Goal: Information Seeking & Learning: Find specific fact

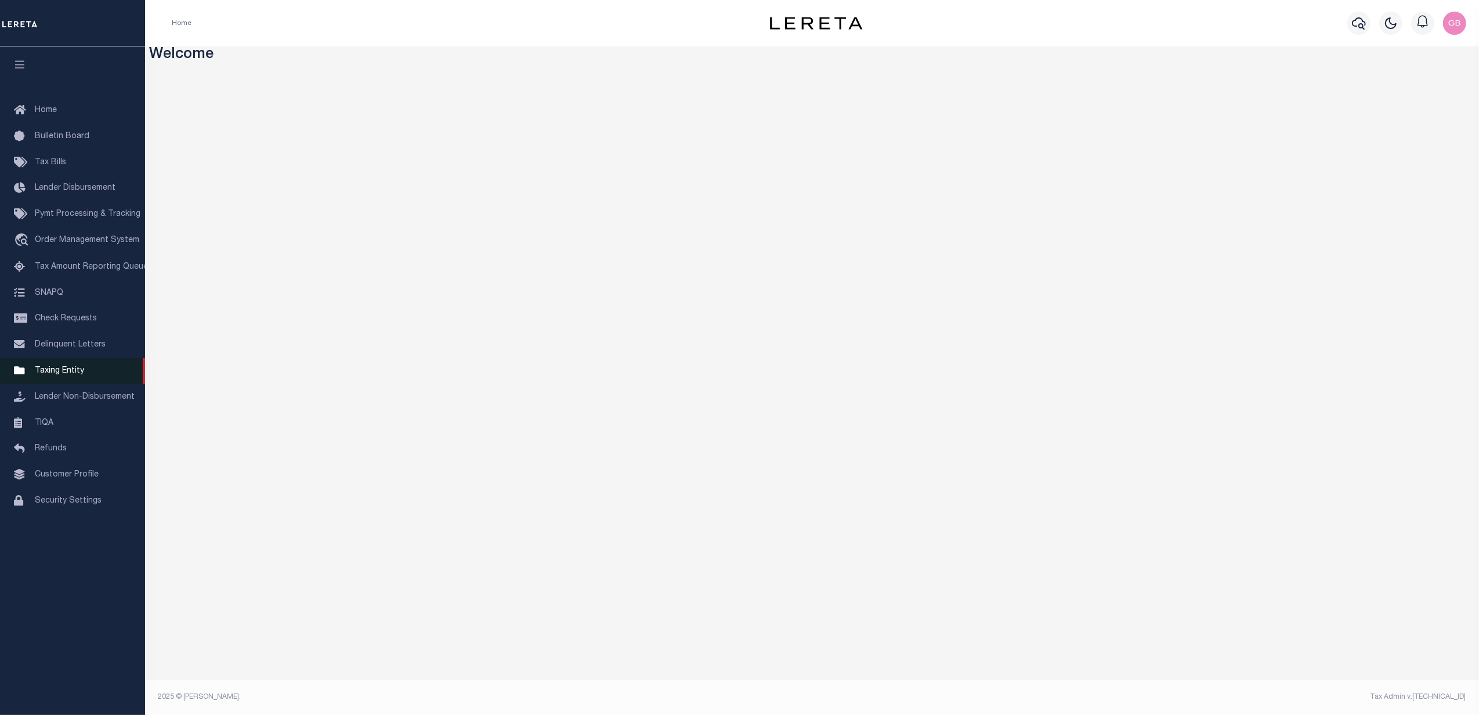
click at [51, 370] on span "Taxing Entity" at bounding box center [59, 371] width 49 height 8
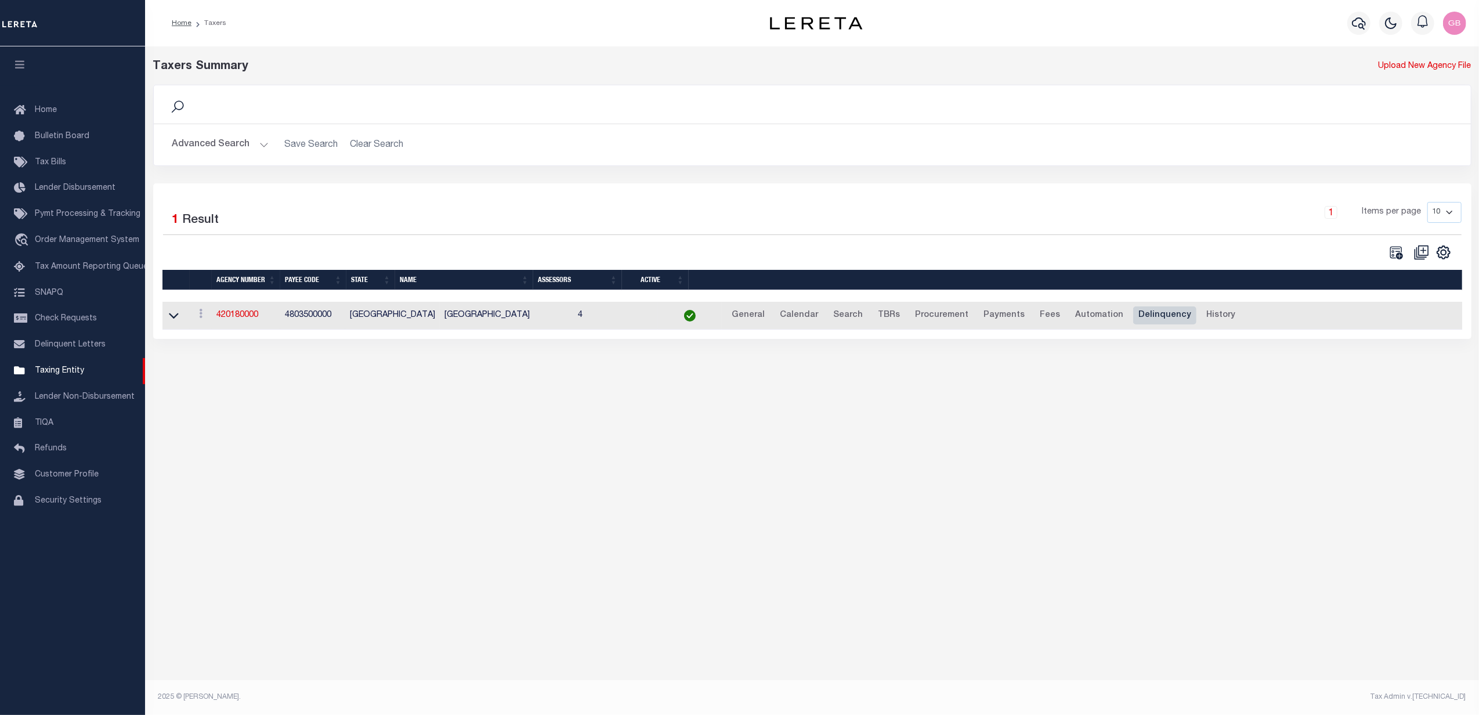
click at [1133, 316] on link "Delinquency" at bounding box center [1164, 315] width 63 height 19
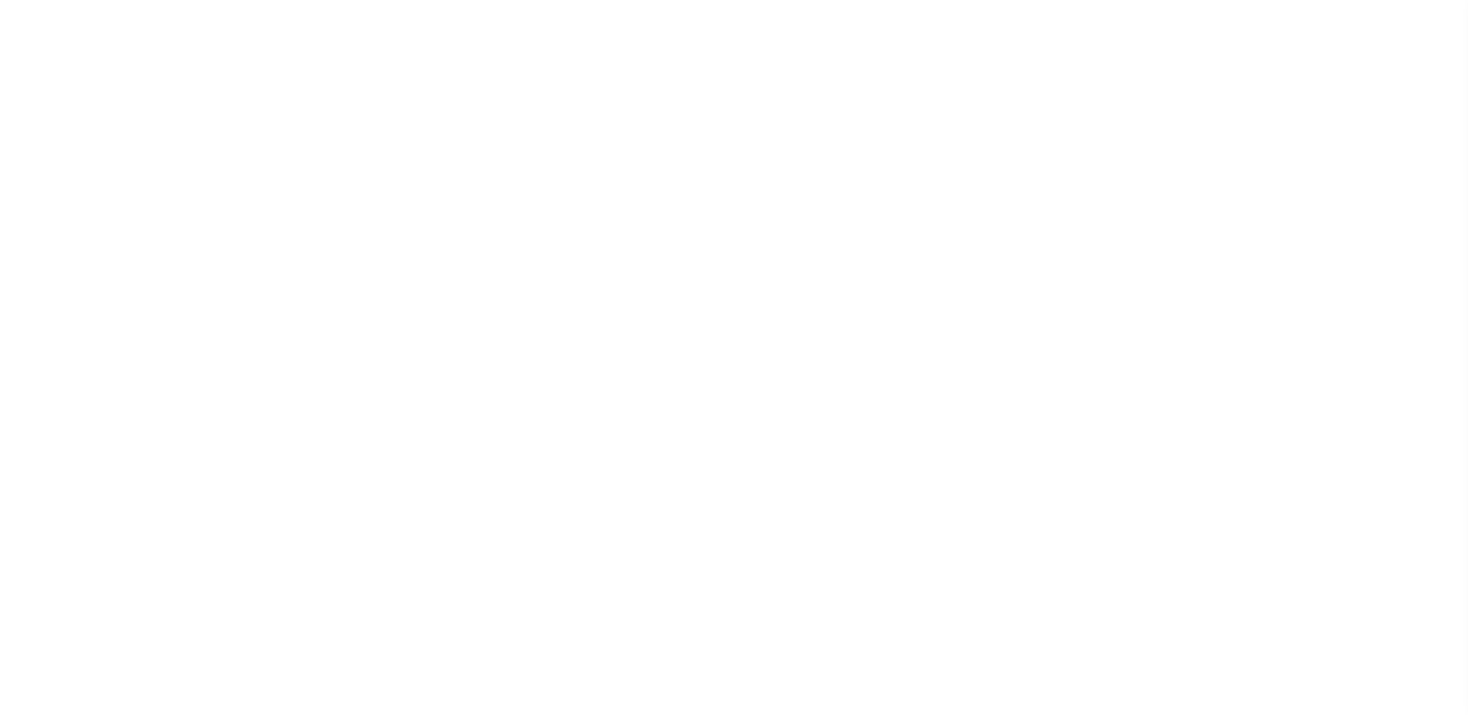
type input "2025/2025"
type input "2"
select select "DCPY"
select select "CPYM"
select select "WEB"
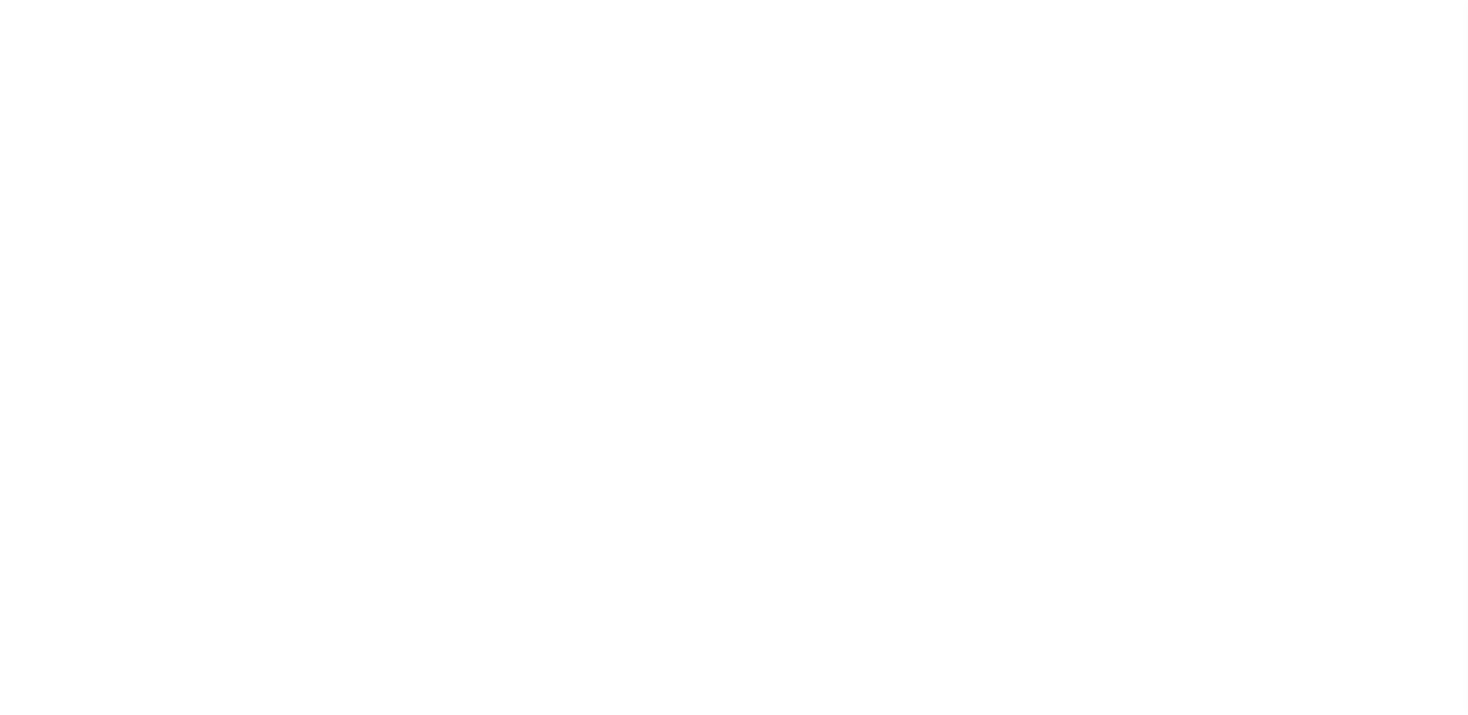
select select "NPA"
select select
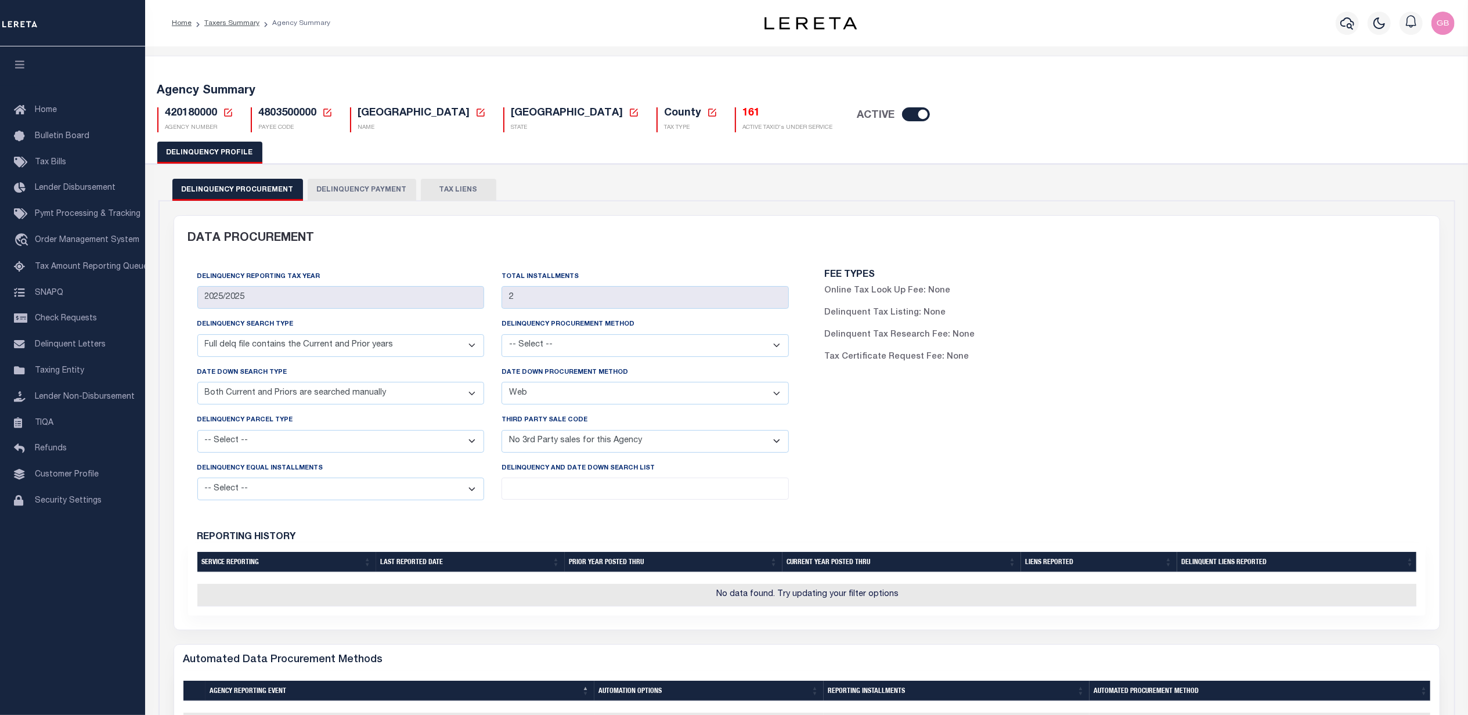
drag, startPoint x: 468, startPoint y: 352, endPoint x: 470, endPoint y: 357, distance: 6.2
click at [469, 352] on select "-- Select -- Full delq file contains the Current and Prior years Selective file…" at bounding box center [340, 345] width 287 height 23
click at [762, 349] on select "-- Select -- Automated Listing created by Agency Email FAX Mail Phone Screen Sc…" at bounding box center [644, 345] width 287 height 23
drag, startPoint x: 50, startPoint y: 368, endPoint x: 93, endPoint y: 369, distance: 43.5
click at [51, 368] on span "Taxing Entity" at bounding box center [59, 371] width 49 height 8
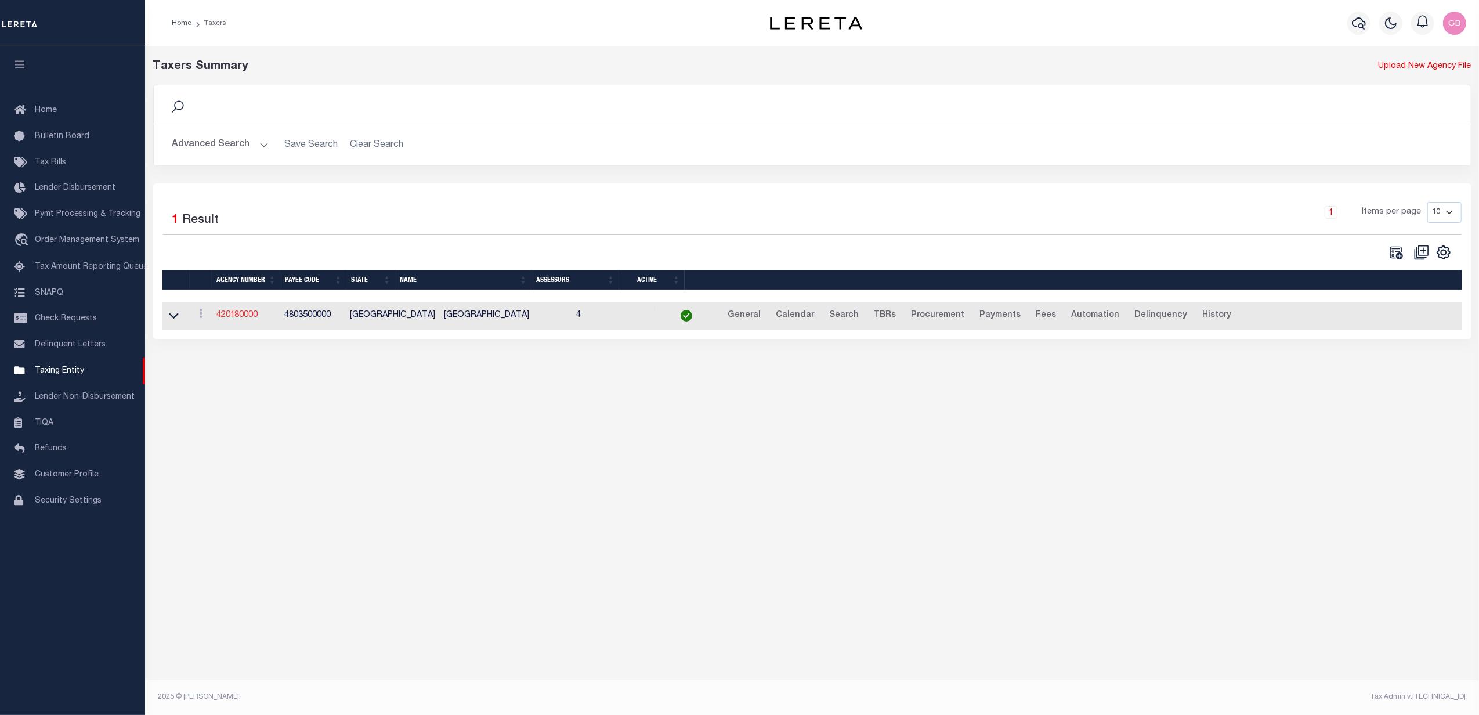
click at [231, 316] on link "420180000" at bounding box center [237, 315] width 42 height 8
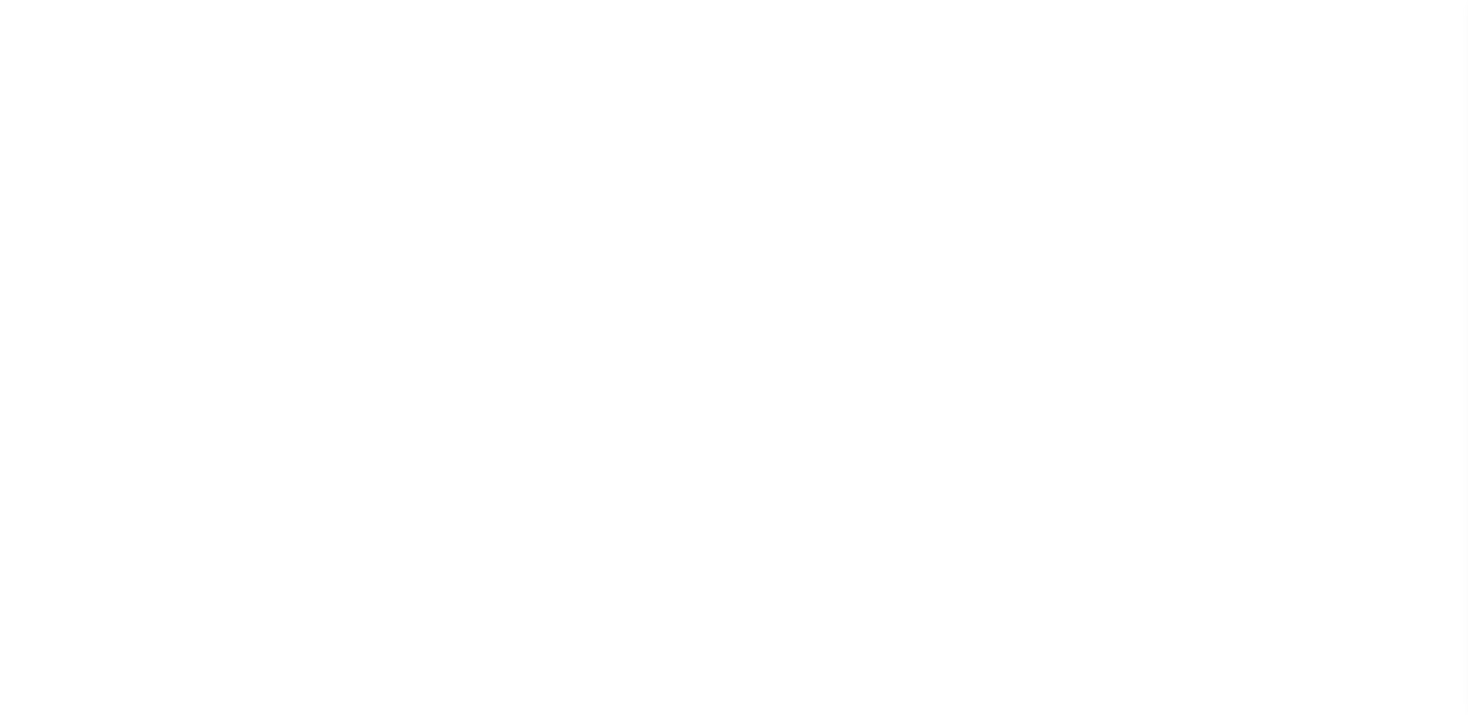
select select
checkbox input "false"
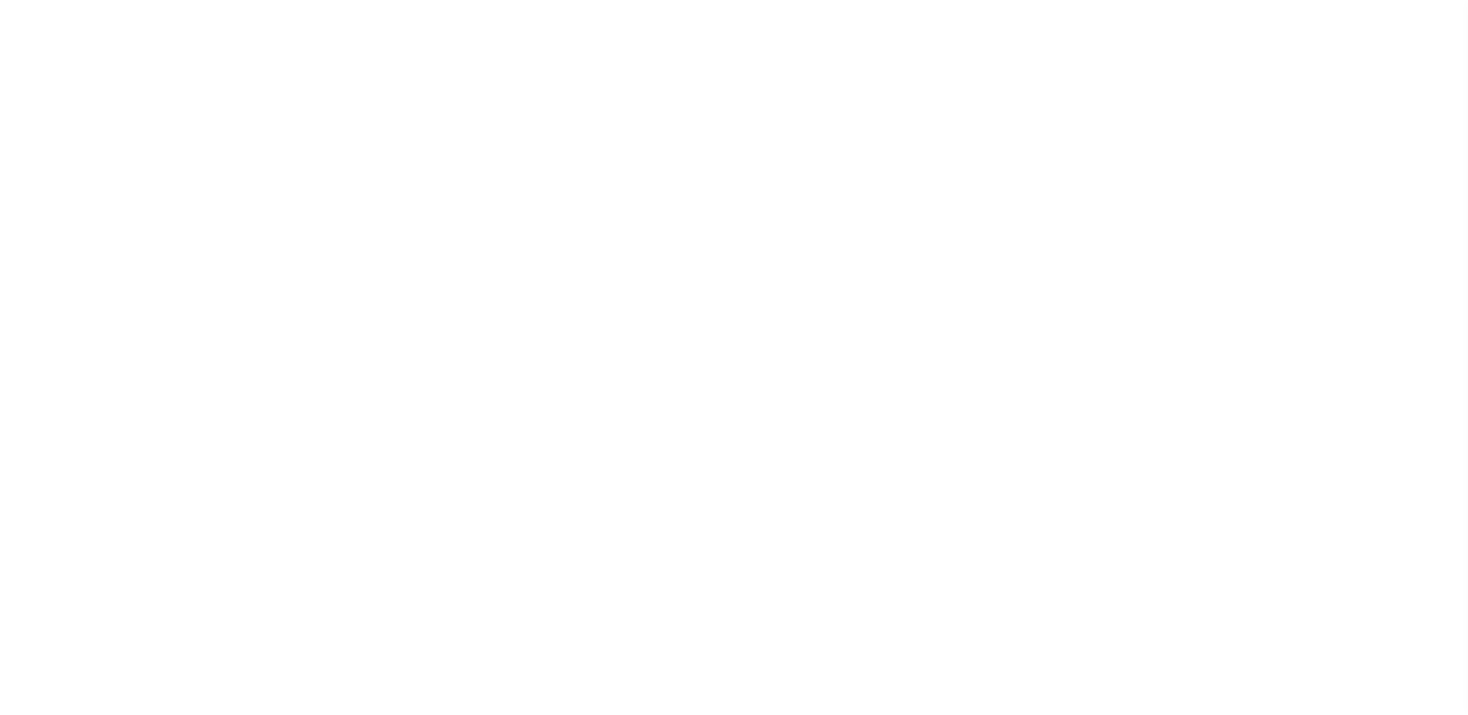
checkbox input "false"
type input "4803500000"
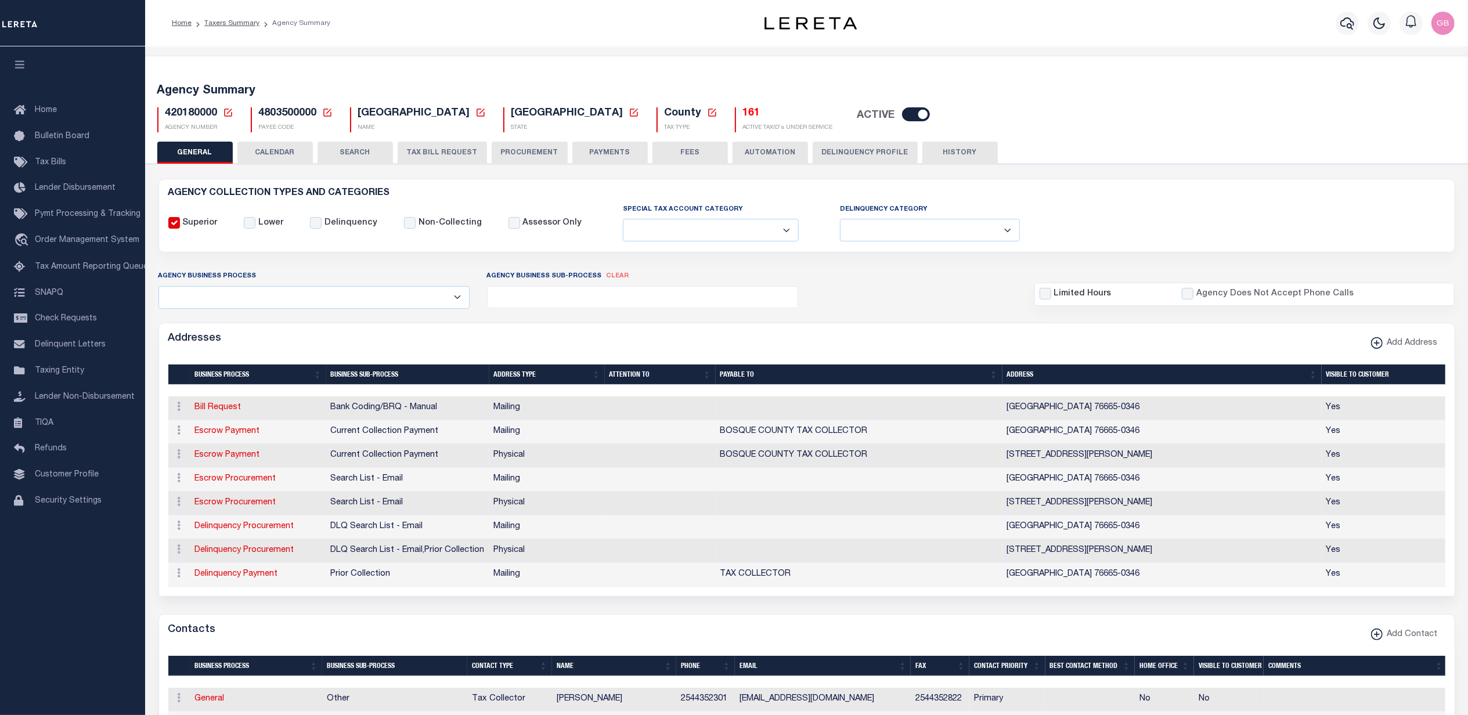
click at [272, 154] on button "CALENDAR" at bounding box center [274, 153] width 75 height 22
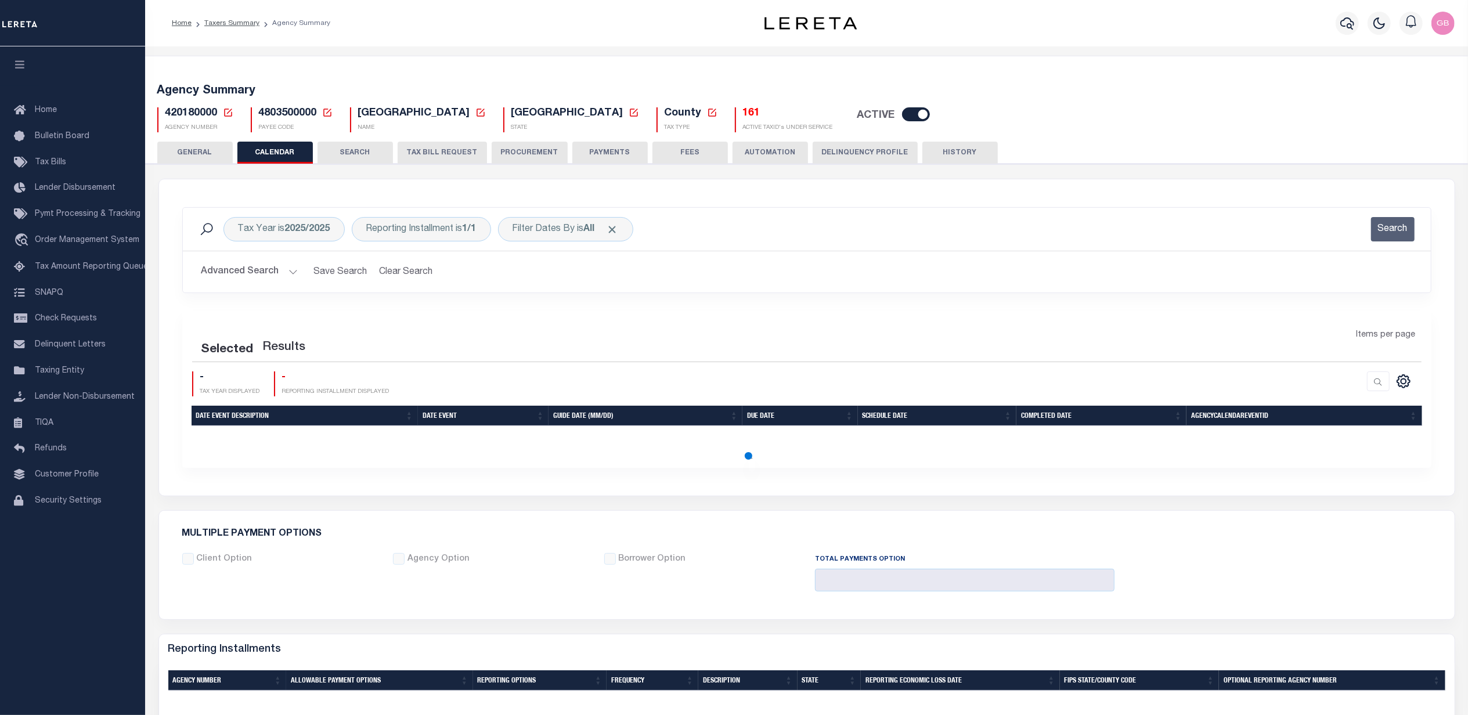
checkbox input "false"
type input "1"
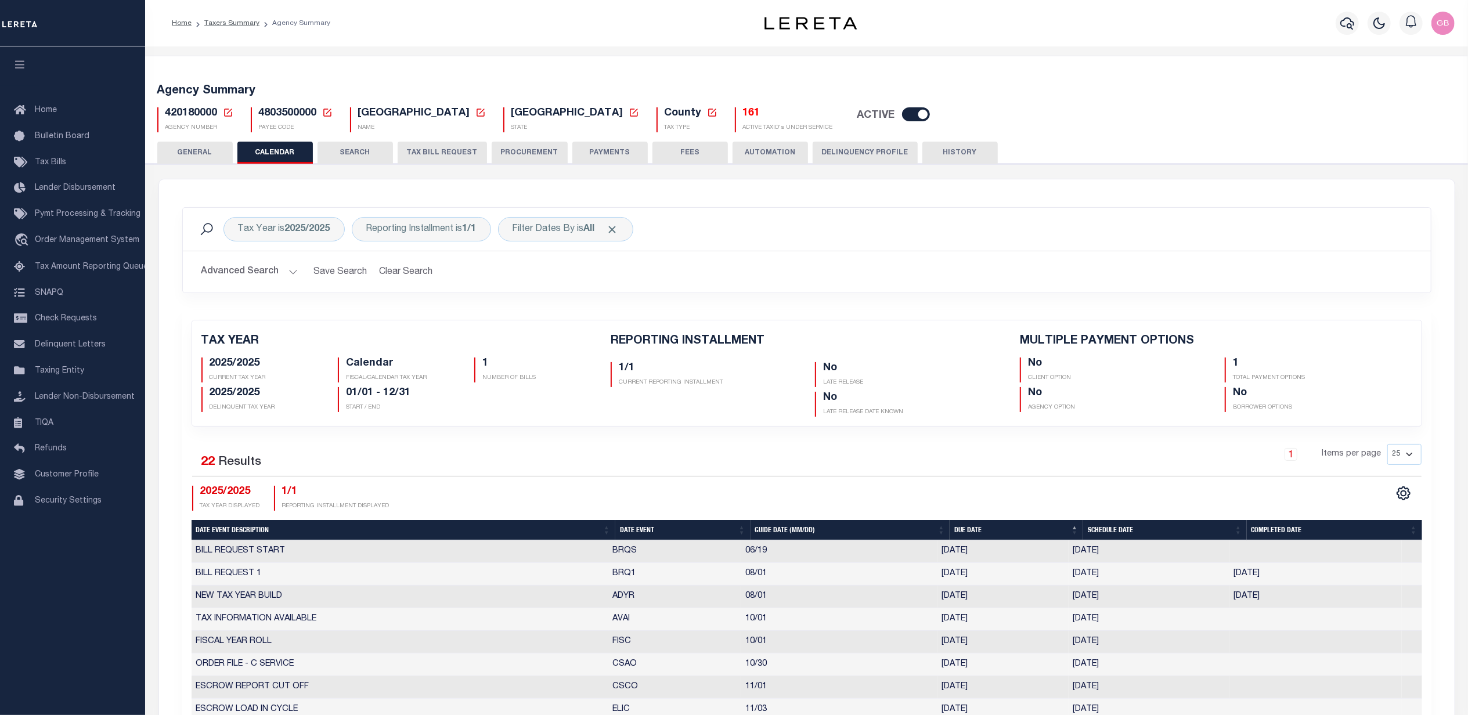
click at [229, 112] on icon at bounding box center [228, 112] width 10 height 10
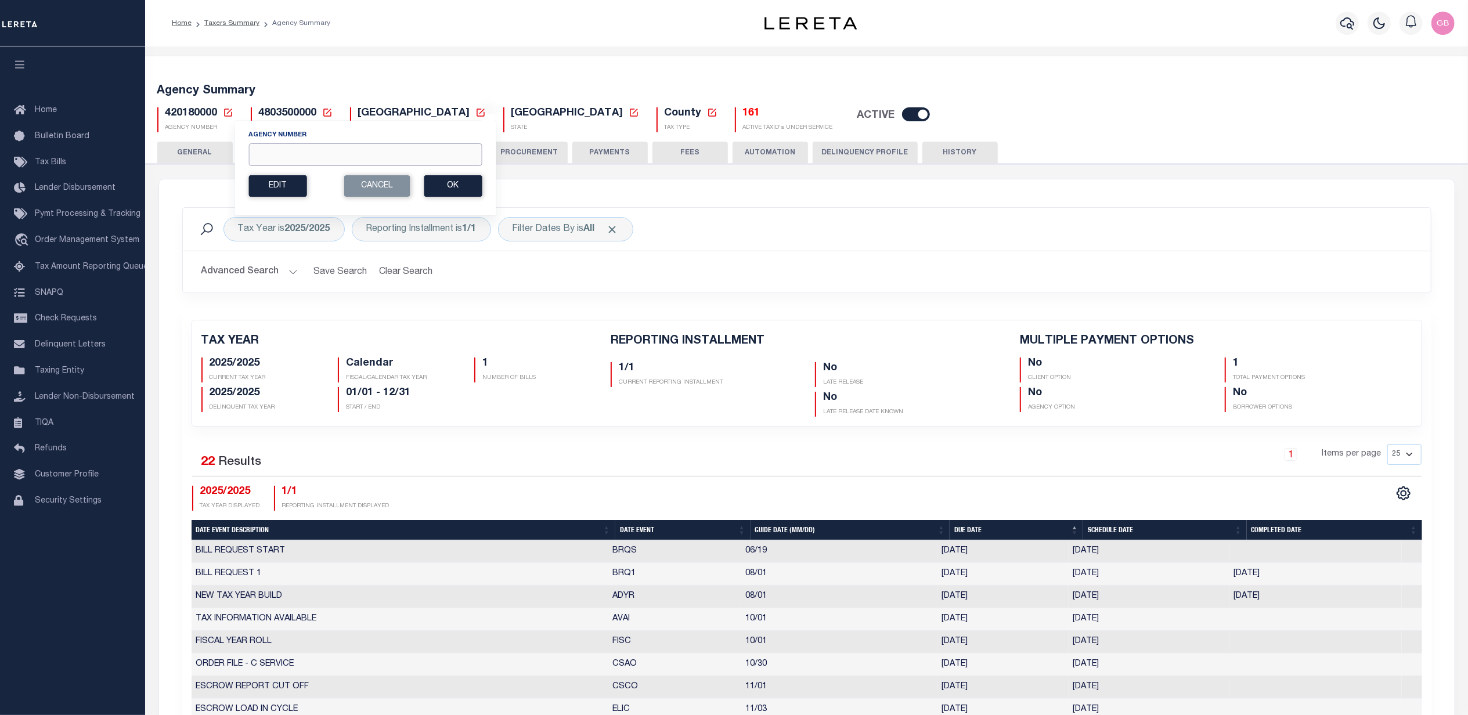
drag, startPoint x: 384, startPoint y: 156, endPoint x: 704, endPoint y: 128, distance: 321.5
click at [384, 156] on input "Agency Number" at bounding box center [364, 154] width 233 height 23
type input "190020000"
click at [427, 184] on button "Ok" at bounding box center [453, 185] width 58 height 21
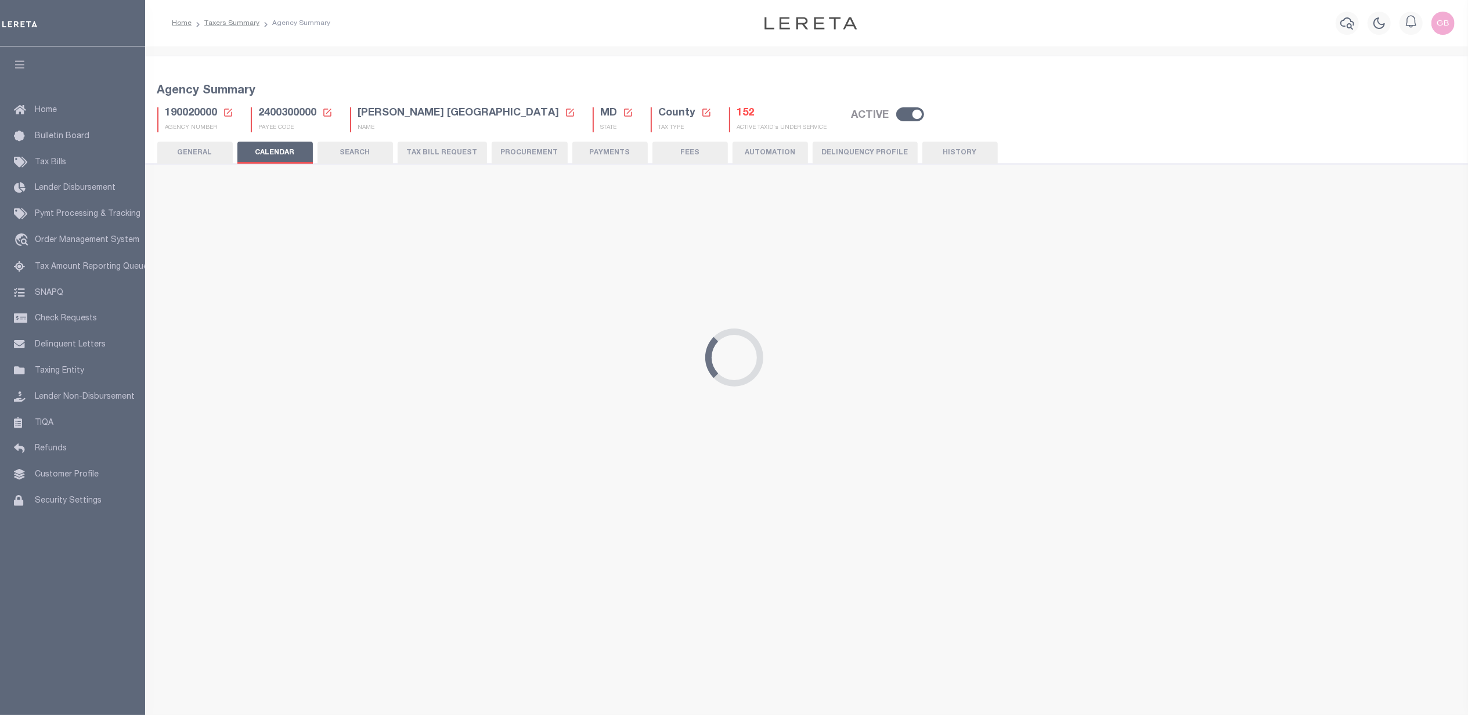
checkbox input "false"
type input "2"
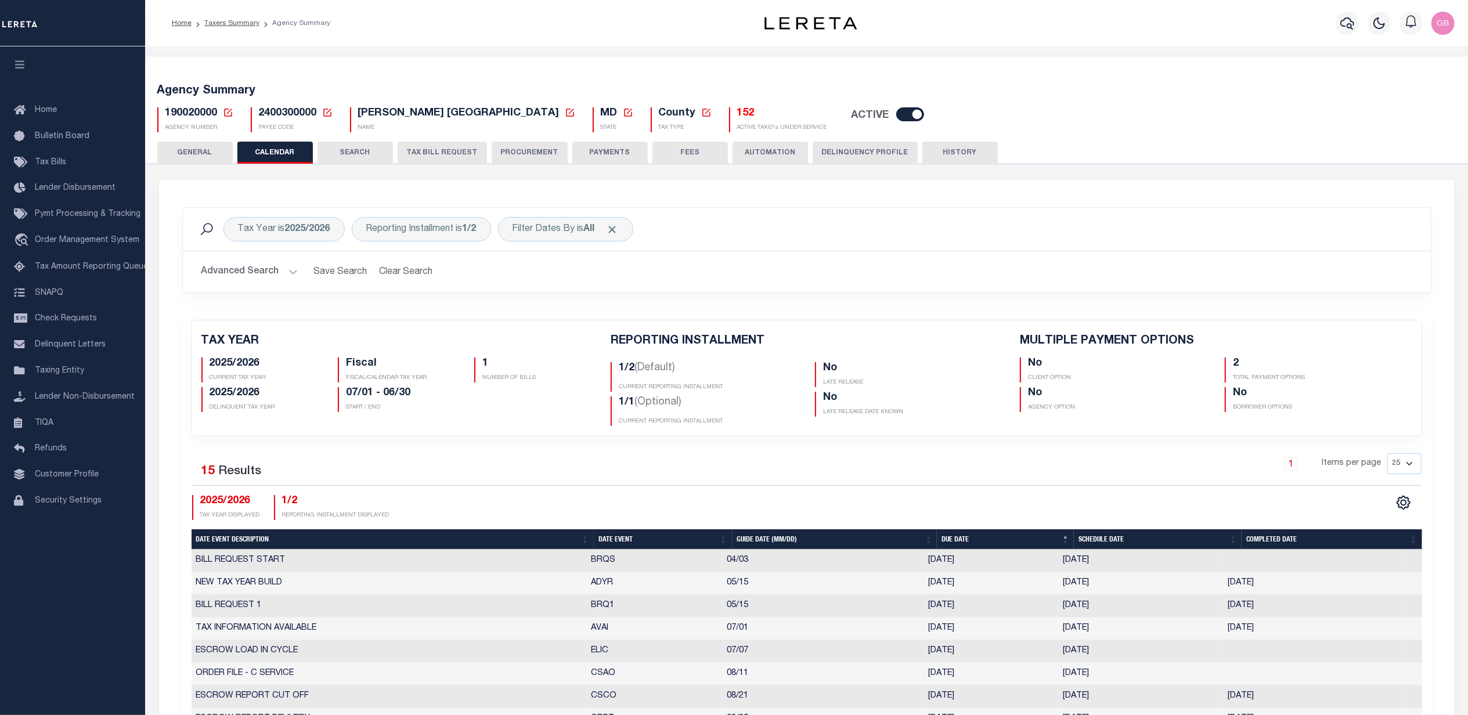
click at [231, 111] on icon at bounding box center [228, 112] width 10 height 10
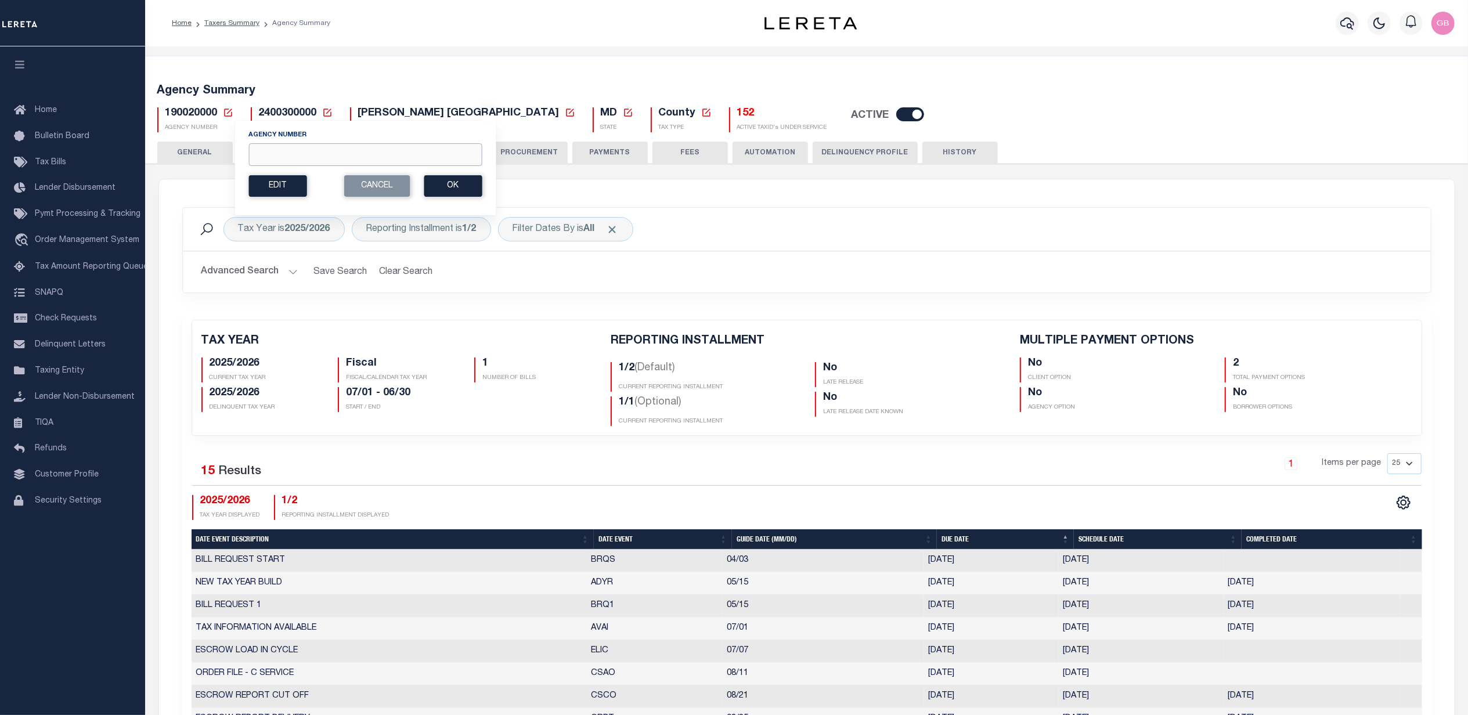
drag, startPoint x: 345, startPoint y: 149, endPoint x: 350, endPoint y: 162, distance: 14.6
click at [344, 149] on input "Agency Number" at bounding box center [364, 154] width 233 height 23
type input "210520205"
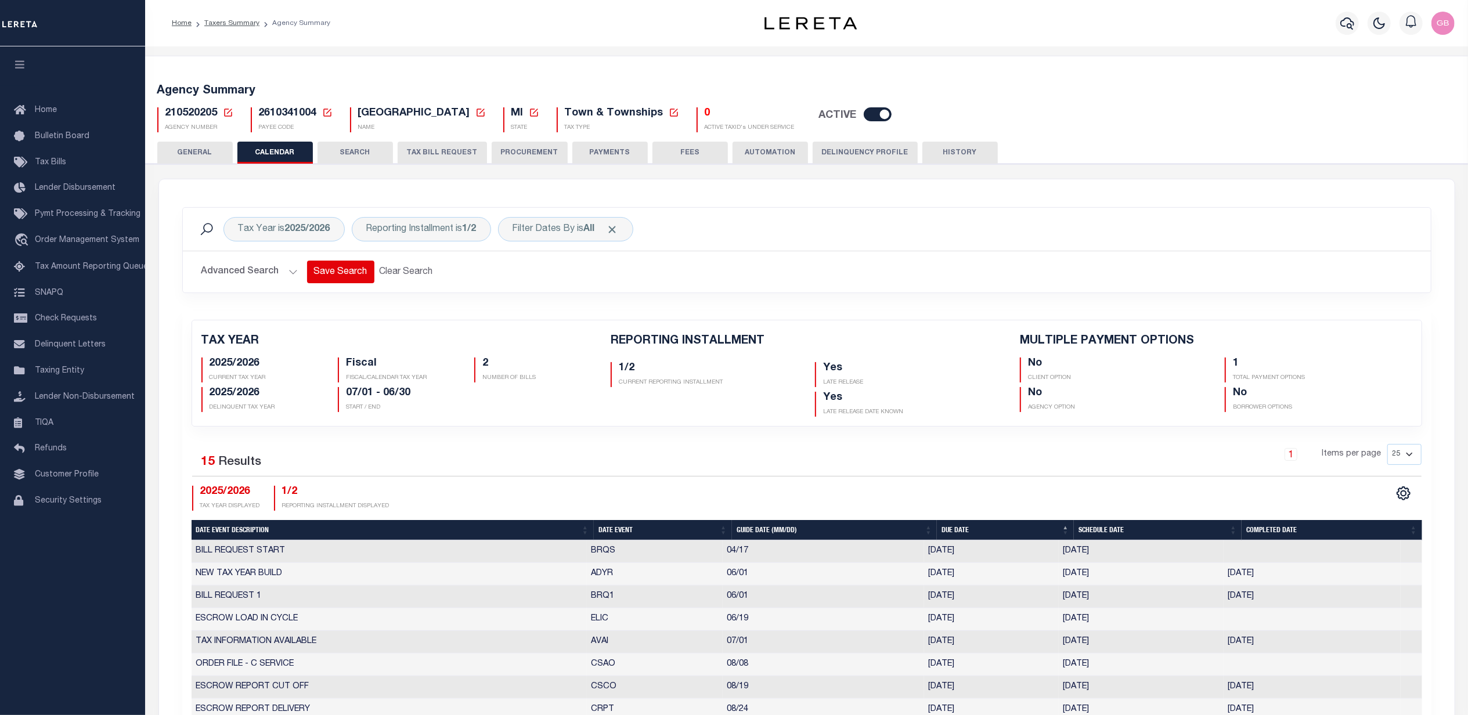
checkbox input "false"
type input "1"
drag, startPoint x: 224, startPoint y: 112, endPoint x: 229, endPoint y: 120, distance: 8.9
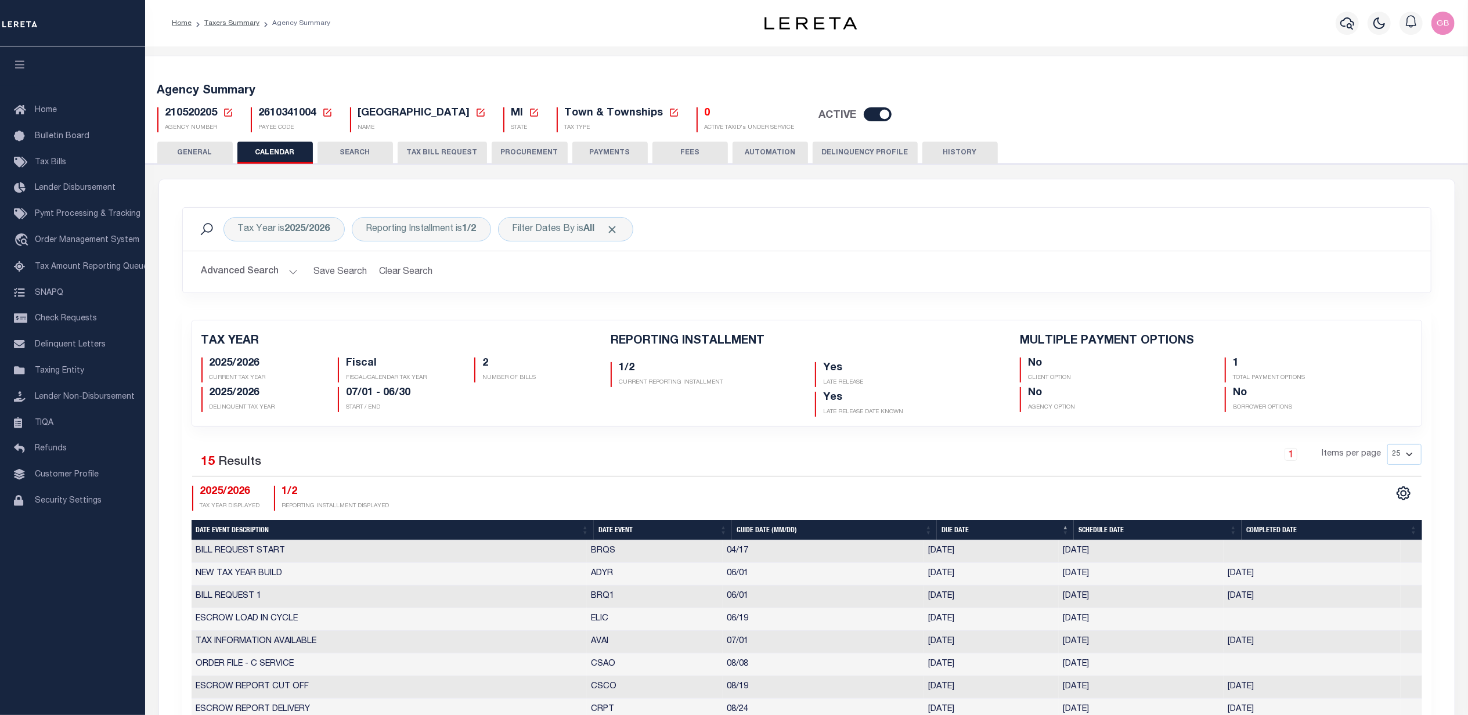
click at [224, 112] on icon at bounding box center [228, 113] width 8 height 8
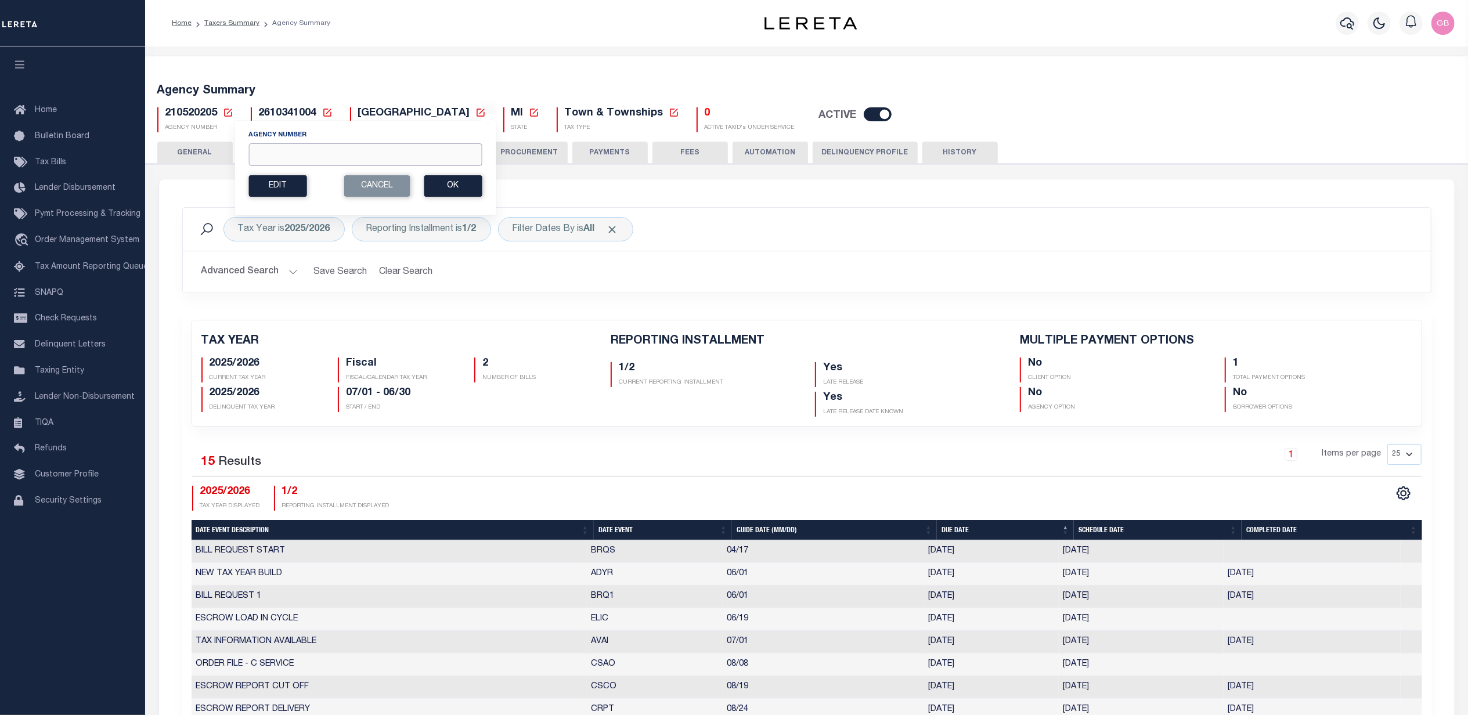
click at [295, 156] on input "Agency Number" at bounding box center [364, 154] width 233 height 23
click at [303, 158] on input "Agency Number" at bounding box center [364, 154] width 233 height 23
type input "480570201"
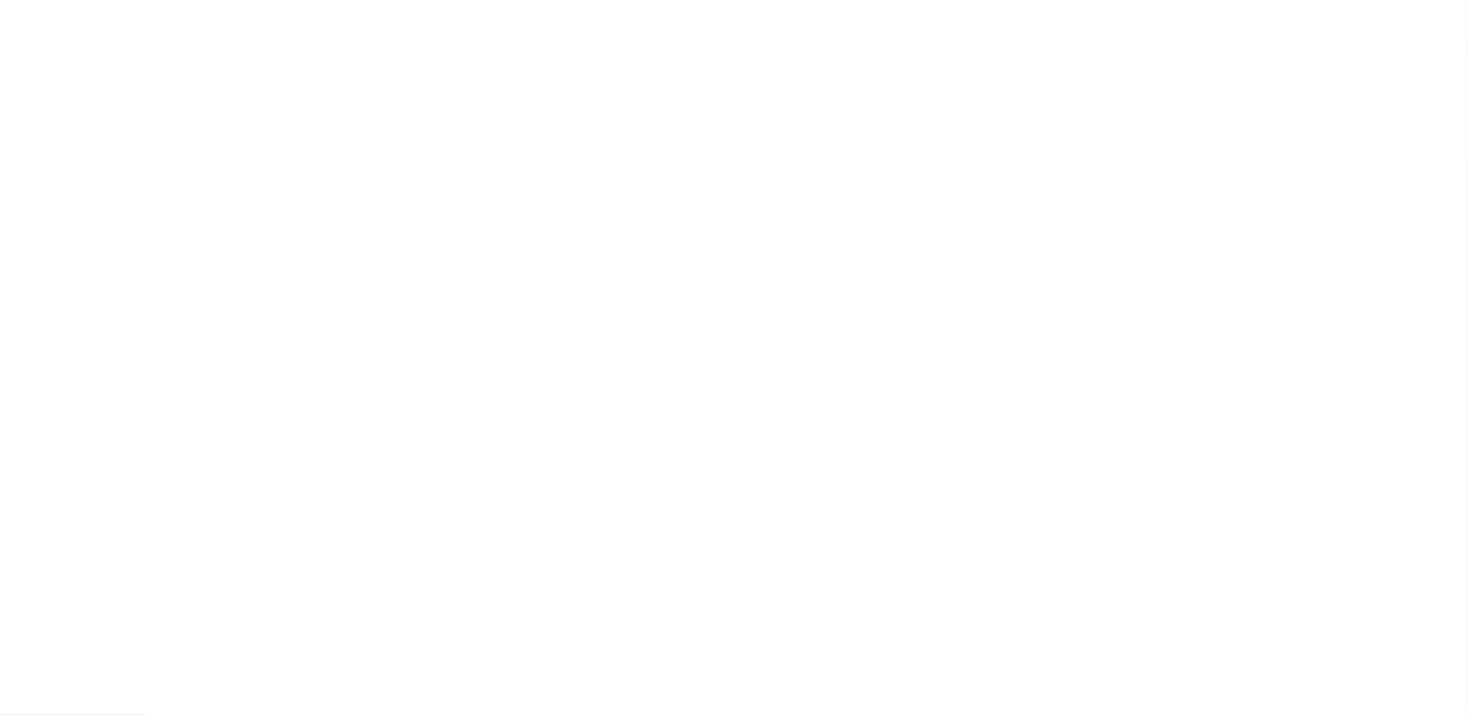
checkbox input "false"
type input "1"
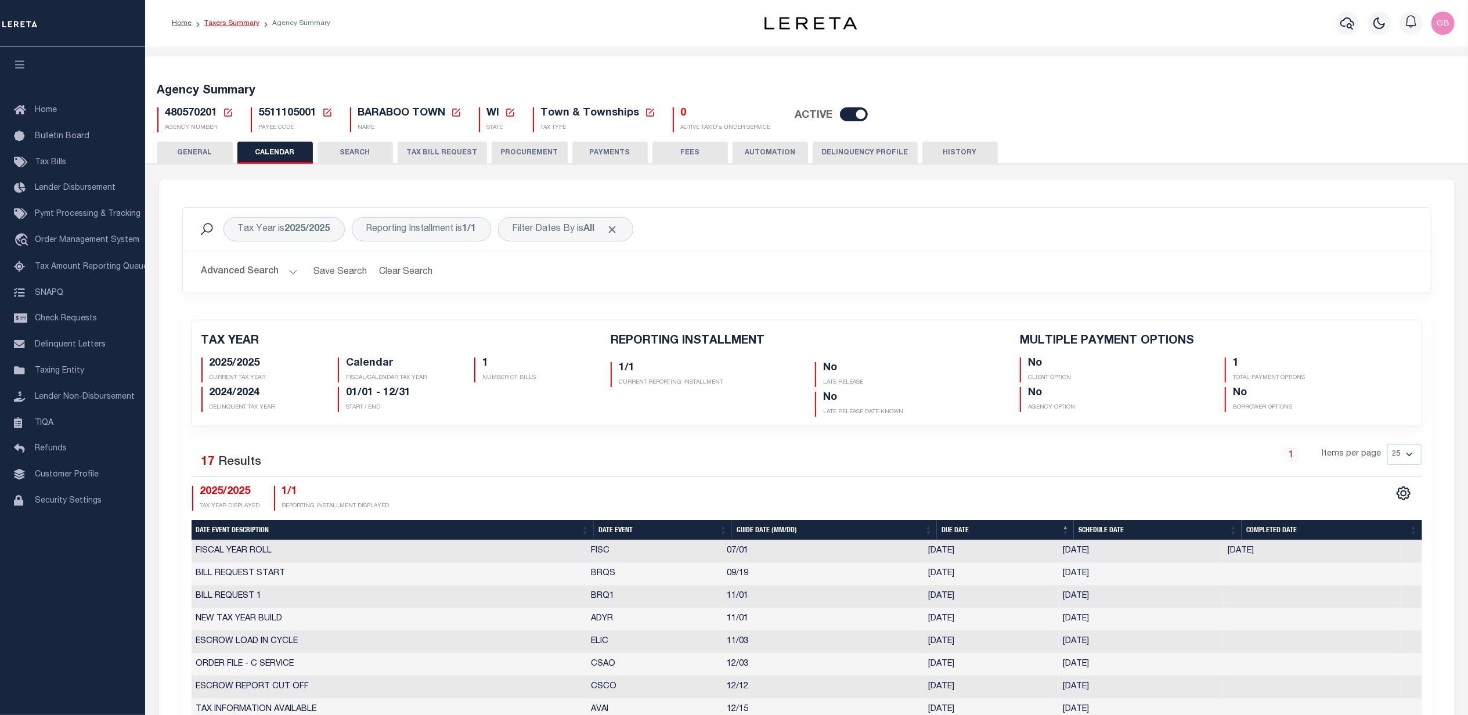
click at [233, 24] on link "Taxers Summary" at bounding box center [231, 23] width 55 height 7
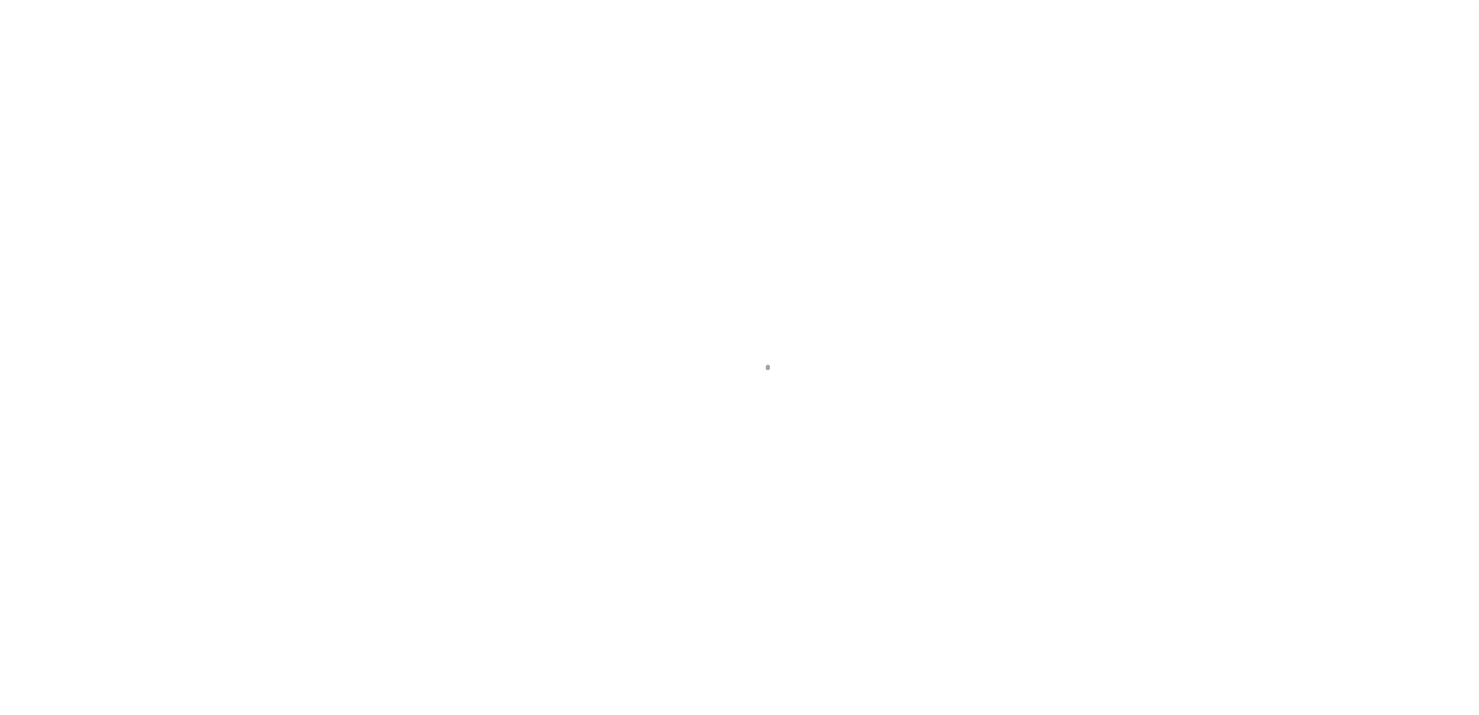
select select
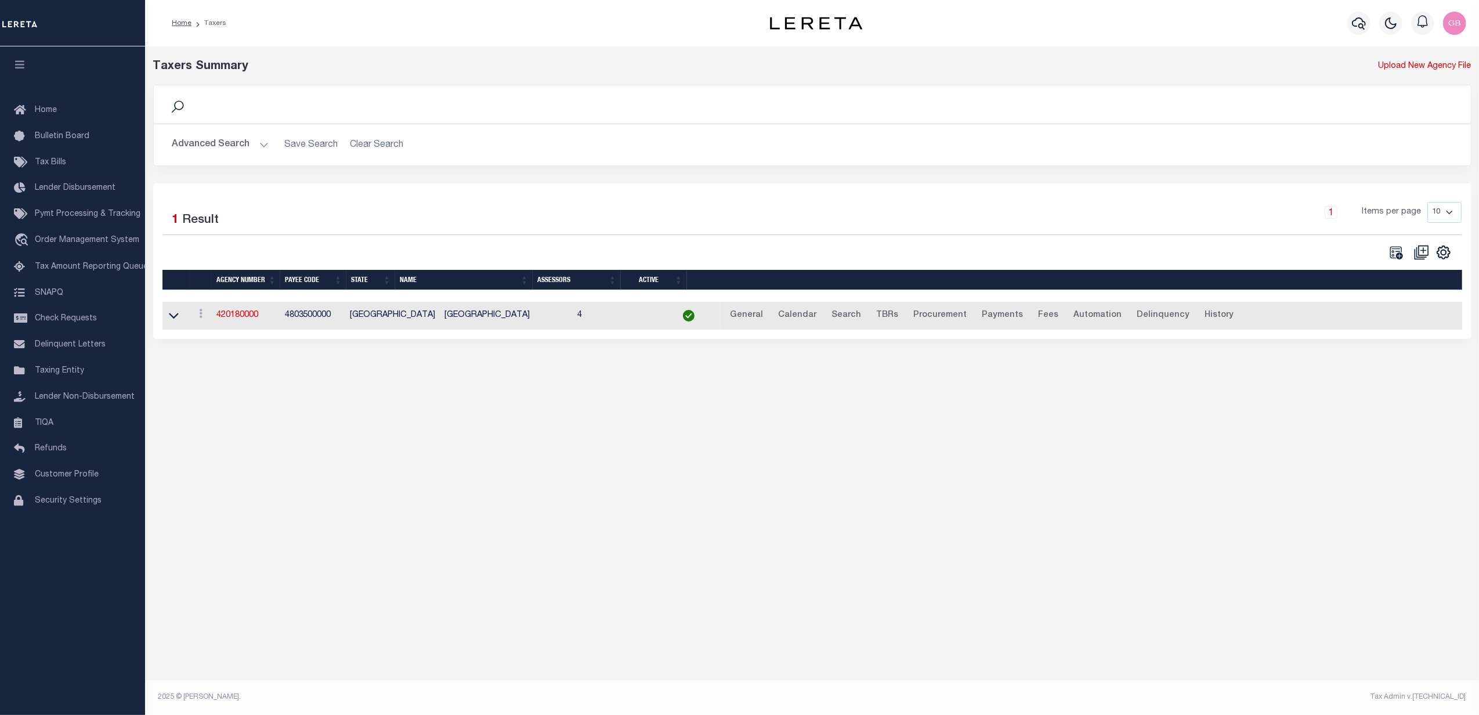
click at [226, 154] on button "Advanced Search" at bounding box center [220, 144] width 96 height 23
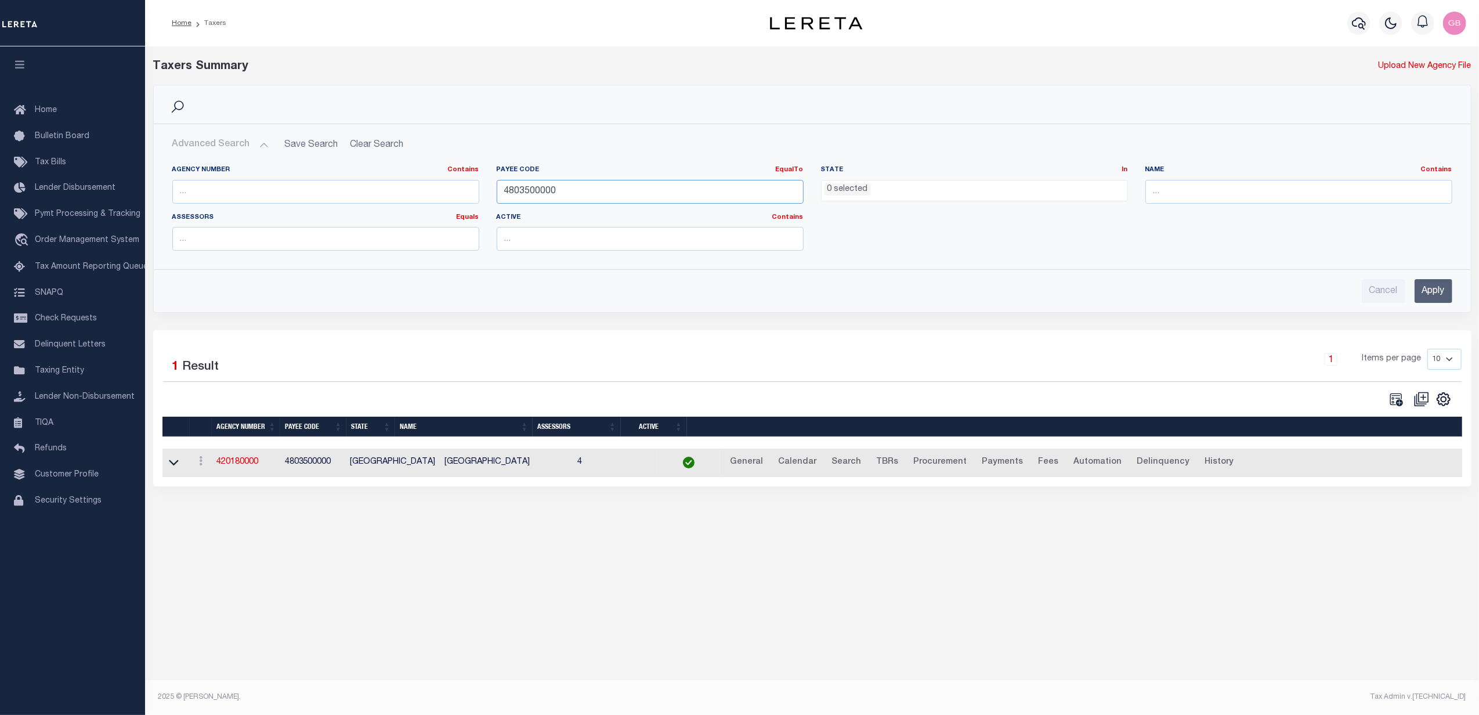
drag, startPoint x: 633, startPoint y: 195, endPoint x: 423, endPoint y: 195, distance: 209.5
click at [423, 195] on div "Agency Number Contains Contains Is Payee Code EqualTo Equals Is Not Equal To Is…" at bounding box center [812, 212] width 1297 height 95
click at [923, 191] on ul "0 selected" at bounding box center [975, 188] width 306 height 16
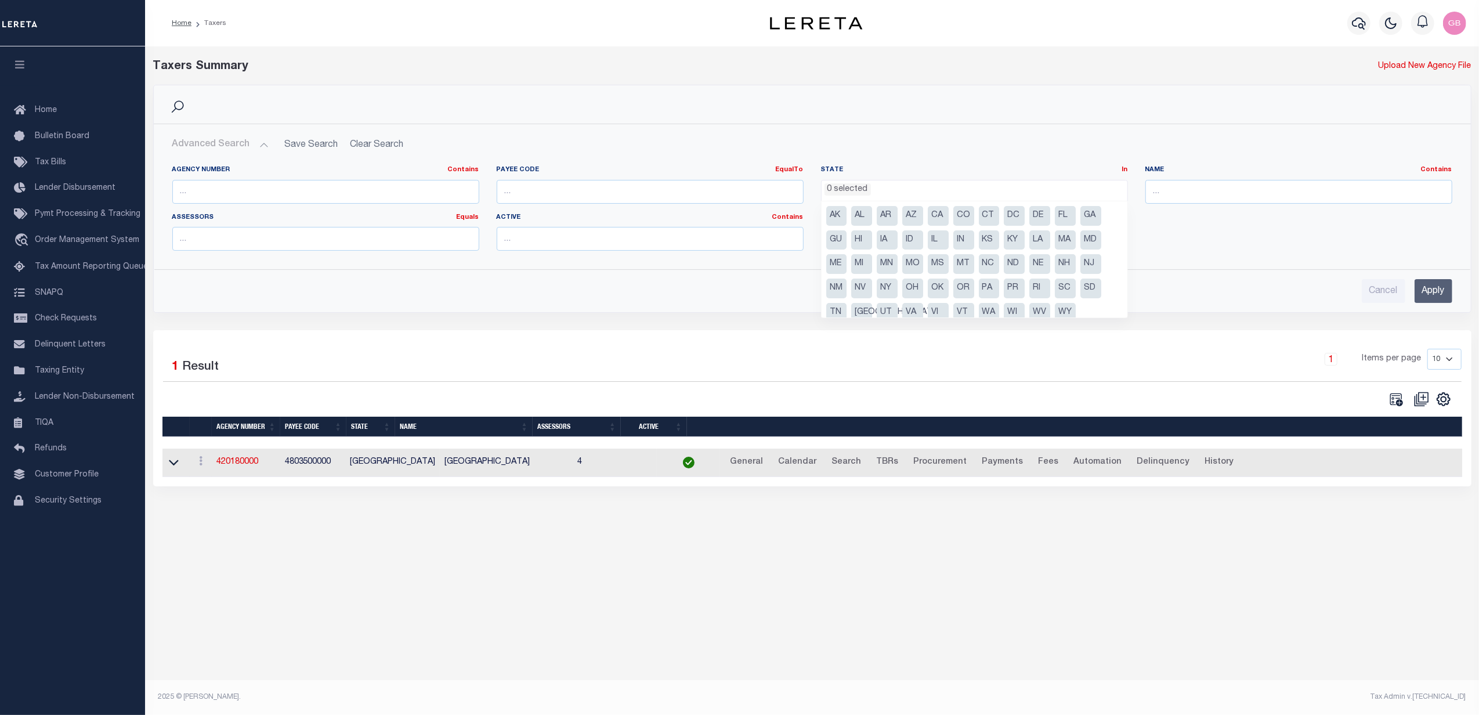
scroll to position [10, 0]
click at [1010, 305] on li "WI" at bounding box center [1014, 303] width 21 height 20
select select "WI"
click at [1438, 289] on input "Apply" at bounding box center [1434, 291] width 38 height 24
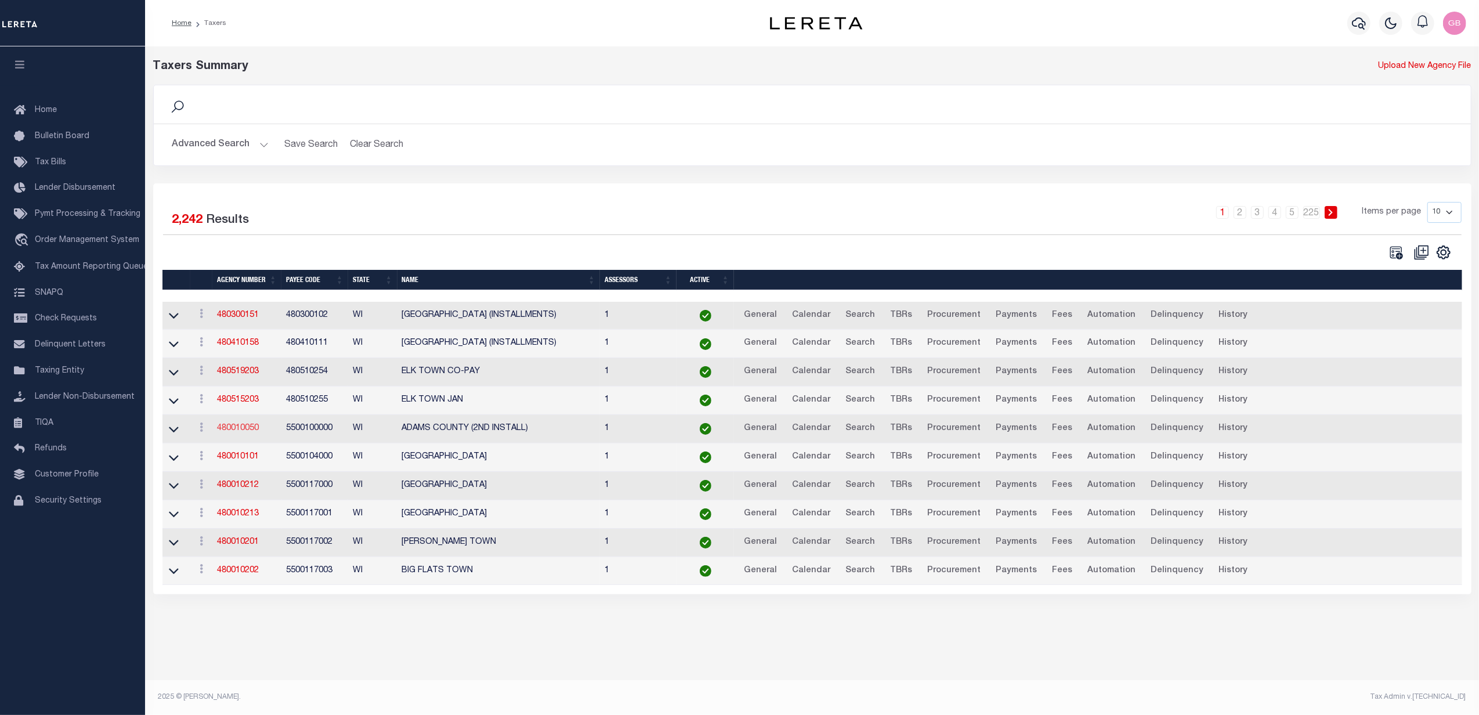
click at [240, 432] on link "480010050" at bounding box center [238, 428] width 42 height 8
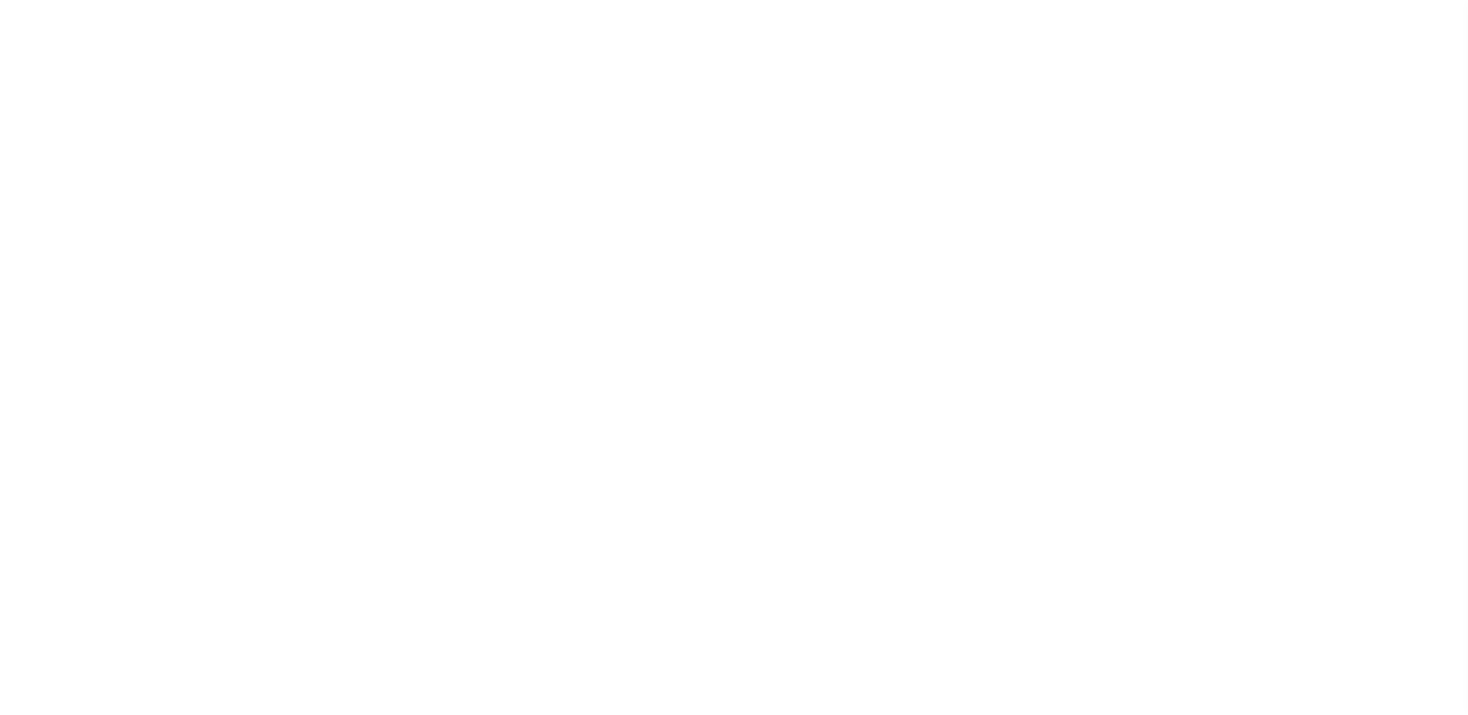
select select
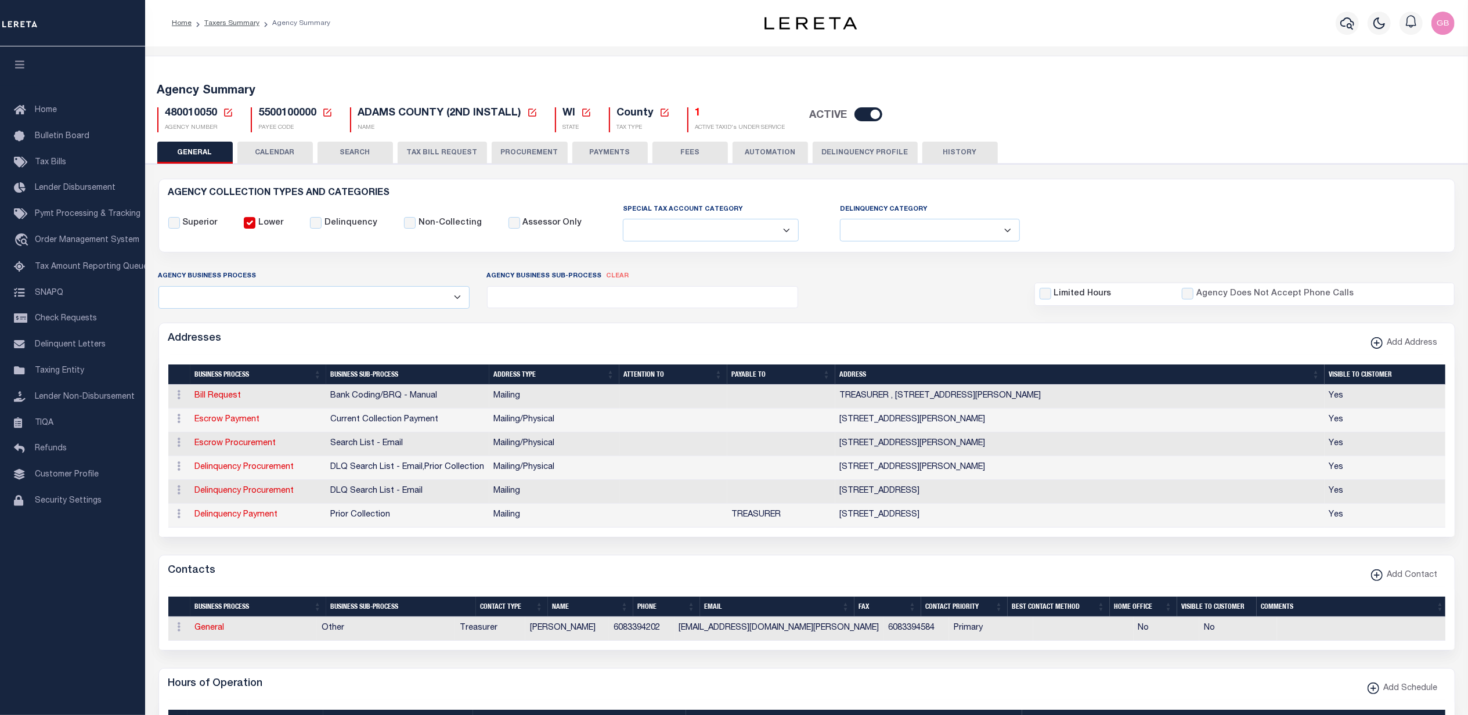
click at [695, 114] on h5 "1" at bounding box center [740, 113] width 90 height 13
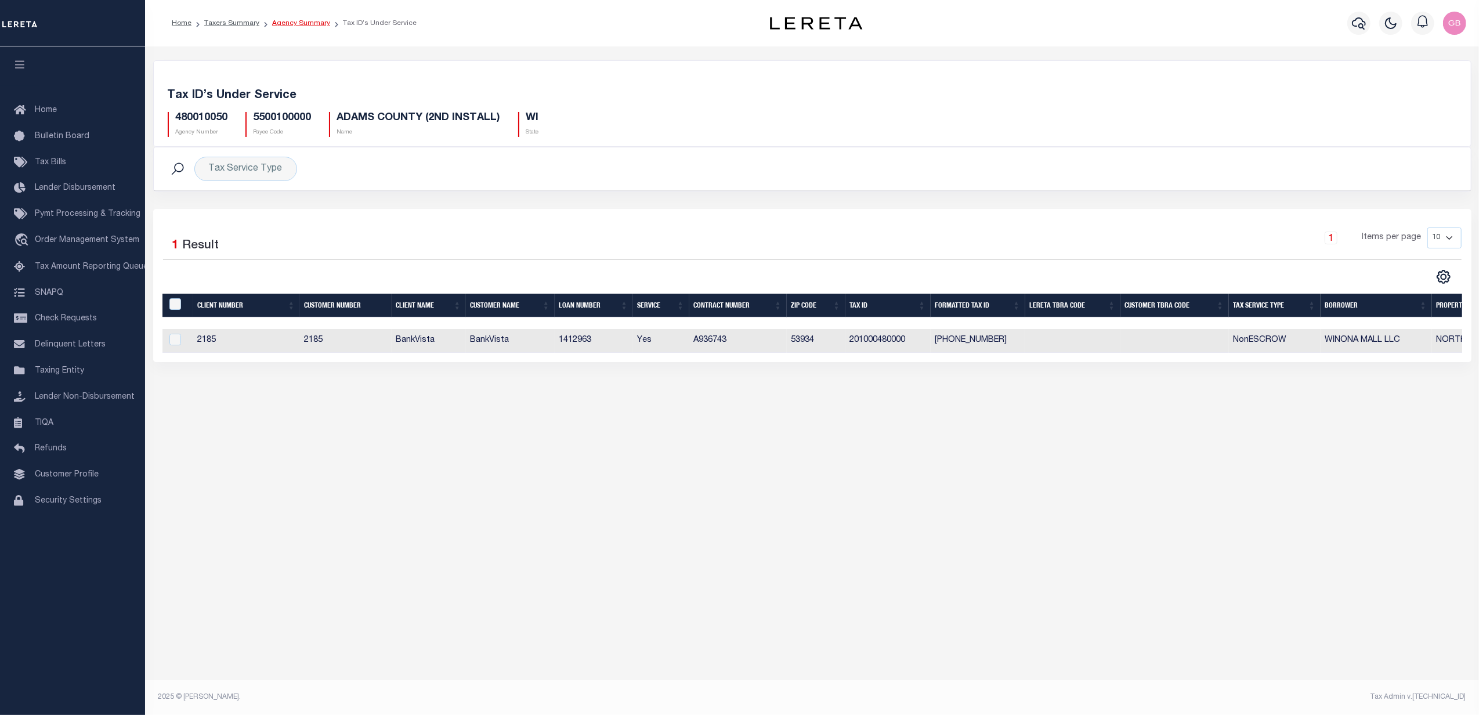
click at [277, 21] on link "Agency Summary" at bounding box center [301, 23] width 58 height 7
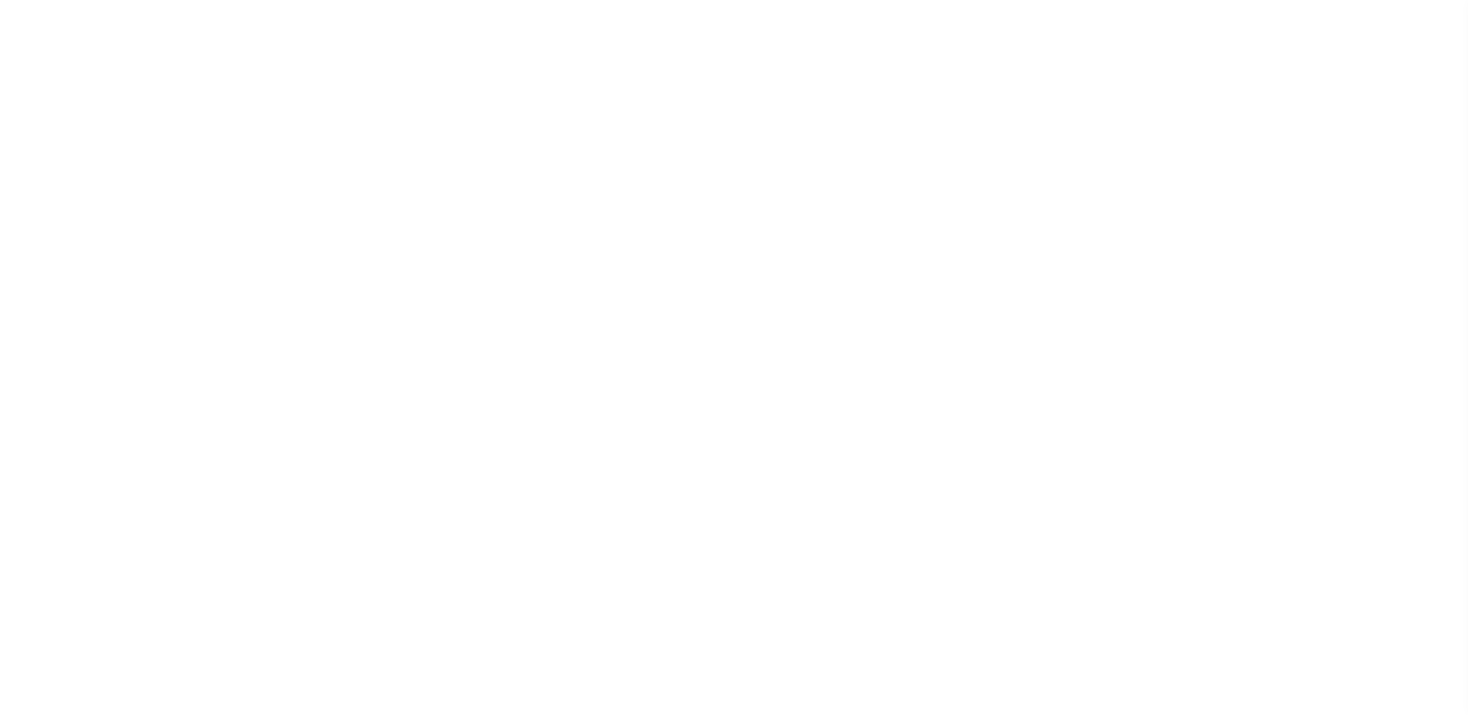
select select
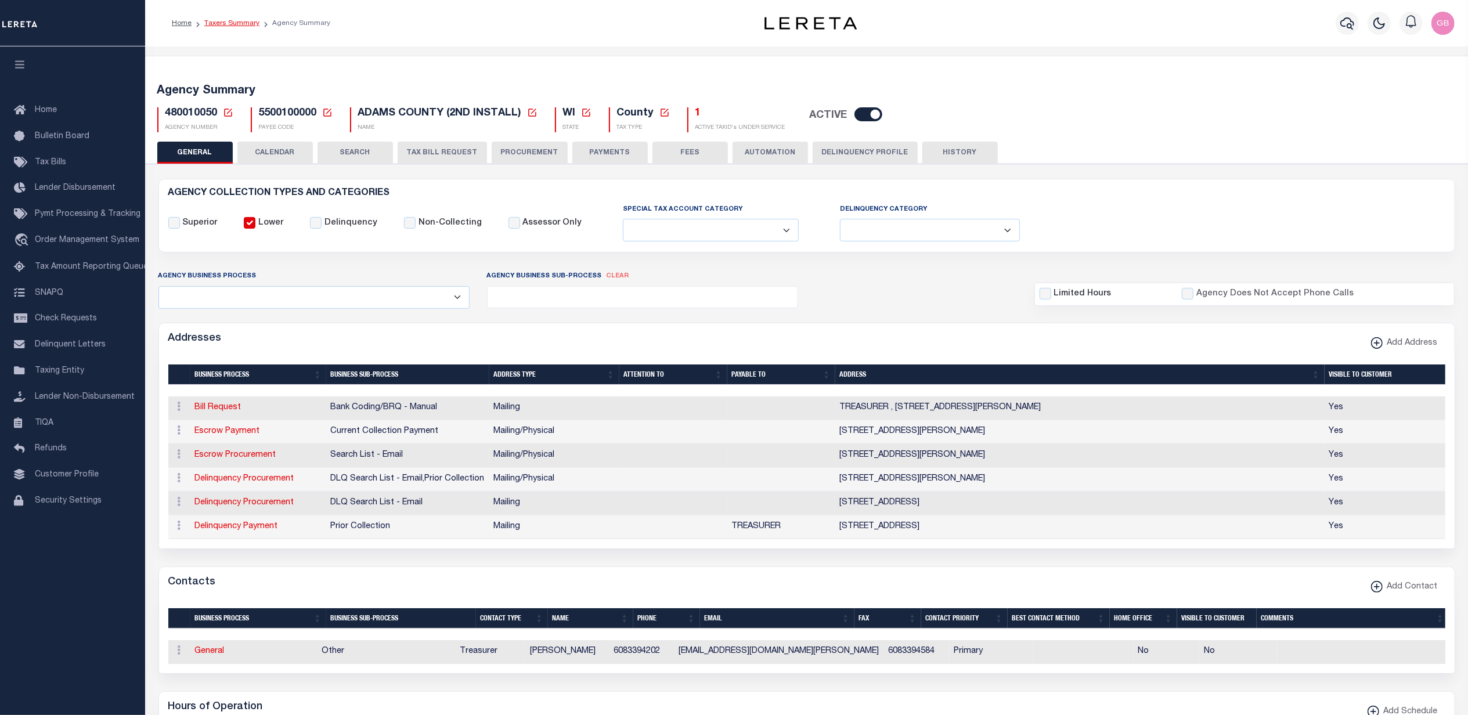
click at [226, 21] on link "Taxers Summary" at bounding box center [231, 23] width 55 height 7
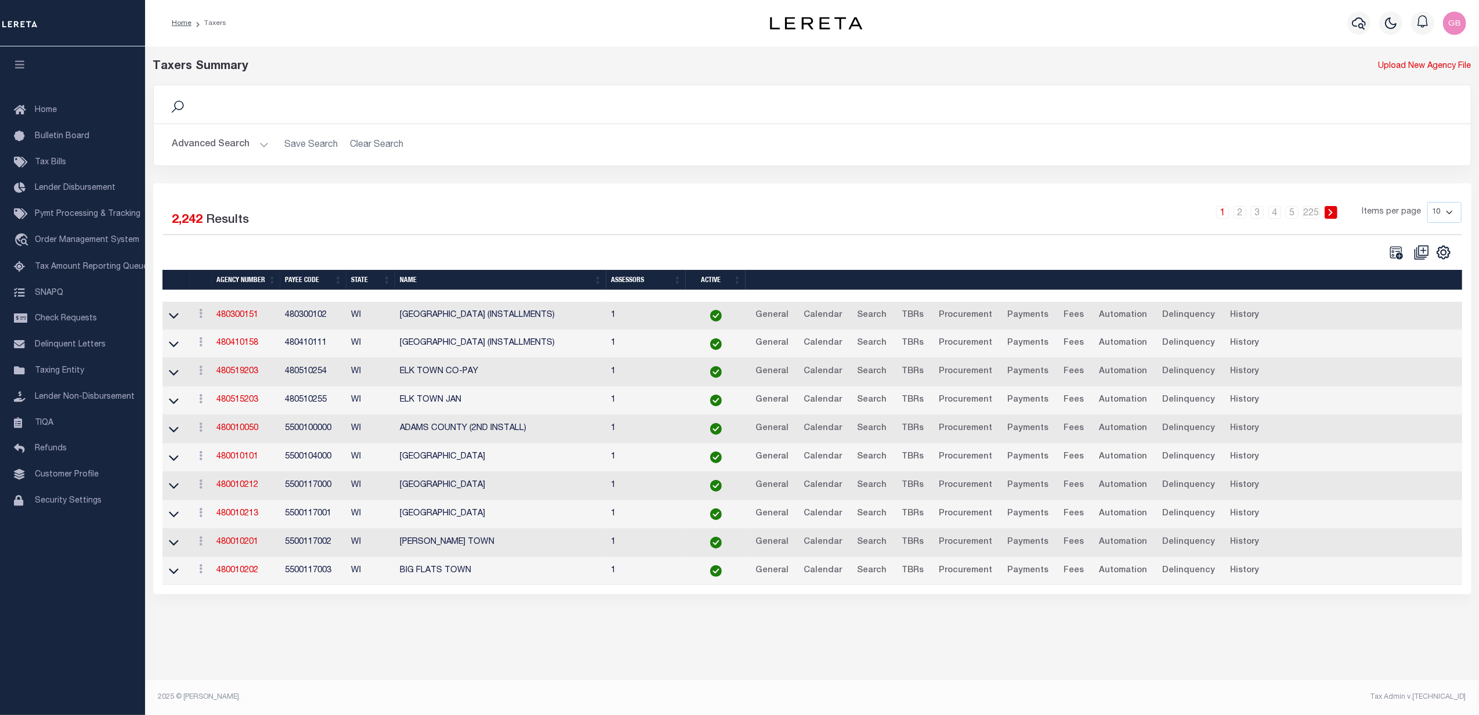
drag, startPoint x: 1447, startPoint y: 212, endPoint x: 1444, endPoint y: 225, distance: 13.7
click at [1447, 212] on select "10 25 50 100" at bounding box center [1444, 212] width 34 height 21
select select "100"
click at [1427, 203] on select "10 25 50 100" at bounding box center [1444, 212] width 34 height 21
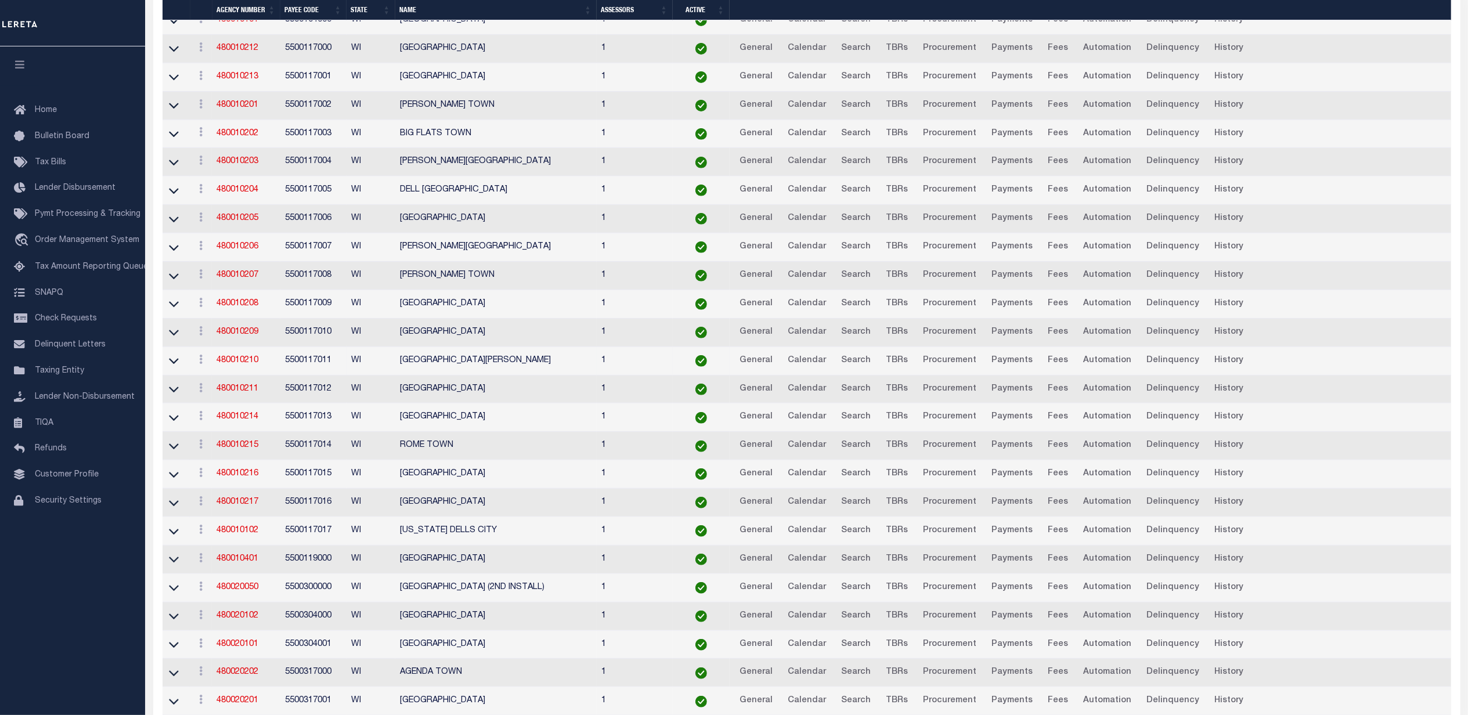
scroll to position [464, 0]
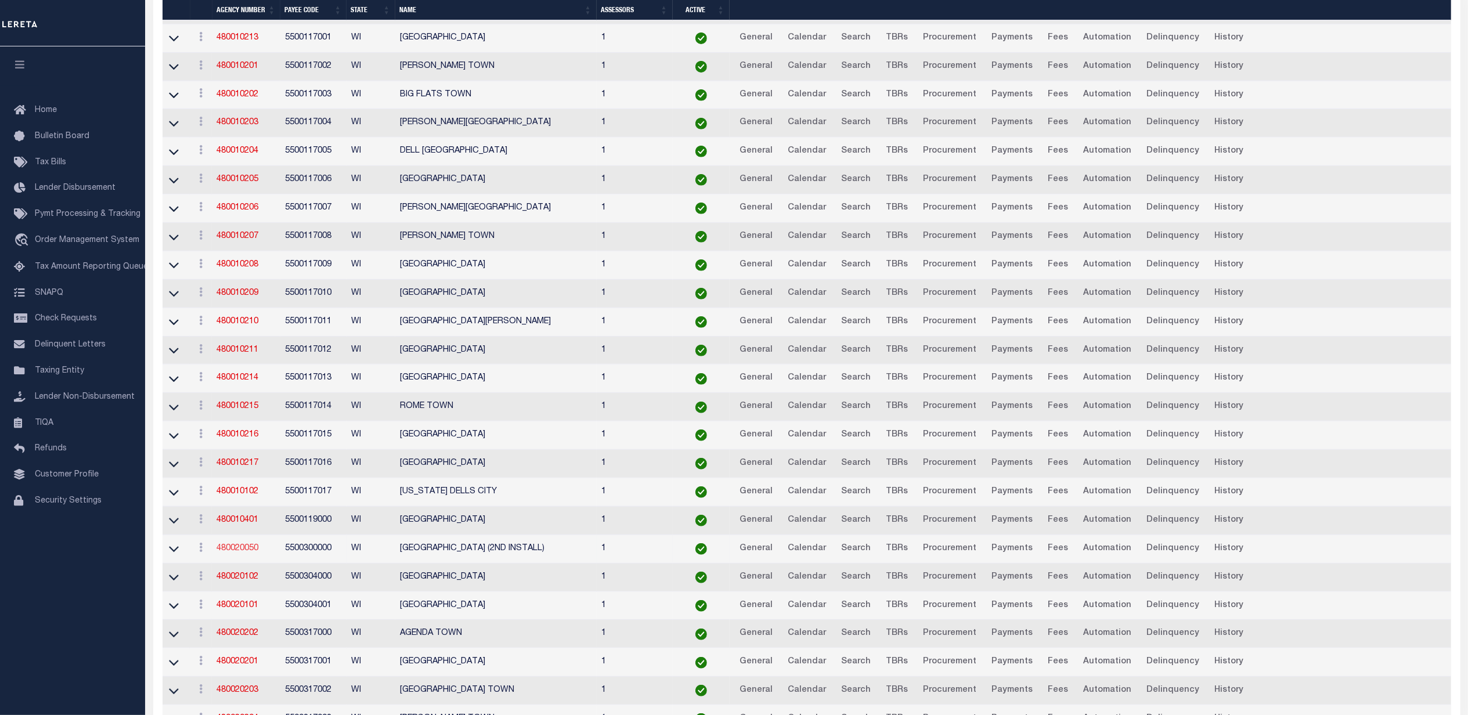
click at [245, 552] on link "480020050" at bounding box center [237, 548] width 42 height 8
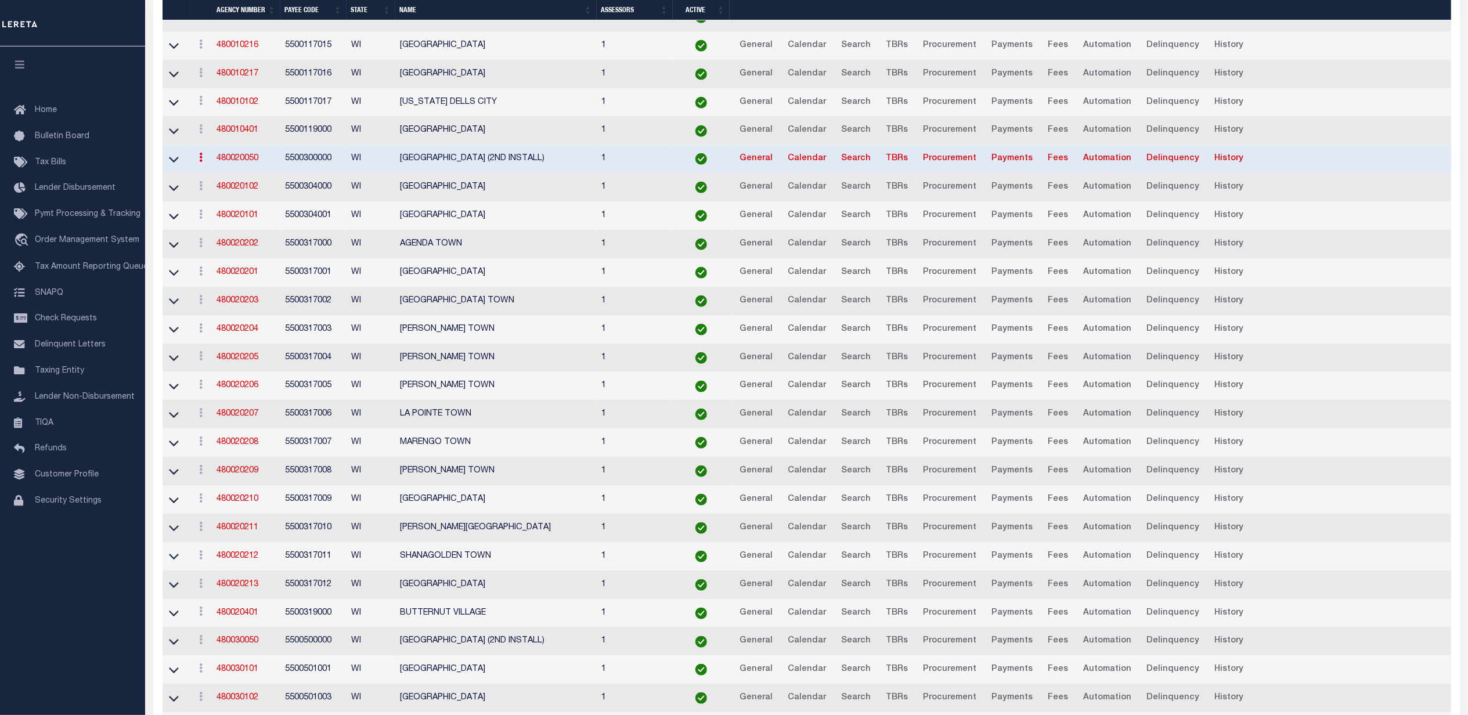
scroll to position [928, 0]
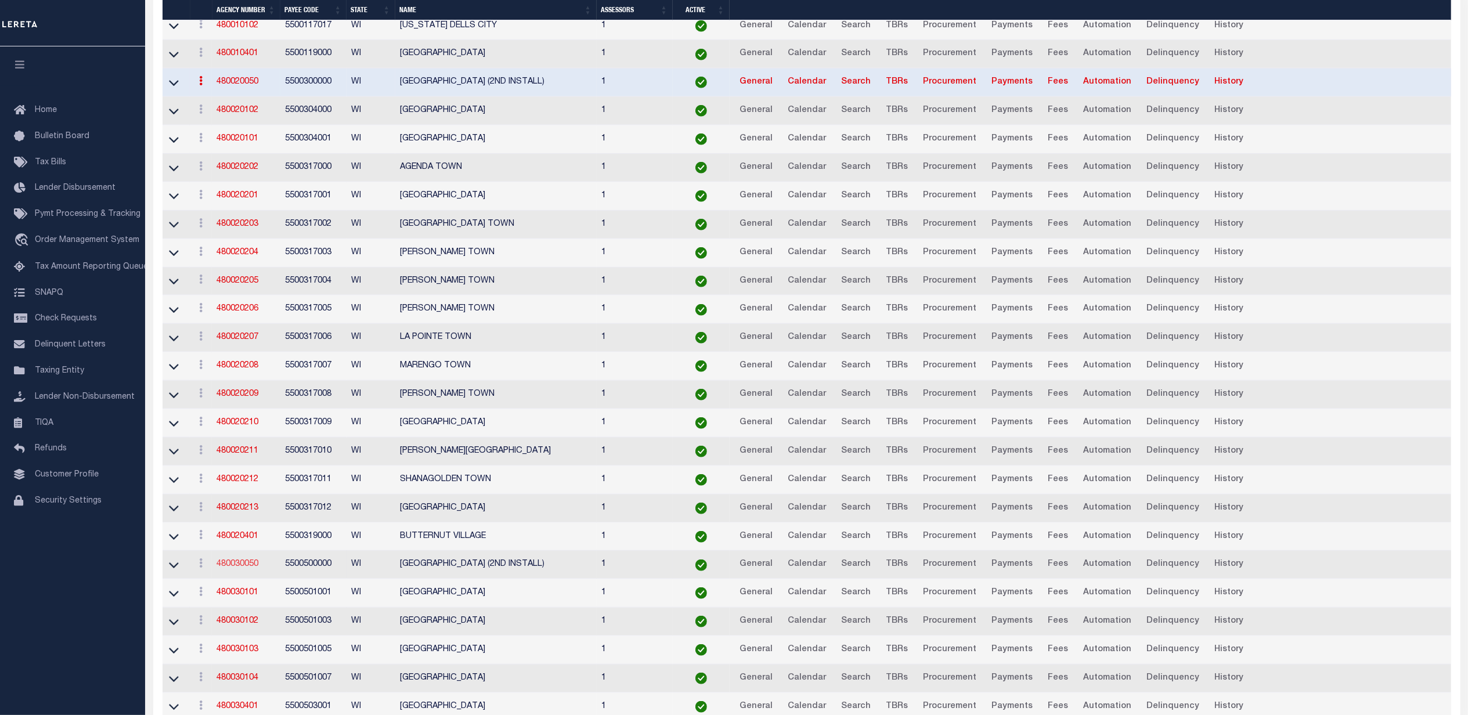
click at [245, 568] on link "480030050" at bounding box center [237, 564] width 42 height 8
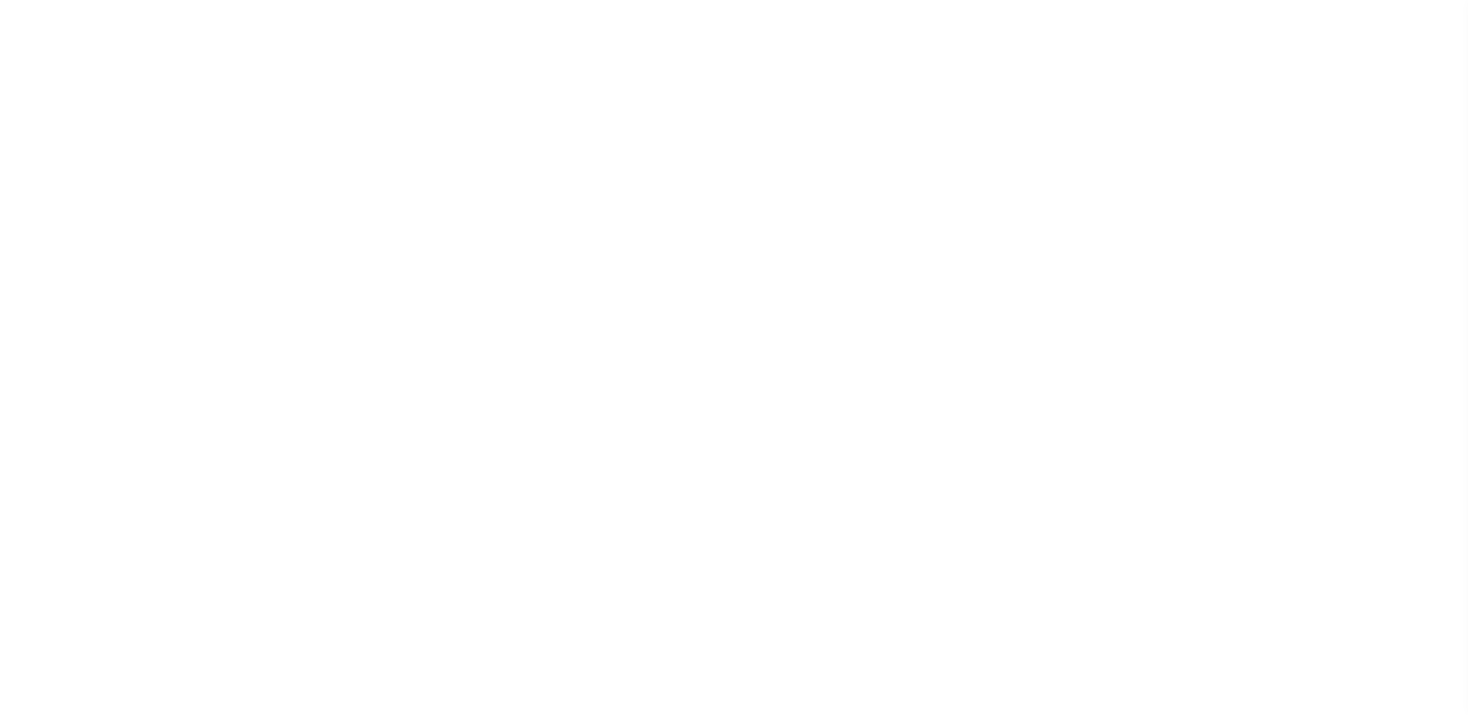
select select
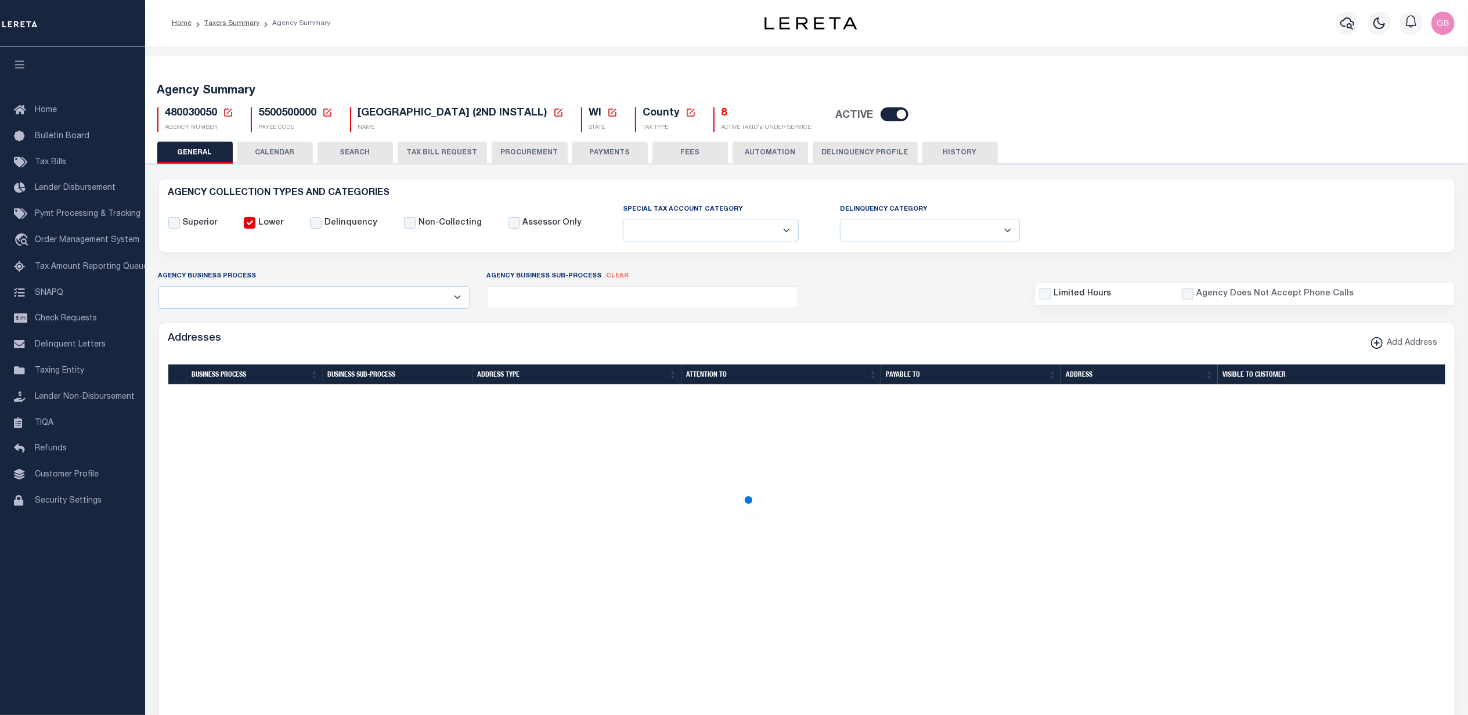
click at [721, 116] on h5 "8" at bounding box center [766, 113] width 90 height 13
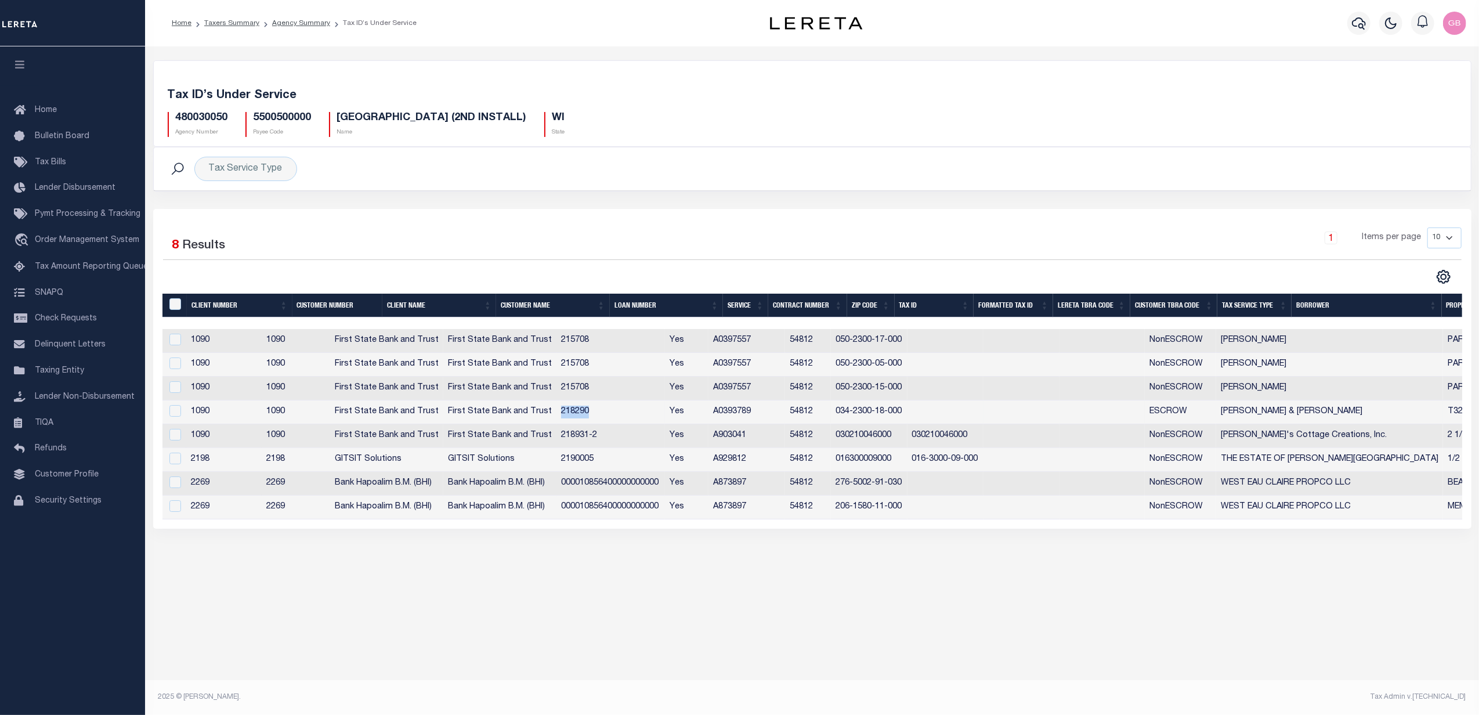
drag, startPoint x: 643, startPoint y: 413, endPoint x: 613, endPoint y: 414, distance: 29.6
click at [613, 414] on td "218290" at bounding box center [610, 412] width 109 height 24
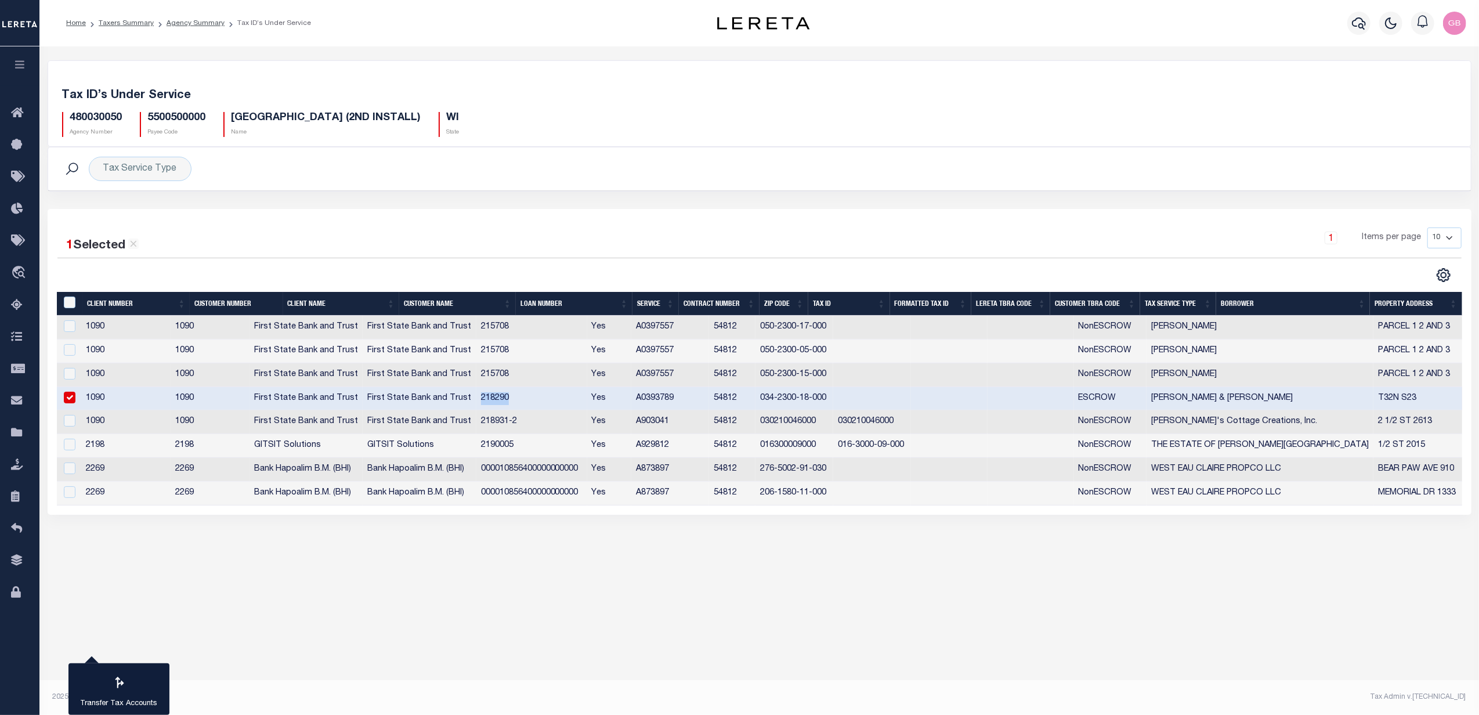
drag, startPoint x: 616, startPoint y: 414, endPoint x: 532, endPoint y: 398, distance: 85.1
click at [532, 397] on td "218290" at bounding box center [531, 399] width 111 height 24
checkbox input "false"
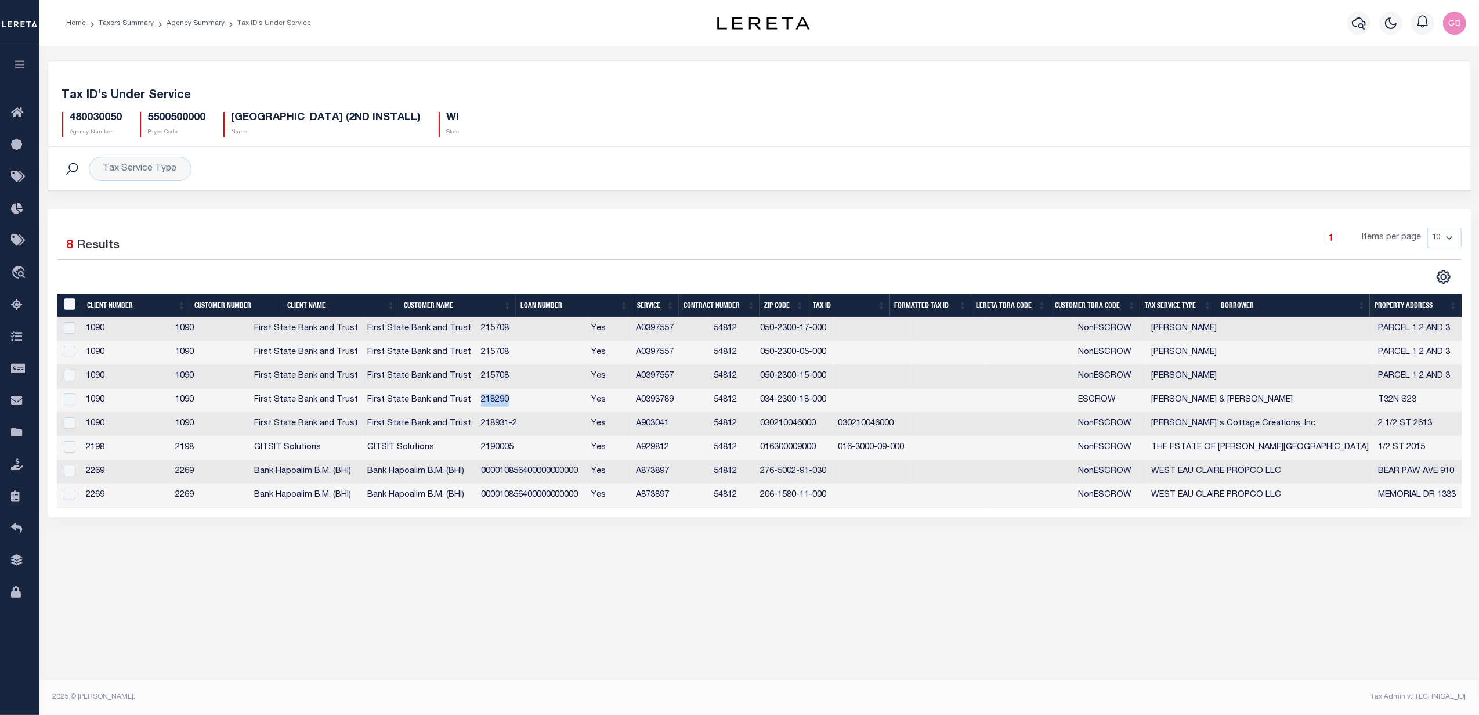
drag, startPoint x: 565, startPoint y: 402, endPoint x: 504, endPoint y: 399, distance: 60.4
click at [504, 399] on tr "1090 1090 First State Bank and Trust First State Bank and Trust 218290 Yes A039…" at bounding box center [759, 401] width 1405 height 24
copy tr "218290"
click at [186, 24] on link "Agency Summary" at bounding box center [196, 23] width 58 height 7
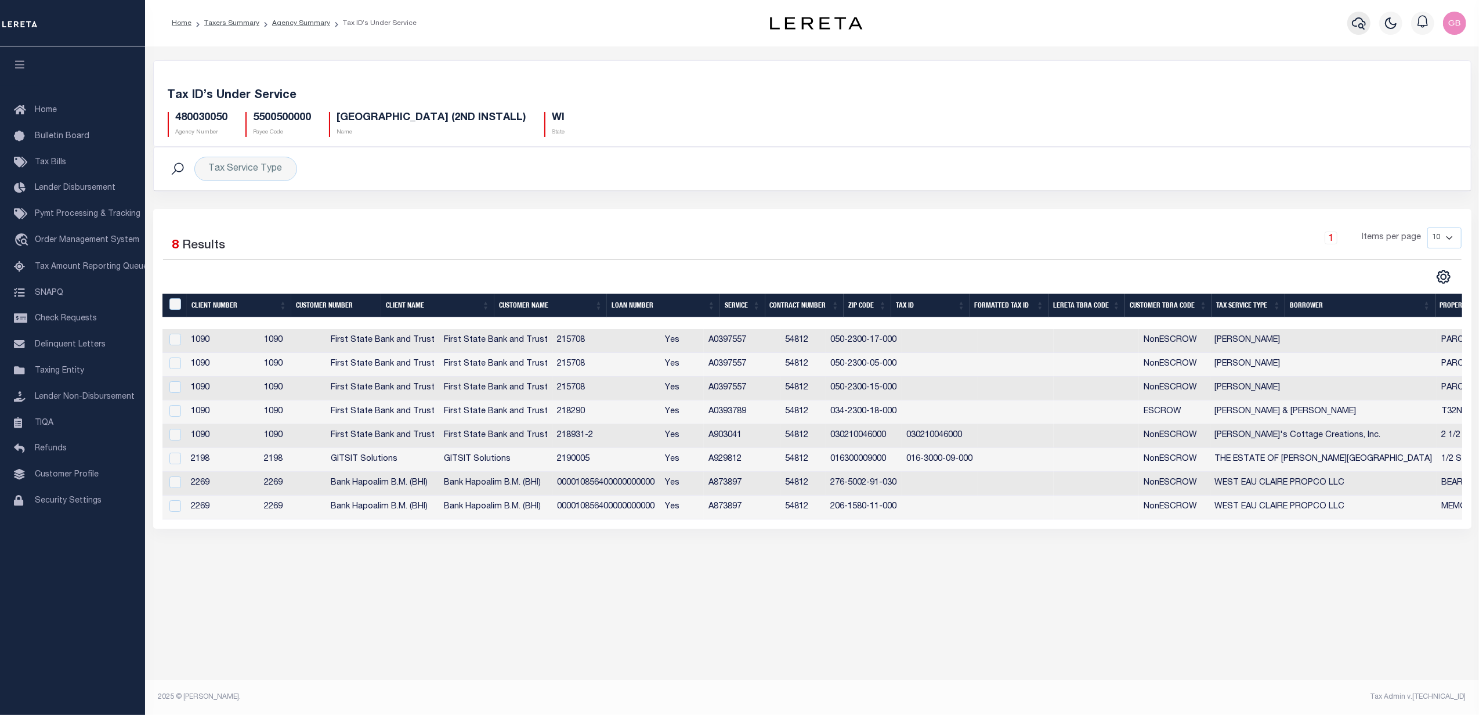
click at [1362, 26] on icon "button" at bounding box center [1359, 23] width 14 height 12
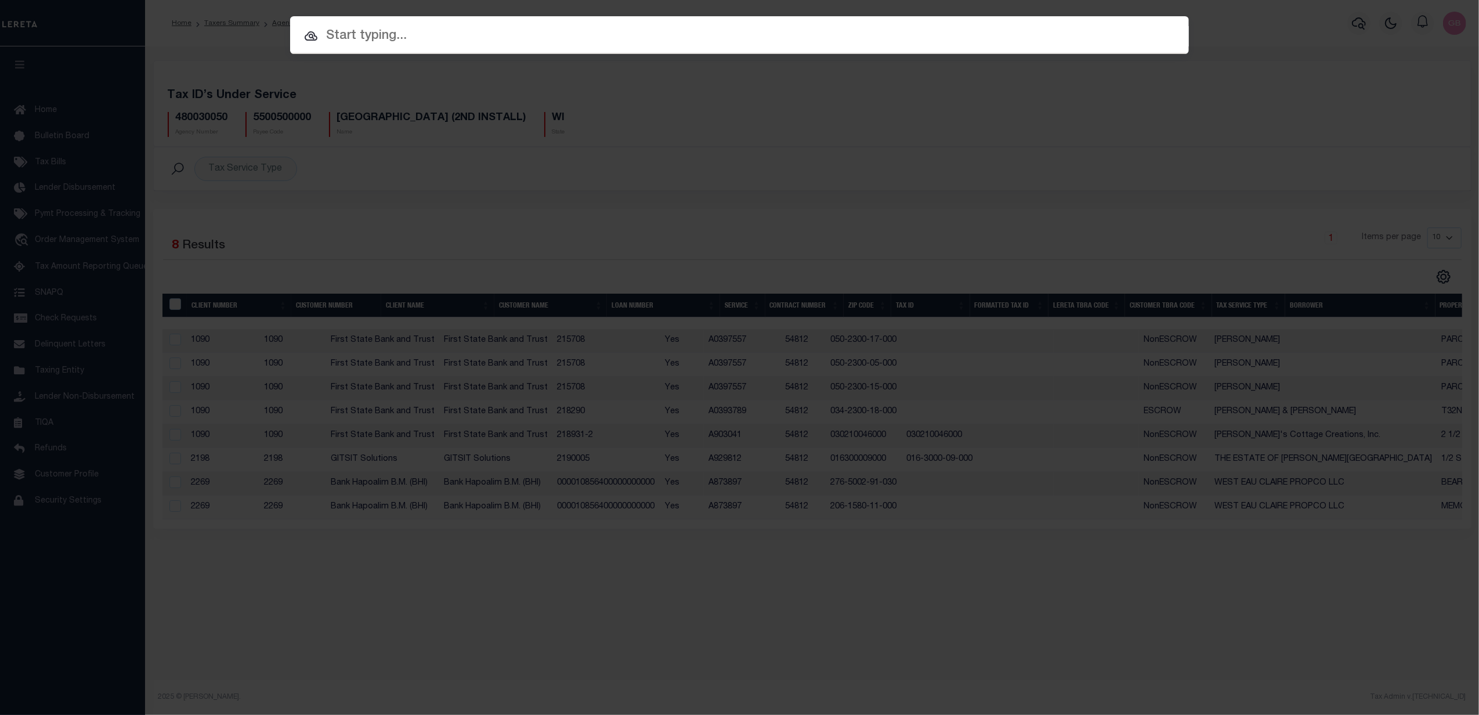
click at [732, 35] on input "text" at bounding box center [739, 36] width 899 height 20
paste input "218290"
type input "218290"
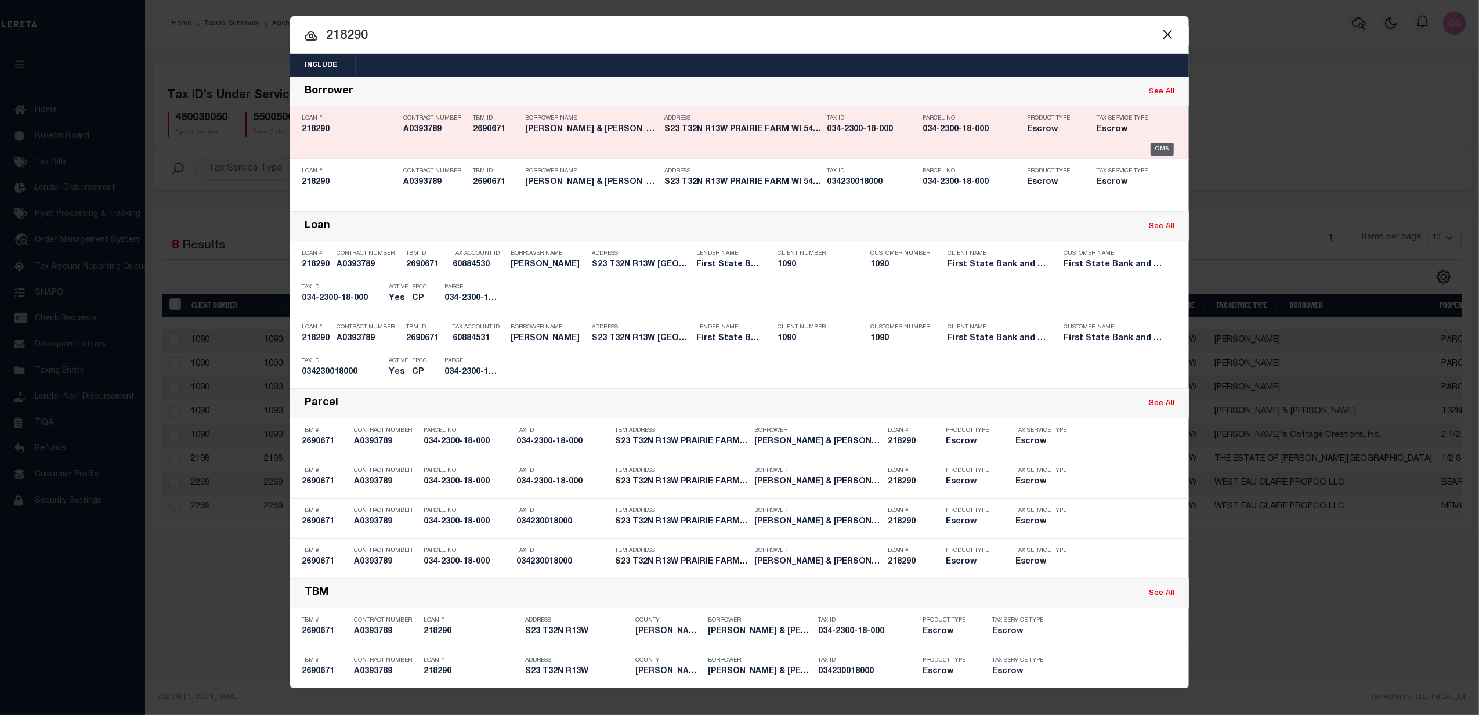
click at [1159, 147] on div "OMS" at bounding box center [1163, 149] width 24 height 13
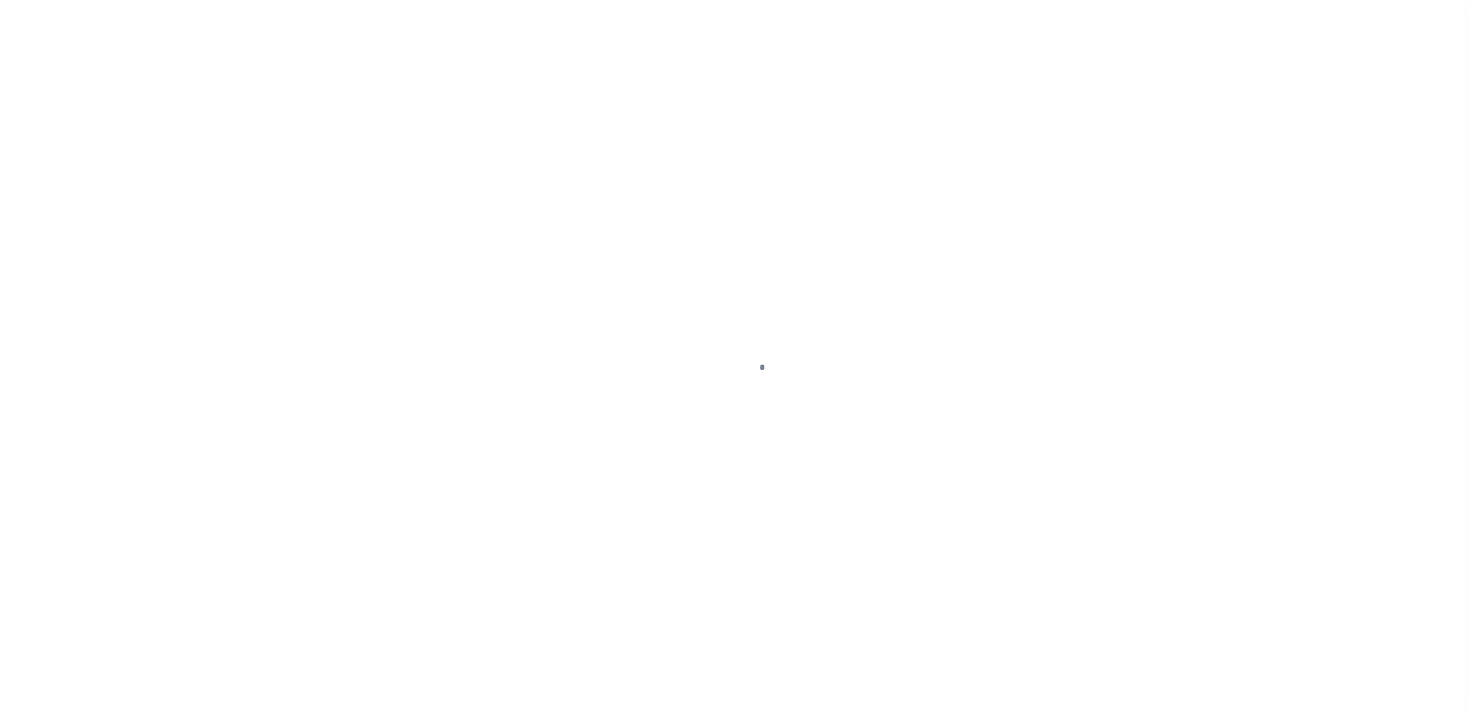
type input "218290"
type input "Michael & Leann Talberg"
select select
select select "Escrow"
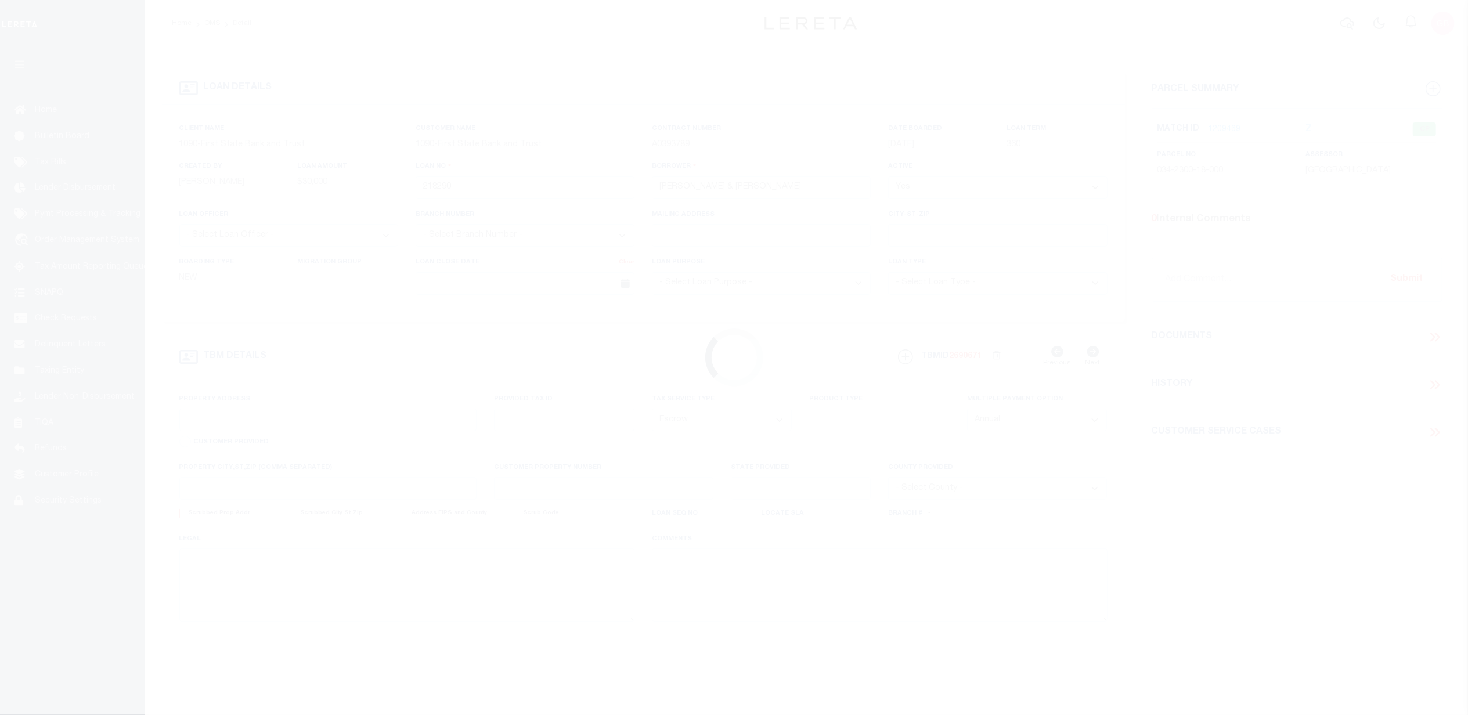
select select "1206"
type input "S23 T32N R13W"
type input "034-2300-18-000"
select select
type input "Prairie Farm WI 54762"
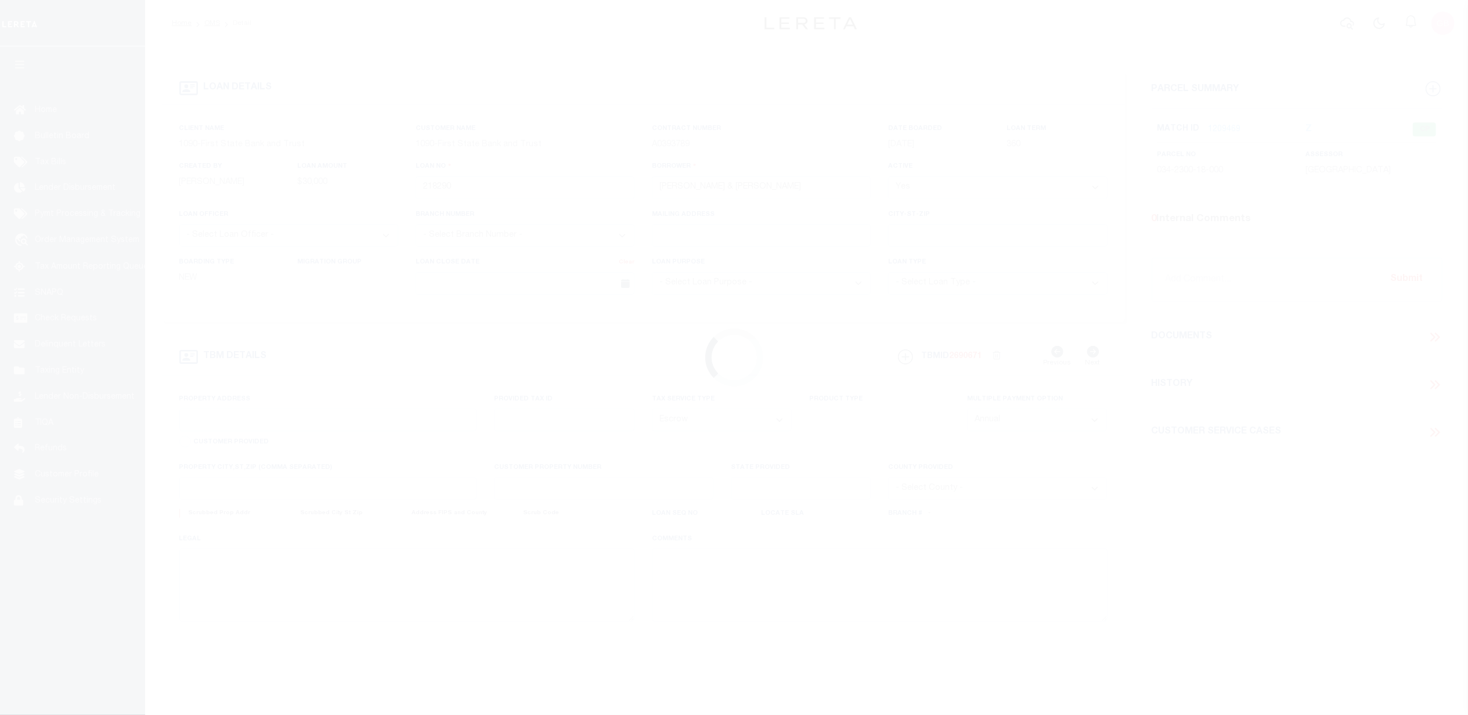
type input "WI"
select select "Barron"
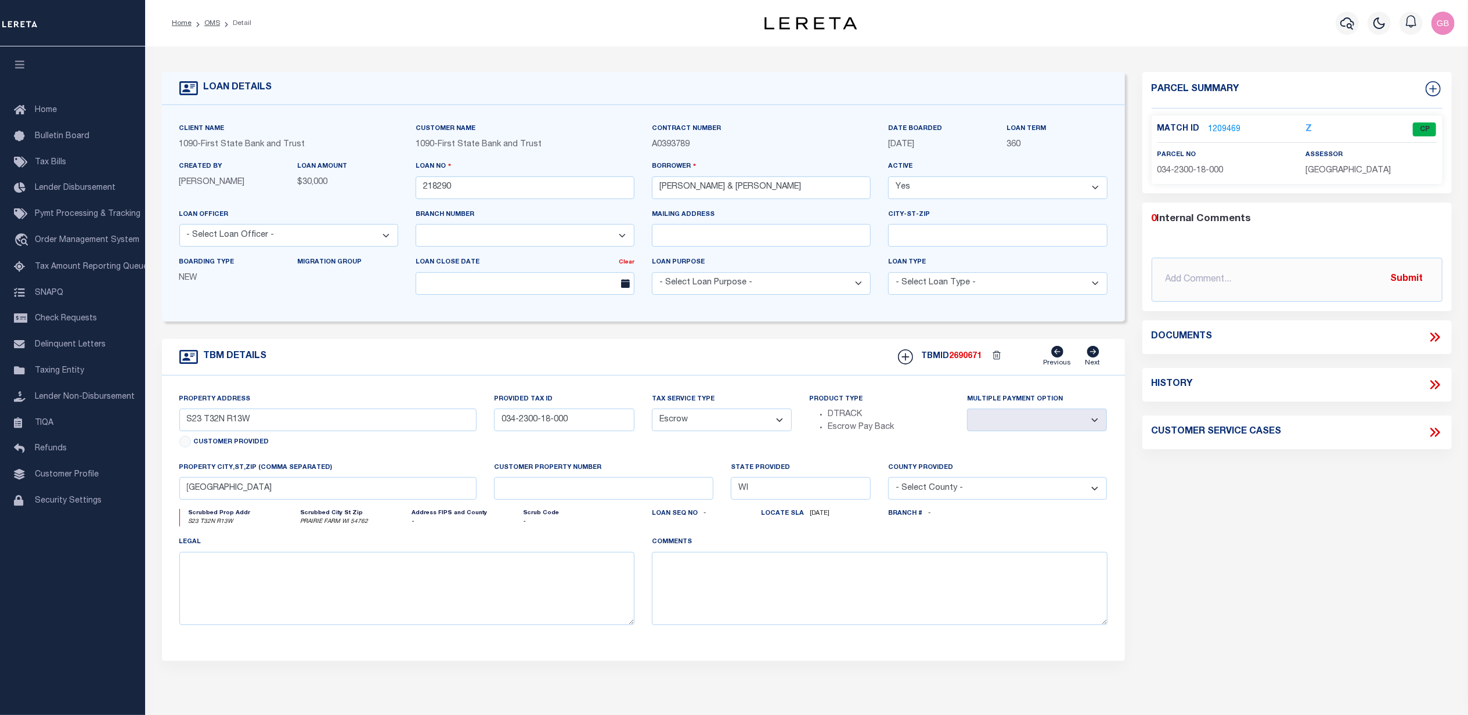
drag, startPoint x: 1221, startPoint y: 121, endPoint x: 1219, endPoint y: 136, distance: 14.7
click at [1221, 123] on p "1209469" at bounding box center [1224, 129] width 32 height 13
click at [1219, 127] on link "1209469" at bounding box center [1224, 130] width 32 height 12
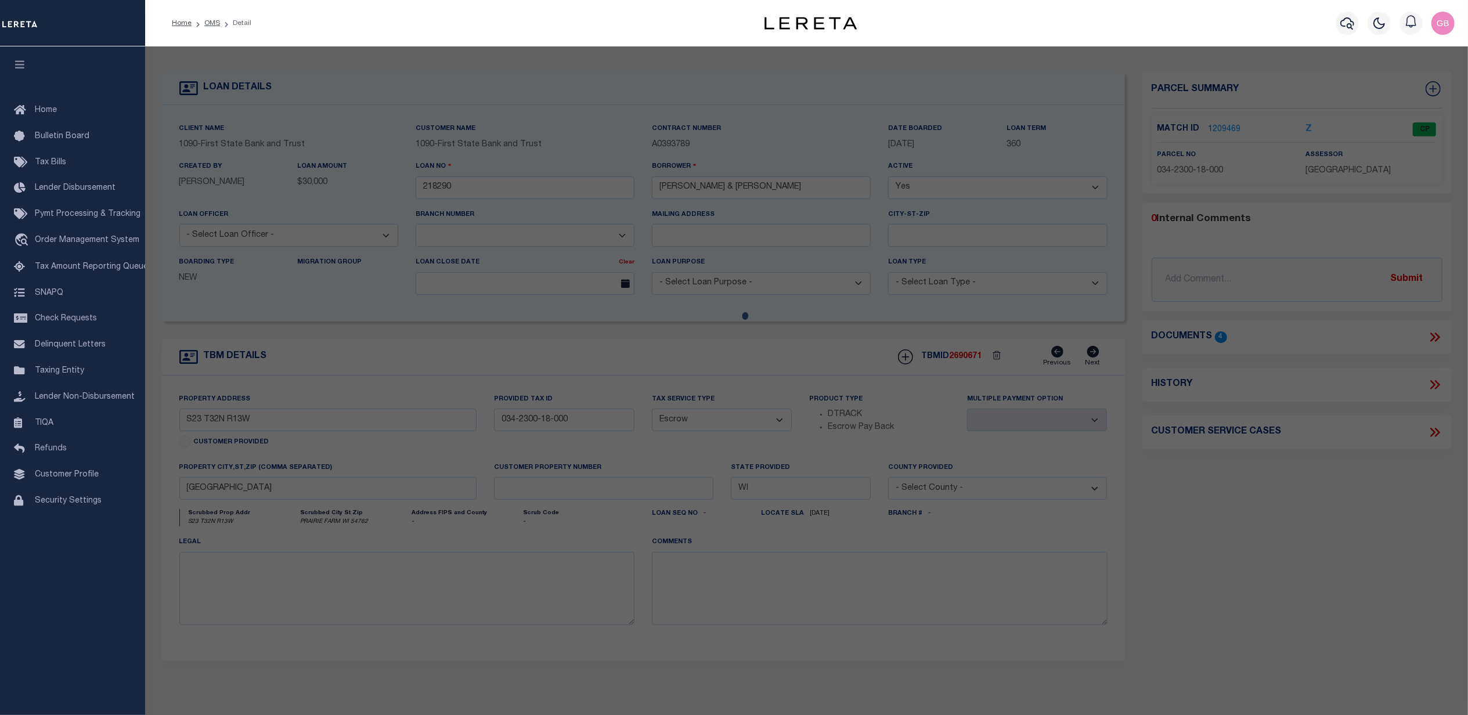
checkbox input "false"
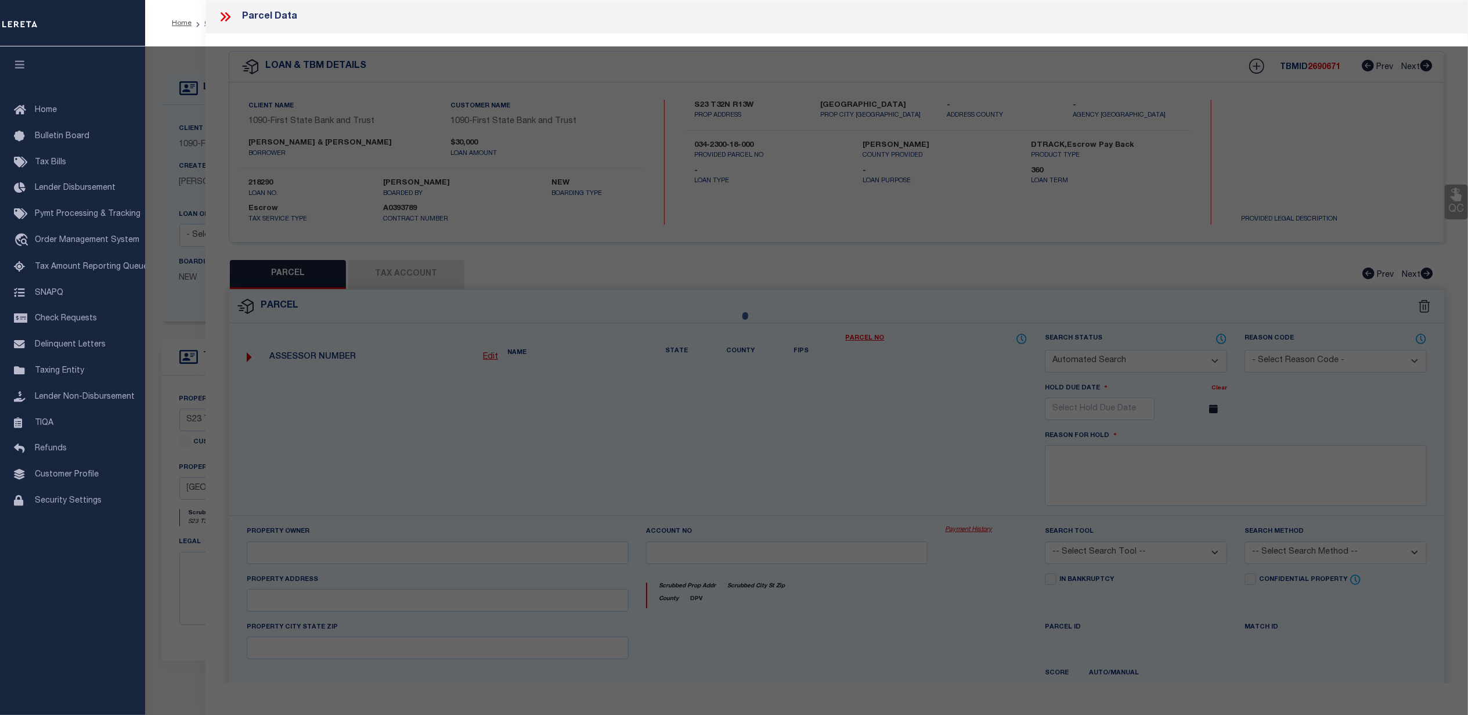
select select "CP"
type input "Michael & Leann Talberg"
select select
checkbox input "false"
type input "PRAIRIE FARM WI 54762"
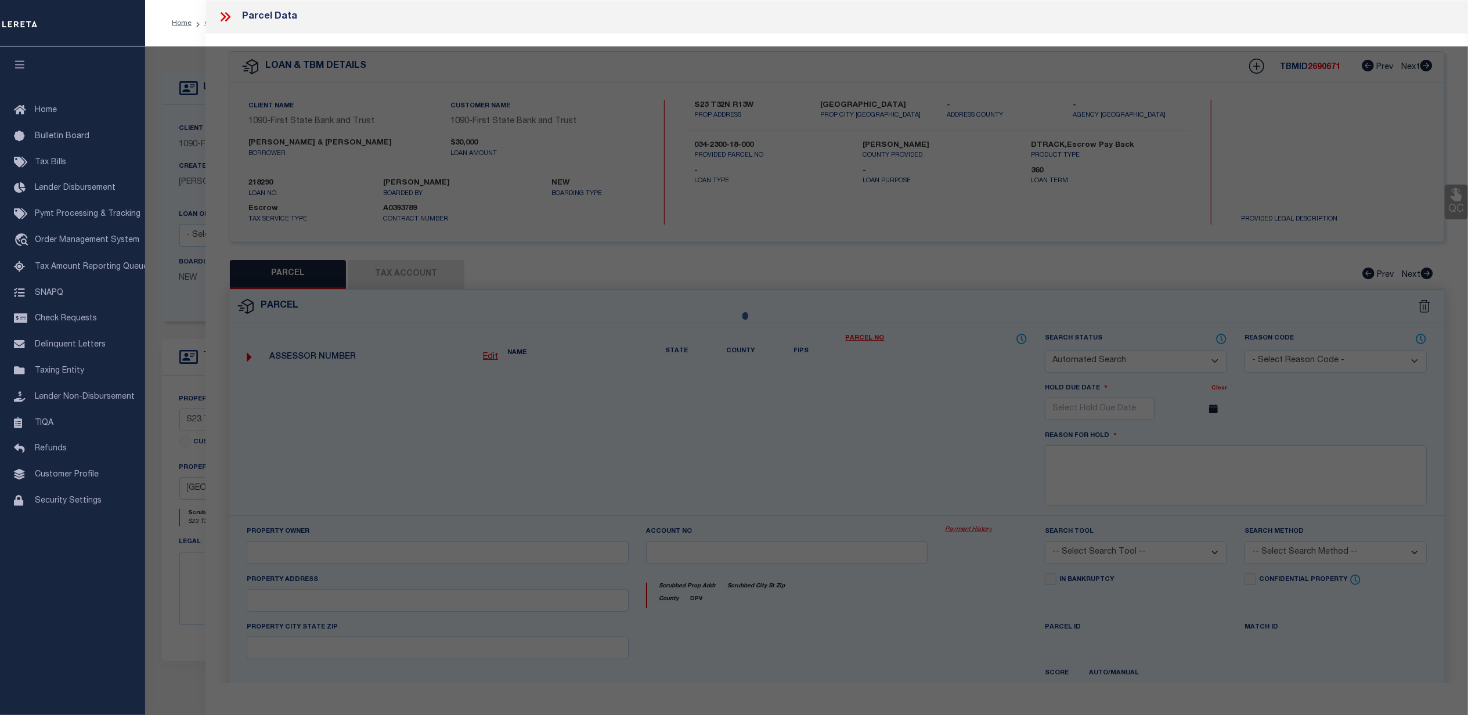
type textarea "PLATS 4-7 & 13-1 & 14-1 S 1/2 NE LYG S OF 2 1/2 AVE ROW & LYG SELY & SWLY OF LN…"
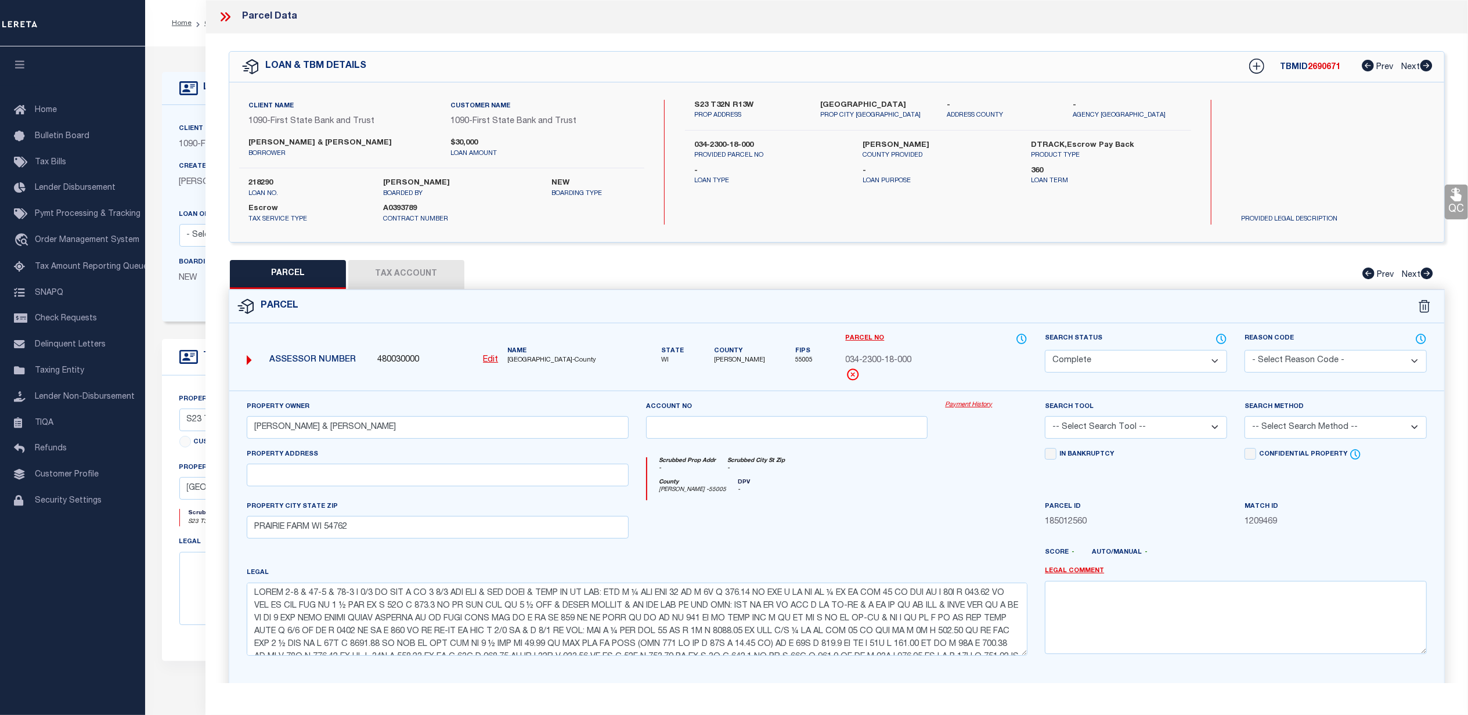
click at [992, 405] on link "Payment History" at bounding box center [986, 405] width 82 height 10
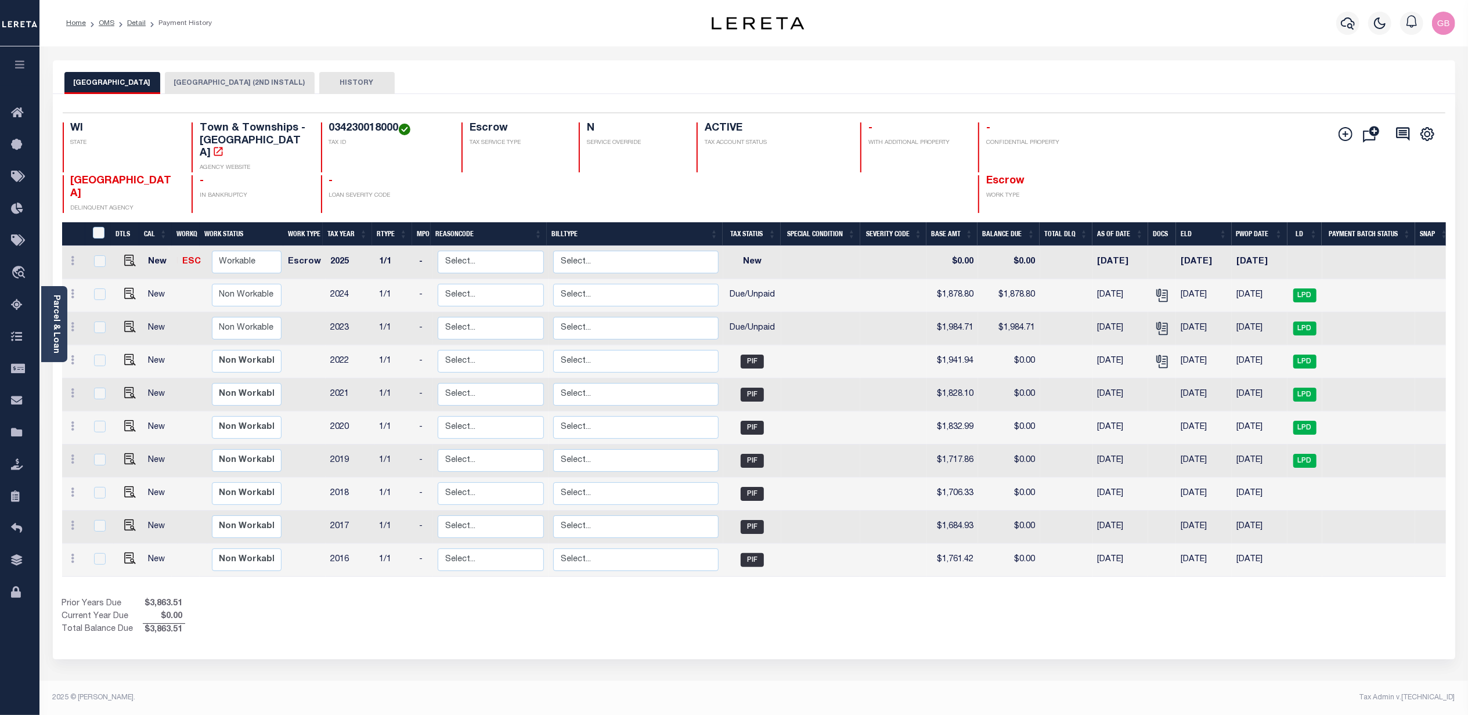
click at [229, 85] on button "BARRON COUNTY (2ND INSTALL)" at bounding box center [240, 83] width 150 height 22
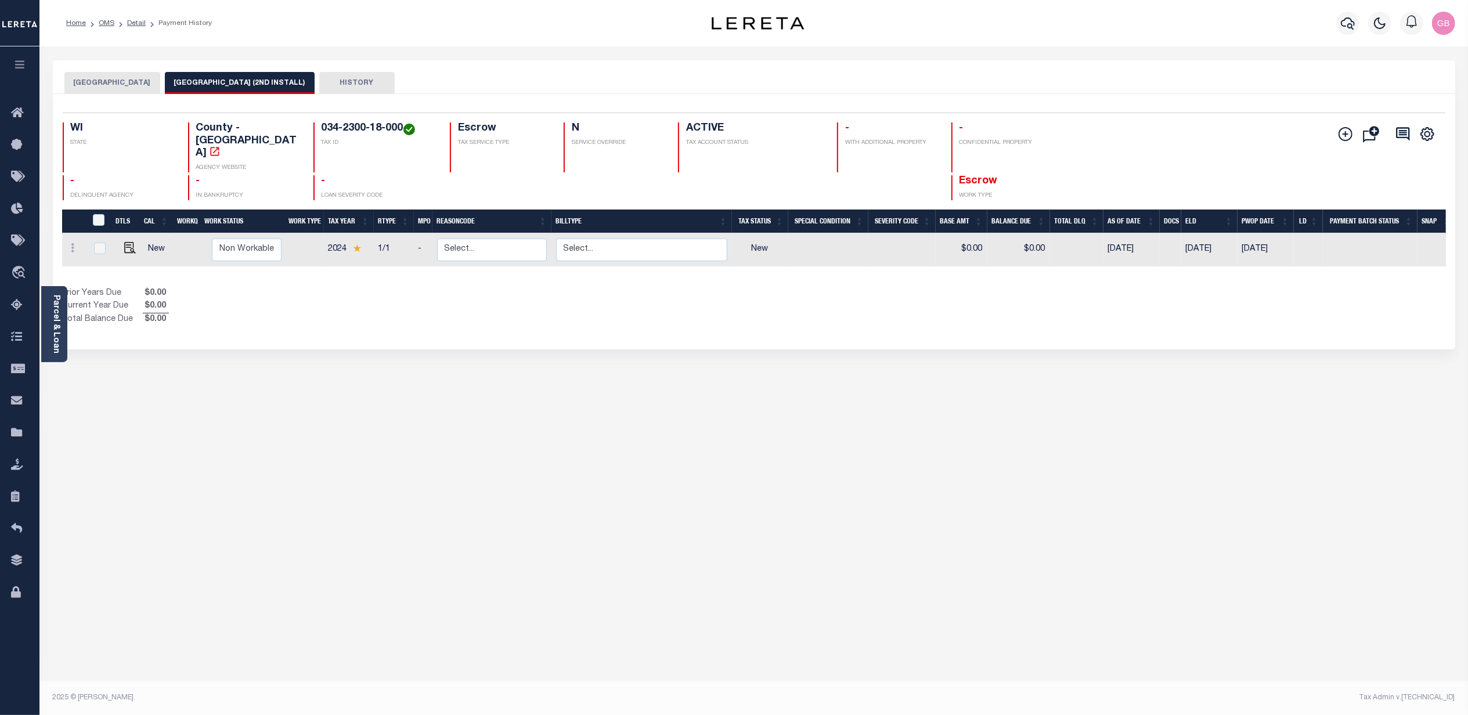
click at [136, 78] on button "PRAIRIE FARM TOWN" at bounding box center [112, 83] width 96 height 22
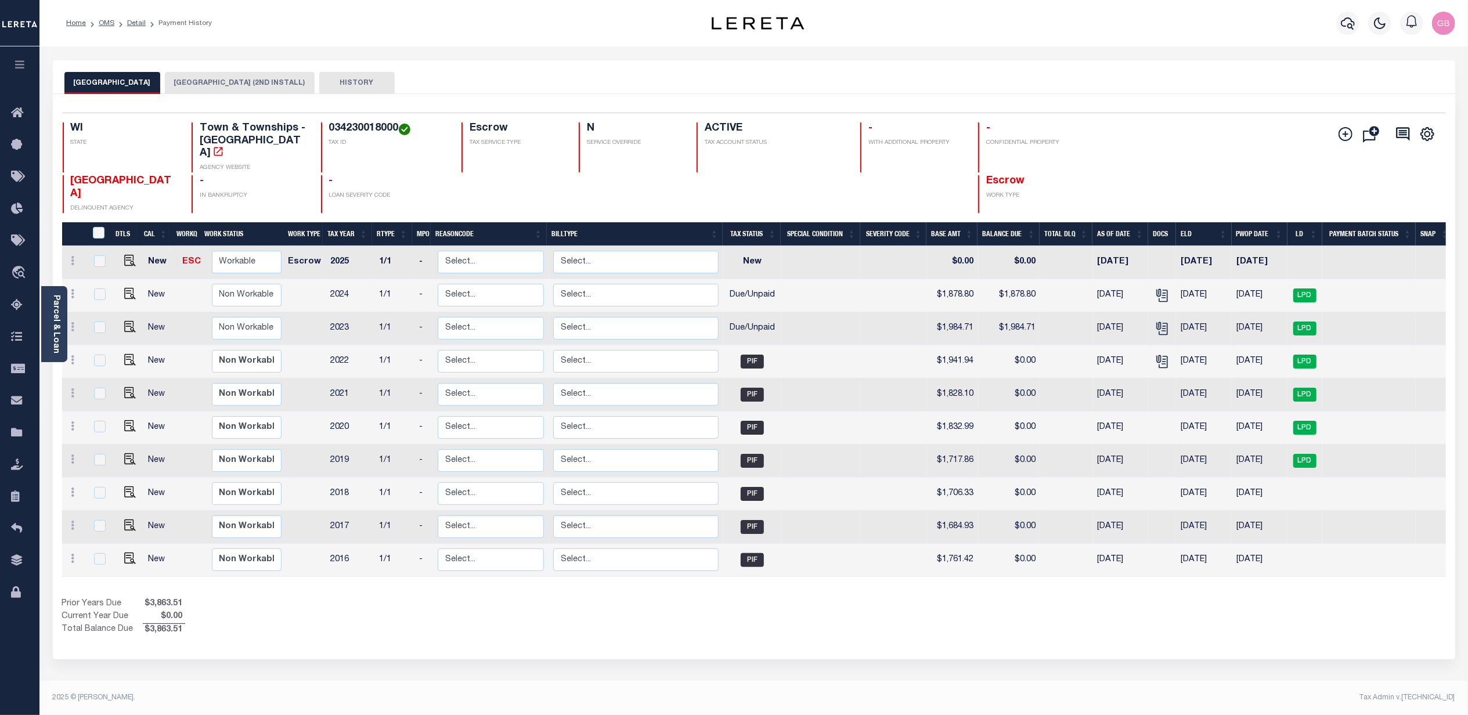
click at [124, 79] on button "PRAIRIE FARM TOWN" at bounding box center [112, 83] width 96 height 22
drag, startPoint x: 205, startPoint y: 74, endPoint x: 196, endPoint y: 84, distance: 13.5
click at [205, 75] on button "[GEOGRAPHIC_DATA] (2ND INSTALL)" at bounding box center [240, 83] width 150 height 22
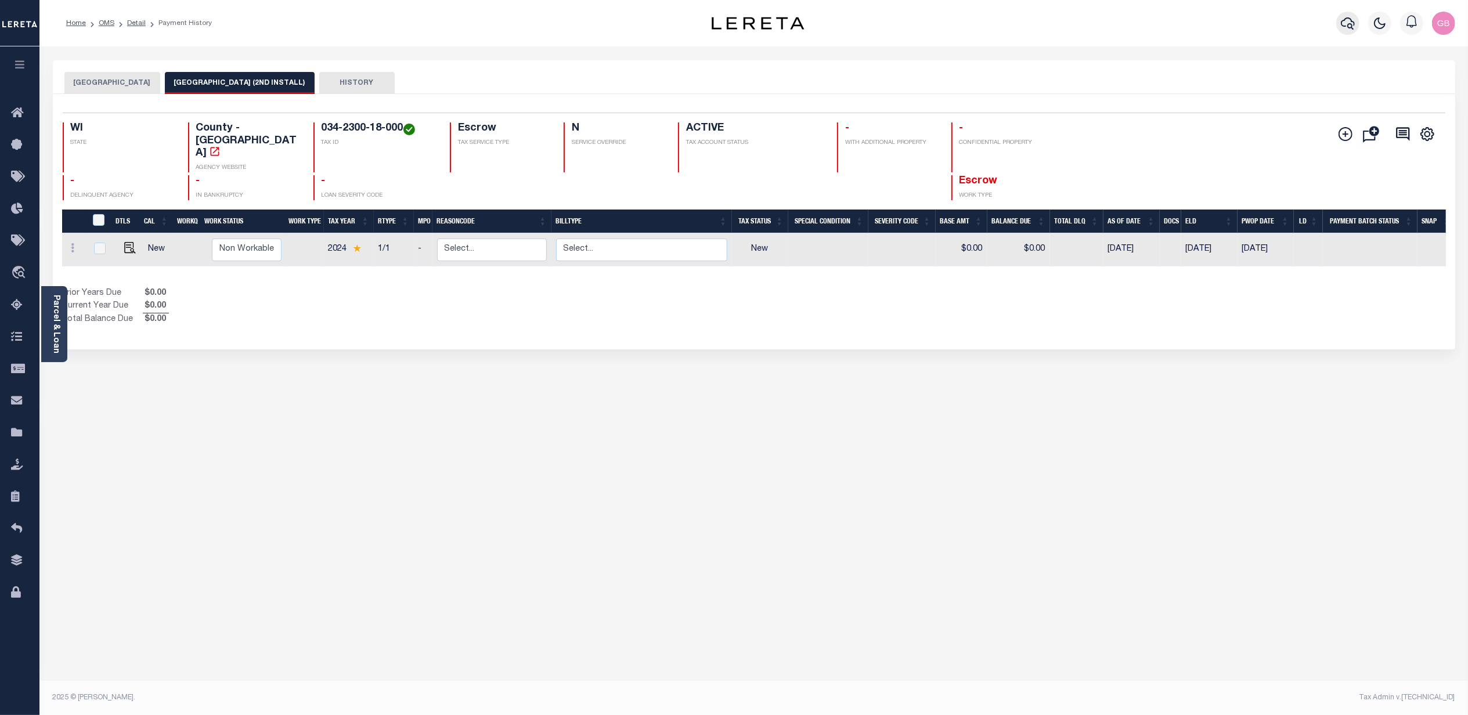
click at [1342, 22] on icon "button" at bounding box center [1347, 23] width 14 height 12
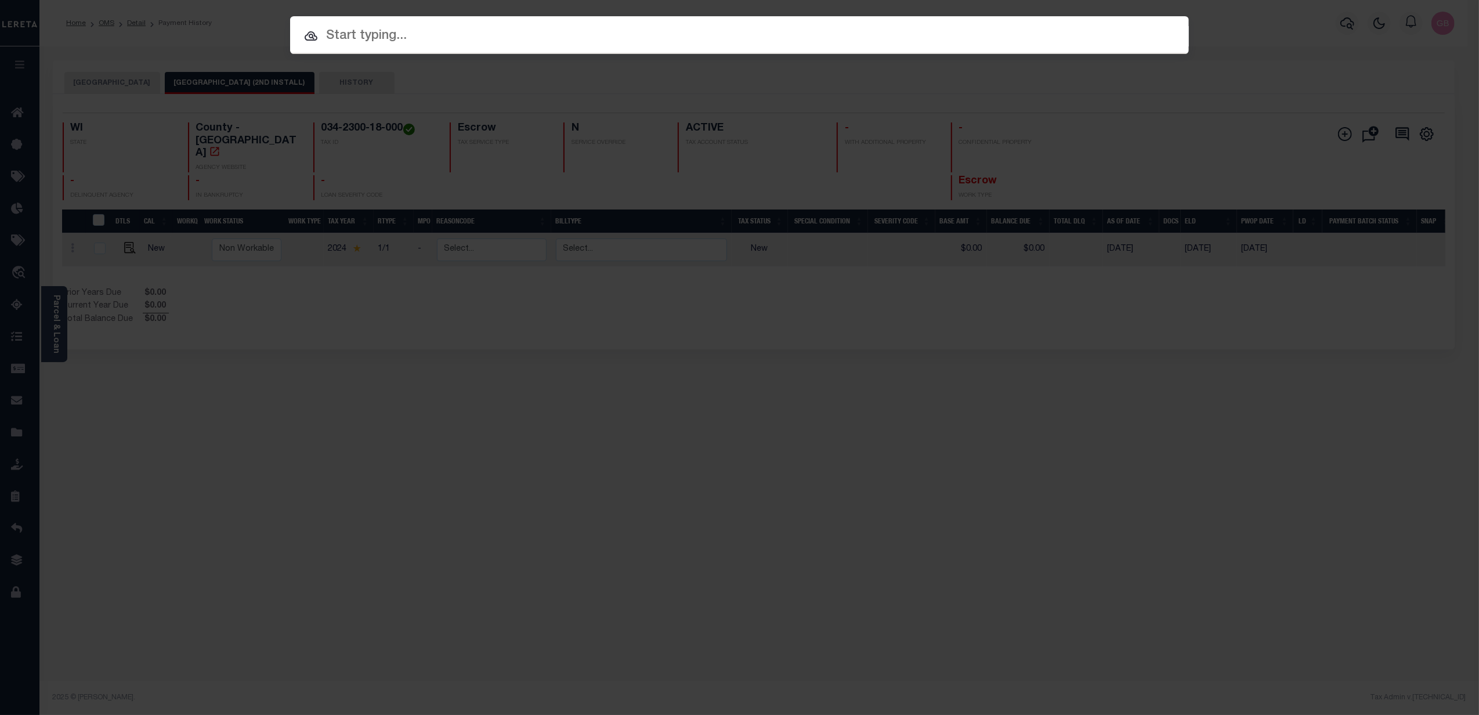
click at [814, 40] on input "text" at bounding box center [739, 36] width 899 height 20
paste input "218665"
type input "218665"
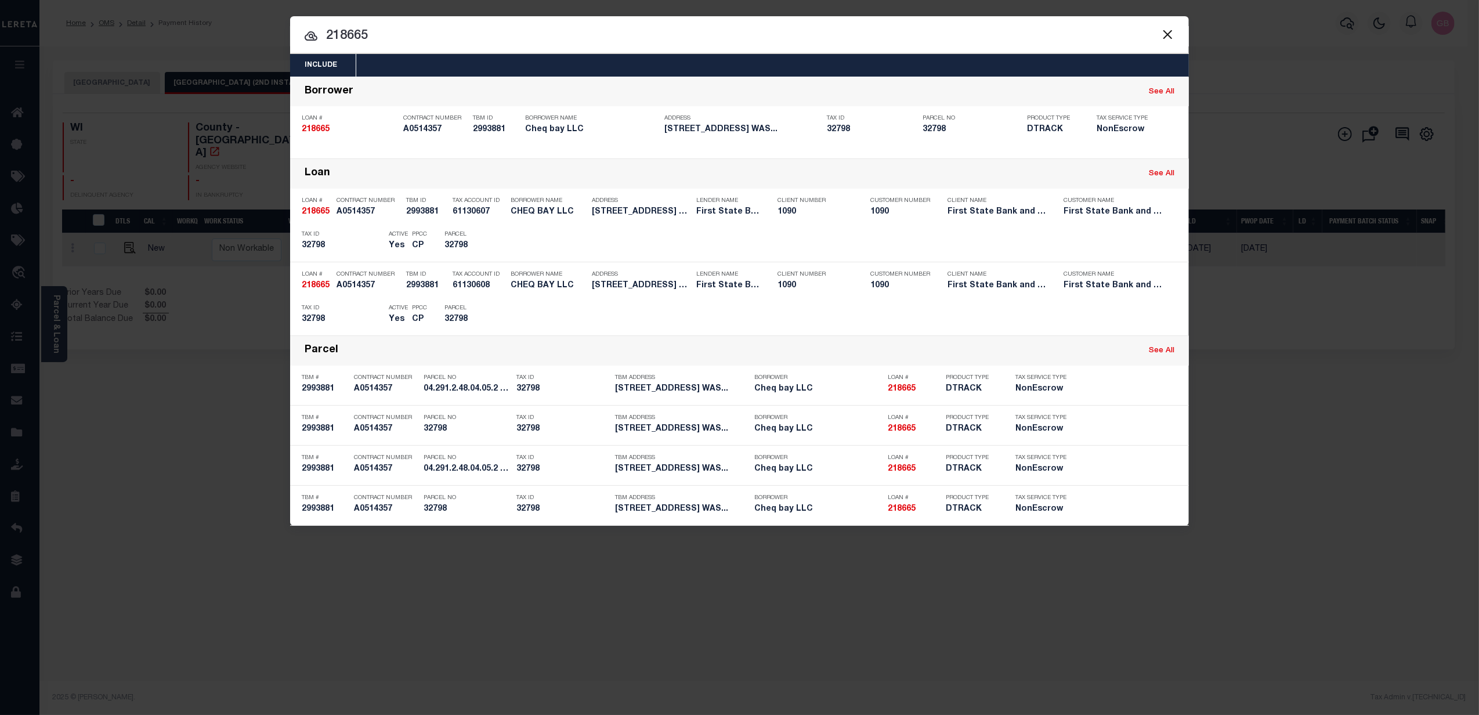
drag, startPoint x: 1169, startPoint y: 147, endPoint x: 912, endPoint y: 59, distance: 271.0
click at [1169, 147] on div "OMS" at bounding box center [1163, 149] width 24 height 13
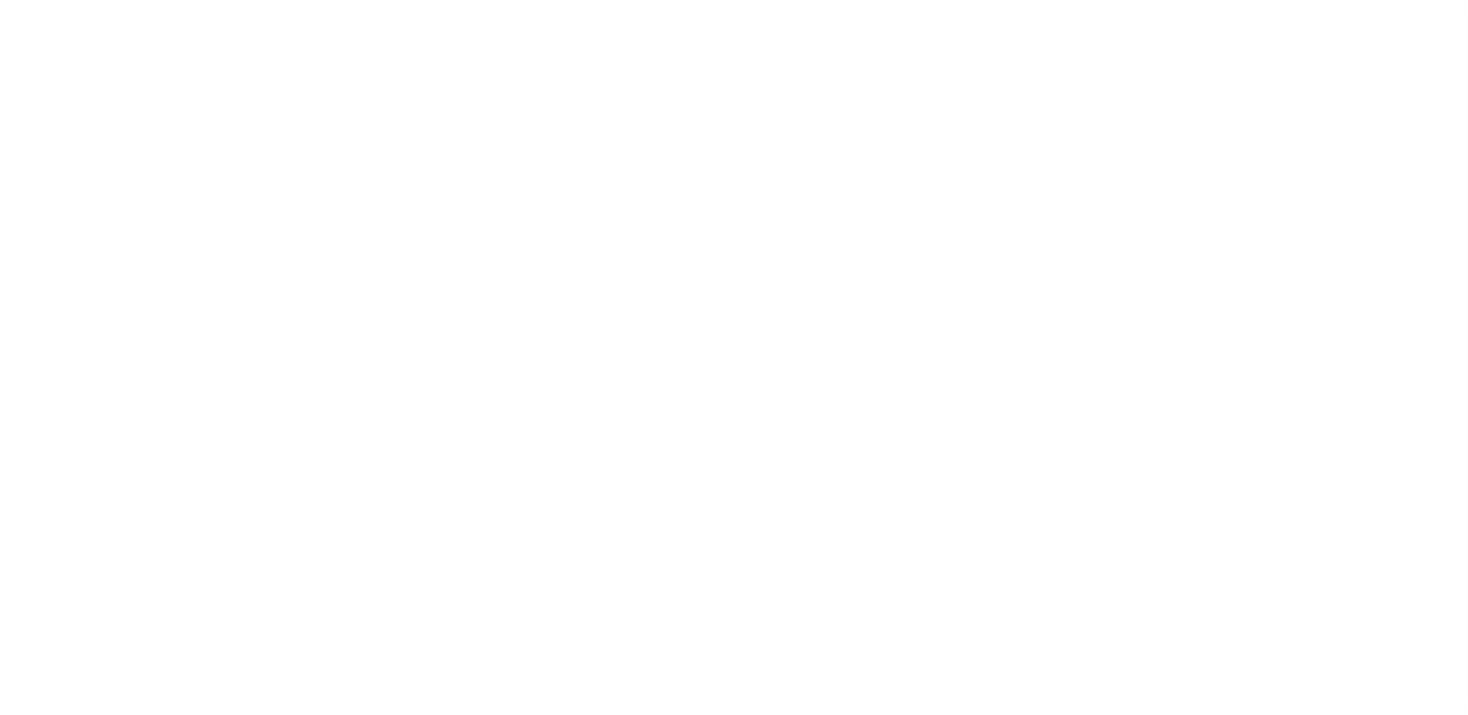
select select
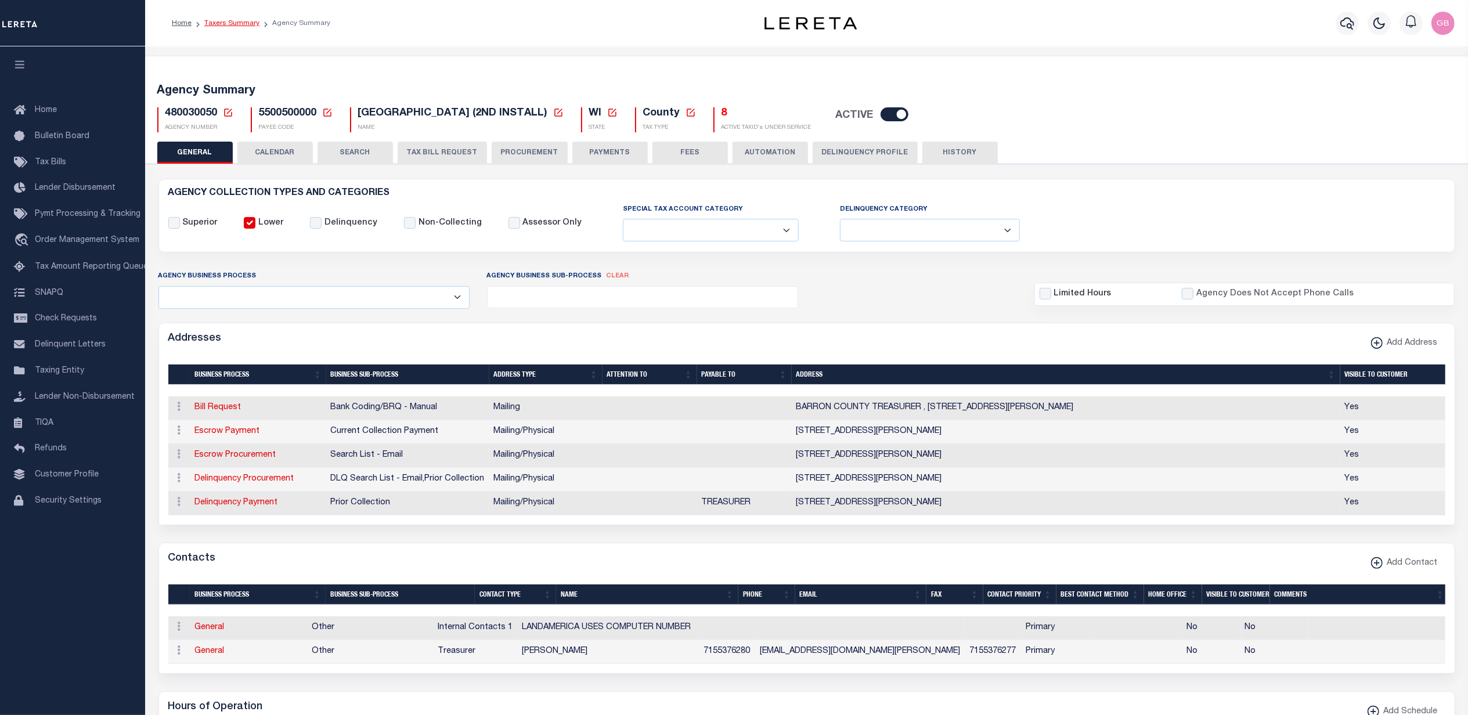
click at [219, 23] on link "Taxers Summary" at bounding box center [231, 23] width 55 height 7
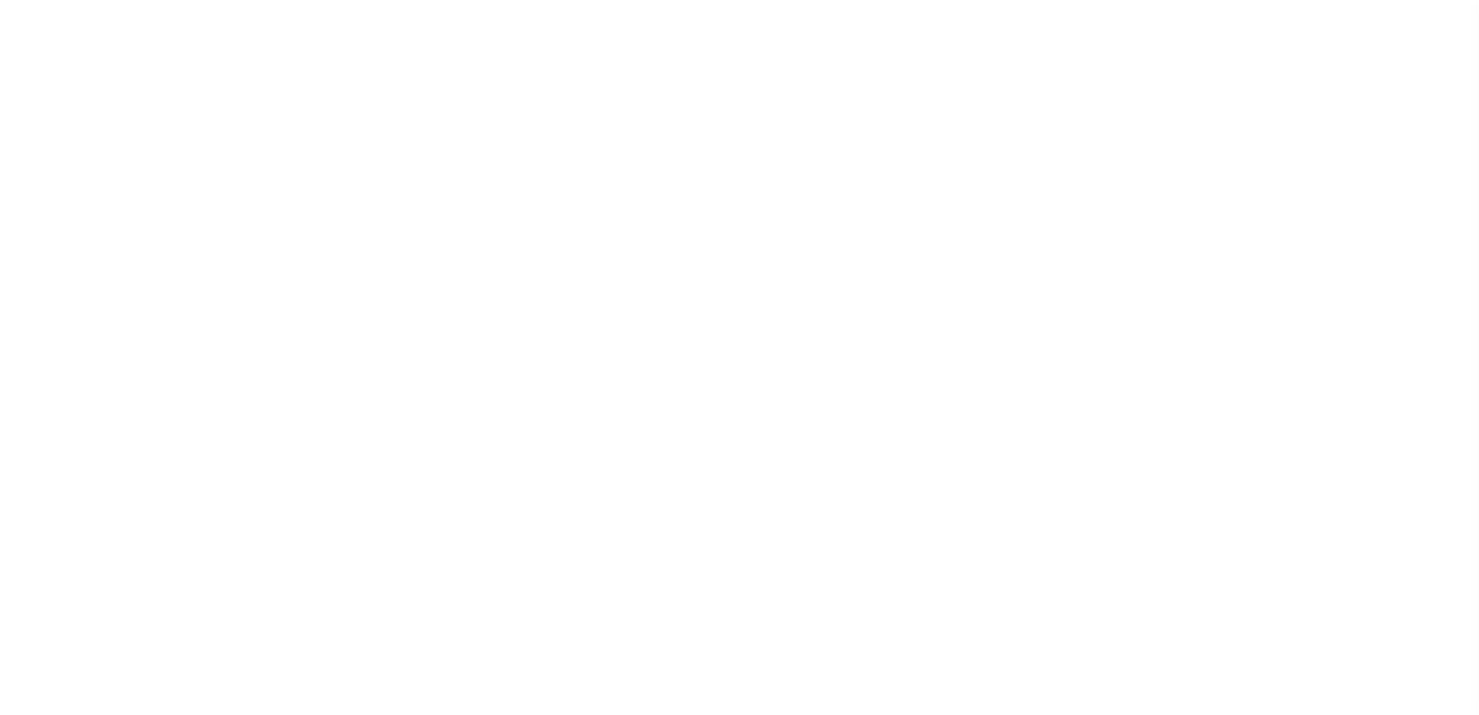
select select "100"
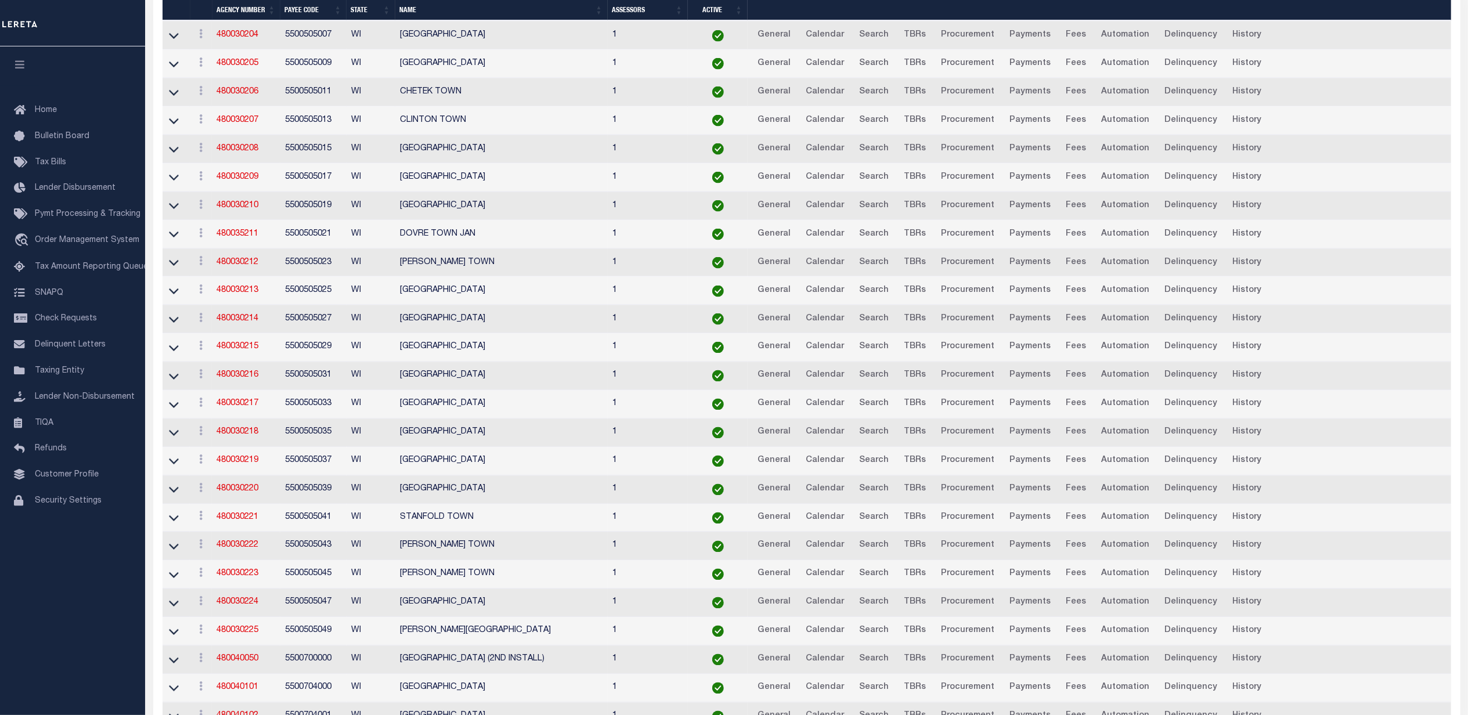
scroll to position [2166, 0]
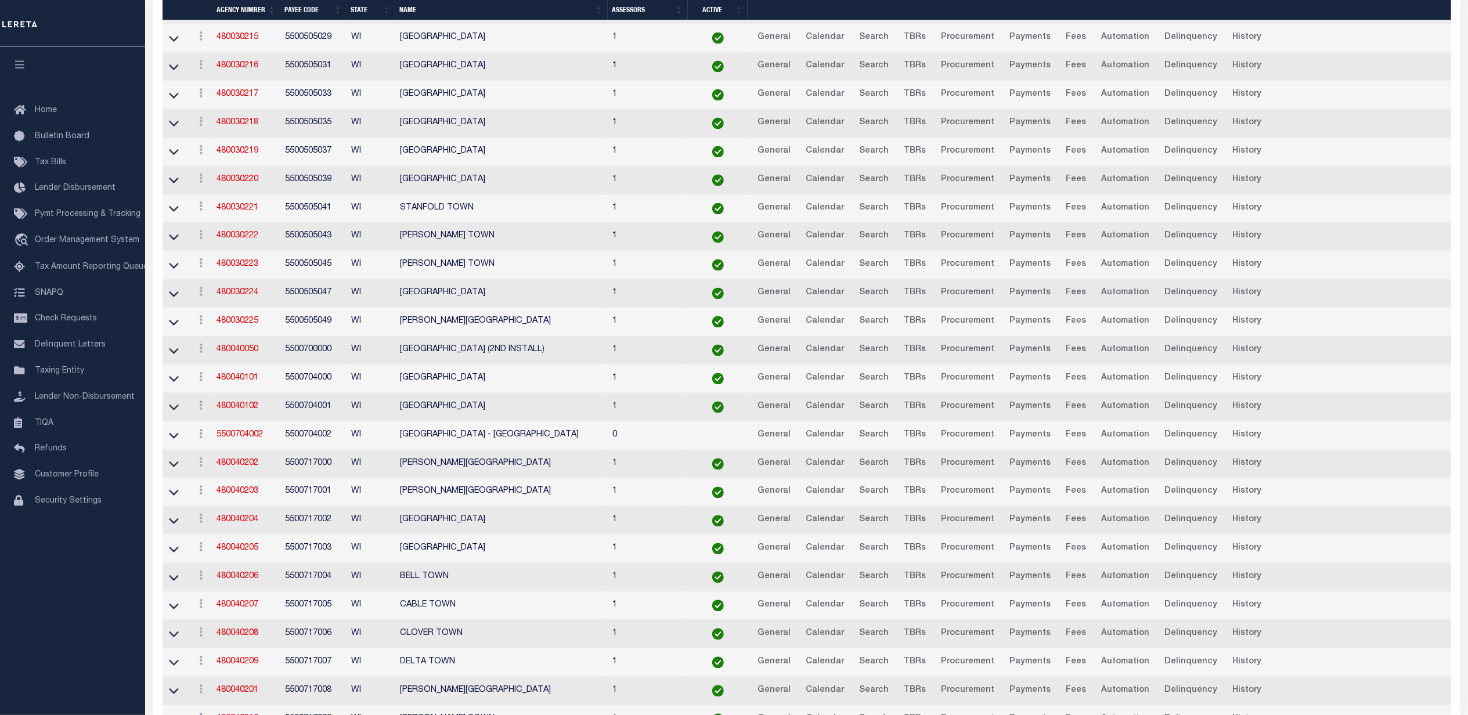
drag, startPoint x: 252, startPoint y: 400, endPoint x: 276, endPoint y: 400, distance: 24.4
click at [252, 354] on link "480040050" at bounding box center [237, 350] width 42 height 8
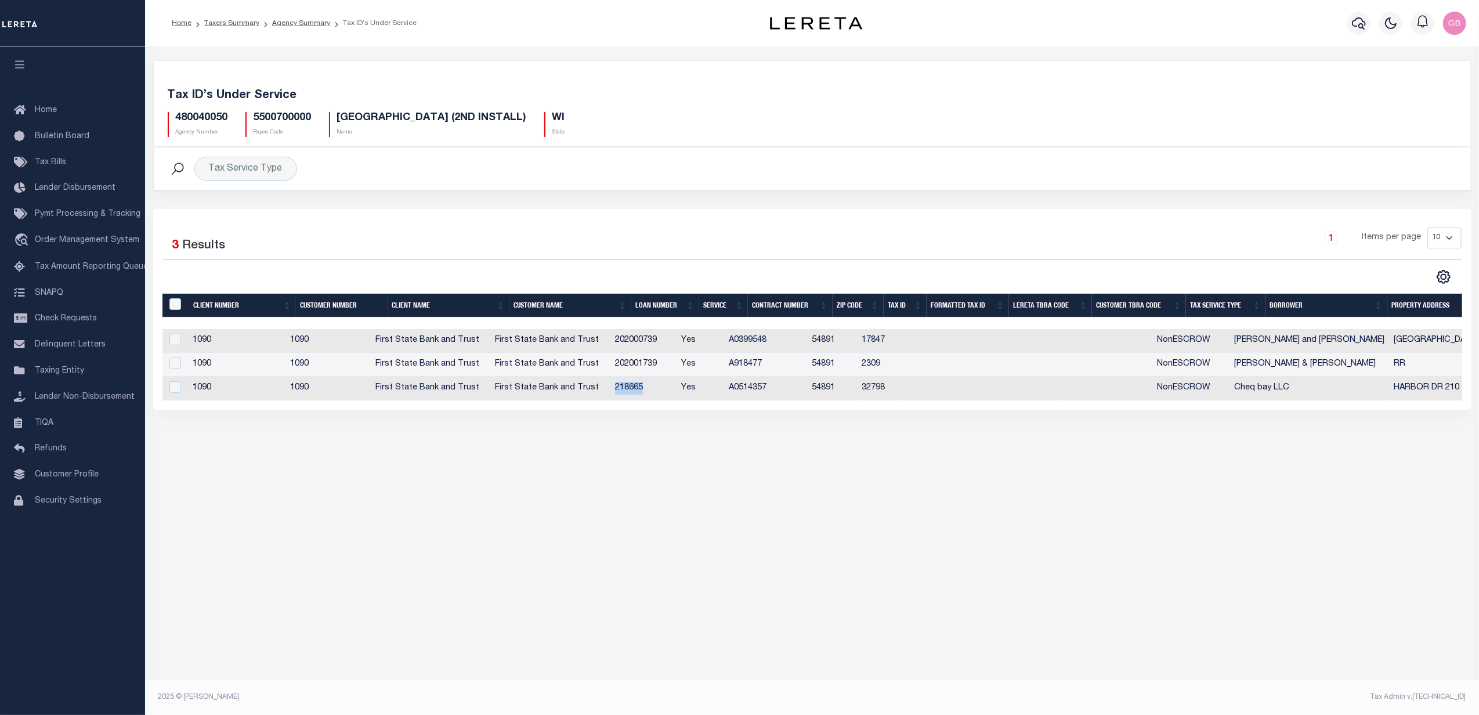
drag, startPoint x: 664, startPoint y: 392, endPoint x: 634, endPoint y: 393, distance: 30.2
click at [634, 393] on td "218665" at bounding box center [643, 389] width 67 height 24
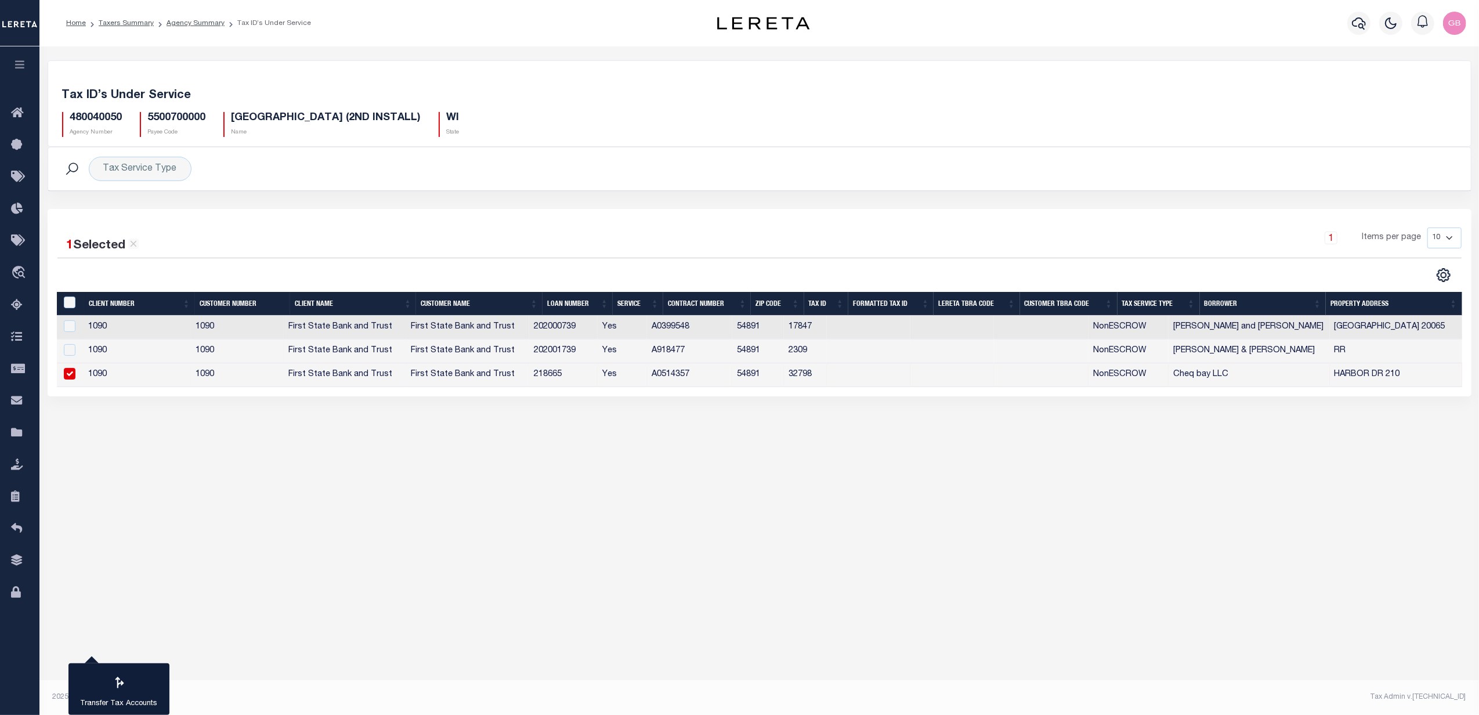
click at [613, 379] on td "Yes" at bounding box center [622, 375] width 49 height 24
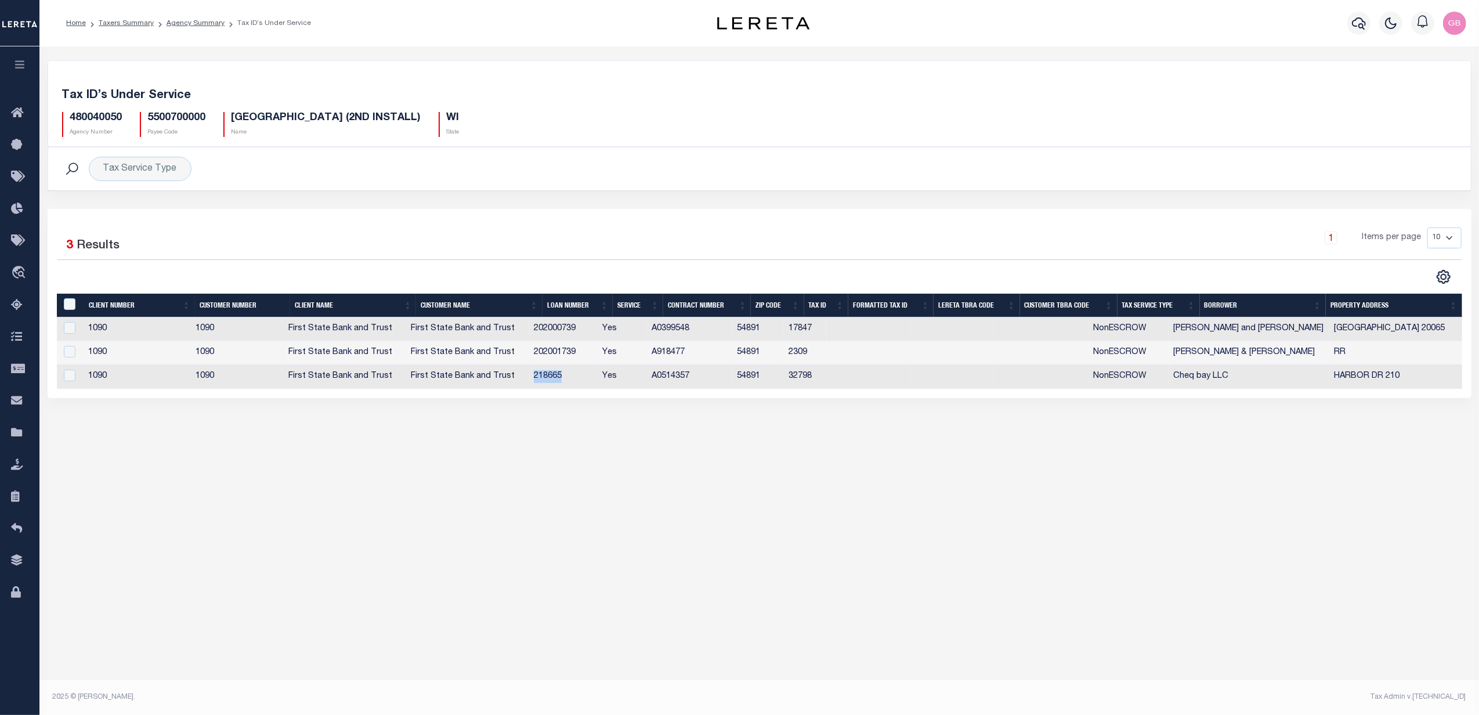
drag, startPoint x: 583, startPoint y: 381, endPoint x: 544, endPoint y: 381, distance: 38.9
click at [544, 381] on td "218665" at bounding box center [563, 377] width 68 height 24
checkbox input "true"
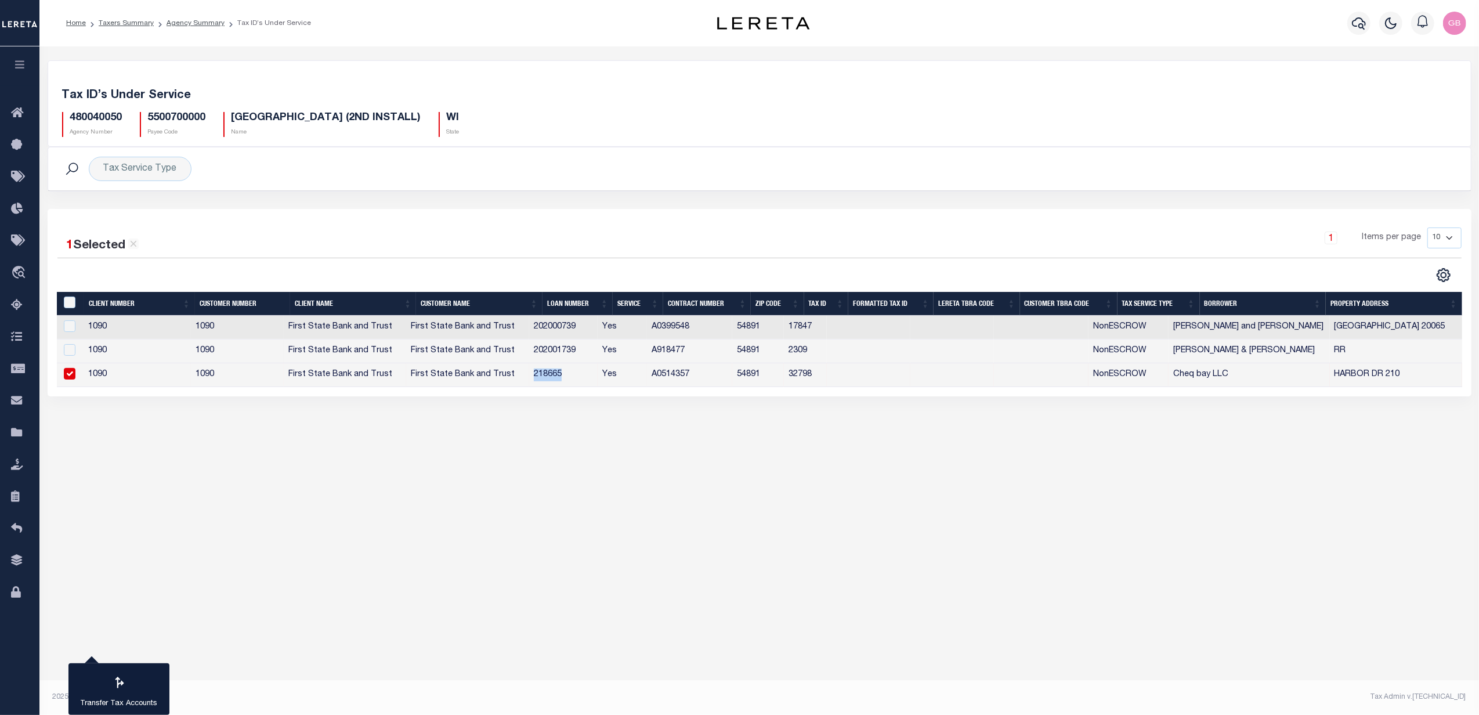
copy td "218665"
click at [196, 21] on link "Agency Summary" at bounding box center [196, 23] width 58 height 7
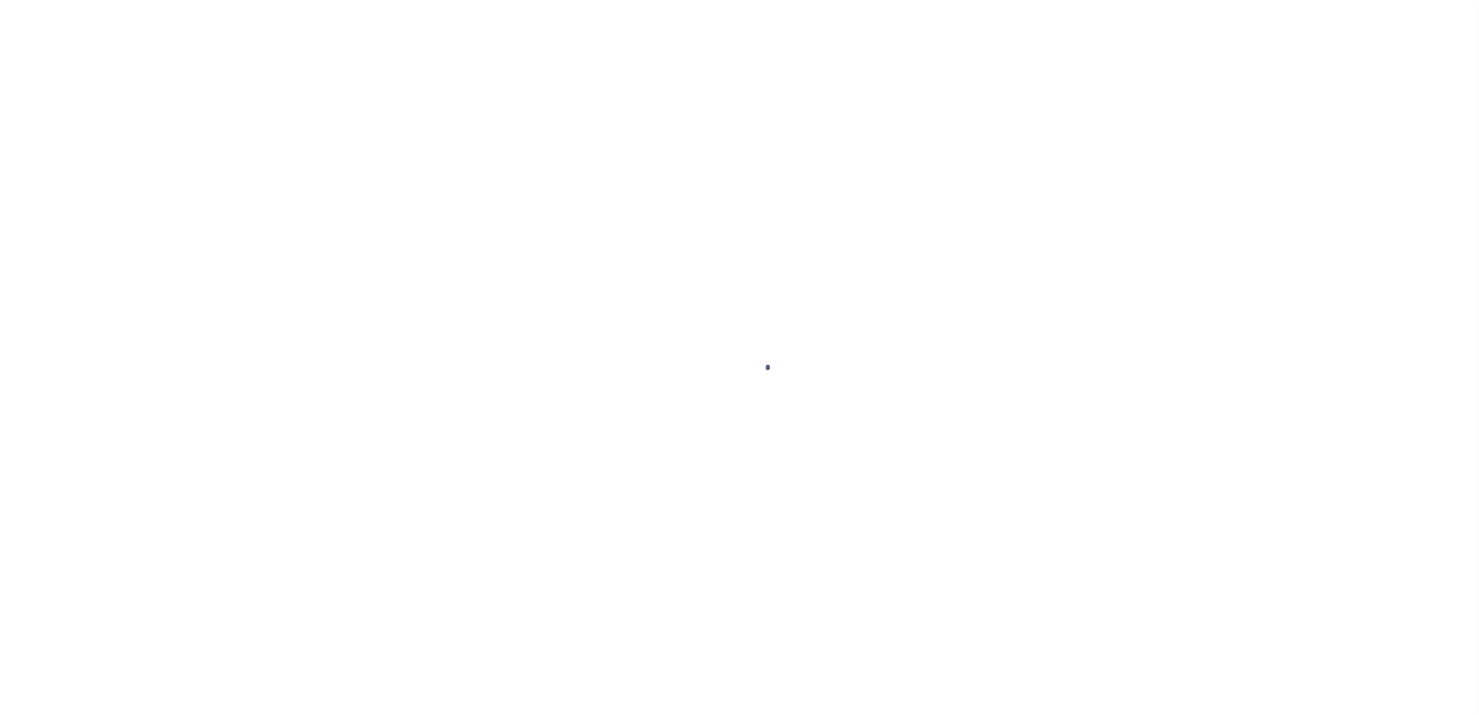
type input "218665"
type input "Cheq bay LLC"
select select
select select "NonEscrow"
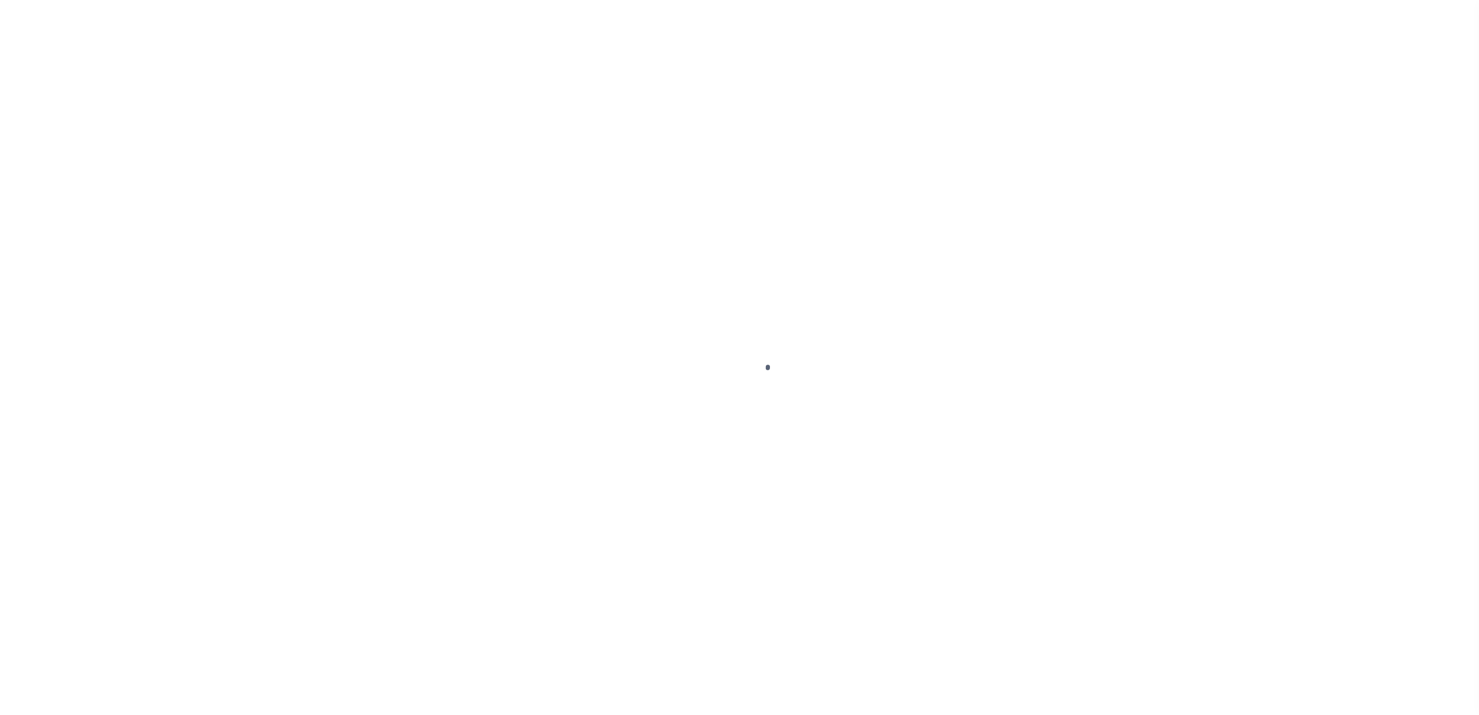
type input "210 W Harbor Drive Unit 107"
type input "04.291.2.48.04.05.2 00.650.50000"
select select
type input "Washburn WI 54891"
type input "WI"
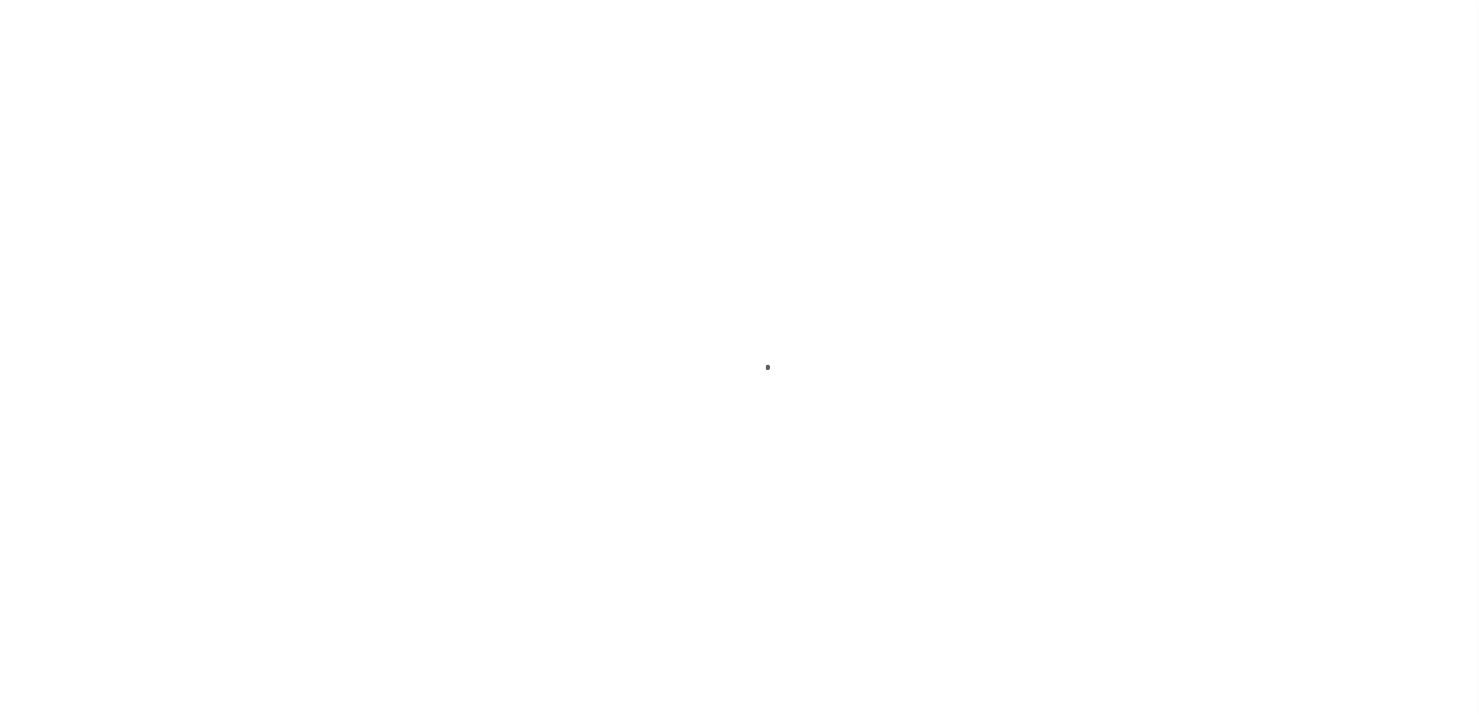
select select "1206"
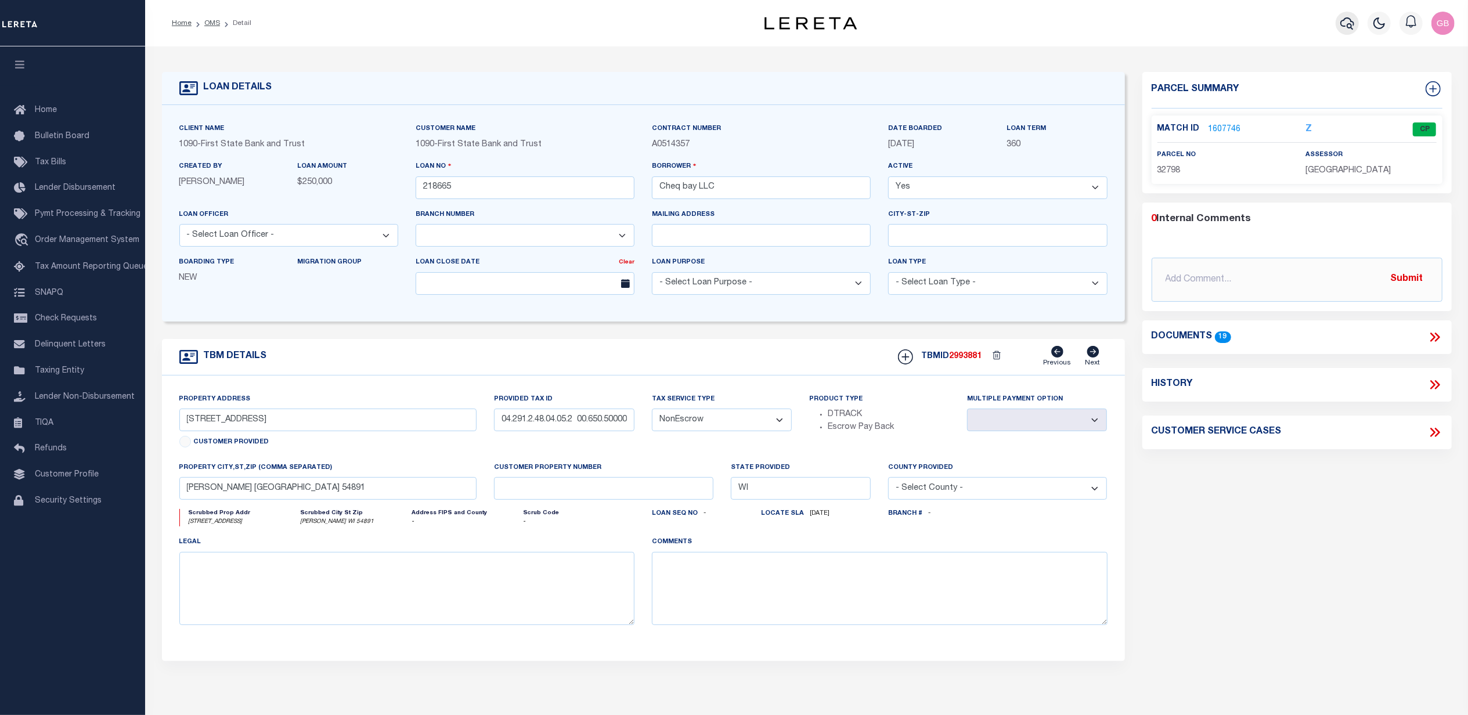
click at [1349, 24] on icon "button" at bounding box center [1347, 23] width 14 height 12
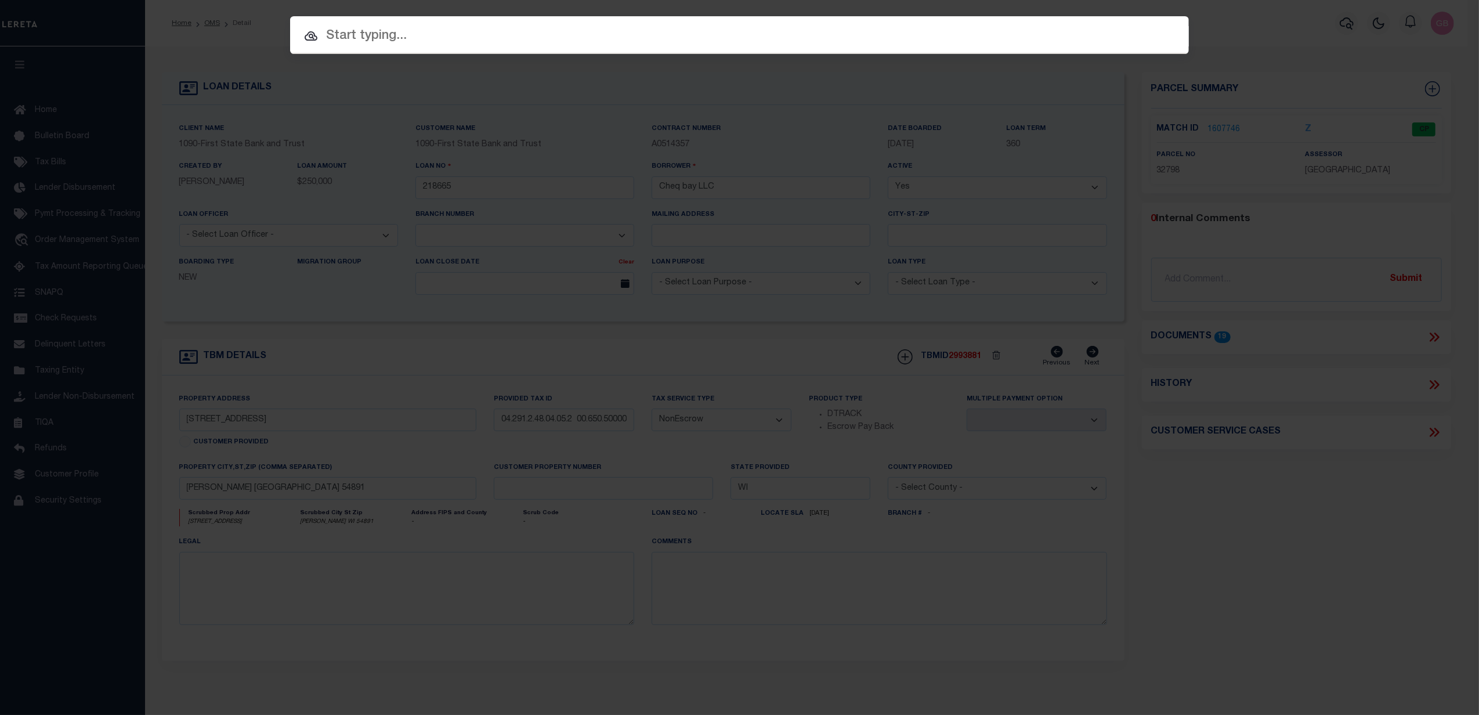
click at [641, 35] on input "text" at bounding box center [739, 36] width 899 height 20
paste input "10030236"
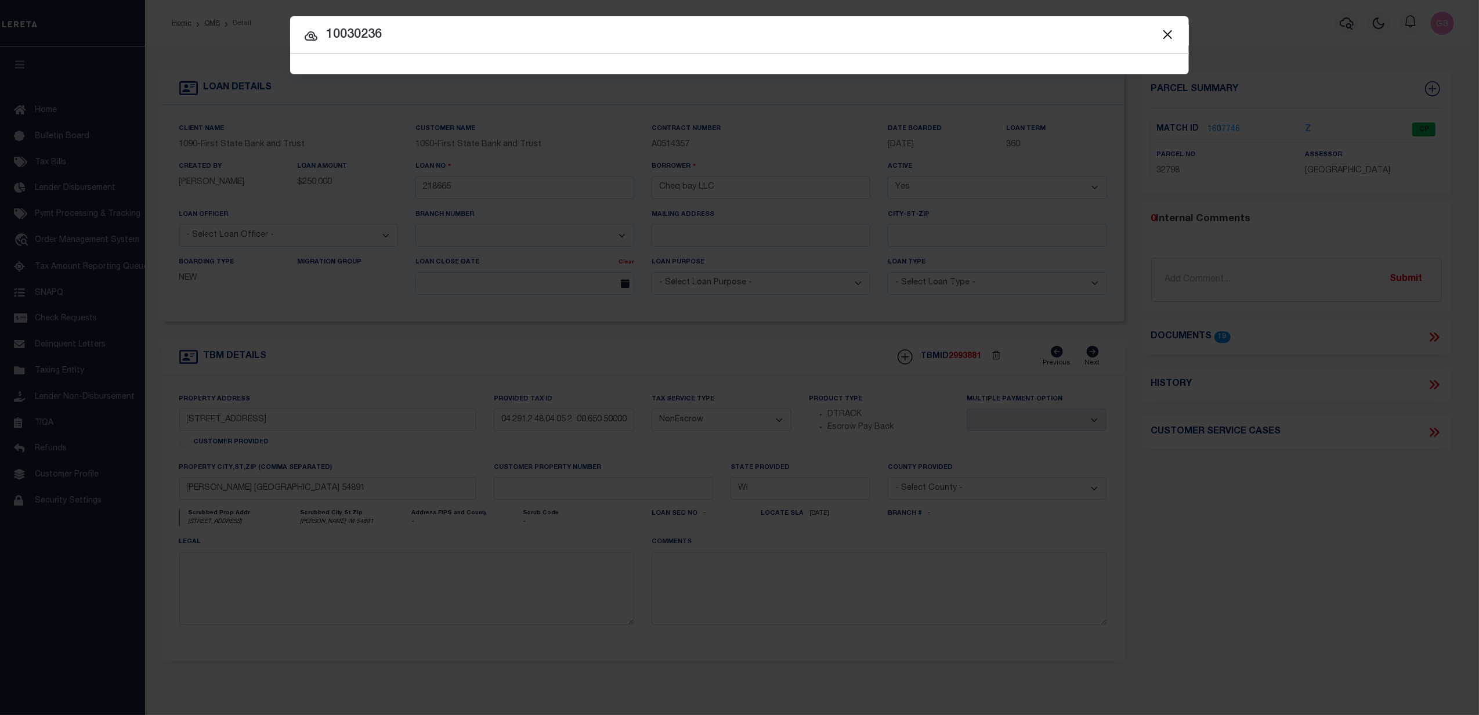
type input "10030236"
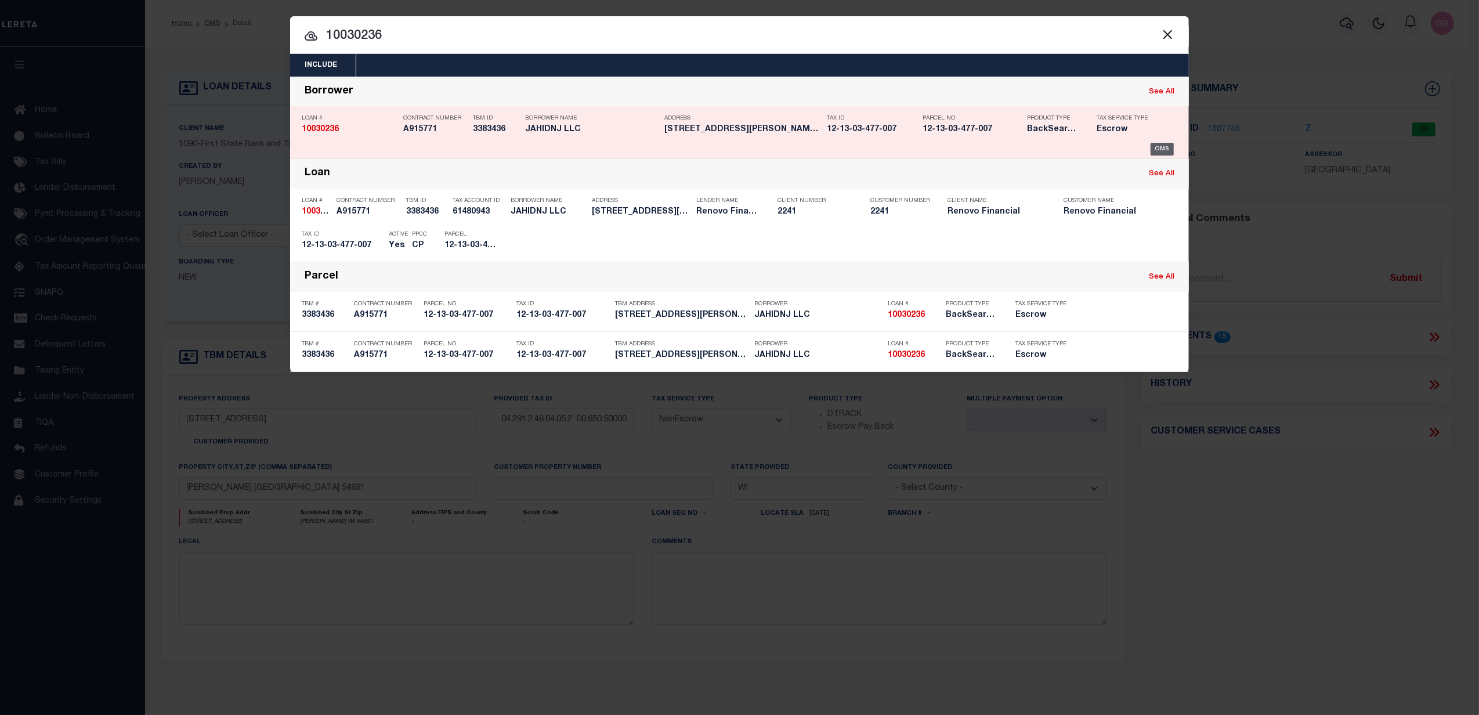
click at [1161, 147] on div "OMS" at bounding box center [1163, 149] width 24 height 13
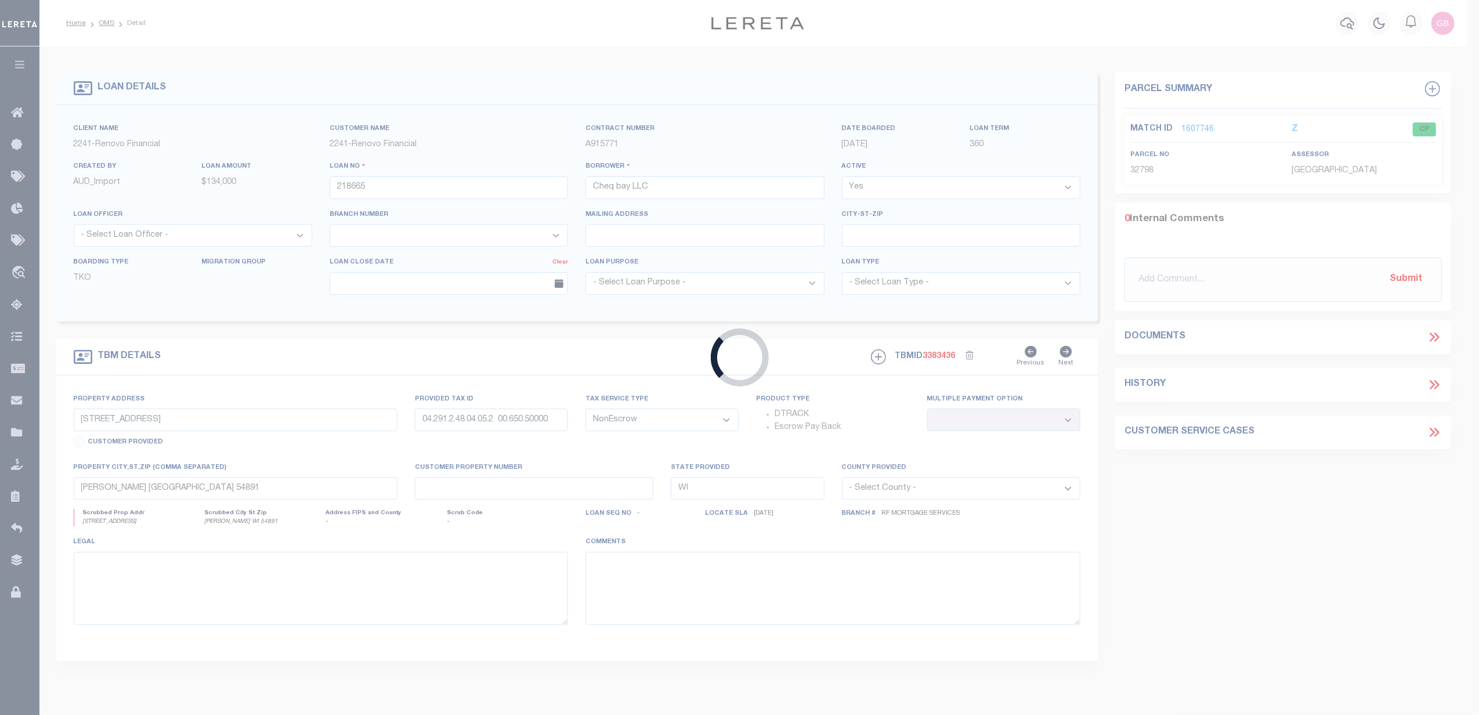
type input "10030236"
type input "JAHIDNJ LLC"
select select
select select "10"
select select "Escrow"
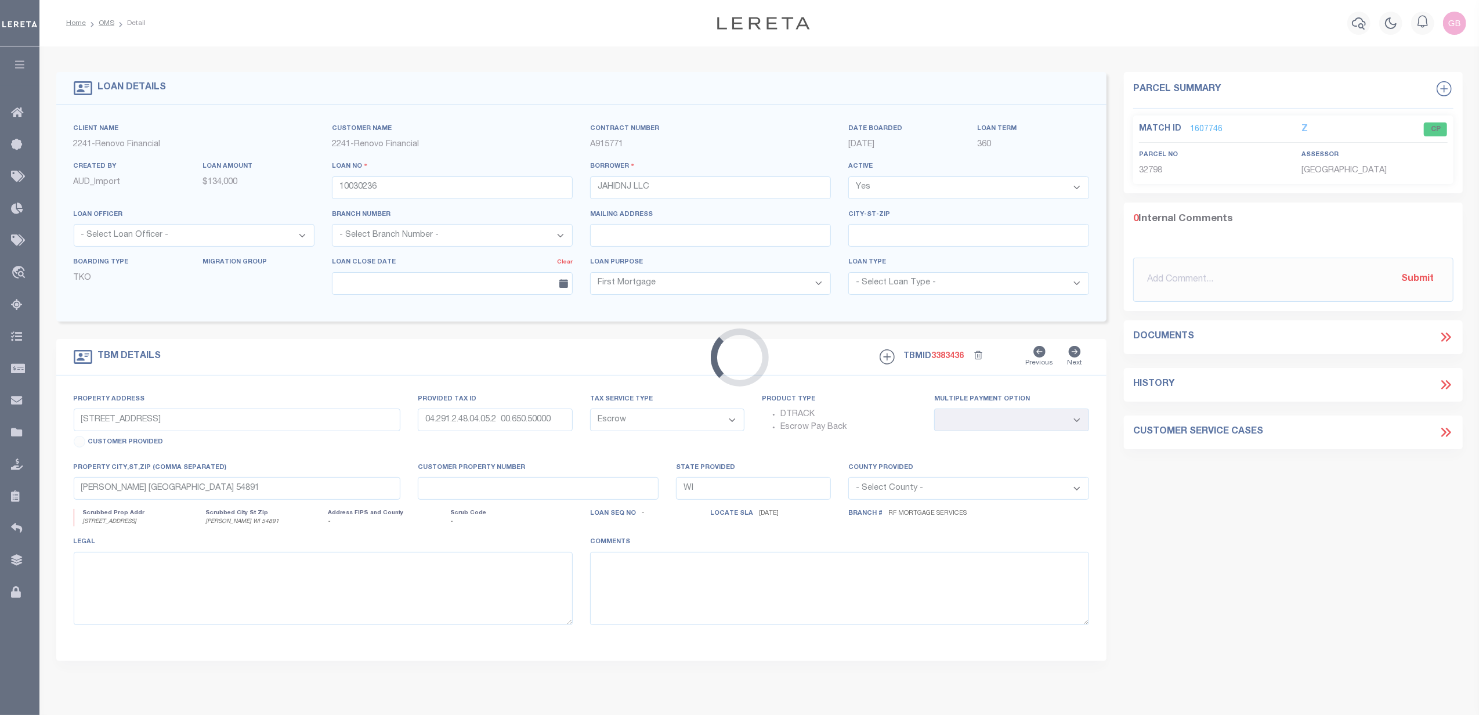
type input "31256 GILBERT DR"
type input "12-13-03-477-007"
type input "WARREN MI 48093"
type input "a0kUS000005UKrG"
type input "MI"
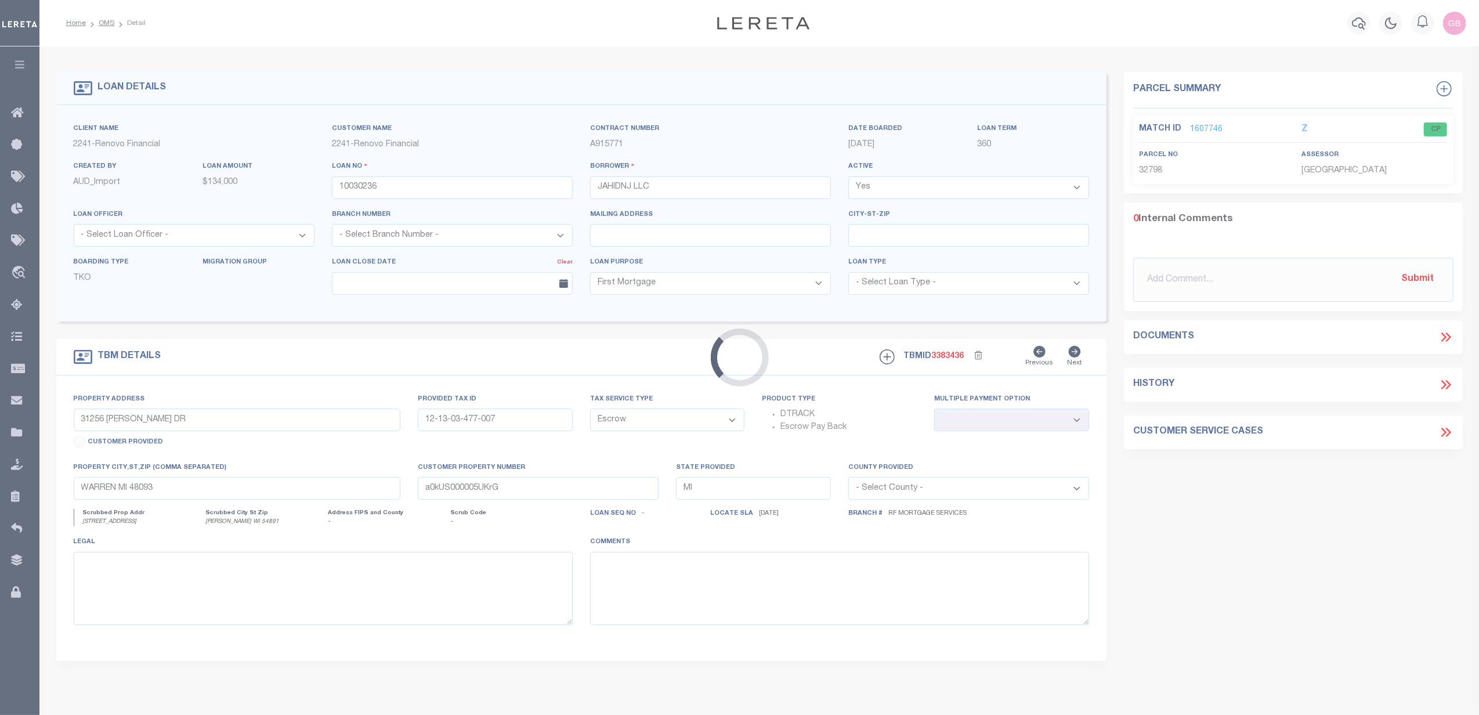
select select
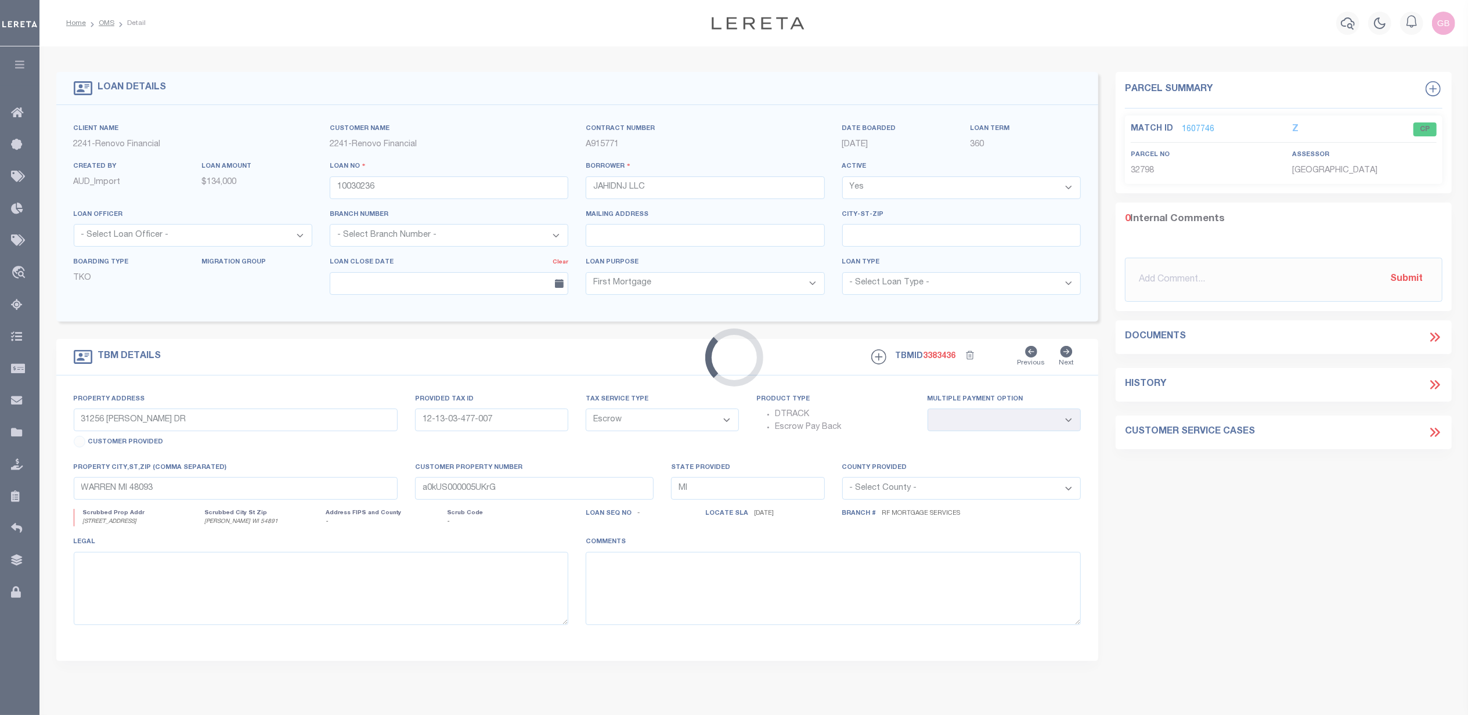
select select "25067"
select select
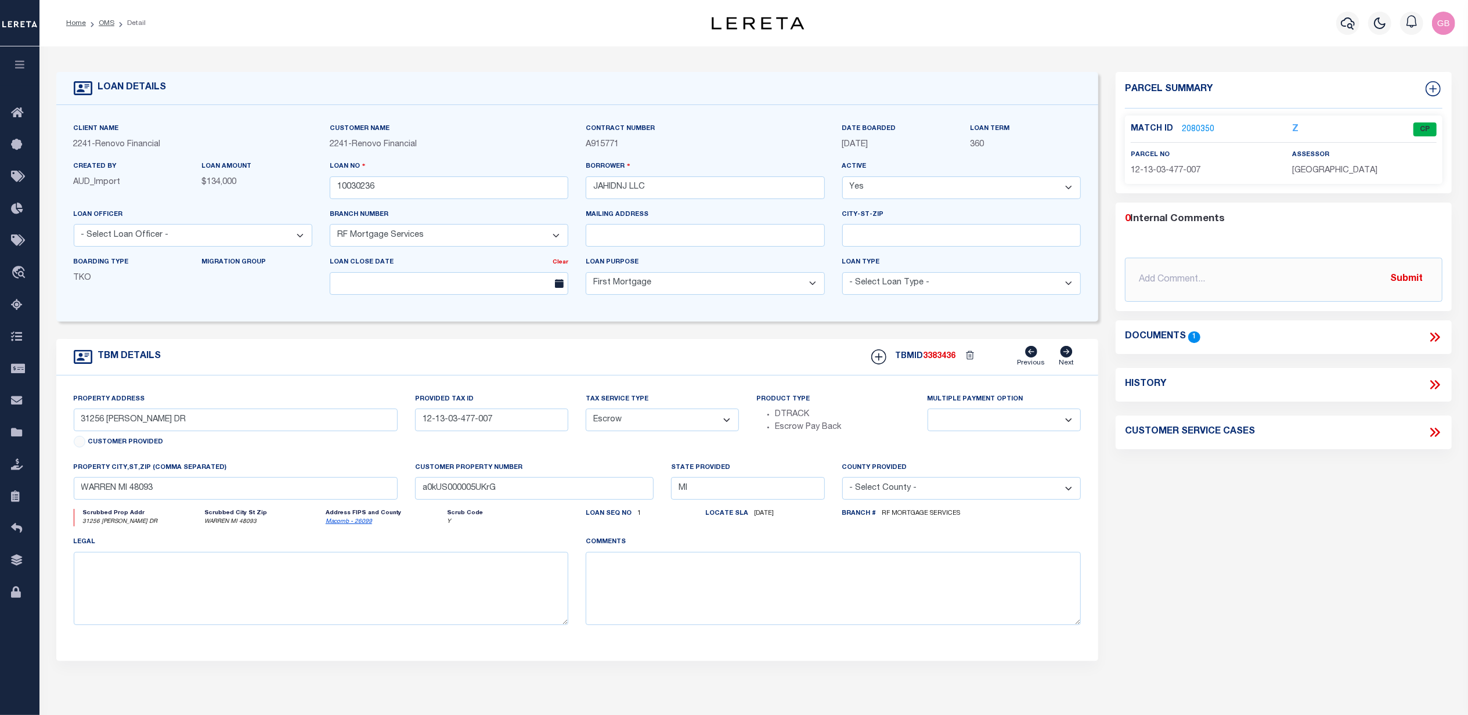
click at [1205, 129] on link "2080350" at bounding box center [1197, 130] width 32 height 12
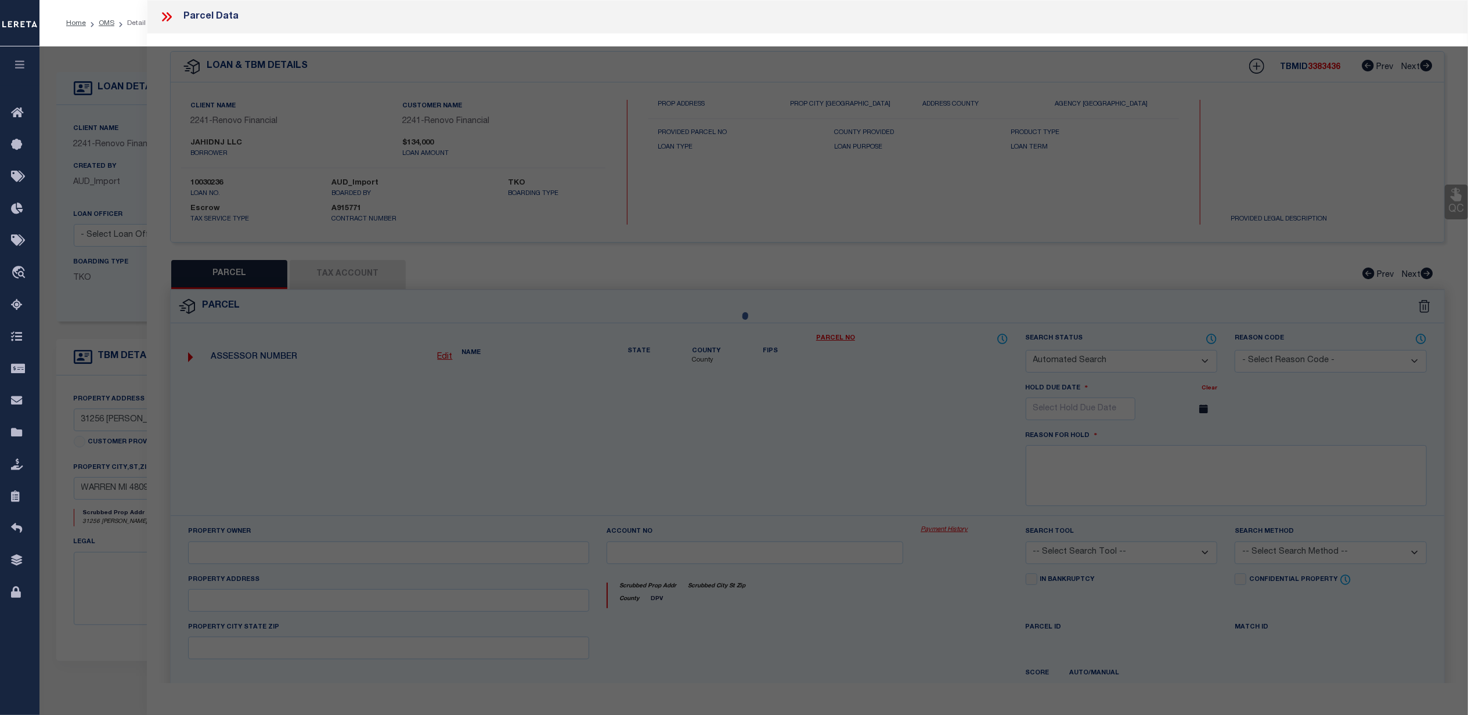
checkbox input "false"
select select "CP"
type input "JAHIDNJ LLC"
select select "AGW"
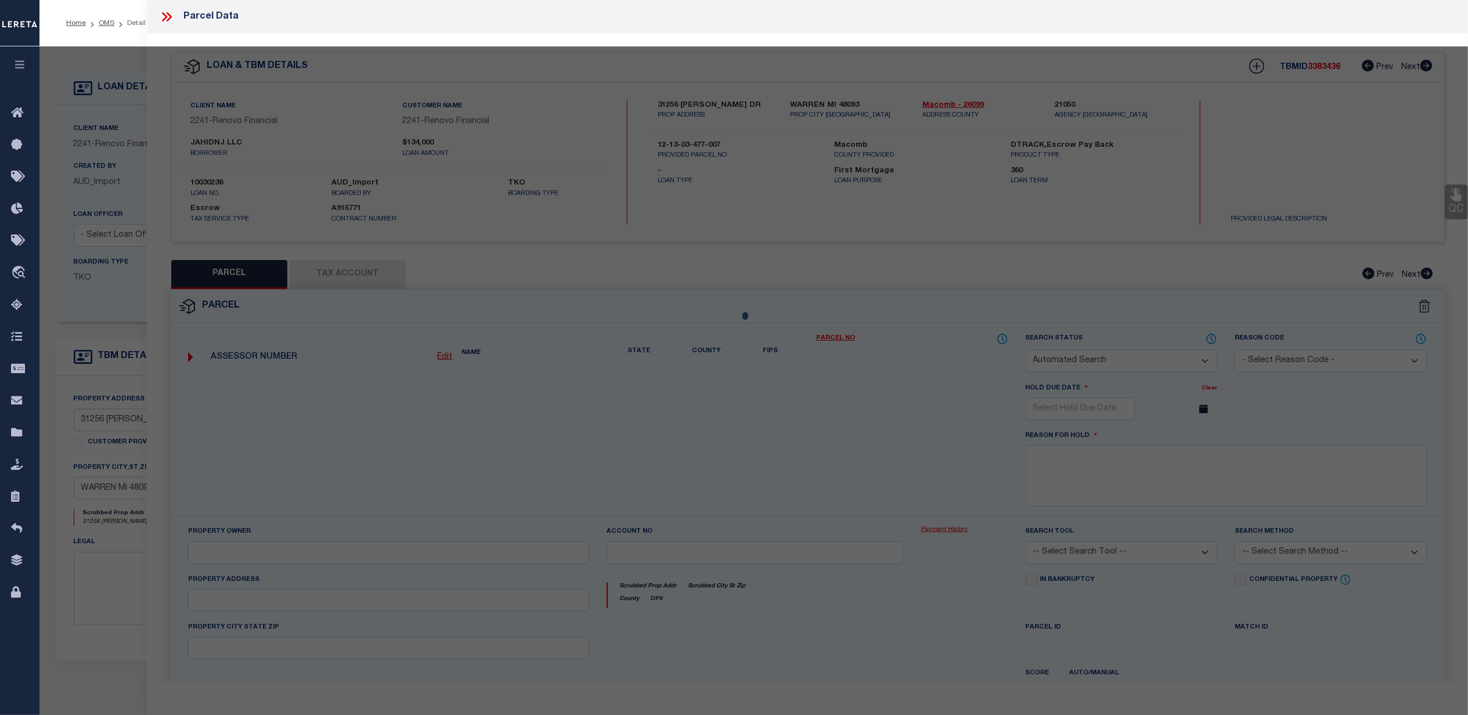
select select
type input "31256 GILBERT"
checkbox input "false"
type input "Warren, MI 48093"
type textarea ""CAPRI VILLA SUB'N. NO. 1" LOT 87 EXC N 6.0 FT. L46 P43"
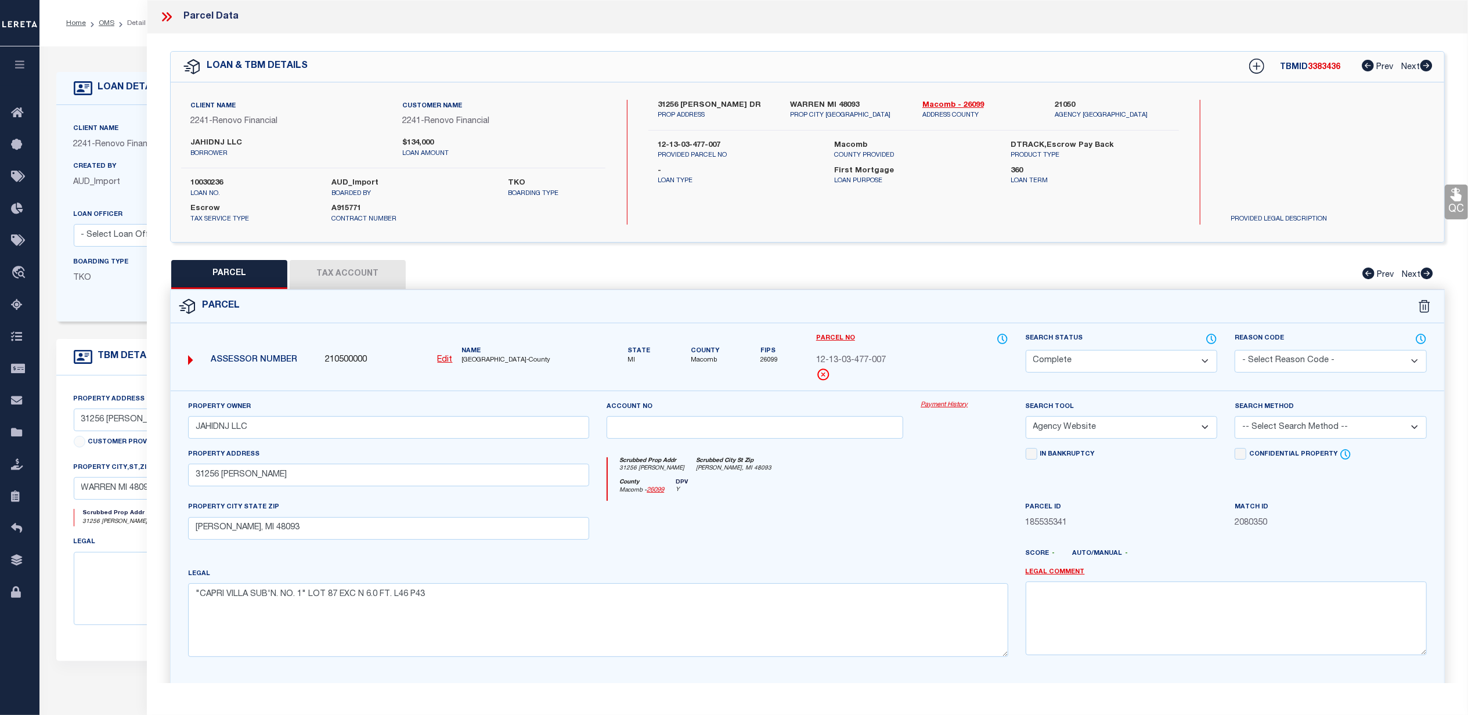
click at [949, 404] on link "Payment History" at bounding box center [963, 405] width 87 height 10
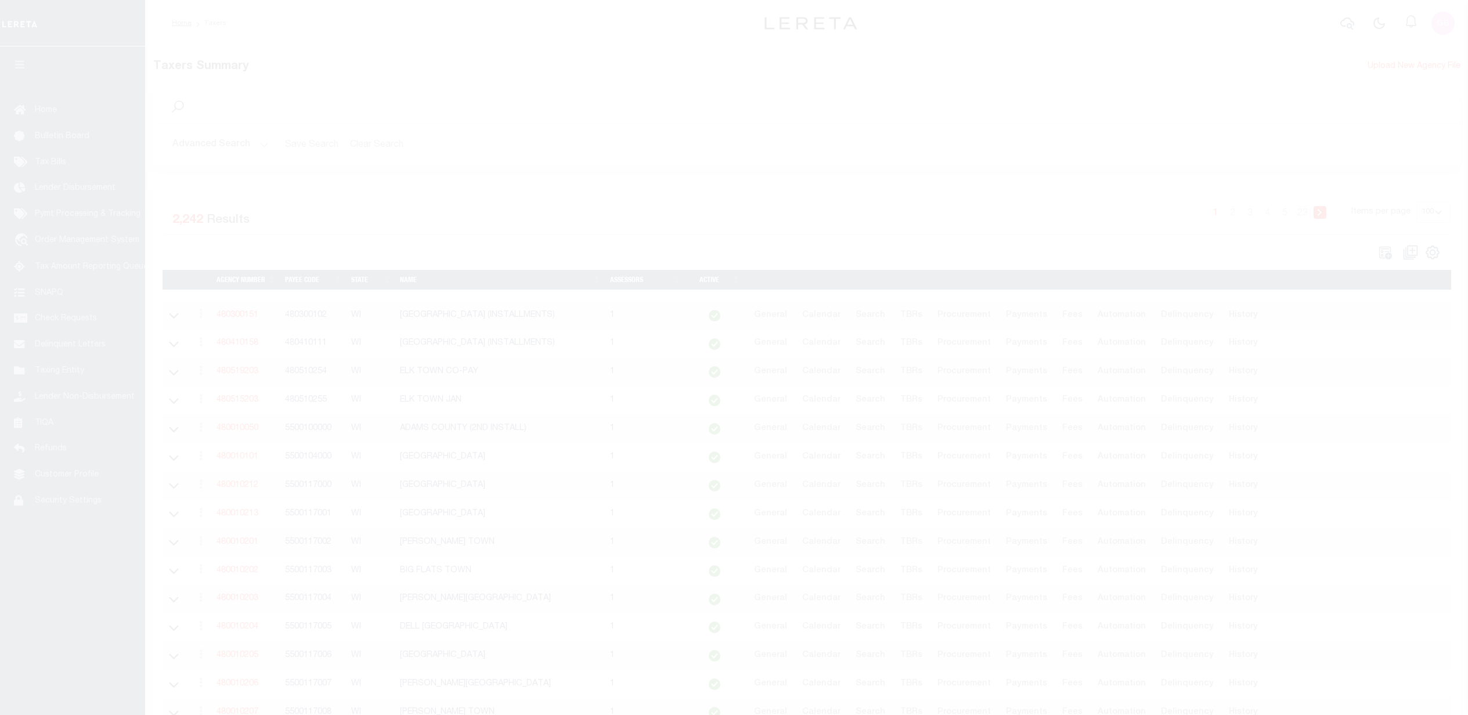
select select "WI"
select select "100"
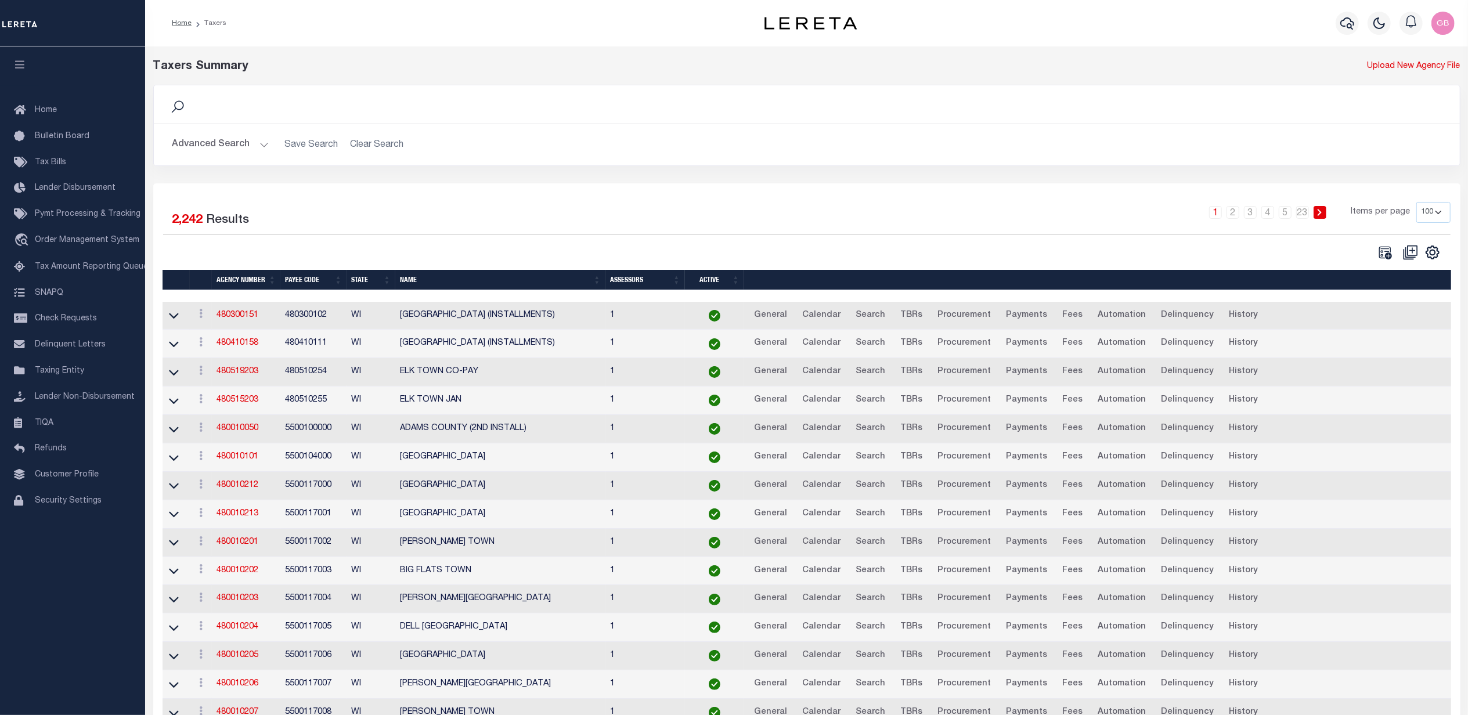
click at [246, 144] on button "Advanced Search" at bounding box center [220, 144] width 96 height 23
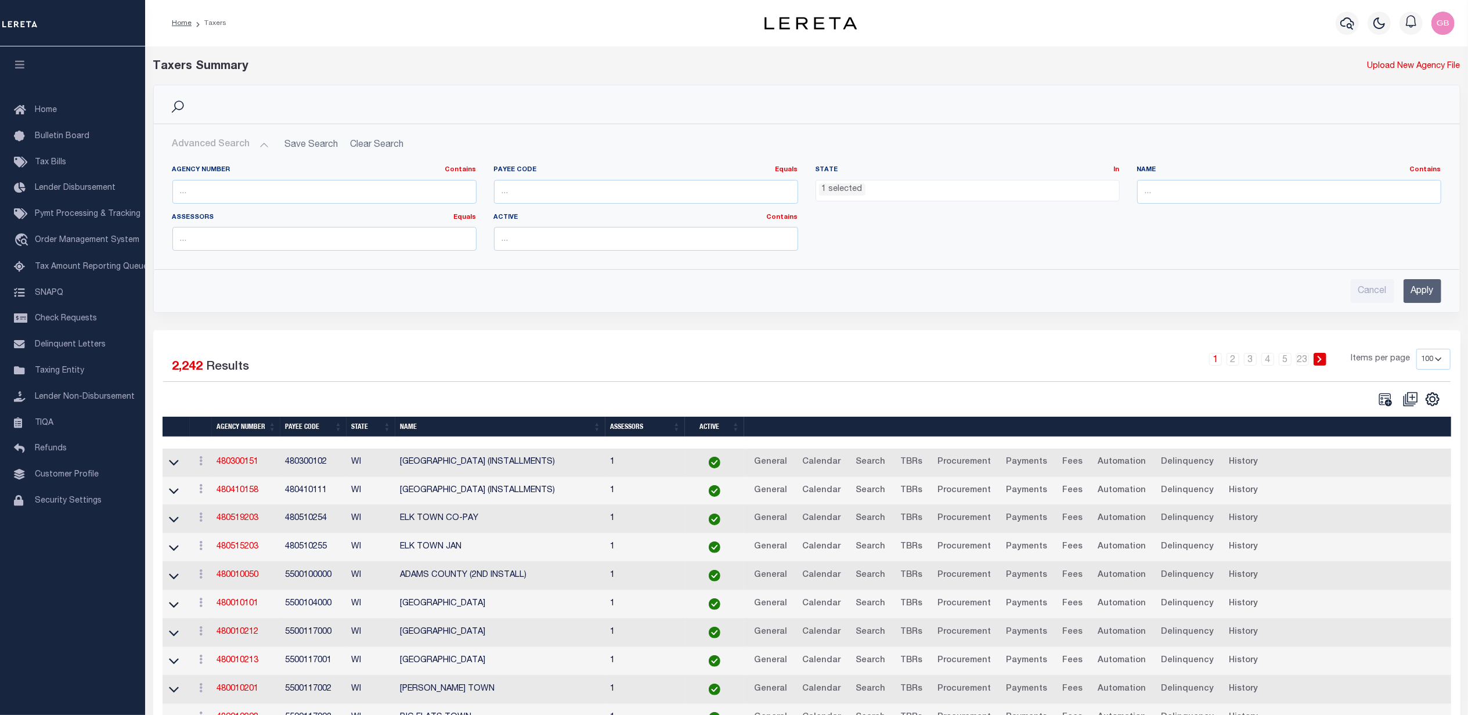
click at [929, 193] on ul "1 selected" at bounding box center [967, 188] width 303 height 16
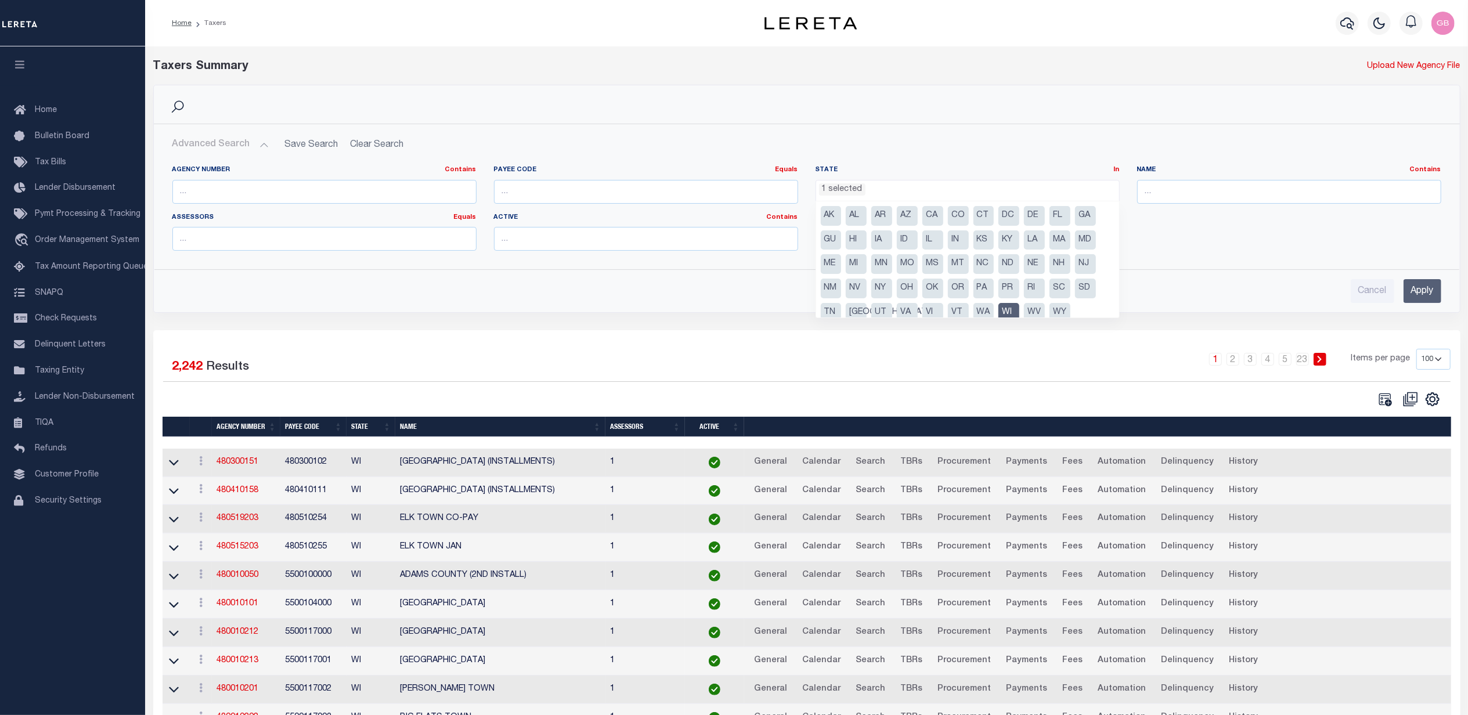
click at [1013, 309] on li "WI" at bounding box center [1008, 313] width 21 height 20
click at [854, 263] on li "MI" at bounding box center [855, 264] width 21 height 20
select select "MI"
click at [1423, 292] on input "Apply" at bounding box center [1422, 291] width 38 height 24
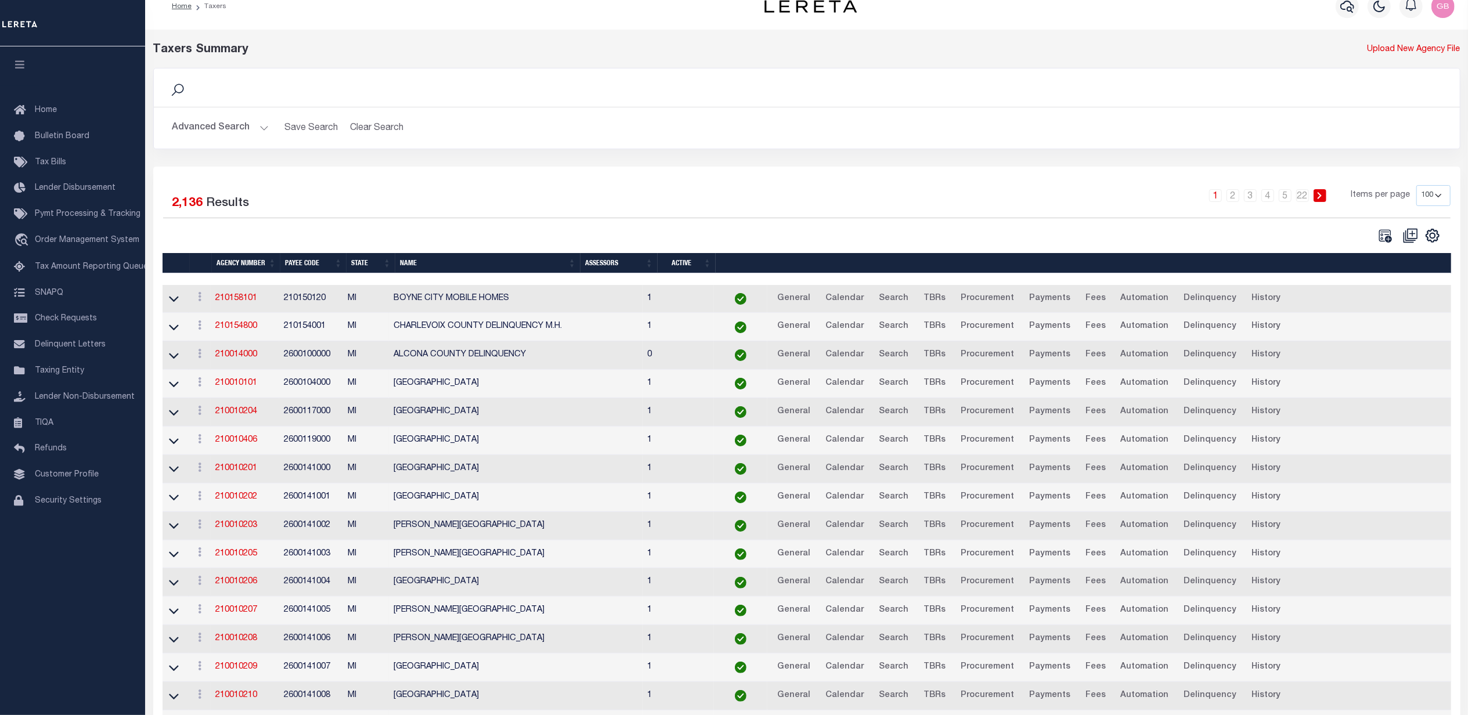
scroll to position [0, 0]
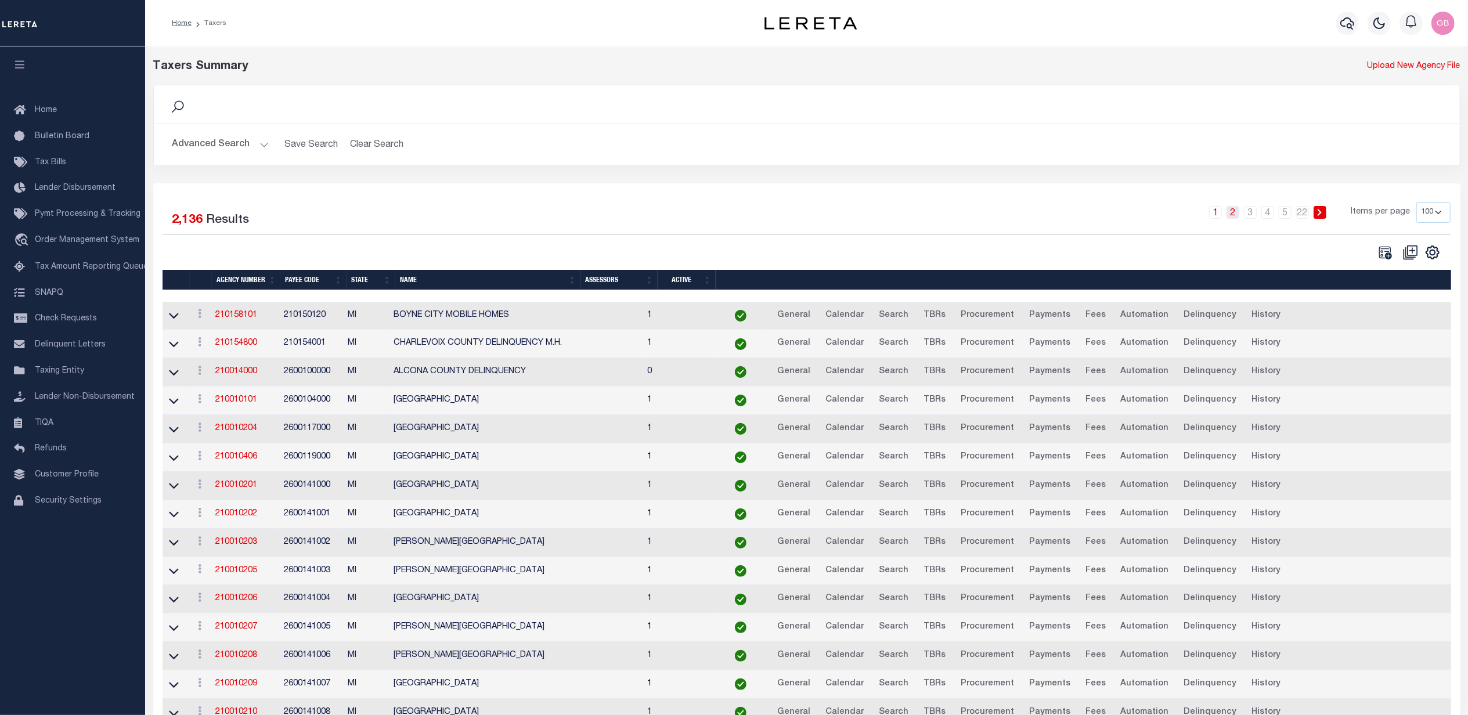
click at [1238, 211] on link "2" at bounding box center [1232, 212] width 13 height 13
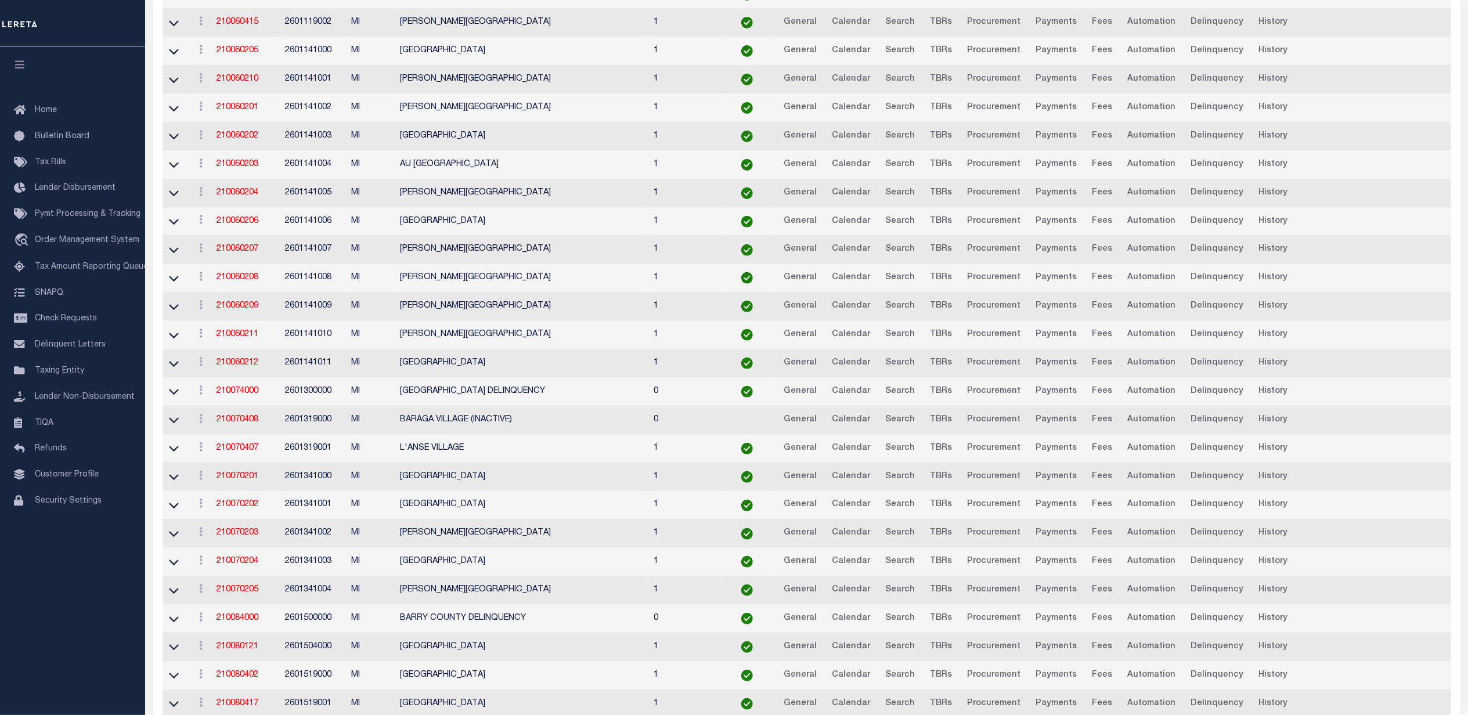
scroll to position [203, 0]
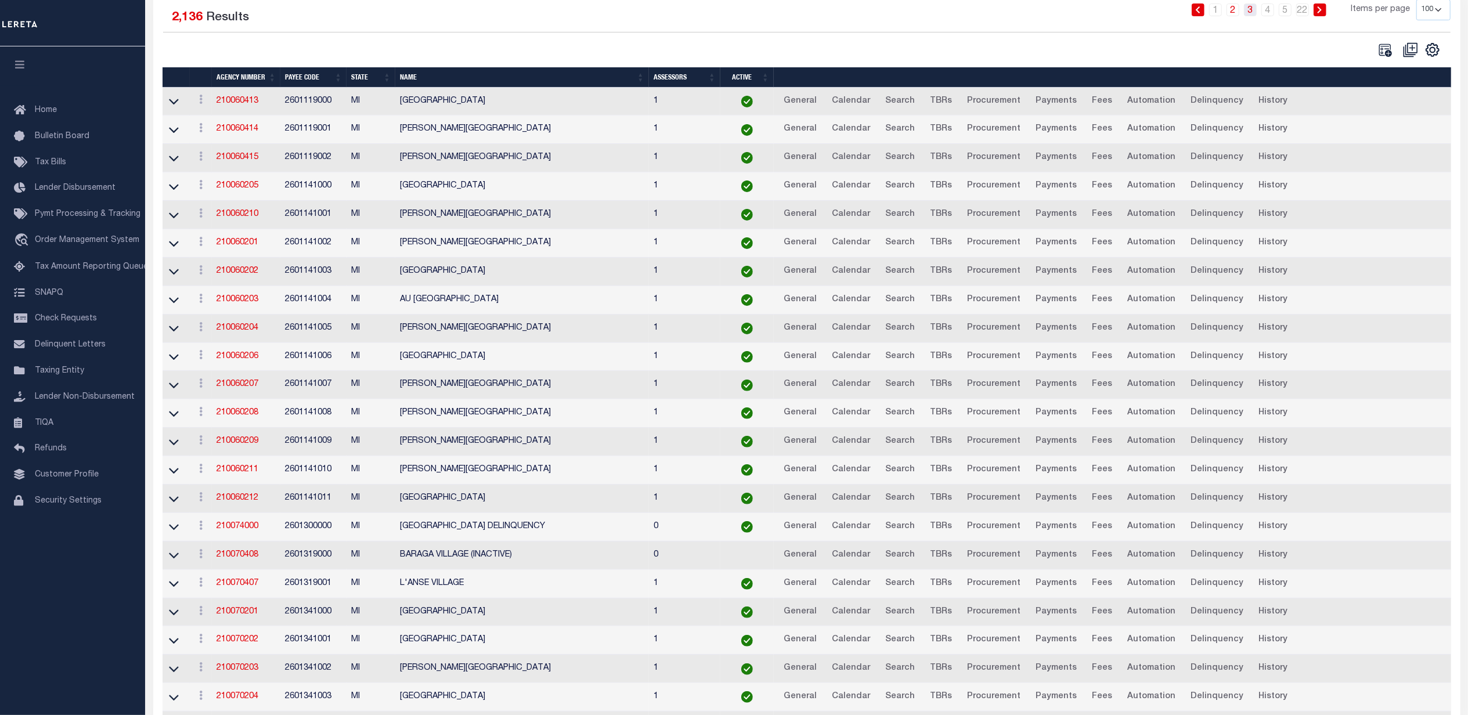
click at [1254, 10] on link "3" at bounding box center [1250, 9] width 13 height 13
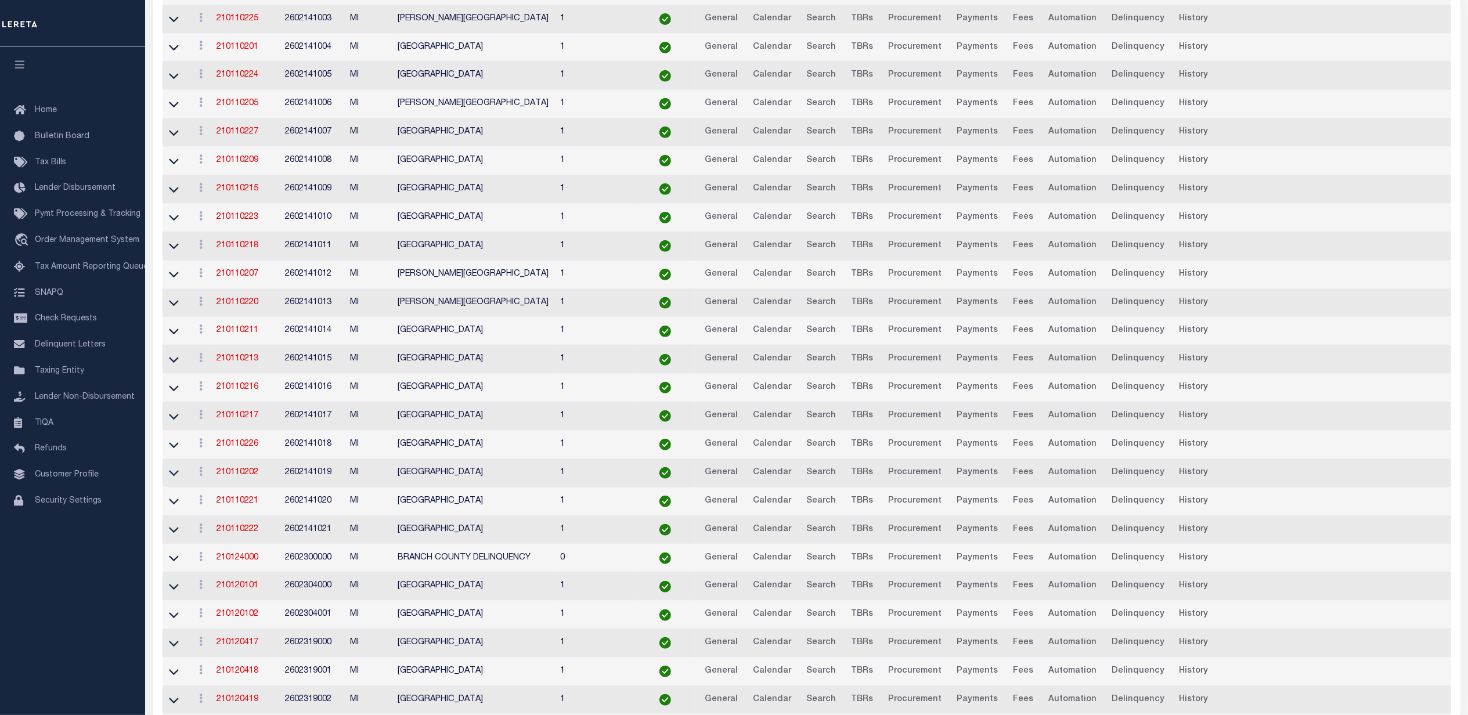
scroll to position [125, 0]
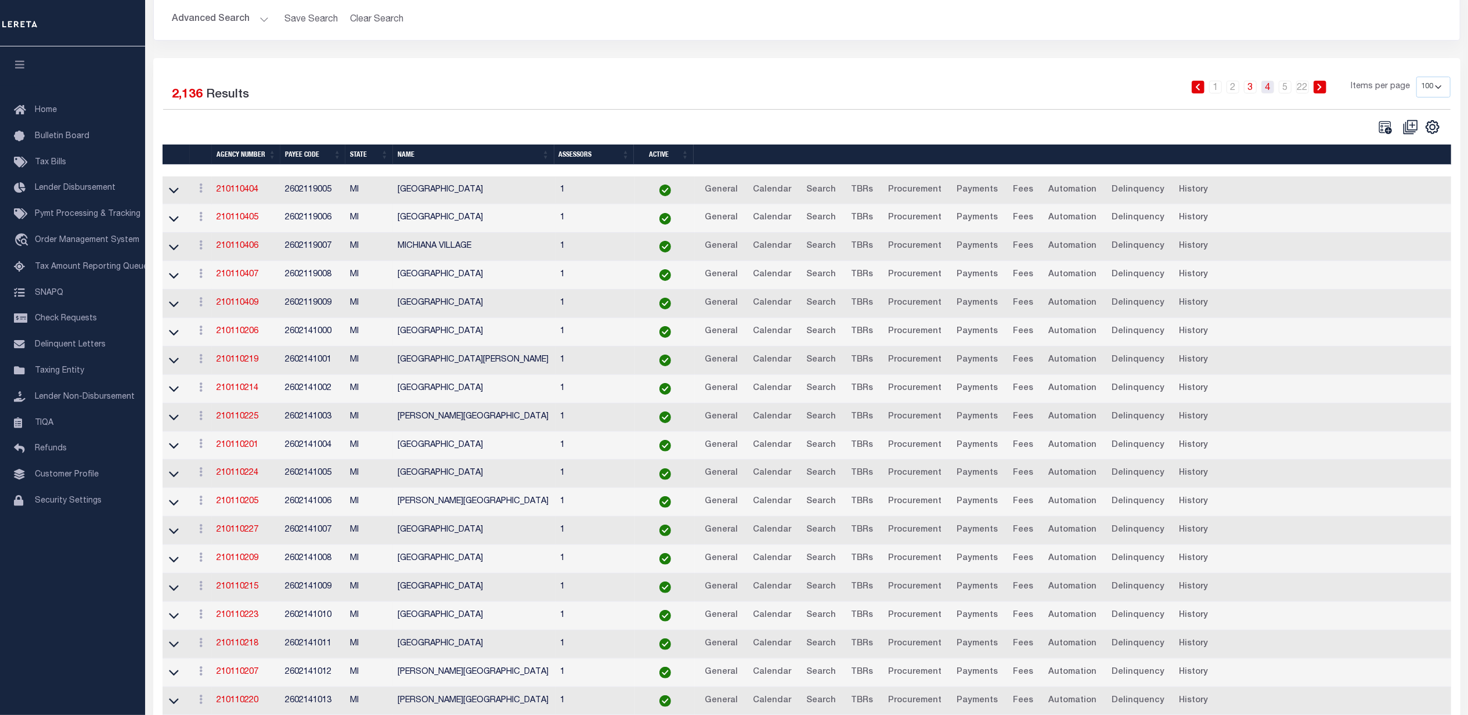
click at [1266, 87] on link "4" at bounding box center [1267, 87] width 13 height 13
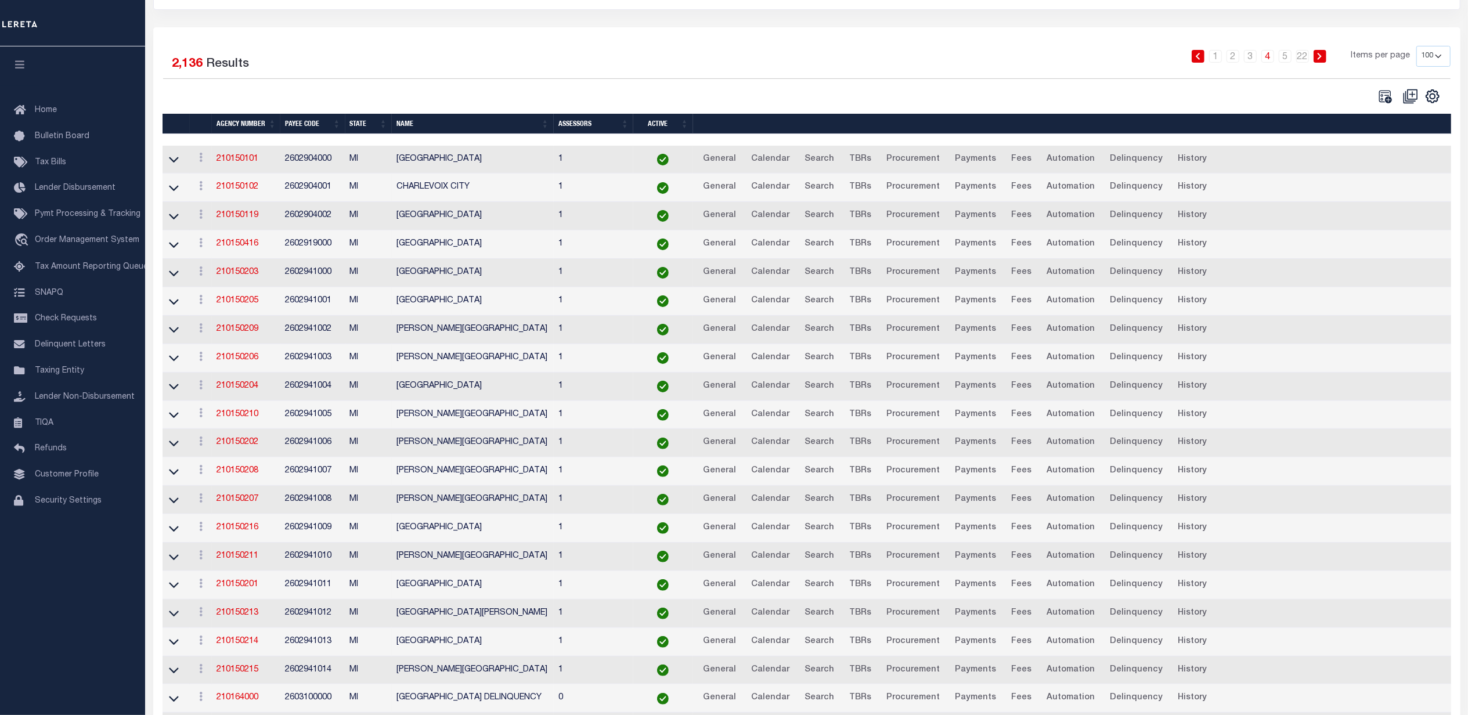
scroll to position [0, 0]
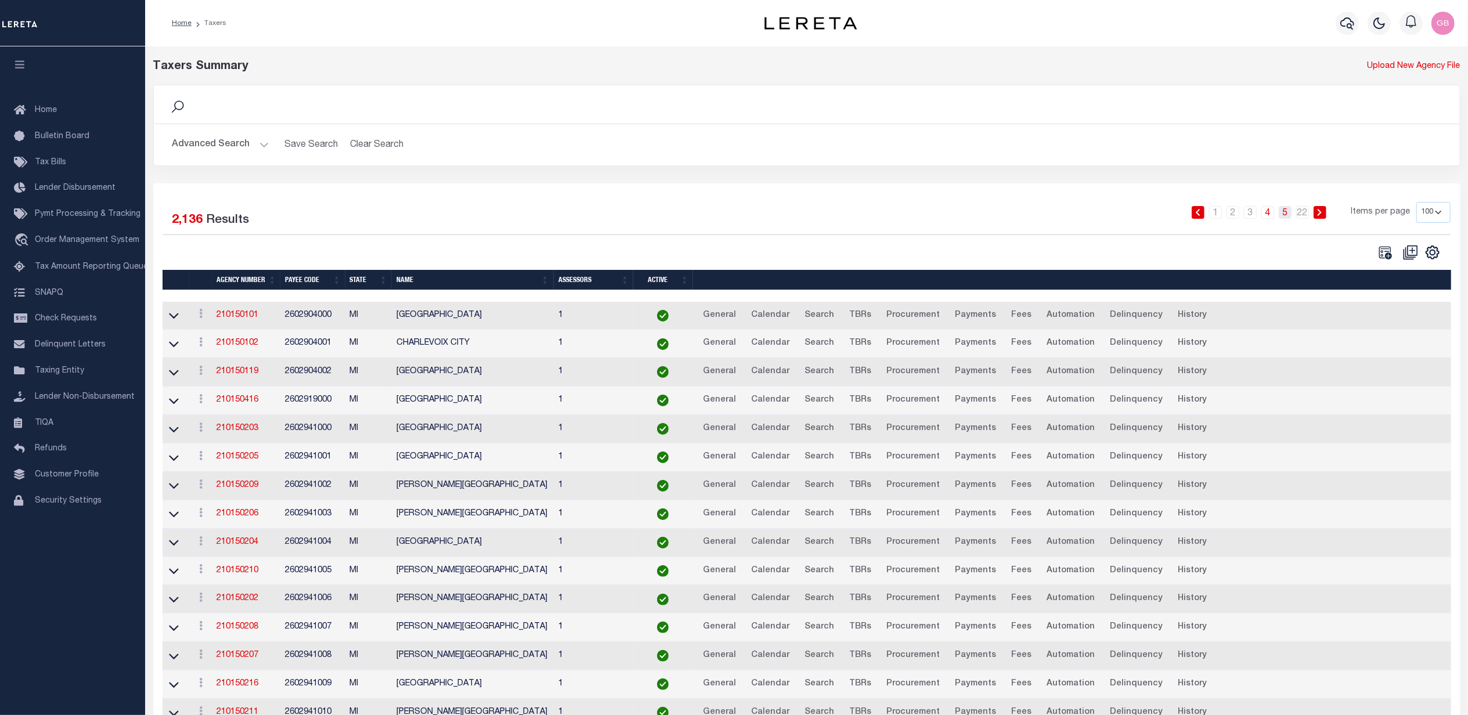
click at [1284, 216] on link "5" at bounding box center [1284, 212] width 13 height 13
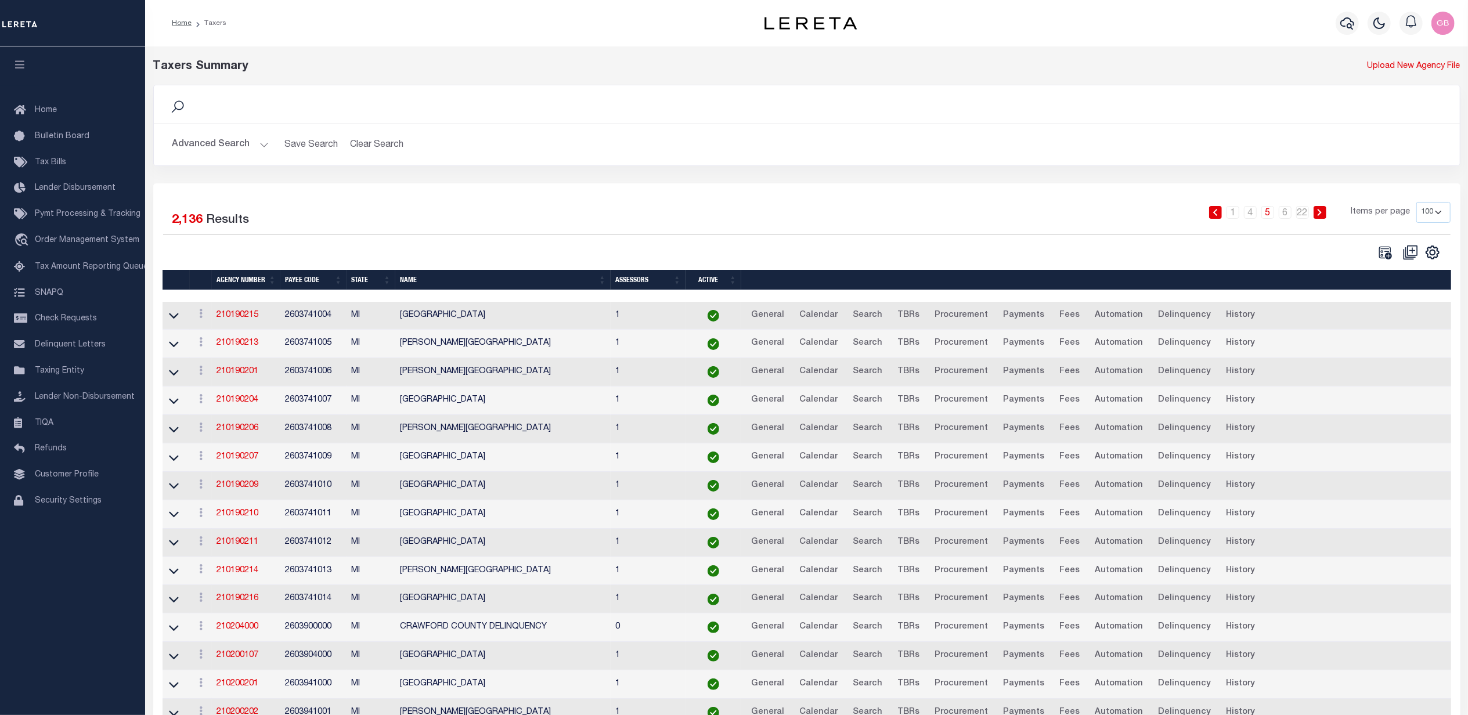
click at [259, 140] on button "Advanced Search" at bounding box center [220, 144] width 96 height 23
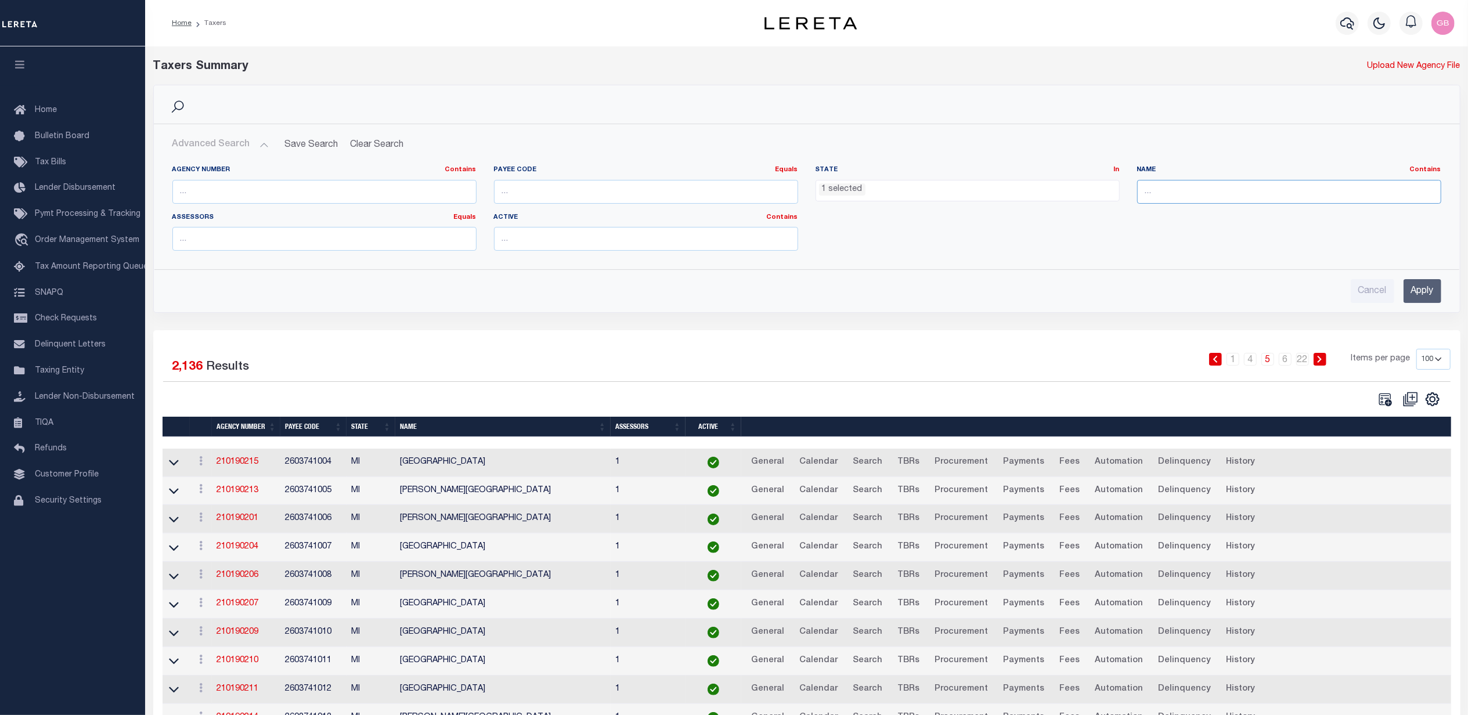
click at [1207, 203] on input "text" at bounding box center [1289, 192] width 304 height 24
type input "Summer"
click at [1424, 288] on input "Apply" at bounding box center [1422, 291] width 38 height 24
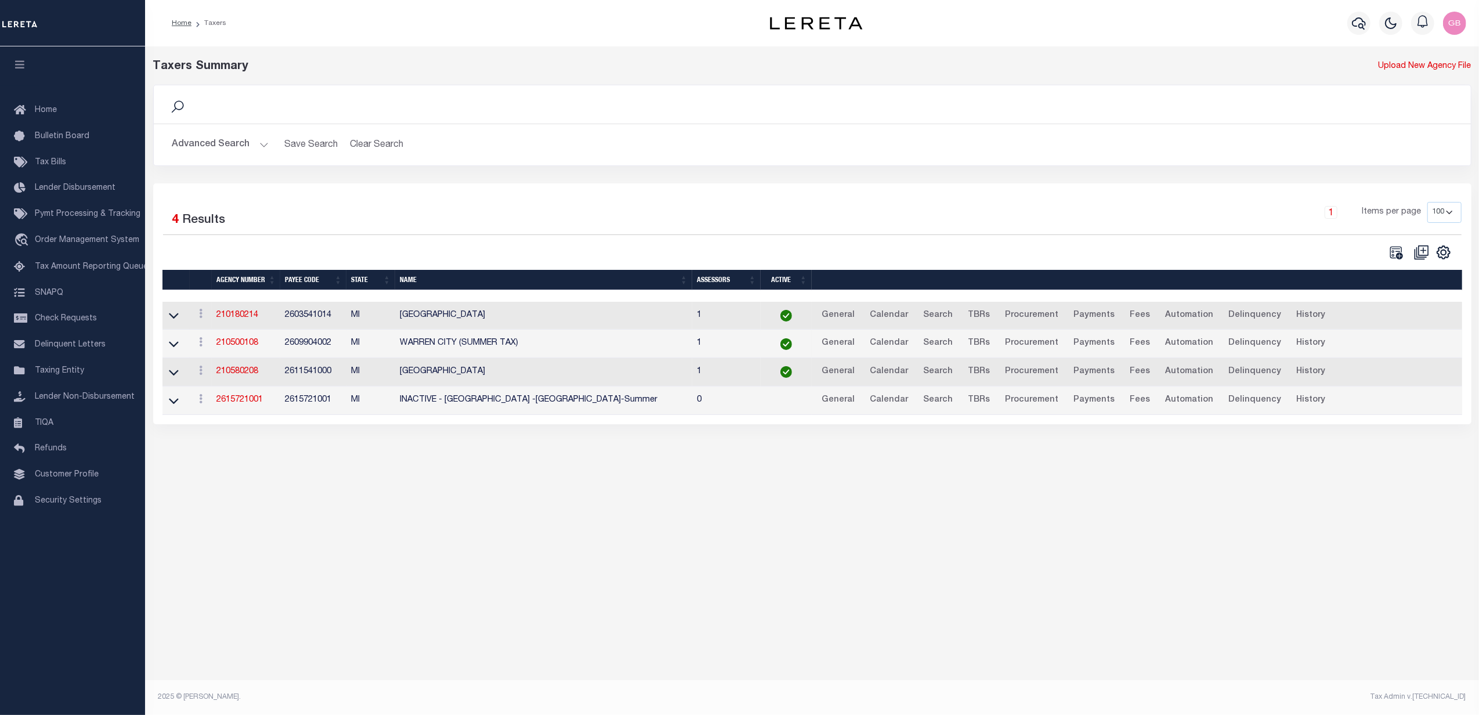
click at [240, 353] on td "210500108" at bounding box center [246, 344] width 68 height 28
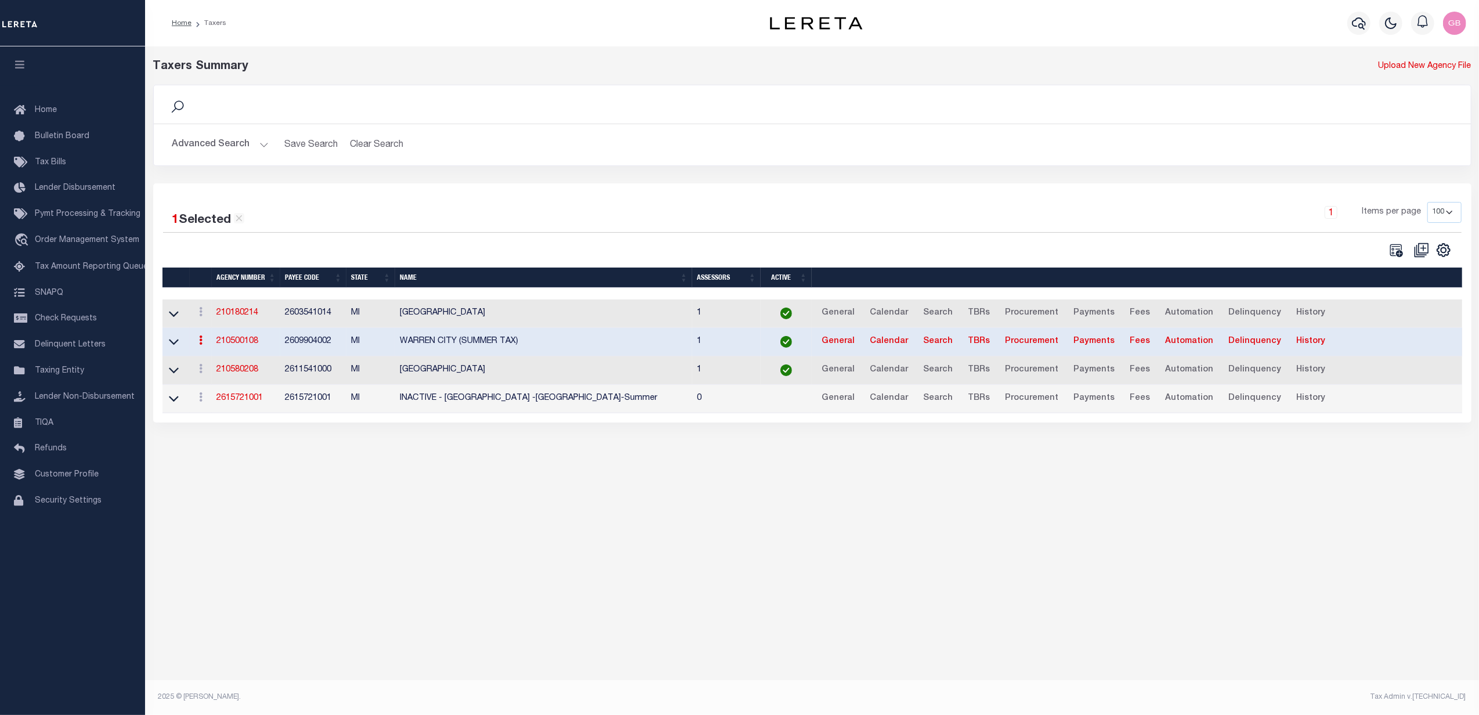
click at [240, 345] on link "210500108" at bounding box center [237, 341] width 42 height 8
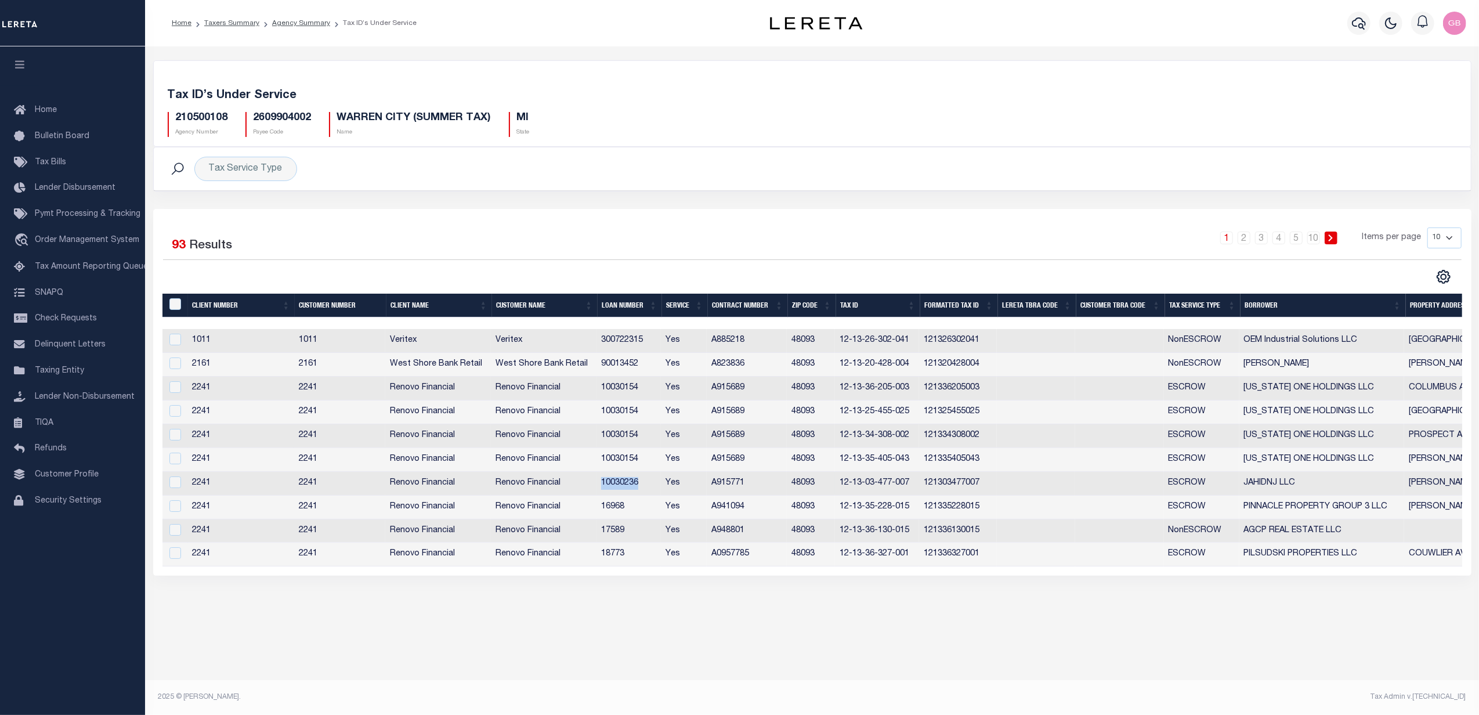
drag, startPoint x: 641, startPoint y: 486, endPoint x: 602, endPoint y: 485, distance: 38.9
click at [602, 485] on td "10030236" at bounding box center [629, 484] width 64 height 24
checkbox input "true"
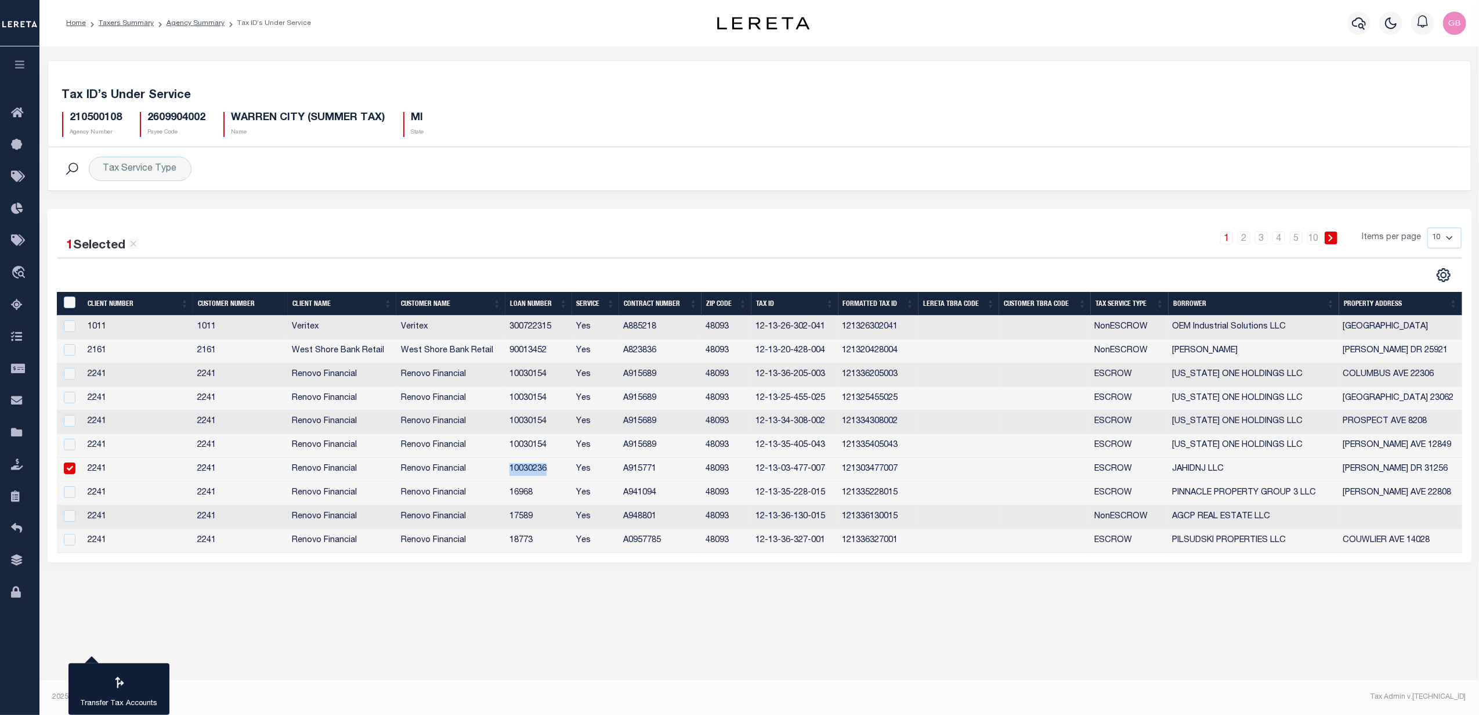
copy td "10030236"
click at [186, 21] on link "Agency Summary" at bounding box center [196, 23] width 58 height 7
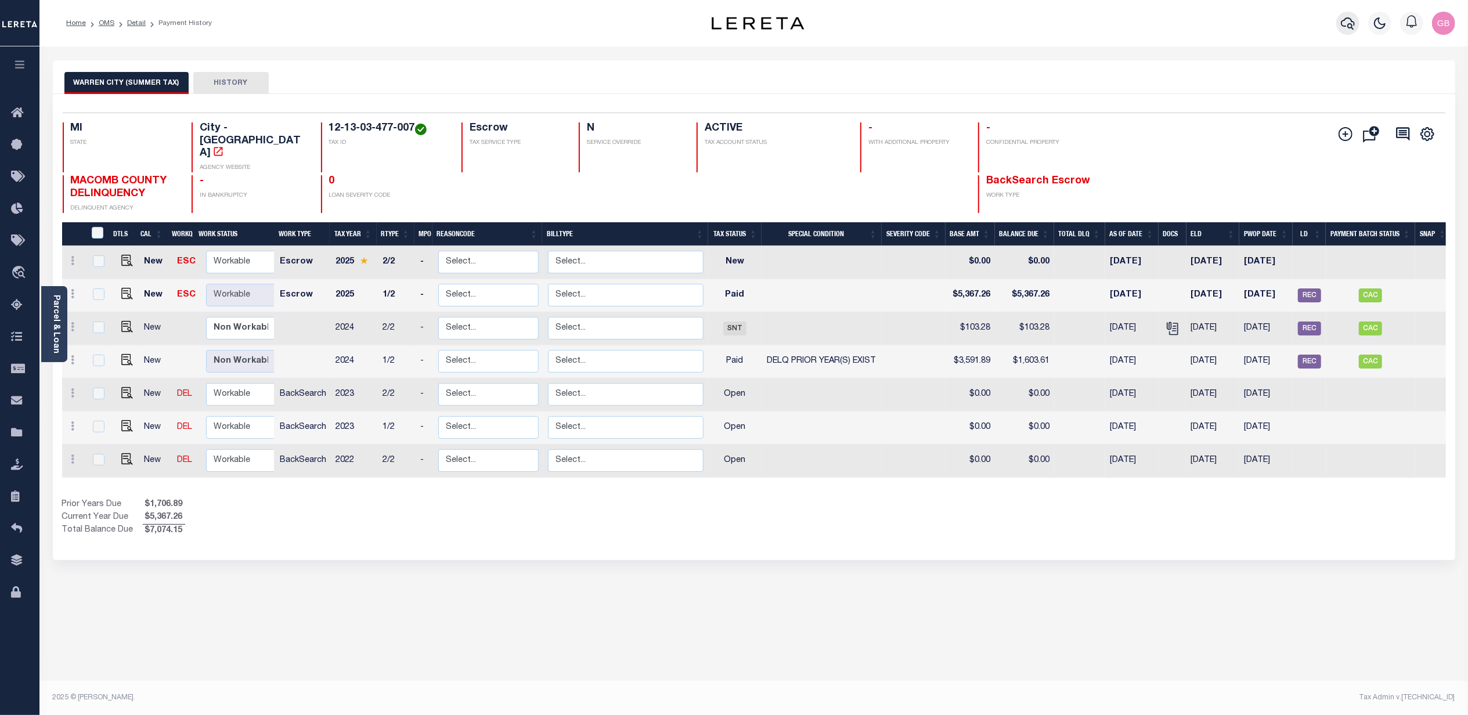
click at [1356, 31] on button "button" at bounding box center [1347, 23] width 23 height 23
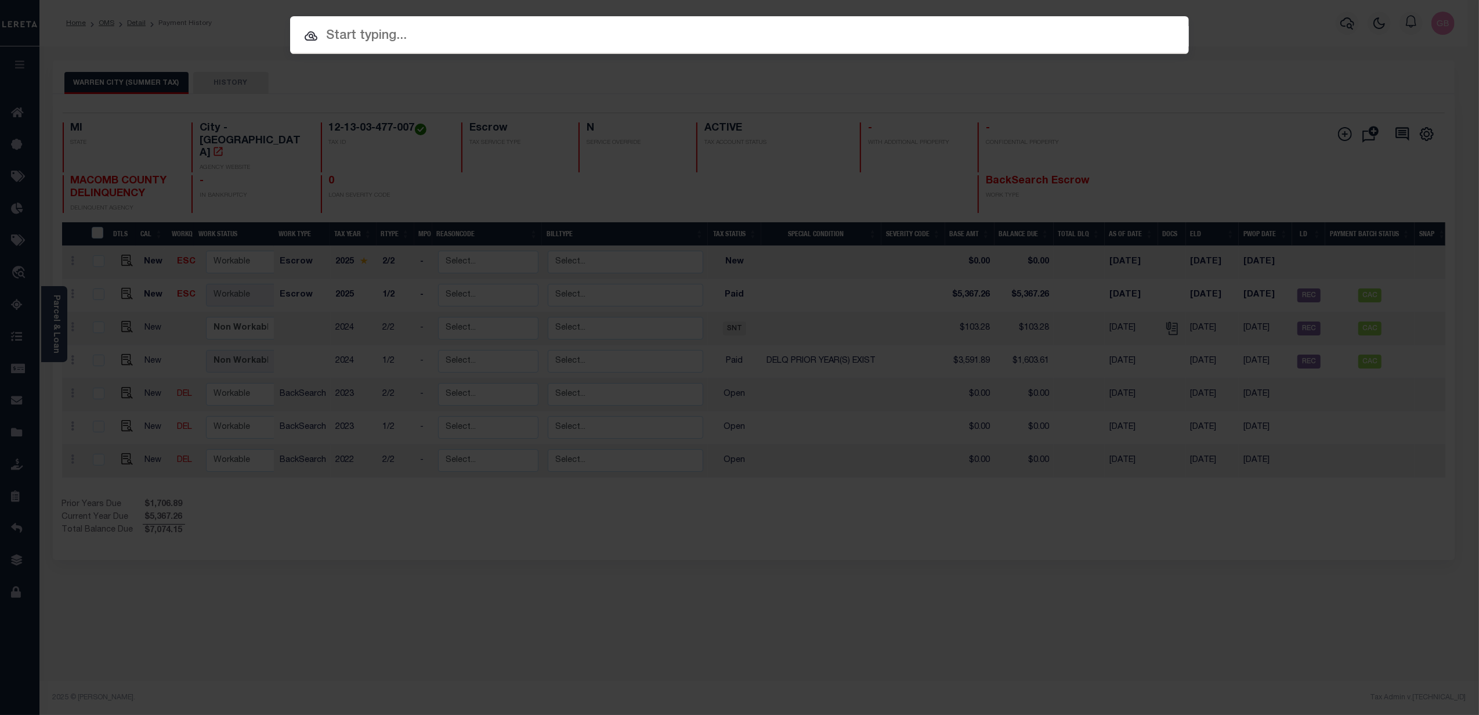
click at [1036, 35] on input "text" at bounding box center [739, 36] width 899 height 20
paste input "02246335"
type input "02246335"
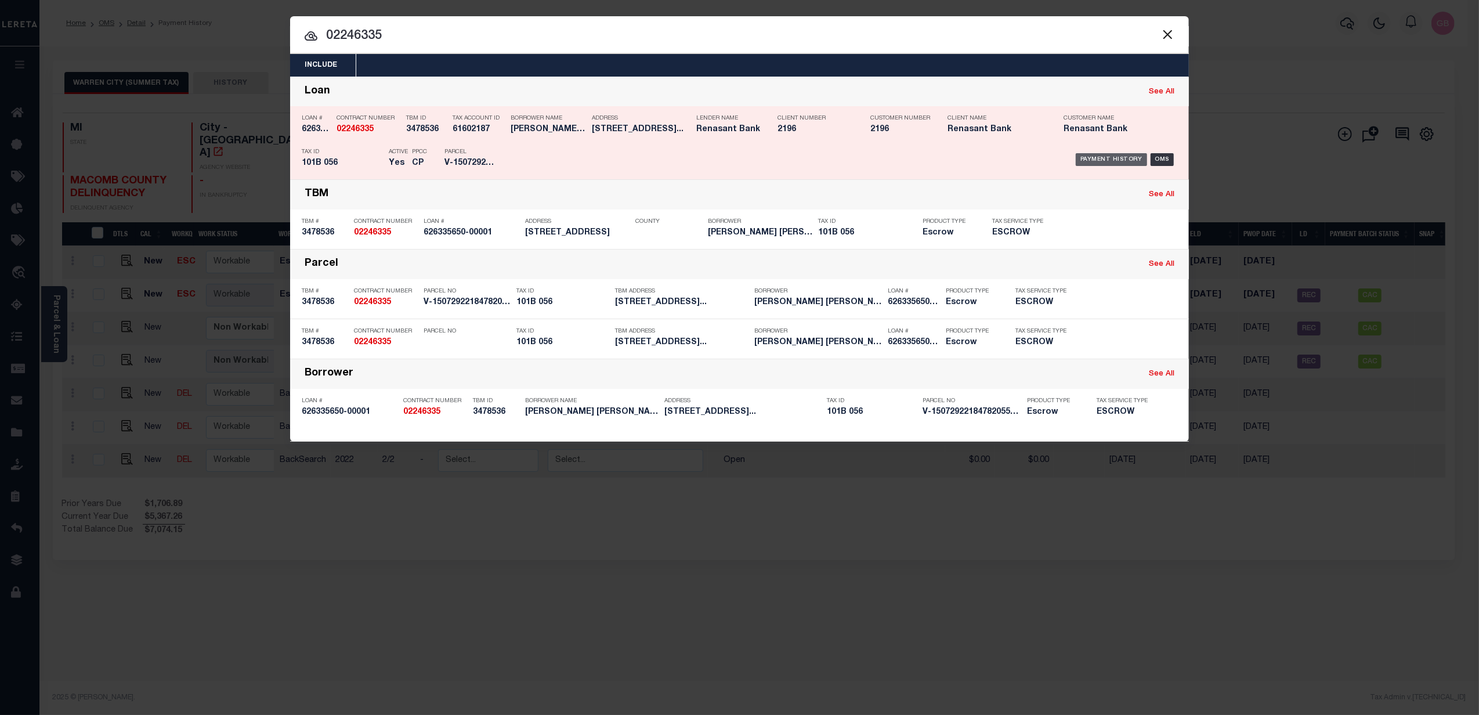
click at [1117, 160] on div "Payment History" at bounding box center [1111, 159] width 71 height 13
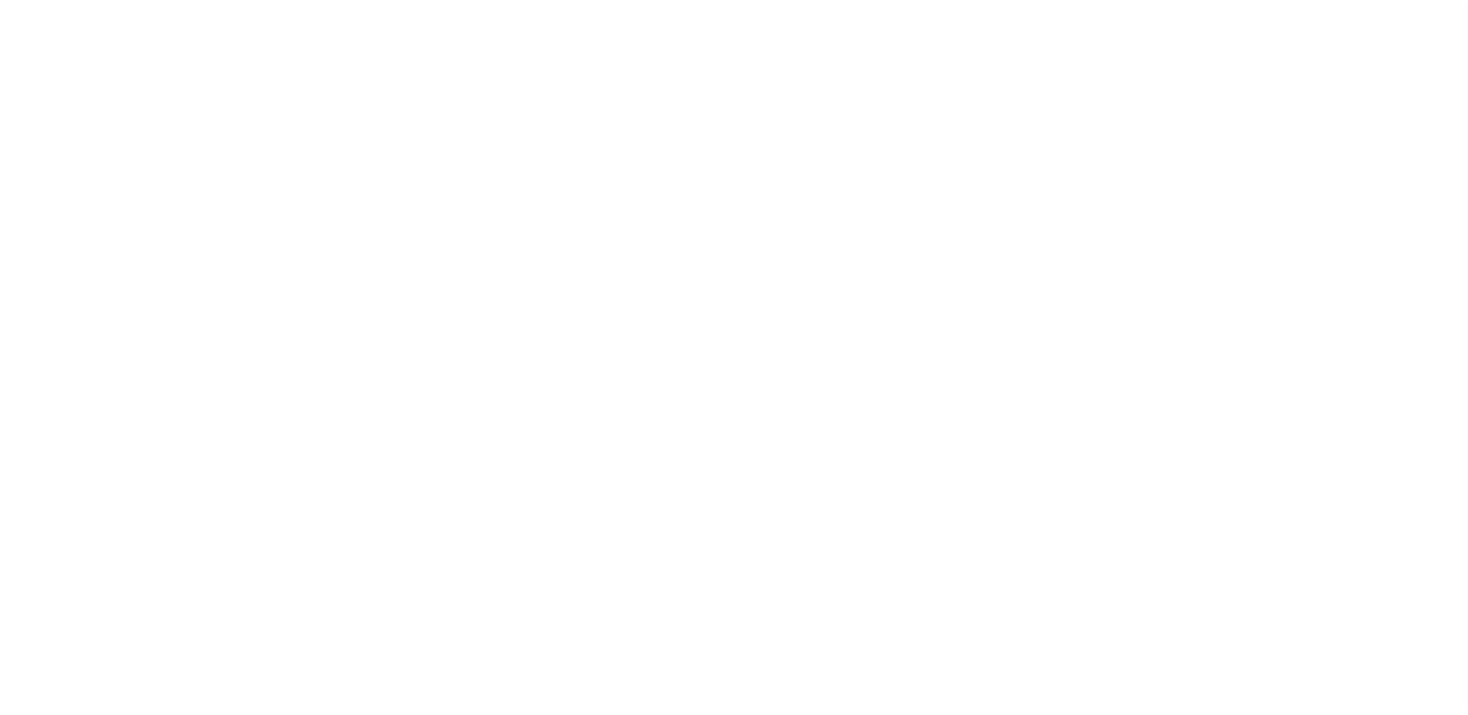
select select
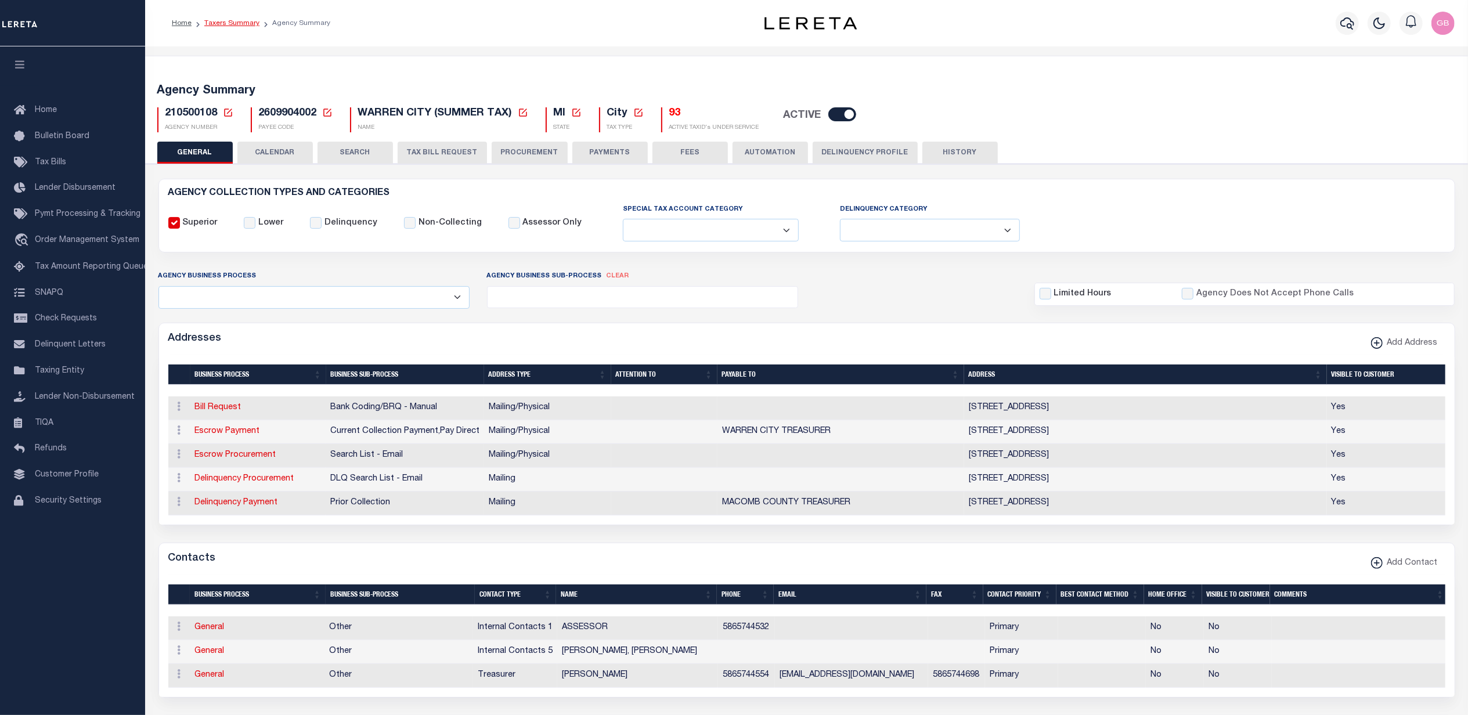
click at [233, 21] on link "Taxers Summary" at bounding box center [231, 23] width 55 height 7
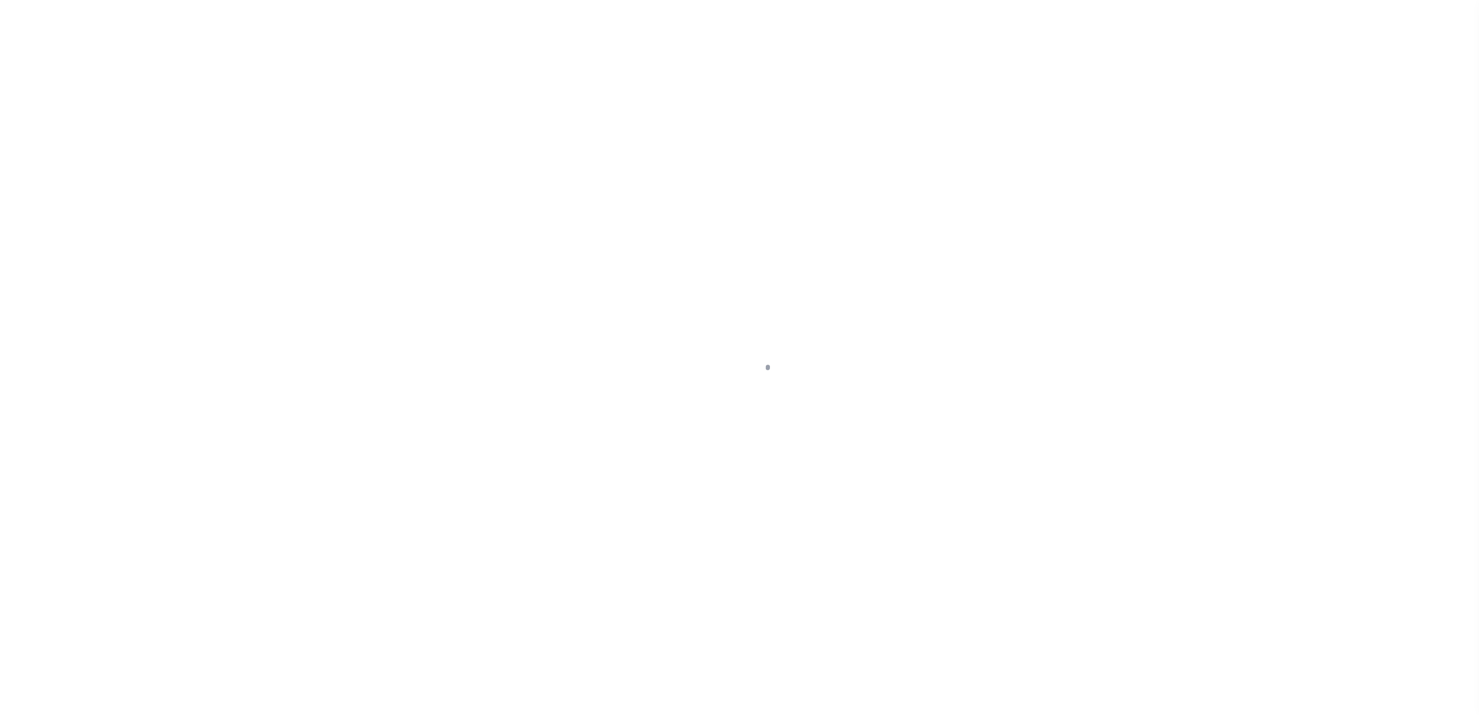
select select "100"
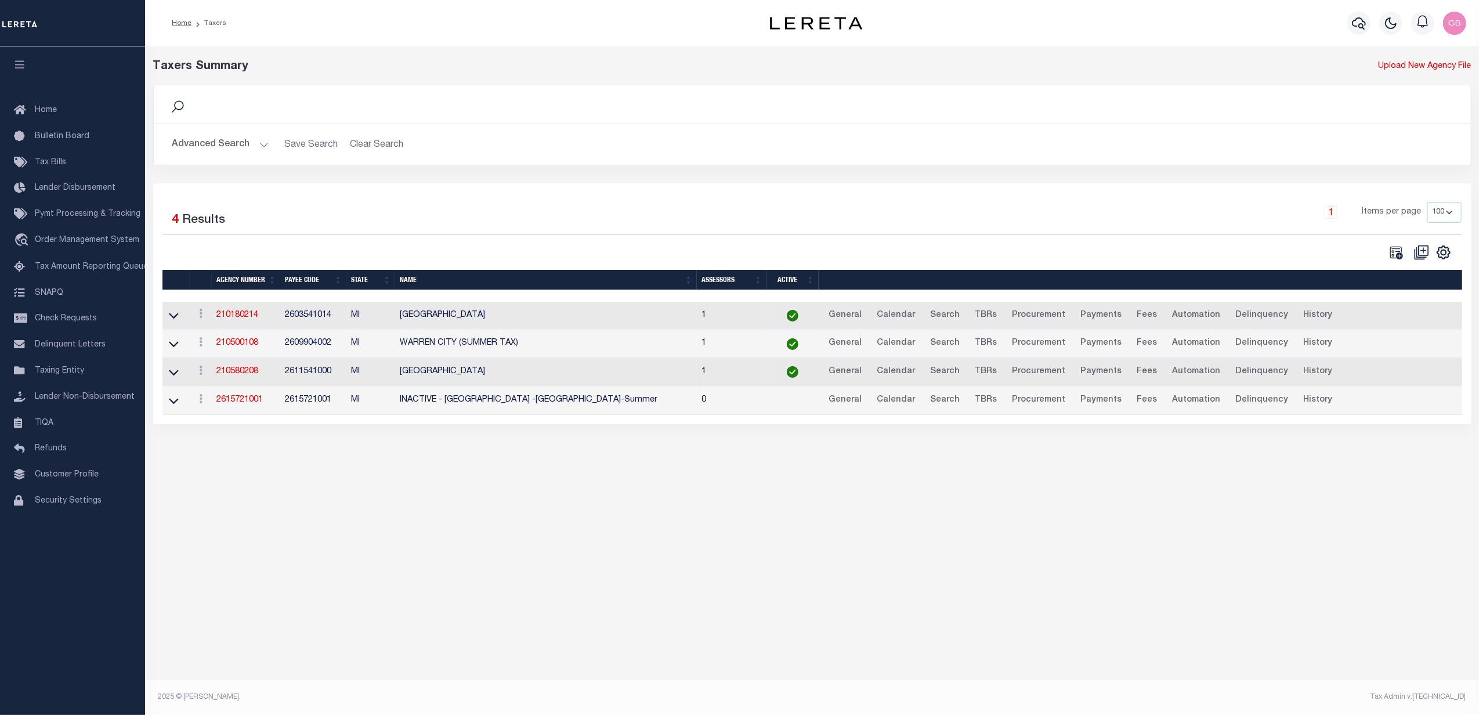
drag, startPoint x: 251, startPoint y: 144, endPoint x: 331, endPoint y: 158, distance: 81.3
click at [251, 144] on button "Advanced Search" at bounding box center [220, 144] width 96 height 23
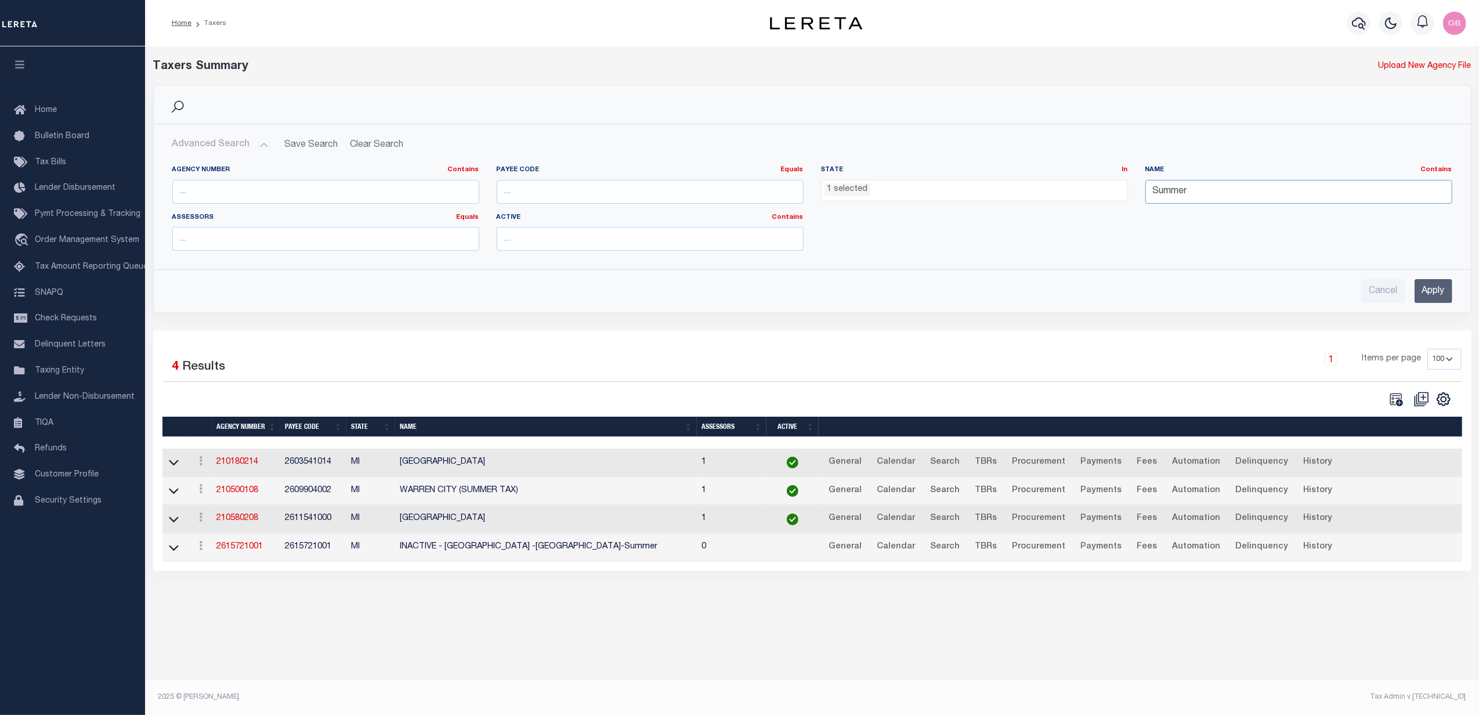
drag, startPoint x: 1215, startPoint y: 191, endPoint x: 1059, endPoint y: 194, distance: 155.5
click at [1059, 194] on div "Agency Number Contains Contains Is Payee Code Equals Equals Is Not Equal To Is …" at bounding box center [812, 212] width 1297 height 95
click at [887, 191] on ul "1 selected" at bounding box center [975, 188] width 306 height 16
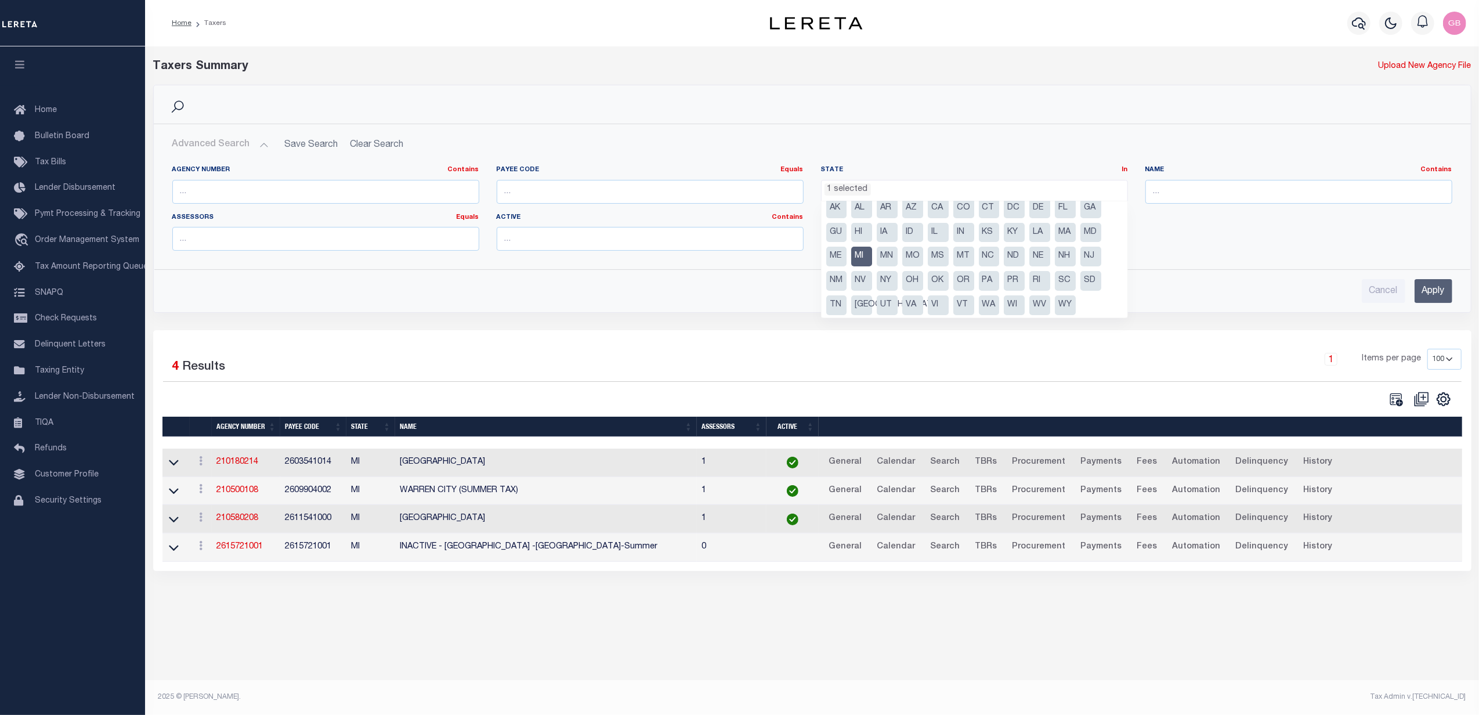
scroll to position [10, 0]
click at [1082, 204] on li "GA" at bounding box center [1090, 206] width 21 height 20
select select "GA"
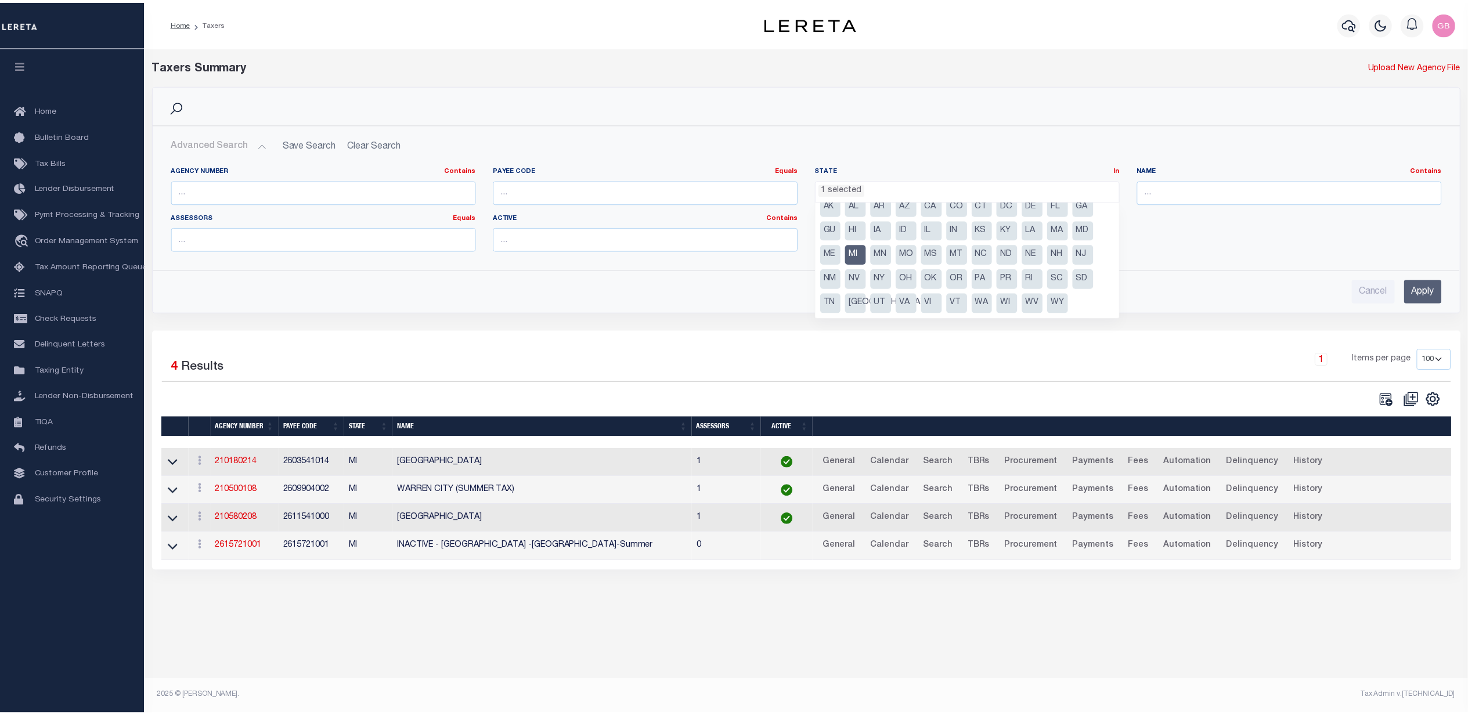
scroll to position [233, 0]
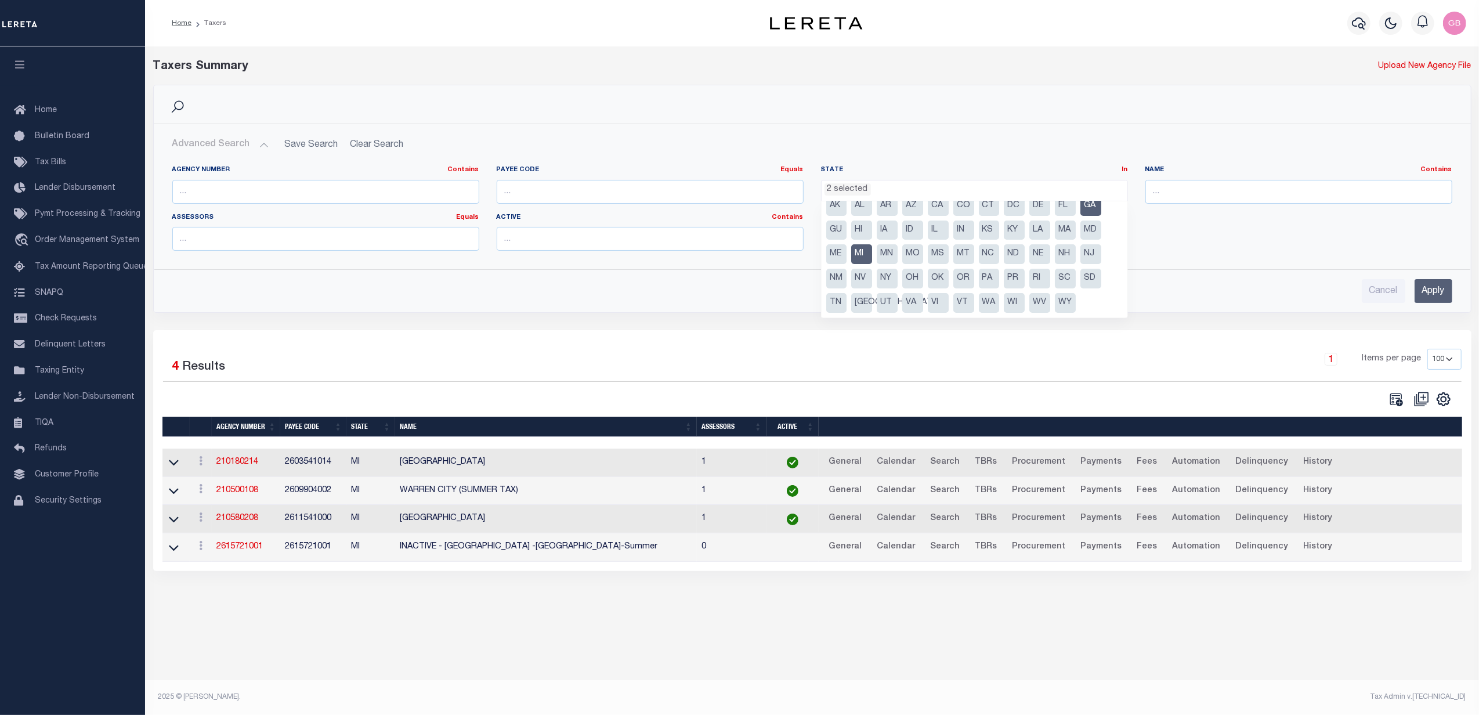
click at [1432, 288] on input "Apply" at bounding box center [1434, 291] width 38 height 24
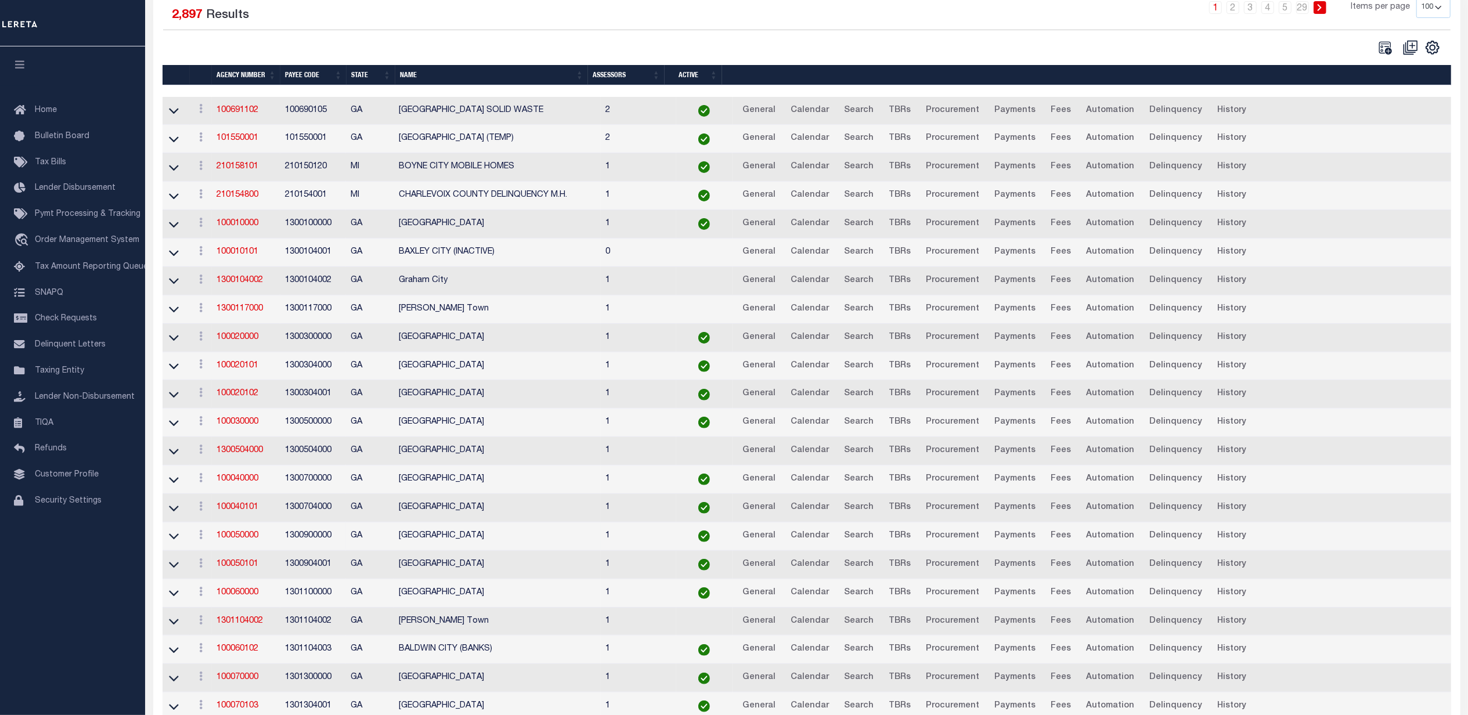
scroll to position [232, 0]
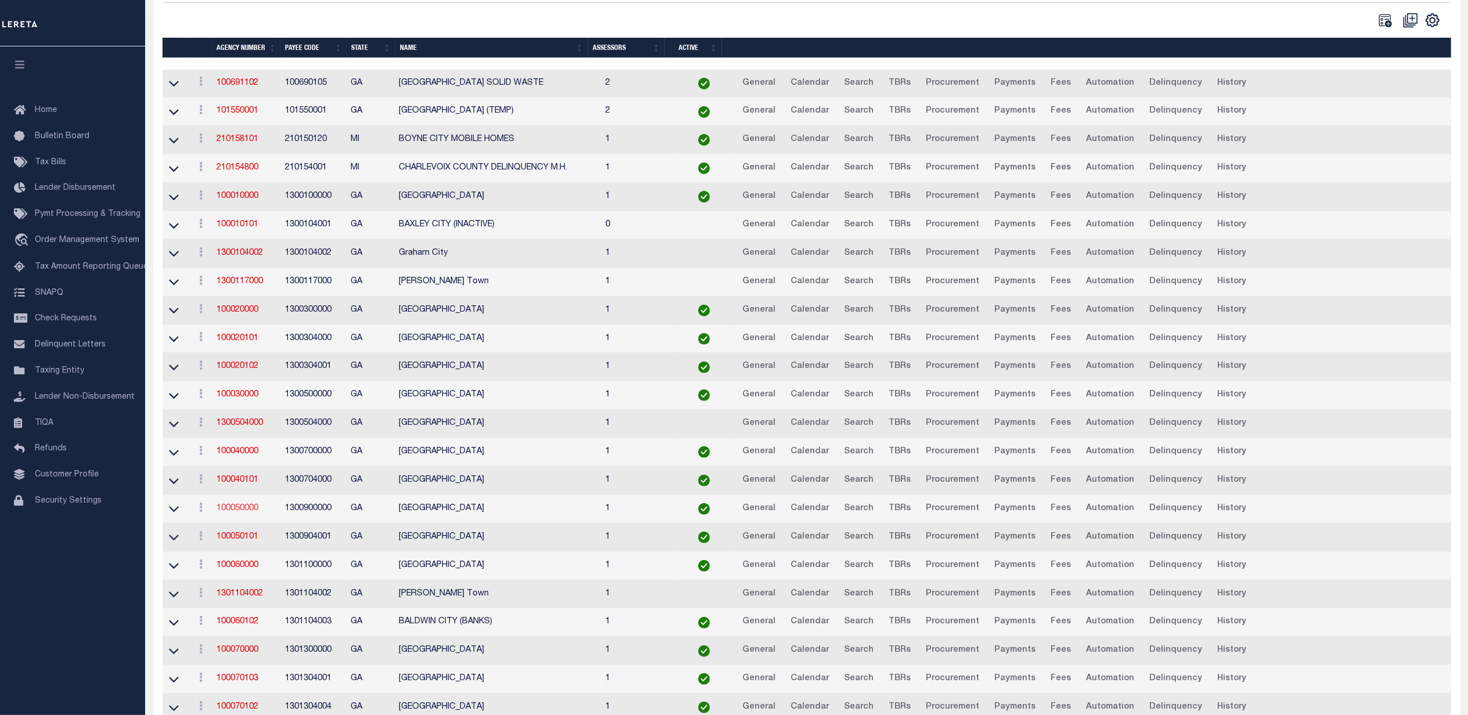
click at [233, 512] on link "100050000" at bounding box center [237, 508] width 42 height 8
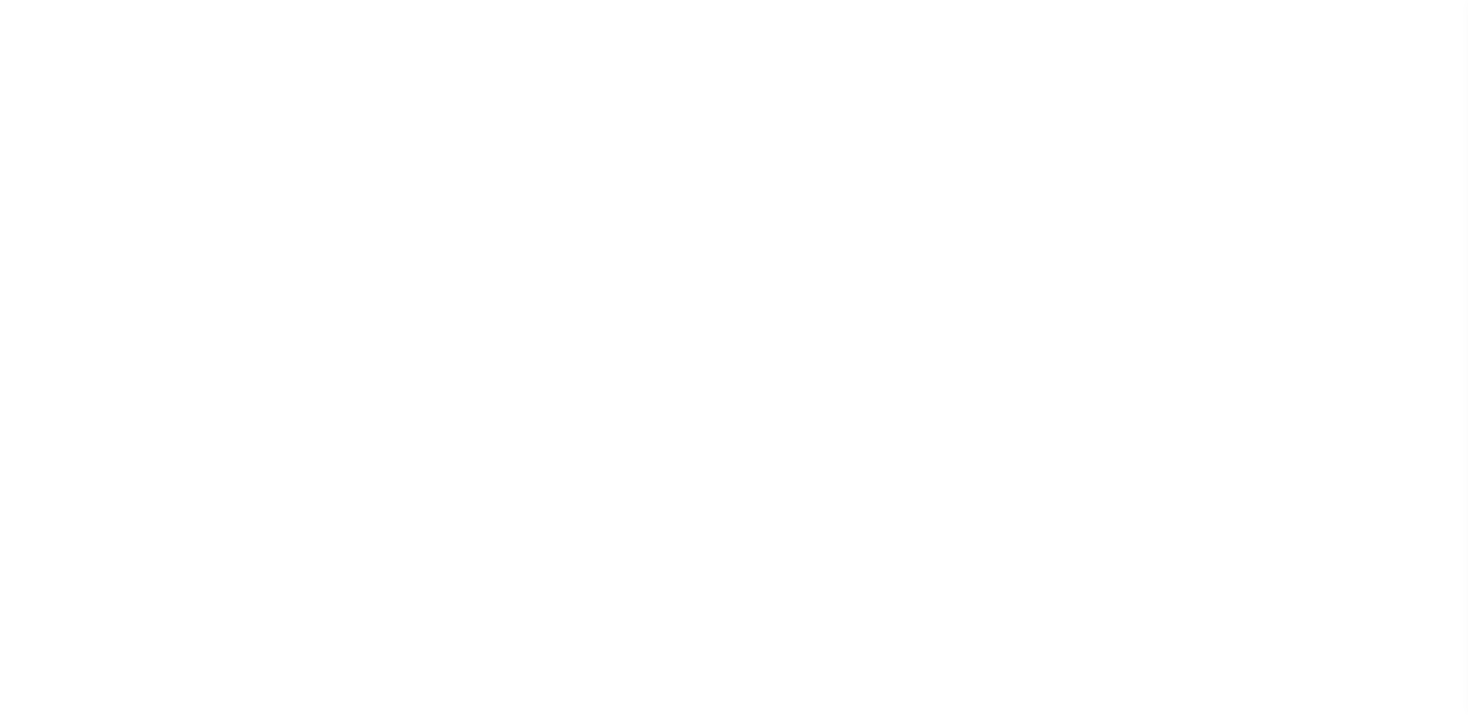
select select
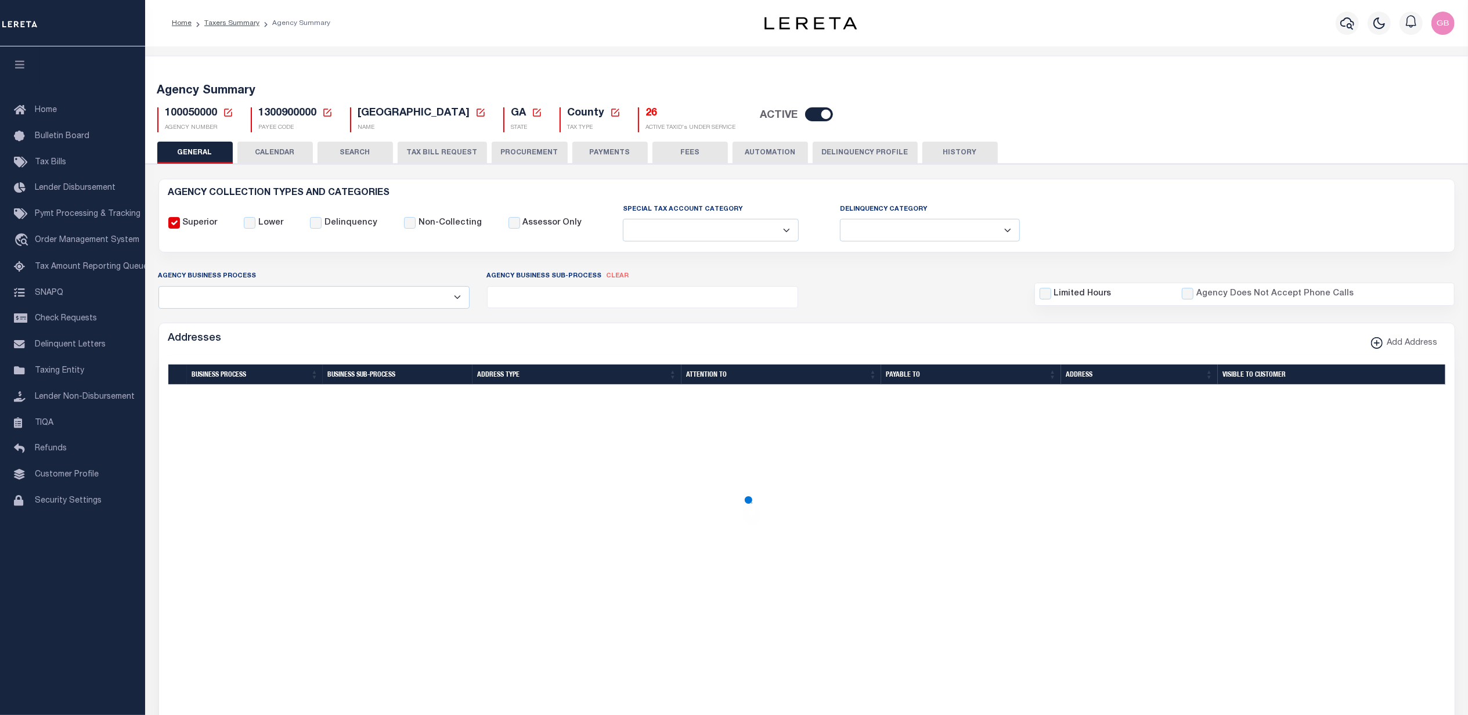
click at [265, 151] on button "CALENDAR" at bounding box center [274, 153] width 75 height 22
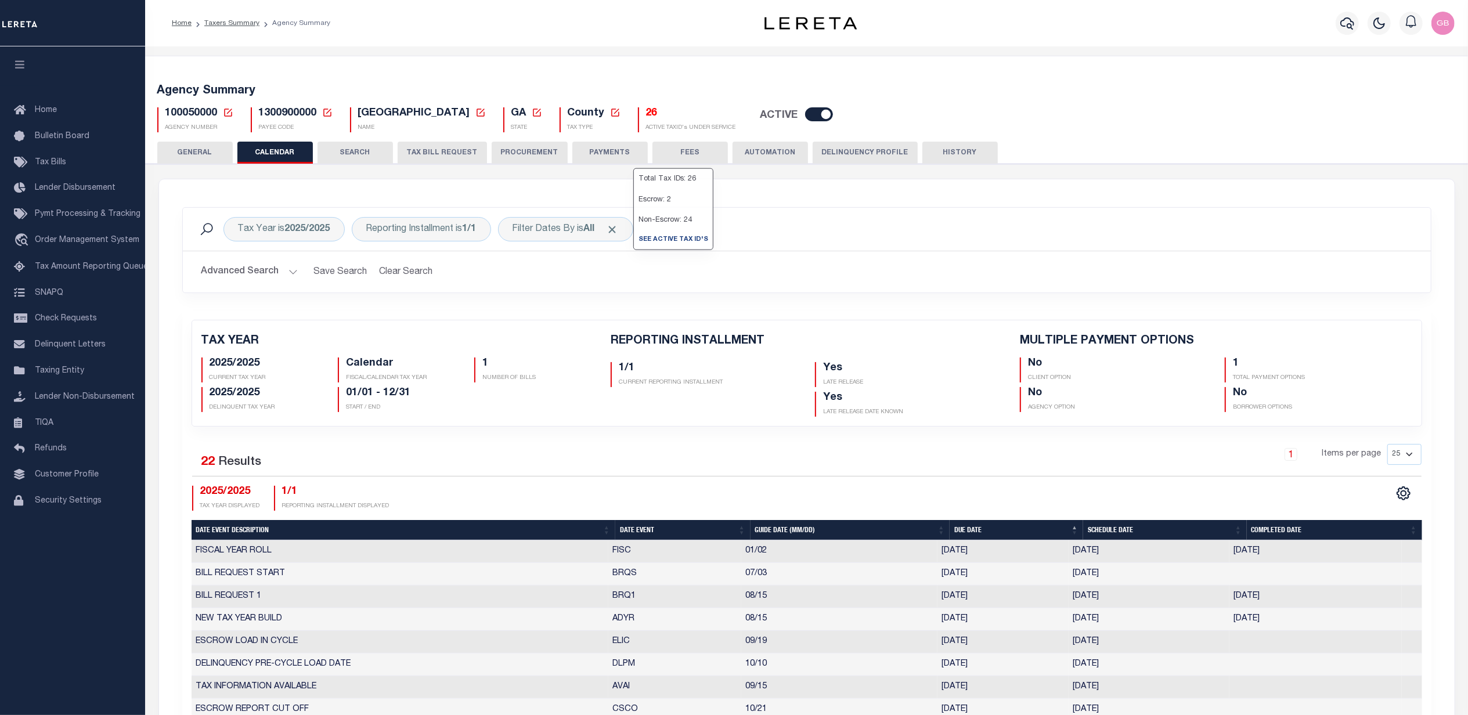
checkbox input "false"
type input "1"
drag, startPoint x: 631, startPoint y: 113, endPoint x: 657, endPoint y: 130, distance: 30.9
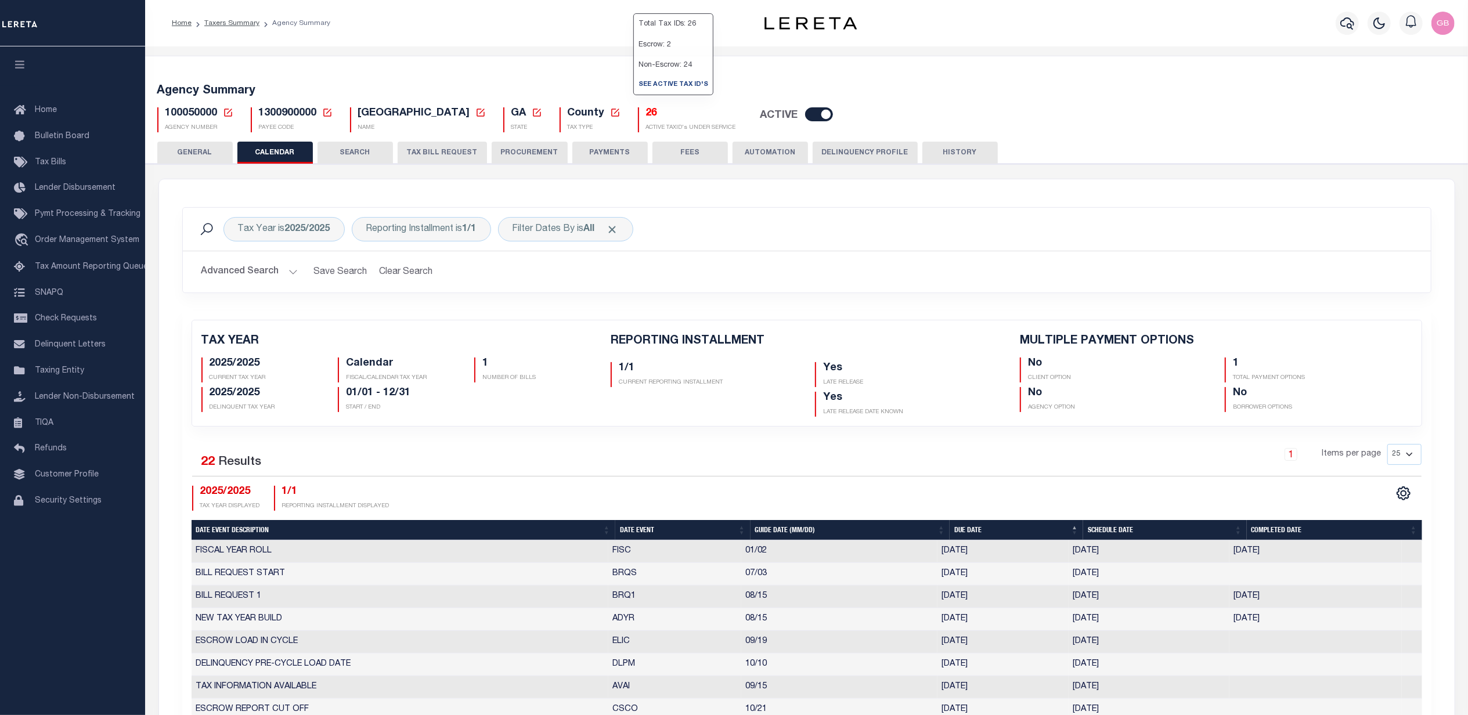
click at [646, 113] on h5 "26" at bounding box center [691, 113] width 90 height 13
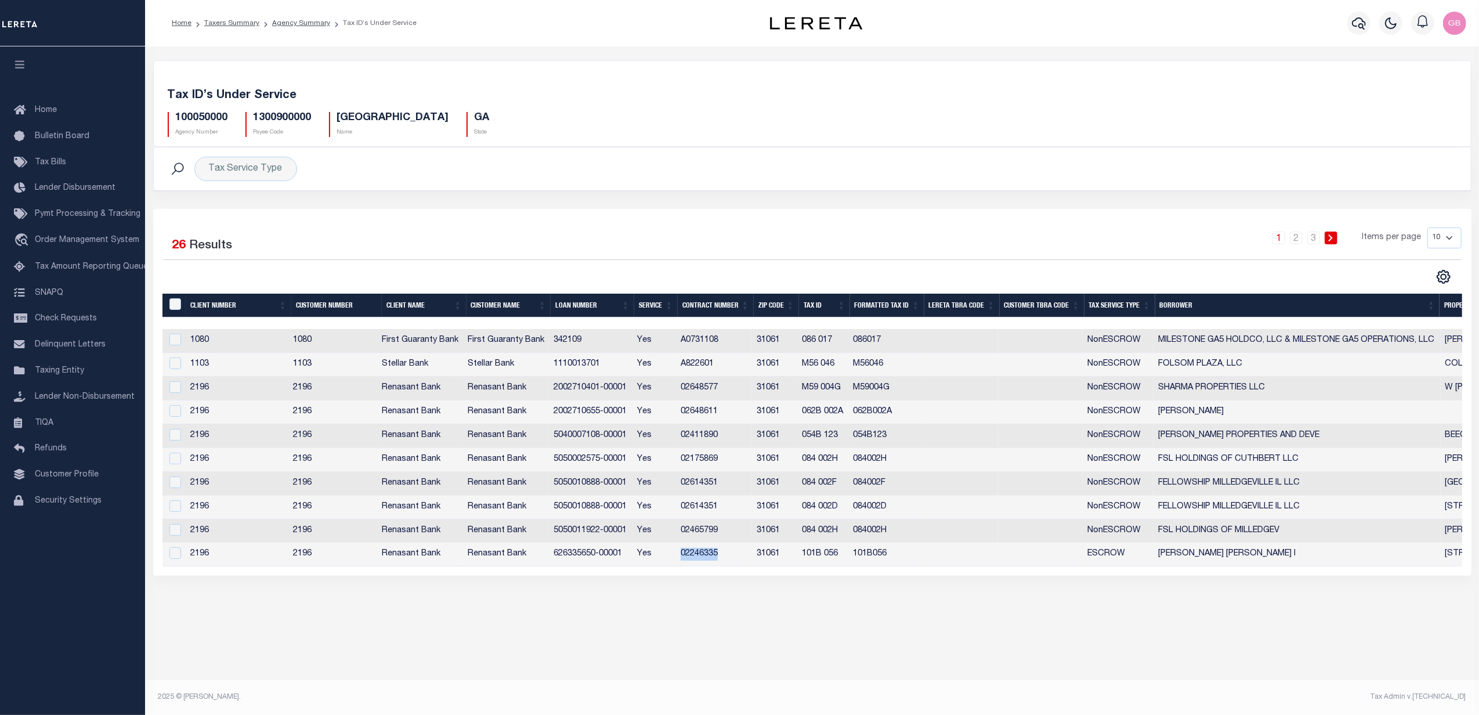
drag, startPoint x: 725, startPoint y: 558, endPoint x: 680, endPoint y: 558, distance: 44.7
click at [680, 558] on td "02246335" at bounding box center [714, 555] width 76 height 24
checkbox input "true"
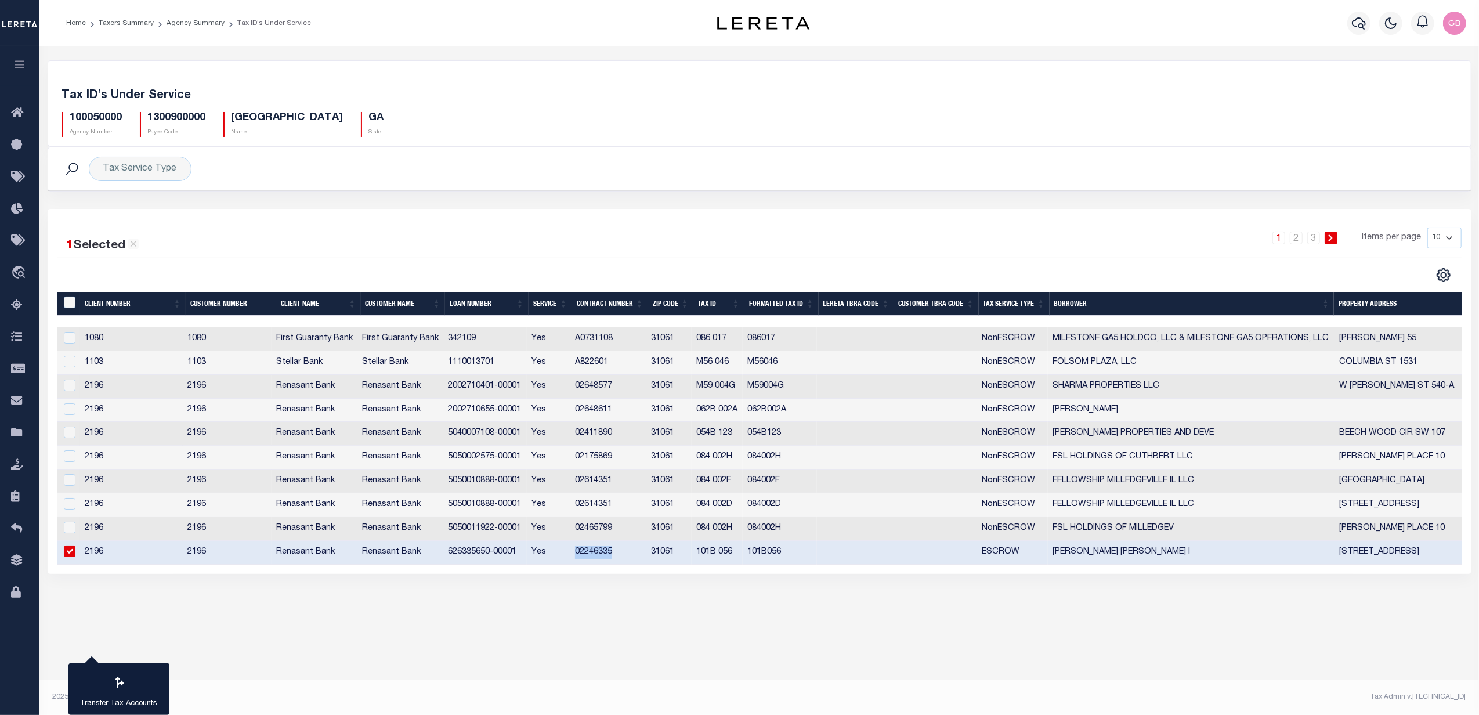
copy td "02246335"
click at [178, 29] on ol "Home Taxers Summary Agency Summary Tax ID’s Under Service" at bounding box center [188, 23] width 263 height 24
click at [182, 21] on link "Agency Summary" at bounding box center [196, 23] width 58 height 7
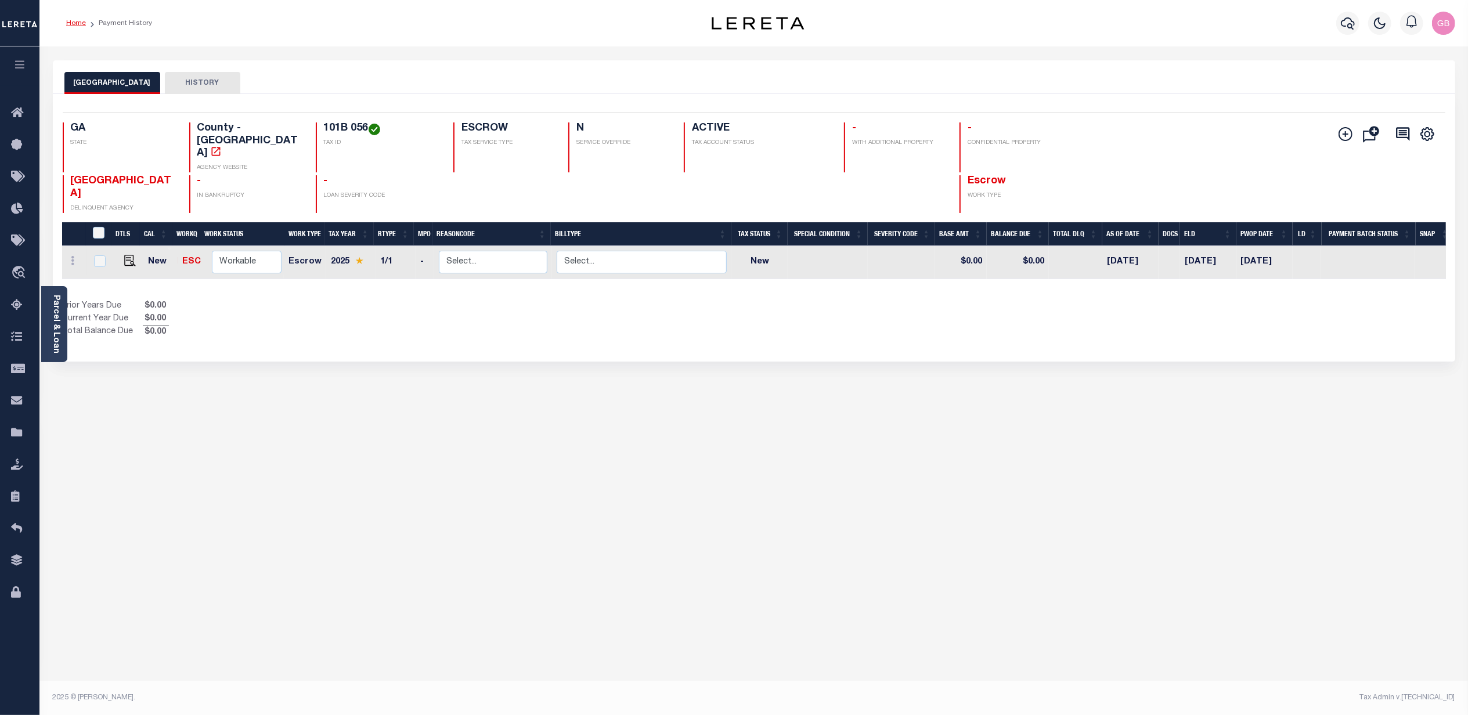
click at [72, 20] on link "Home" at bounding box center [76, 23] width 20 height 7
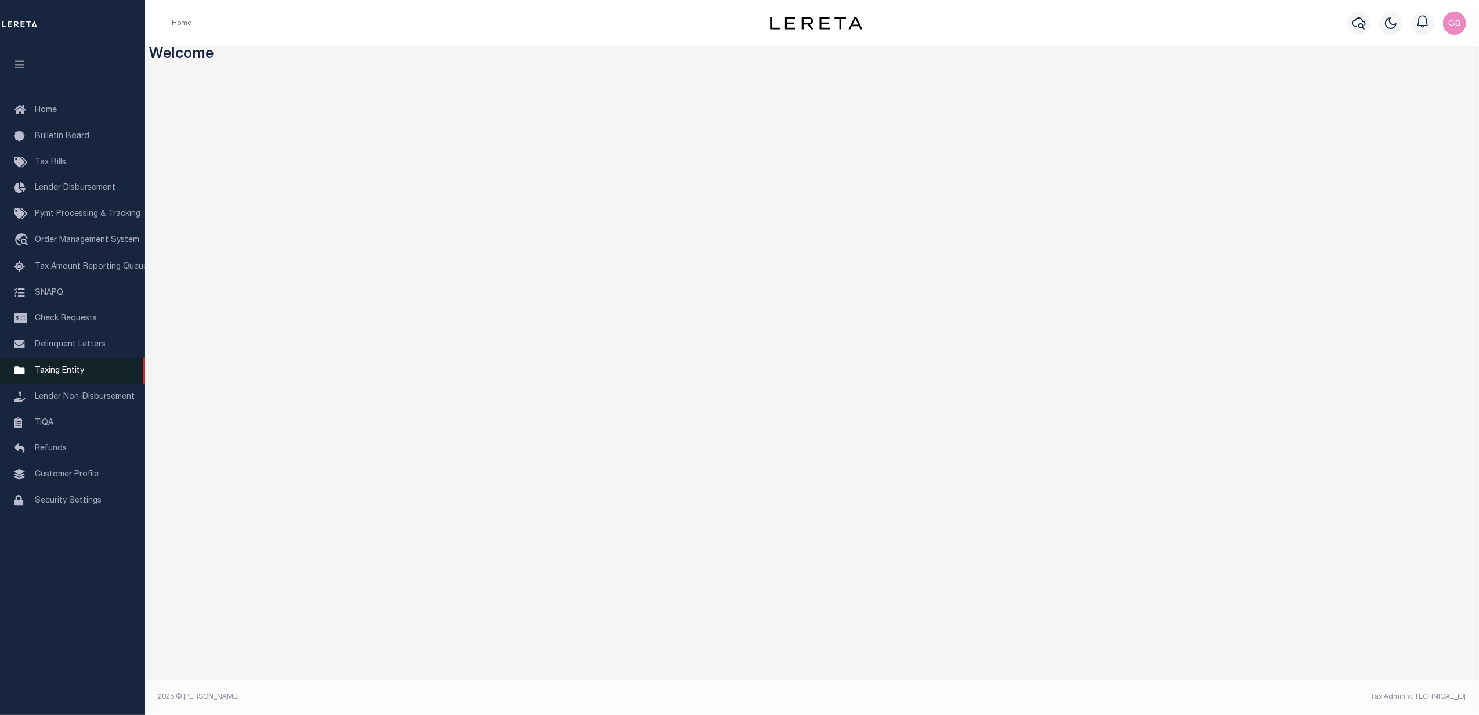
click at [53, 374] on span "Taxing Entity" at bounding box center [59, 371] width 49 height 8
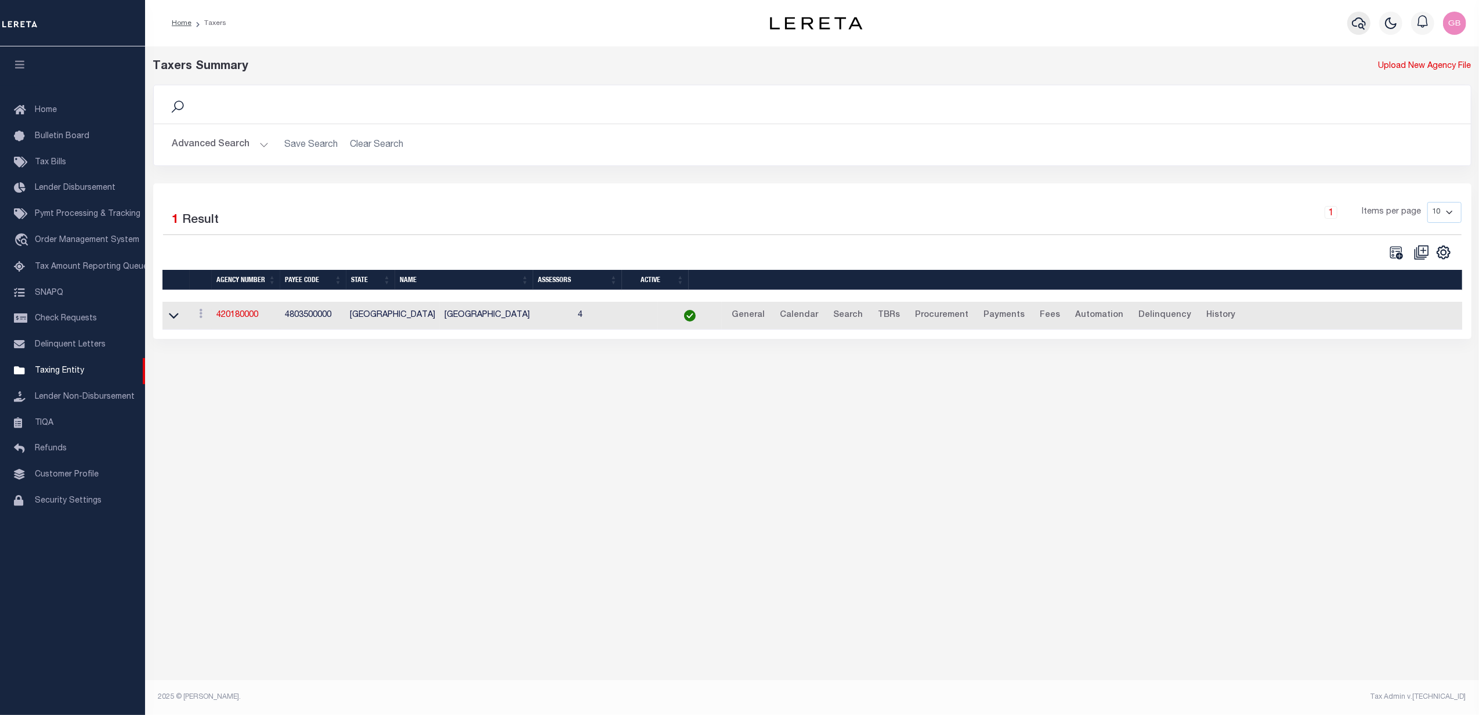
click at [1358, 27] on icon "button" at bounding box center [1359, 23] width 14 height 14
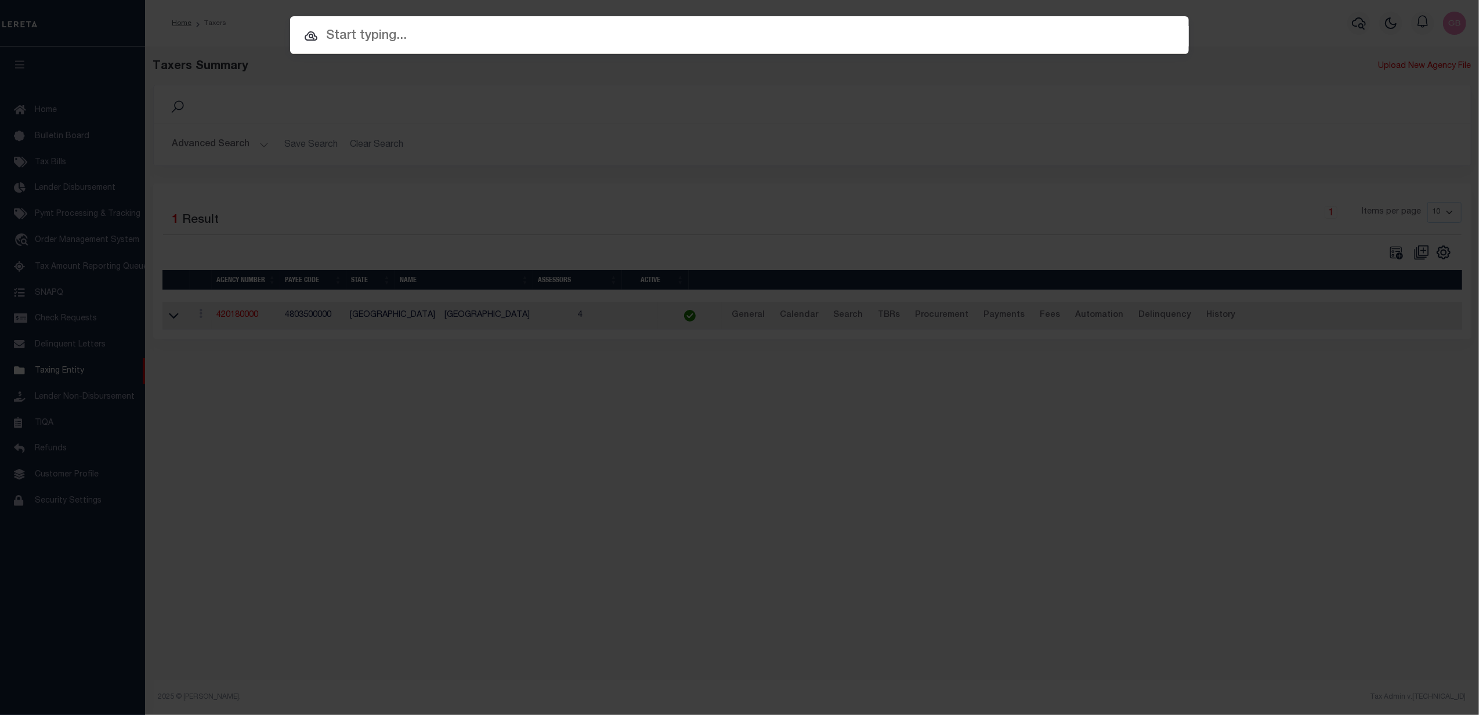
paste input "00970214130401"
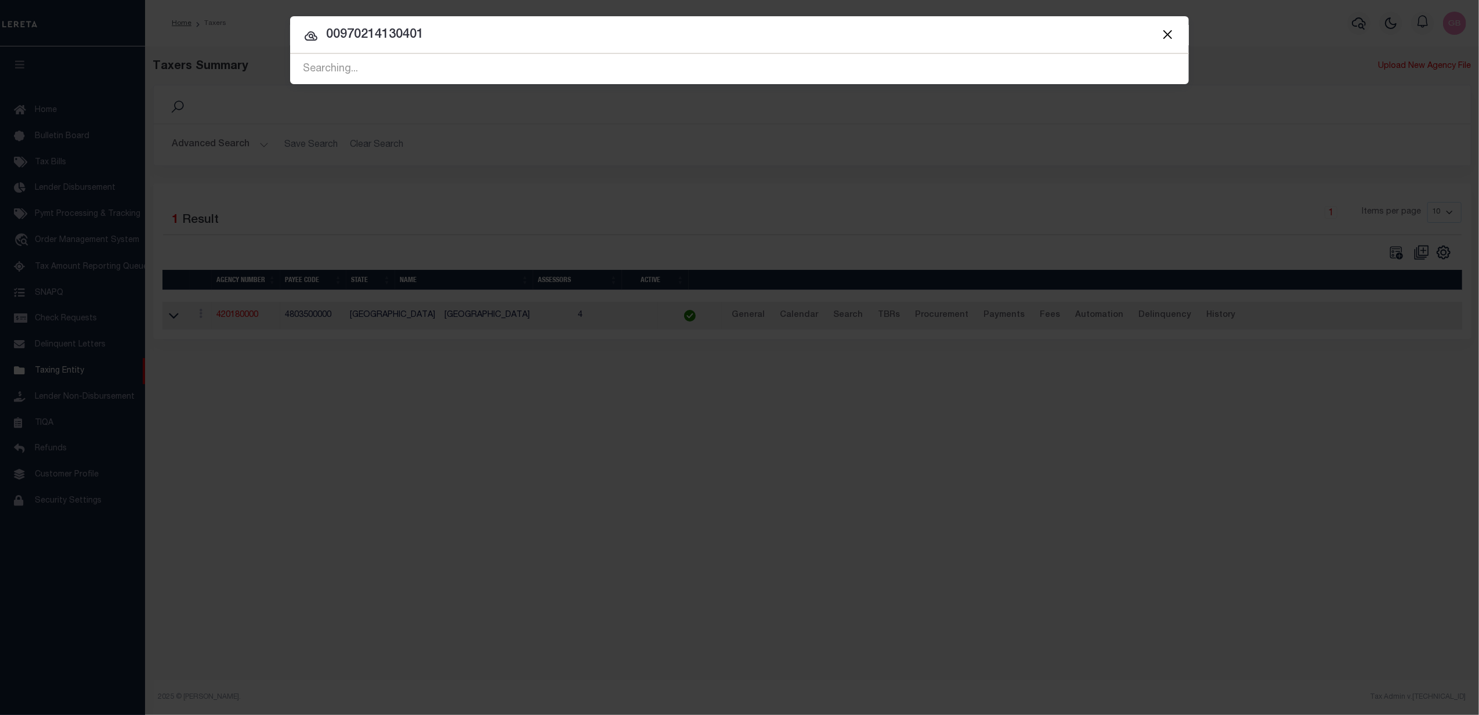
drag, startPoint x: 351, startPoint y: 28, endPoint x: 268, endPoint y: 28, distance: 83.0
click at [270, 28] on div "Include Loans TBM Customers Borrowers Payments (Lender Non-Disb) Payments (Lend…" at bounding box center [739, 357] width 1479 height 715
click at [555, 35] on input "00970214130401" at bounding box center [739, 35] width 899 height 20
drag, startPoint x: 430, startPoint y: 28, endPoint x: 237, endPoint y: 19, distance: 192.9
click at [237, 19] on div "Include Loans TBM Customers Borrowers Payments (Lender Non-Disb) Payments (Lend…" at bounding box center [739, 357] width 1479 height 715
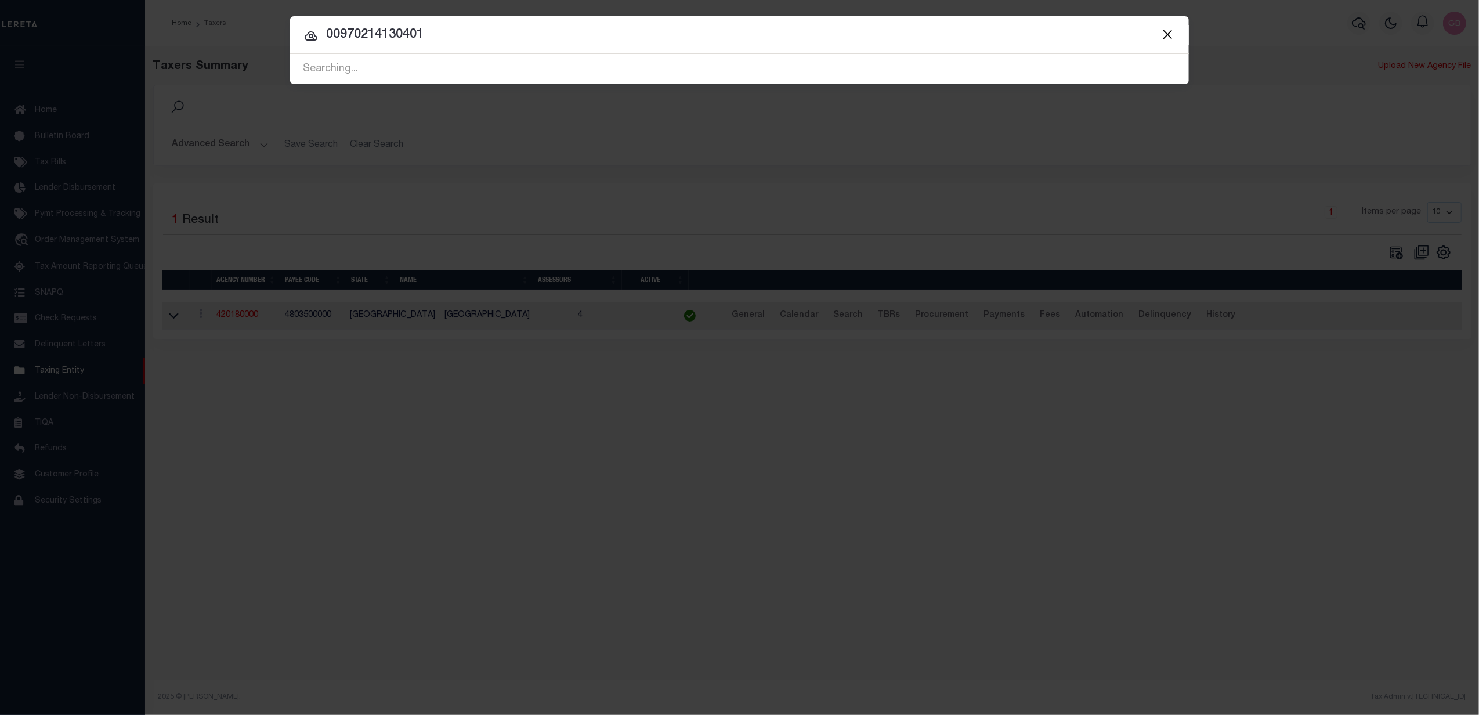
paste input "1050818"
type input "01050818"
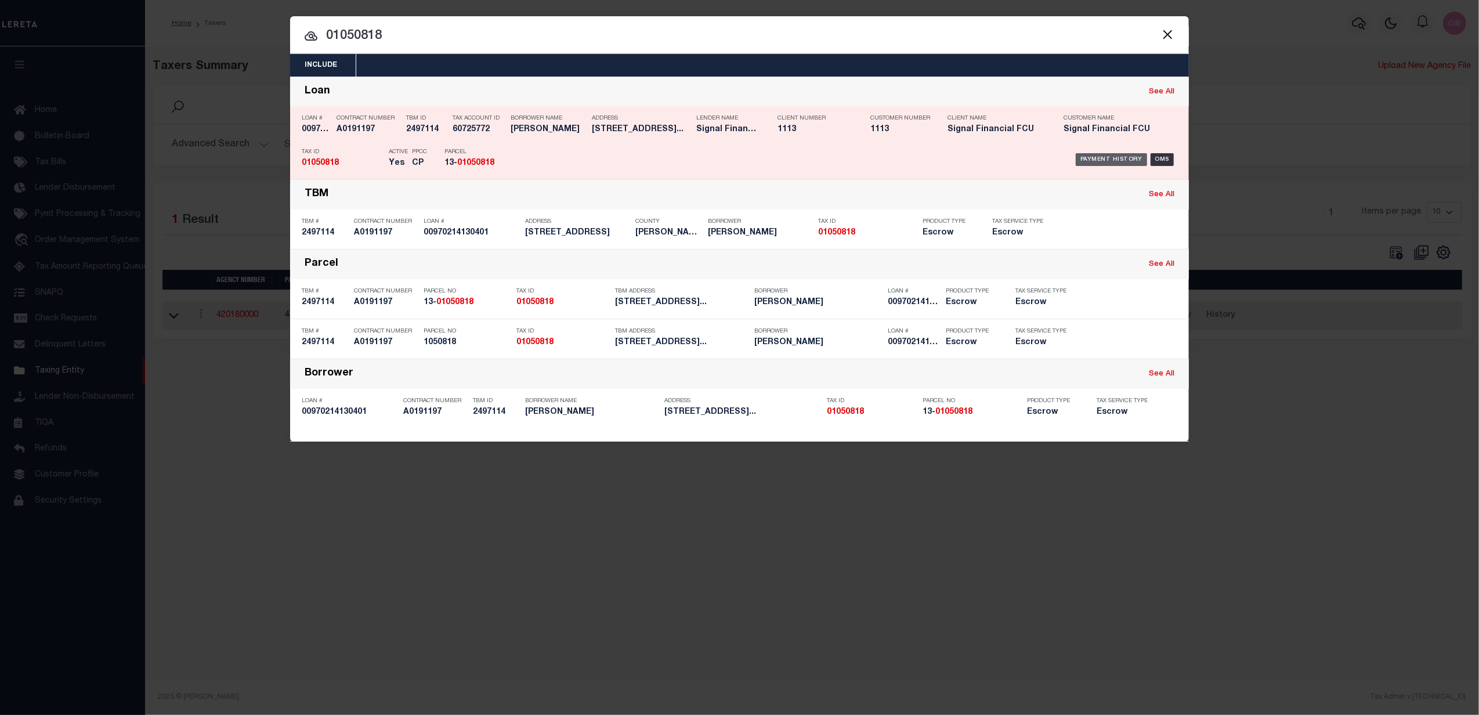
click at [1130, 160] on div "Payment History" at bounding box center [1111, 159] width 71 height 13
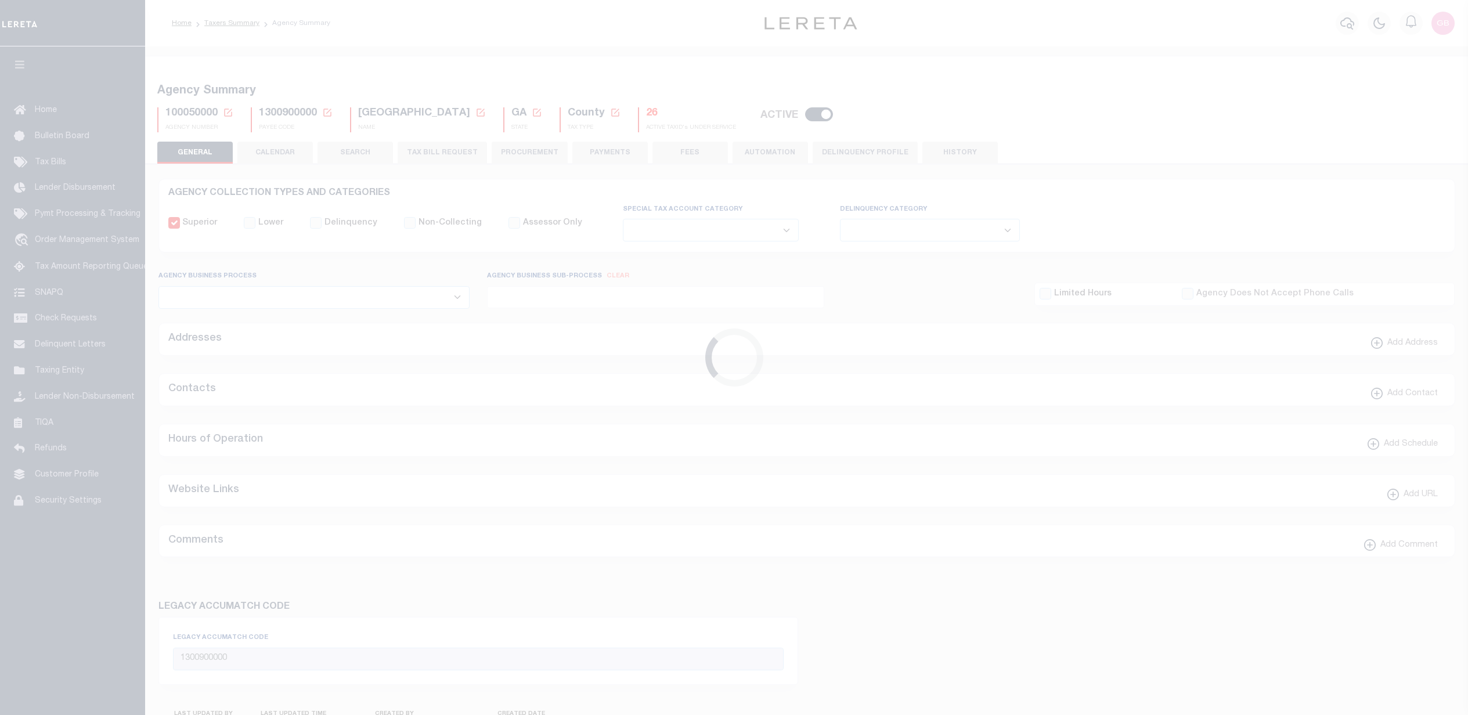
select select
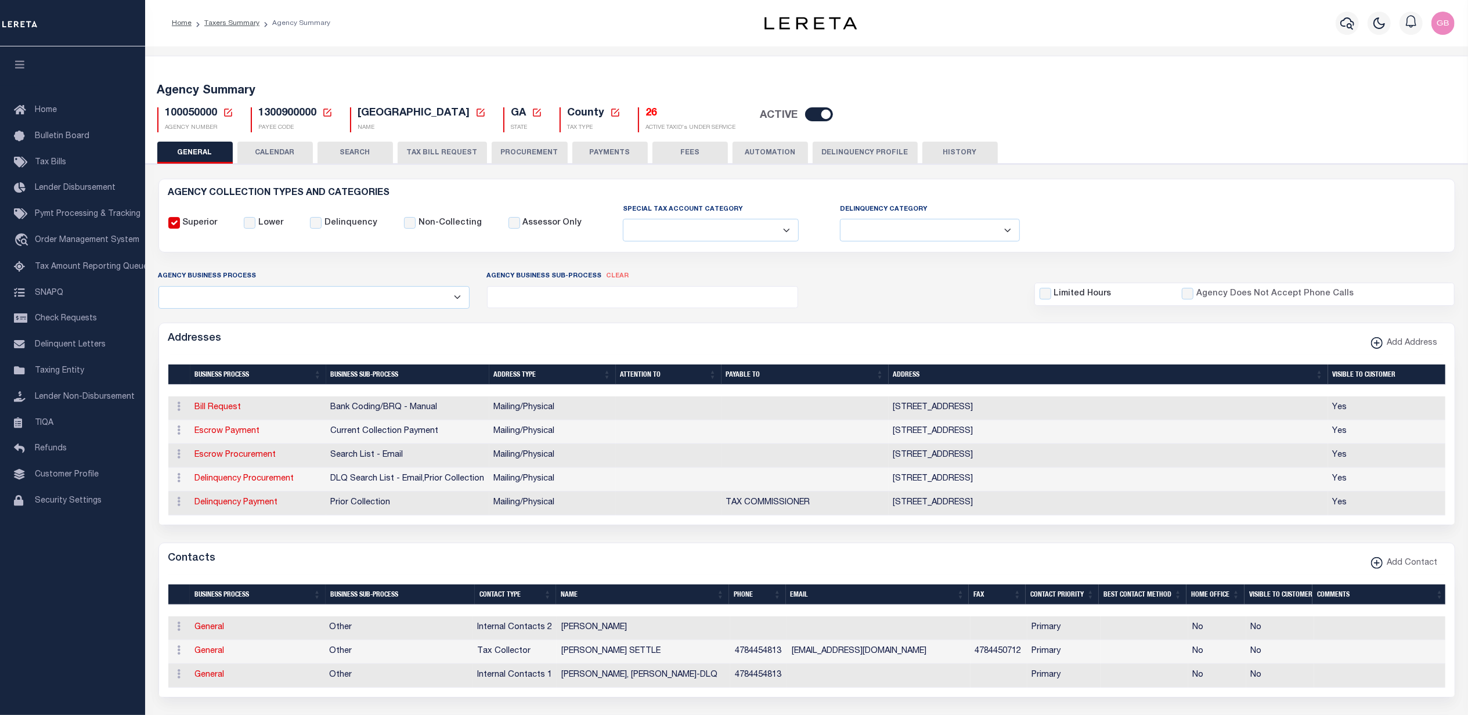
drag, startPoint x: 226, startPoint y: 110, endPoint x: 226, endPoint y: 117, distance: 7.0
click at [226, 110] on icon at bounding box center [228, 112] width 10 height 10
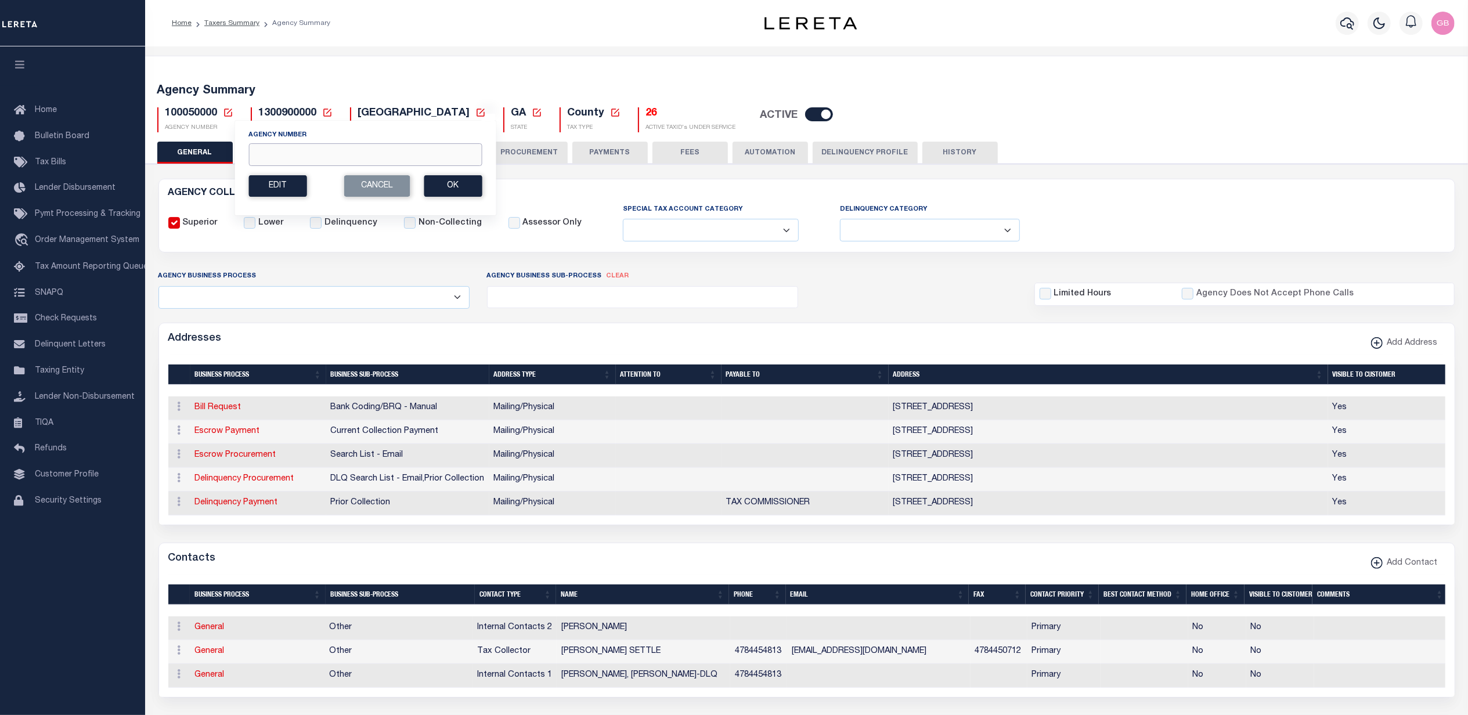
drag, startPoint x: 280, startPoint y: 154, endPoint x: 284, endPoint y: 147, distance: 8.1
click at [280, 154] on input "Agency Number" at bounding box center [364, 154] width 233 height 23
type input "190160000"
click at [446, 191] on button "Ok" at bounding box center [453, 185] width 58 height 21
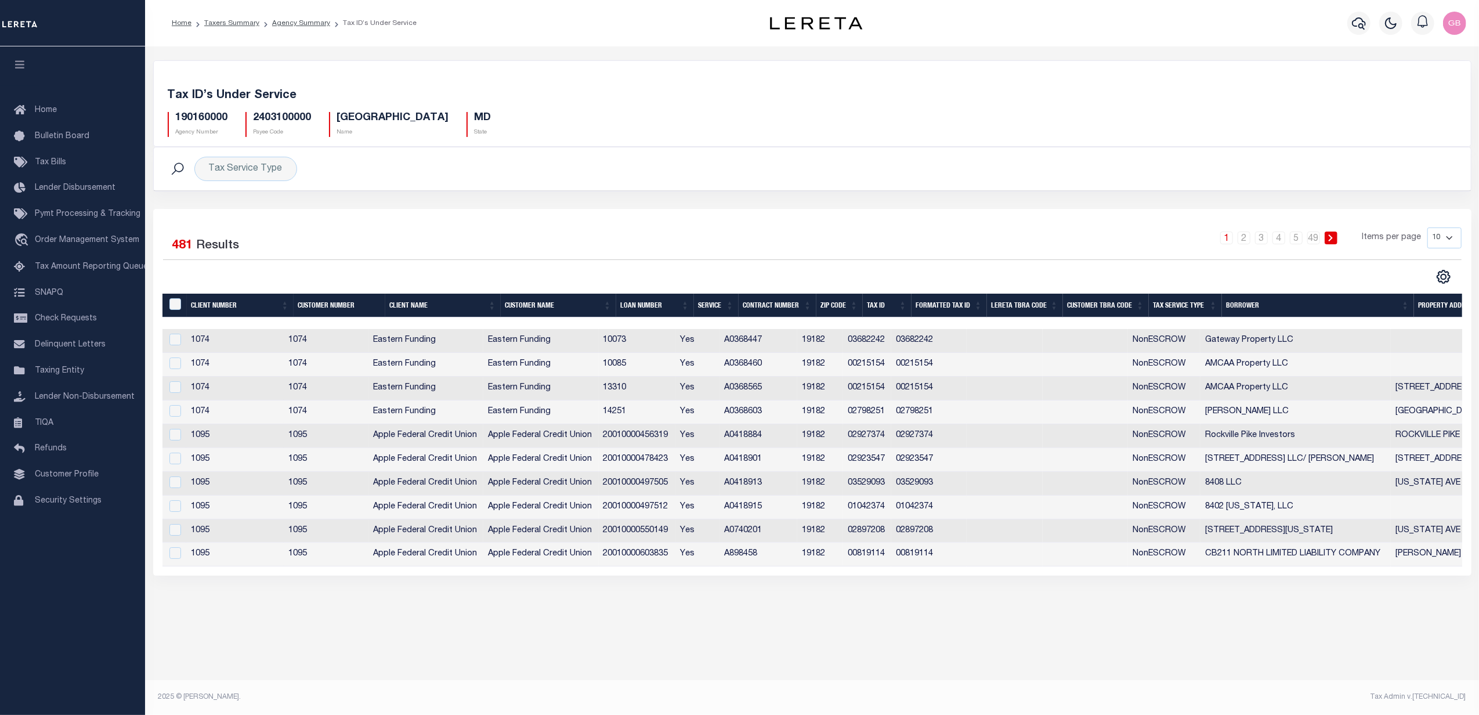
drag, startPoint x: 1450, startPoint y: 240, endPoint x: 1445, endPoint y: 252, distance: 13.0
click at [1450, 240] on select "10 25 50 100" at bounding box center [1444, 237] width 34 height 21
select select "100"
click at [1427, 229] on select "10 25 50 100" at bounding box center [1444, 237] width 34 height 21
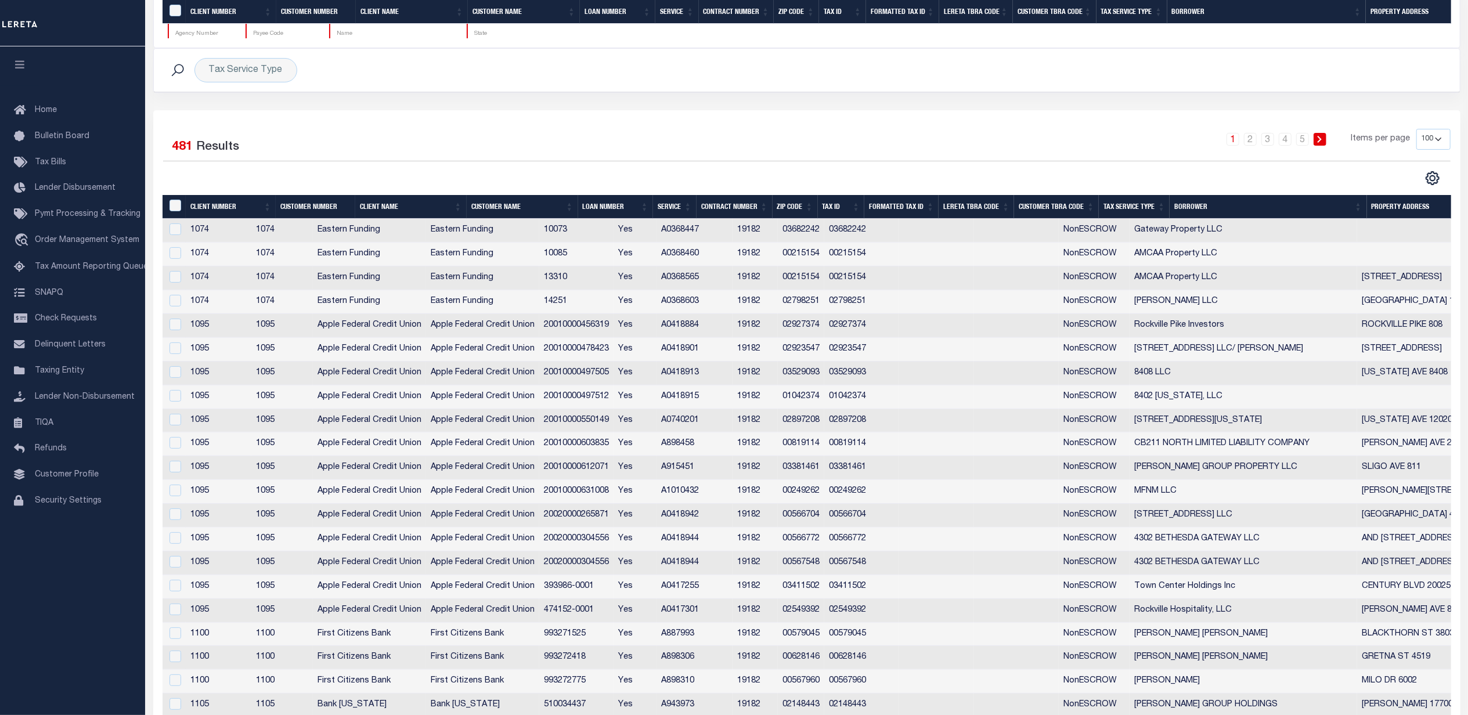
scroll to position [386, 0]
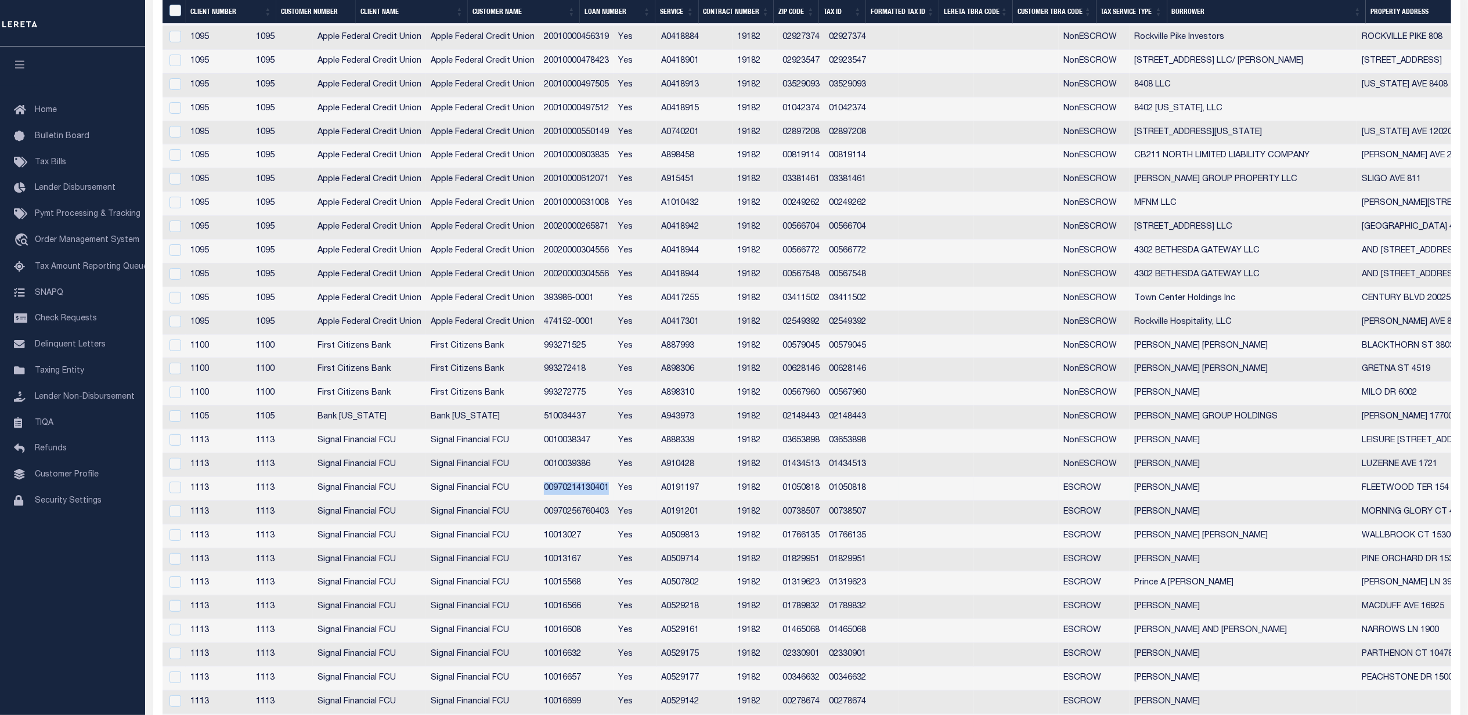
drag, startPoint x: 653, startPoint y: 497, endPoint x: 577, endPoint y: 499, distance: 76.6
click at [577, 499] on tr "1113 1113 Signal Financial FCU Signal Financial FCU 00970214130401 Yes A0191197…" at bounding box center [843, 489] width 1362 height 24
copy tr "00970214130401"
drag, startPoint x: 908, startPoint y: 494, endPoint x: 870, endPoint y: 493, distance: 37.2
click at [870, 493] on td "01050818" at bounding box center [861, 489] width 74 height 24
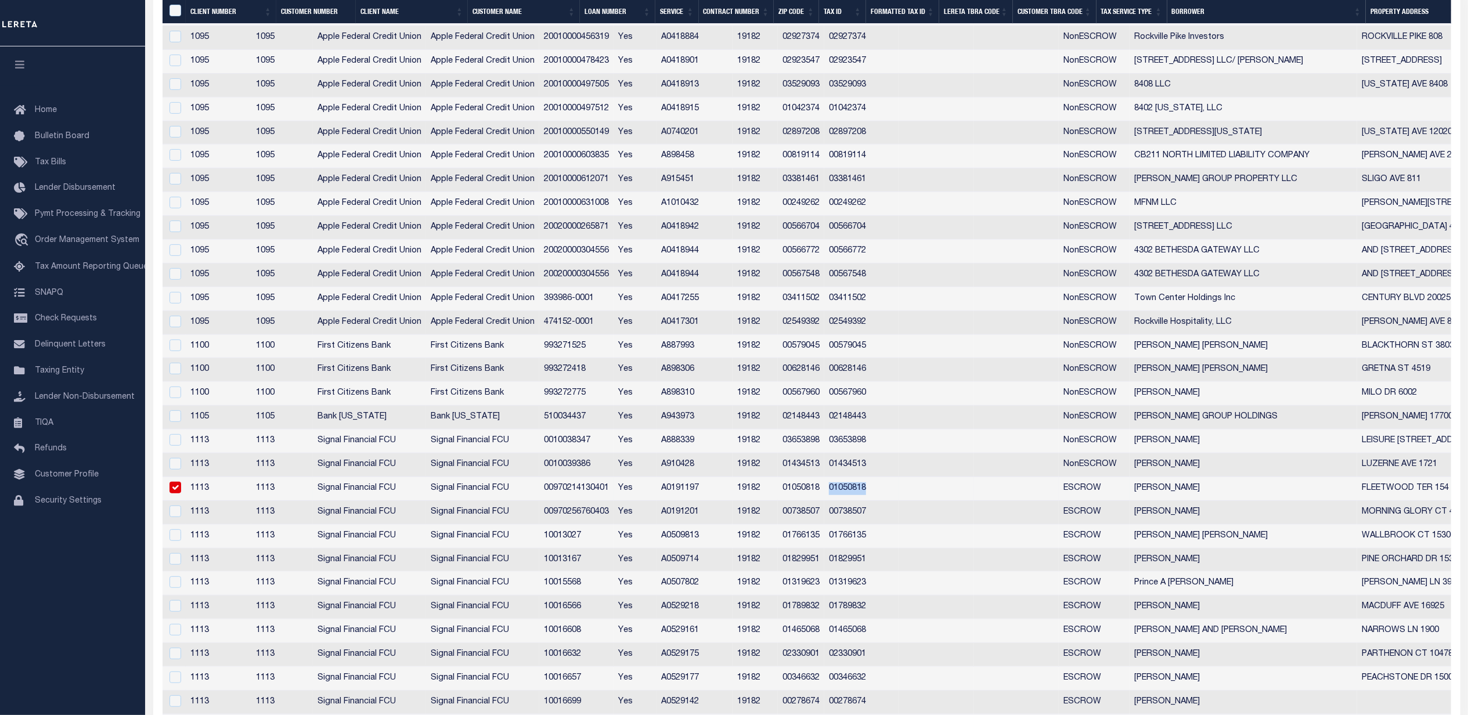
checkbox input "true"
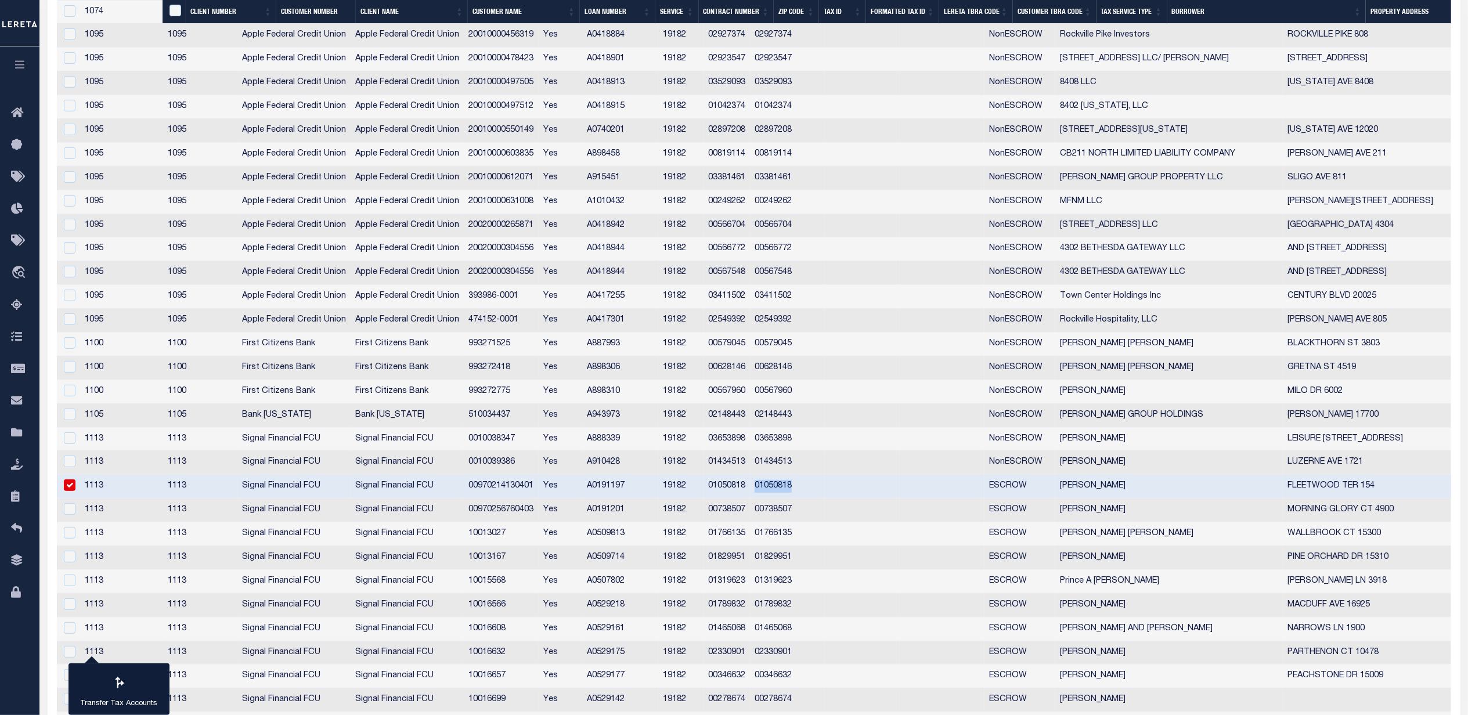
copy td "01050818"
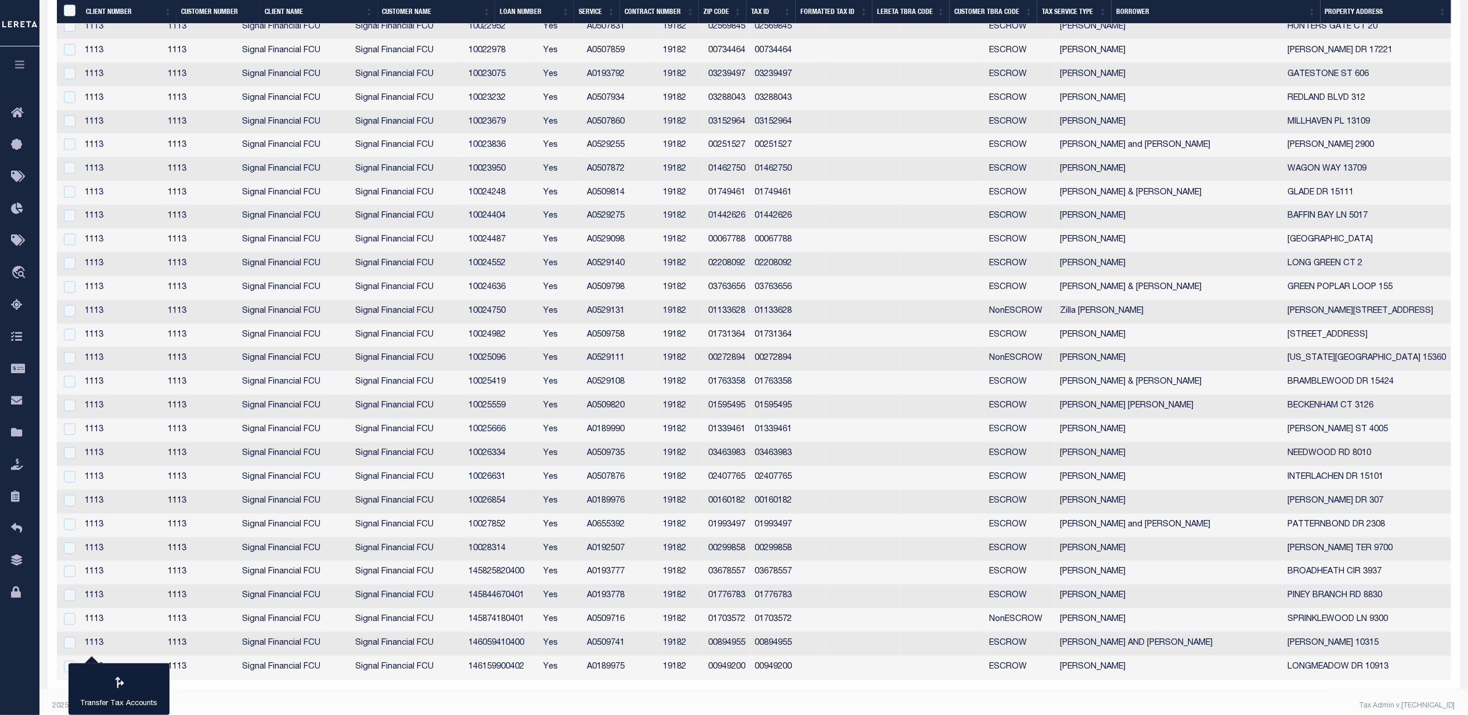
scroll to position [2039, 0]
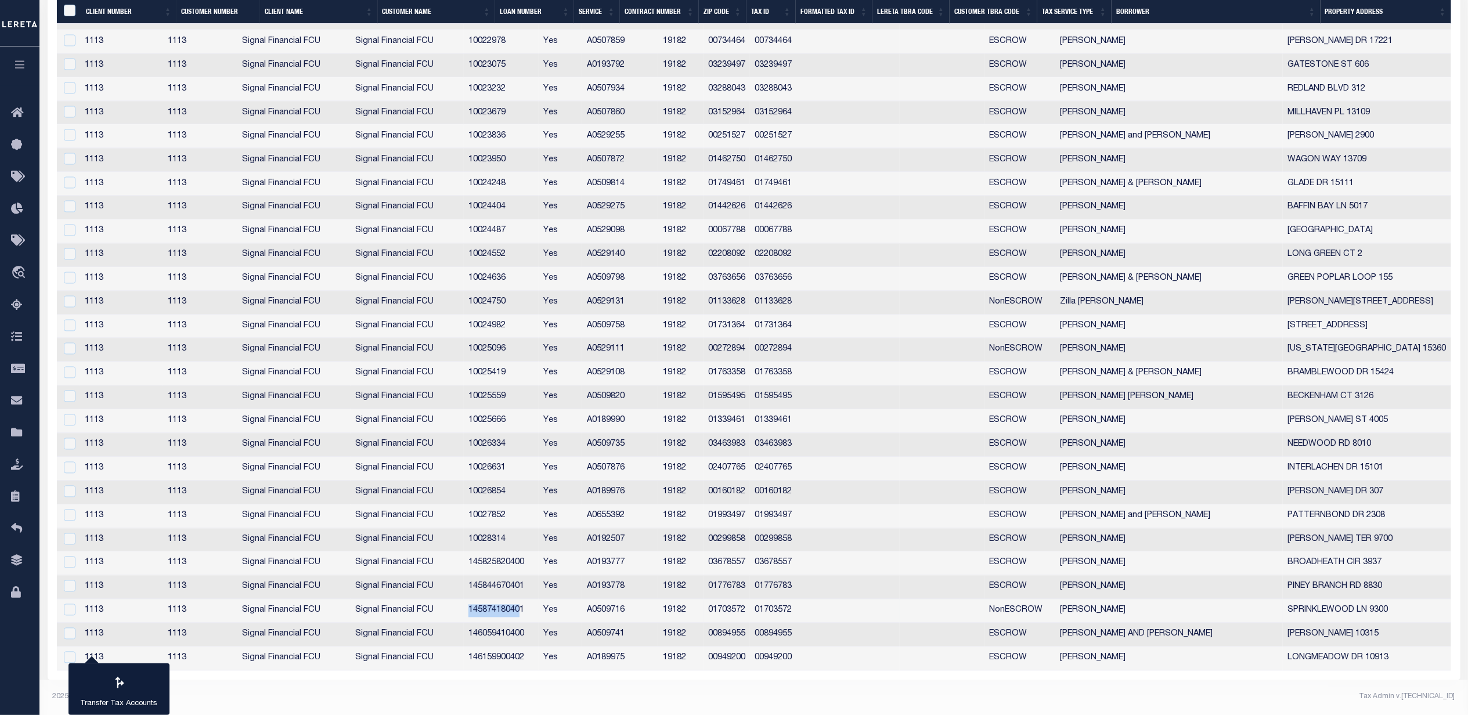
drag, startPoint x: 553, startPoint y: 609, endPoint x: 547, endPoint y: 611, distance: 6.6
click at [497, 609] on td "145874180401" at bounding box center [501, 611] width 75 height 24
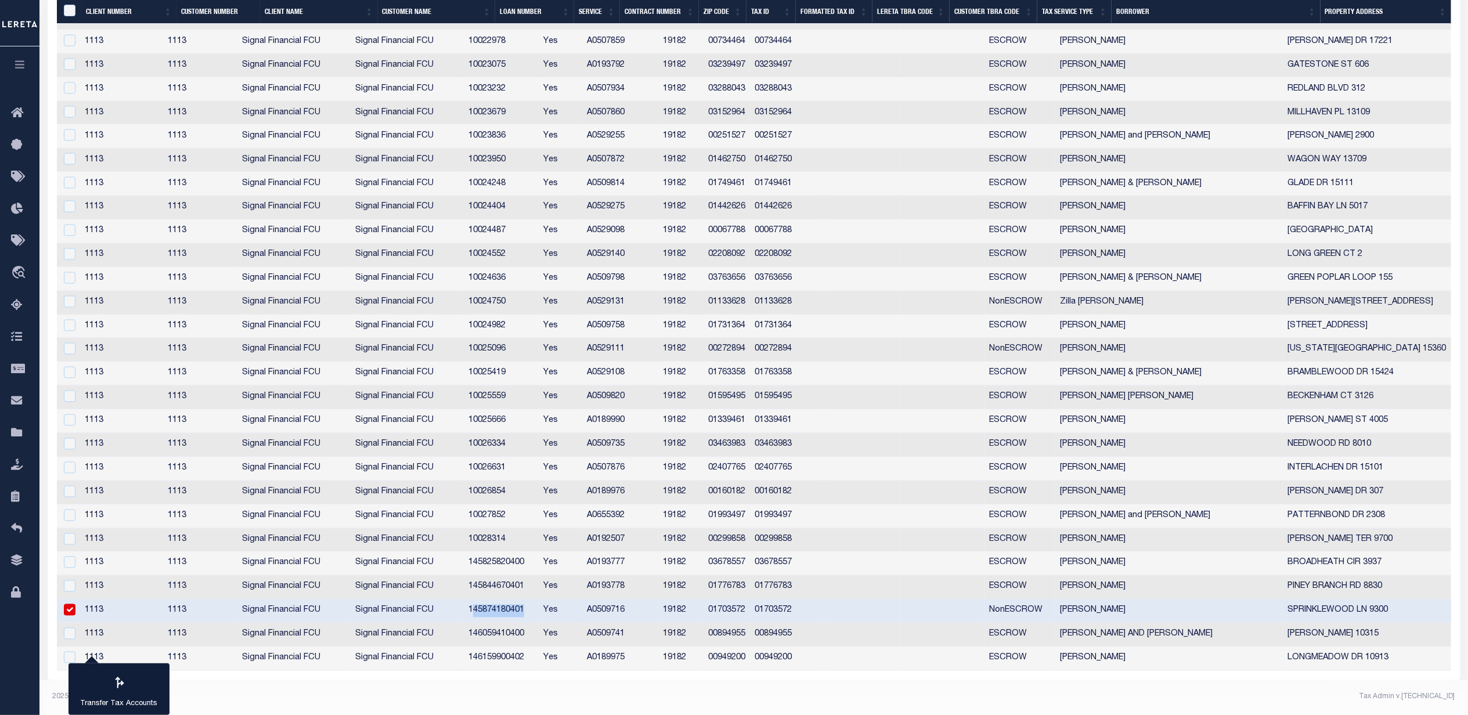
drag, startPoint x: 559, startPoint y: 610, endPoint x: 504, endPoint y: 611, distance: 55.7
click at [504, 611] on td "145874180401" at bounding box center [501, 611] width 75 height 24
checkbox input "false"
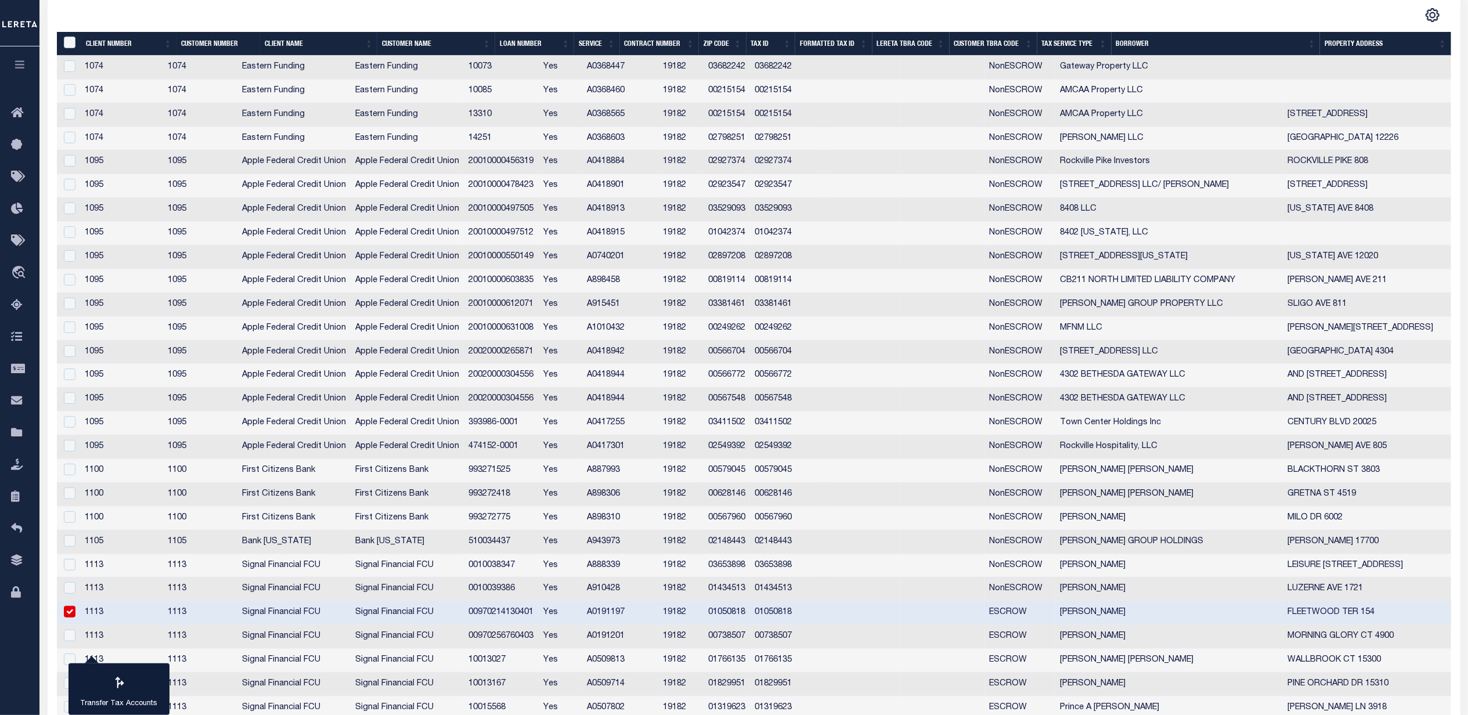
scroll to position [0, 0]
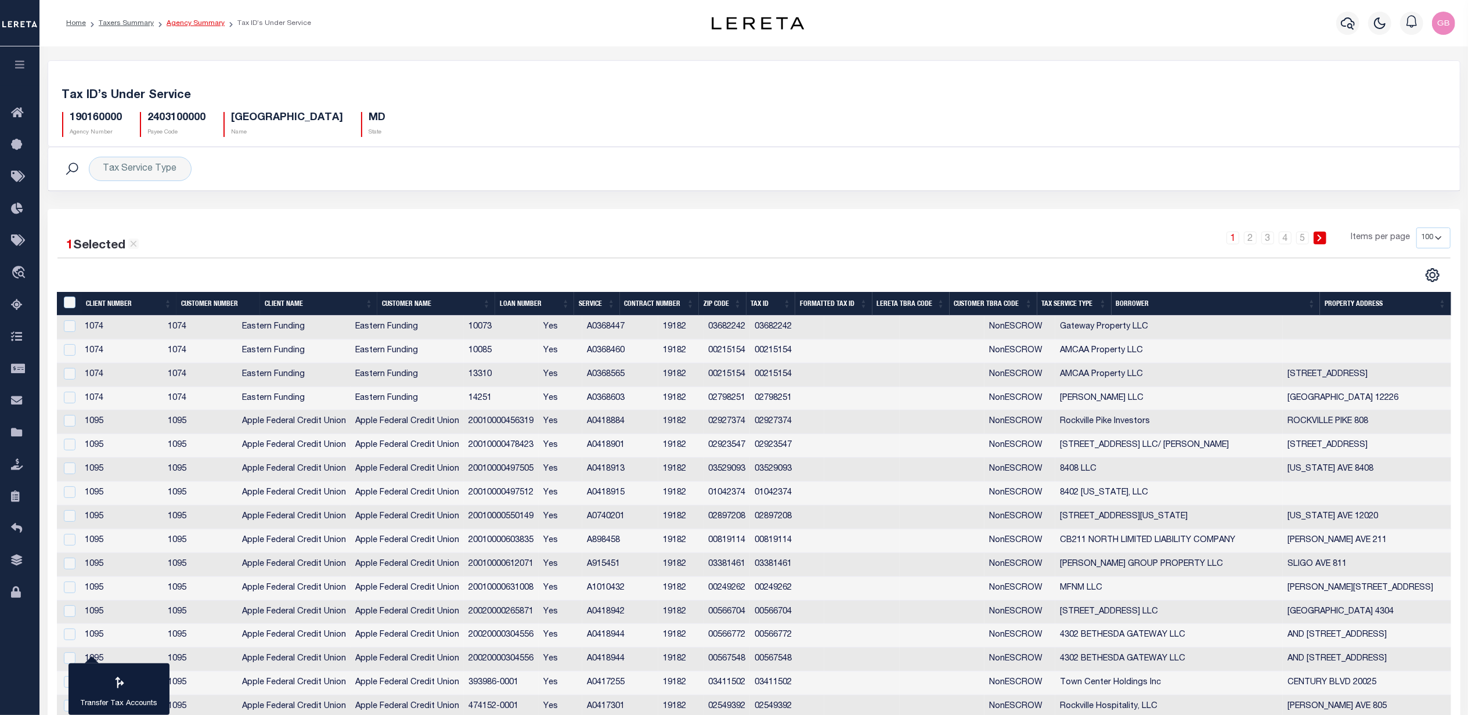
click at [182, 24] on link "Agency Summary" at bounding box center [196, 23] width 58 height 7
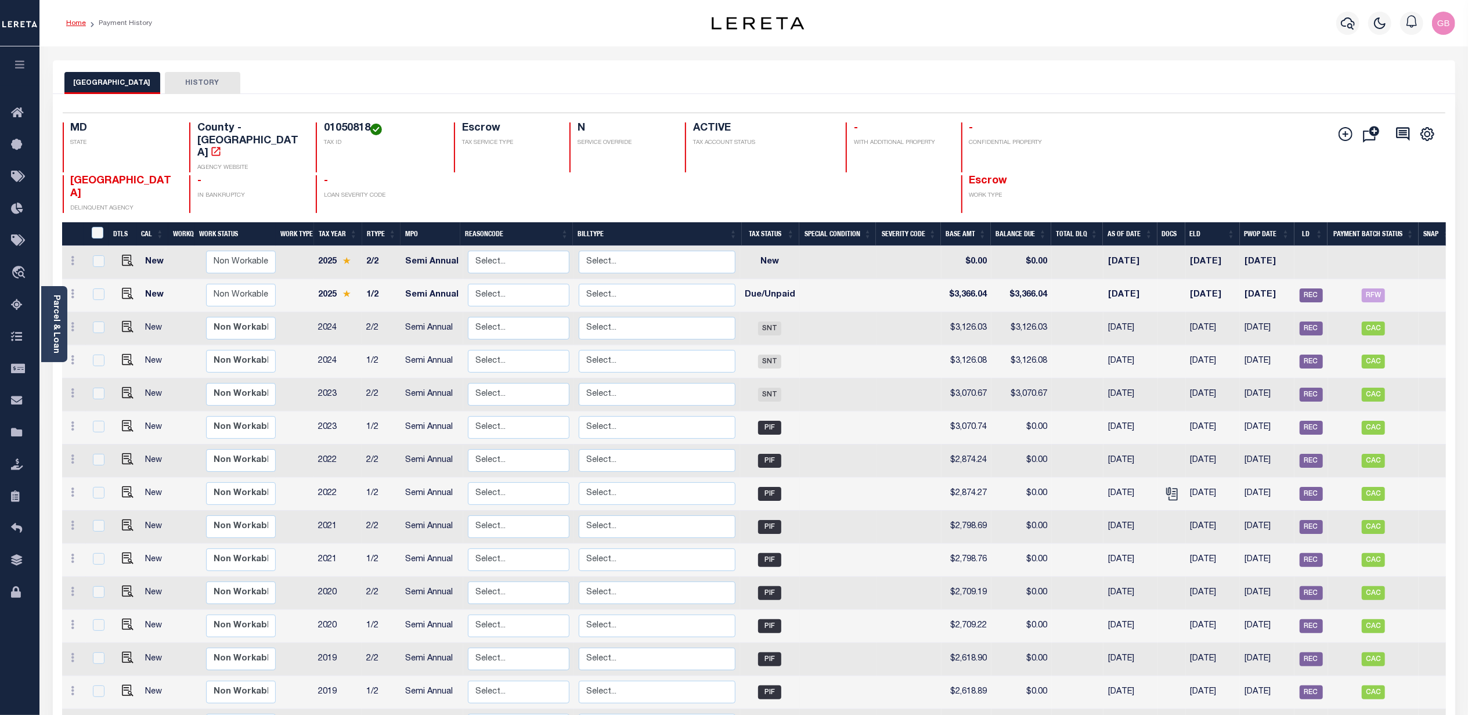
click at [66, 26] on link "Home" at bounding box center [76, 23] width 20 height 7
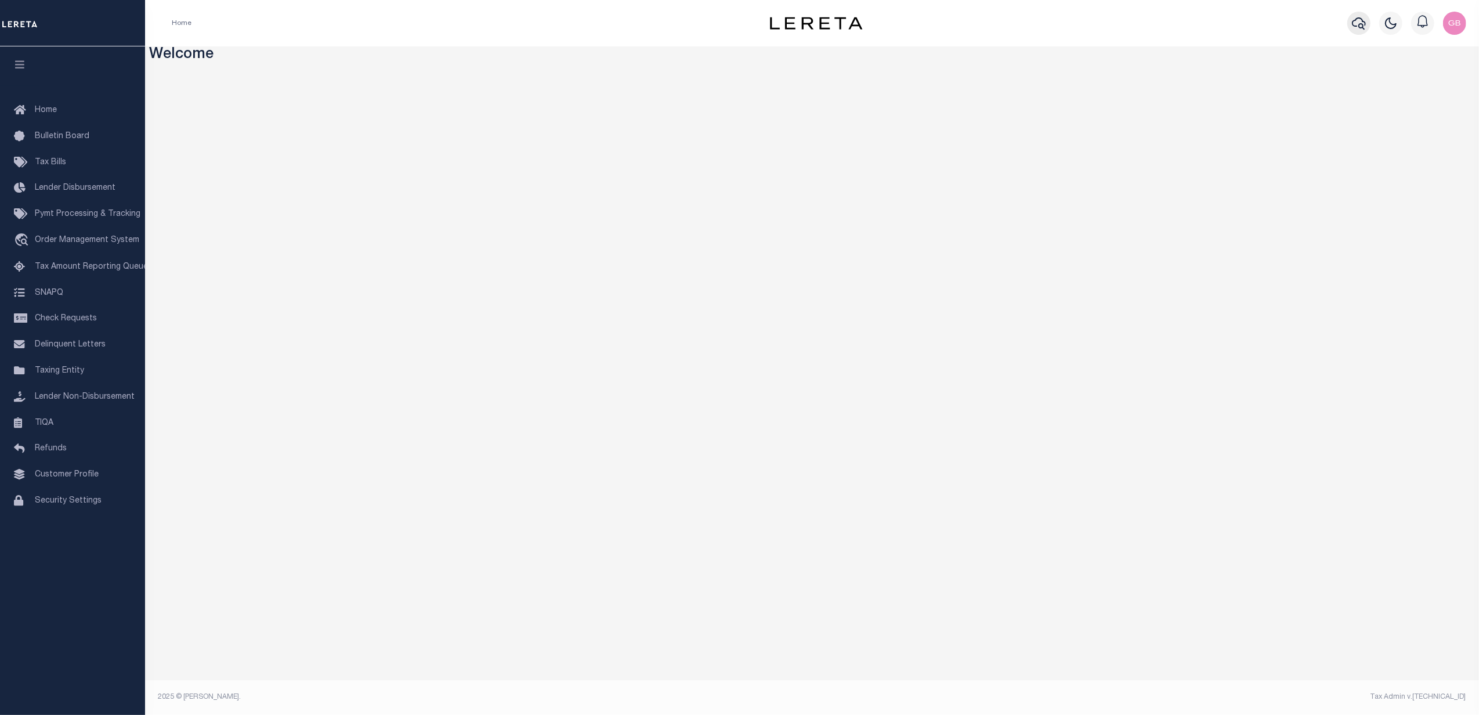
click at [1357, 21] on icon "button" at bounding box center [1359, 23] width 14 height 14
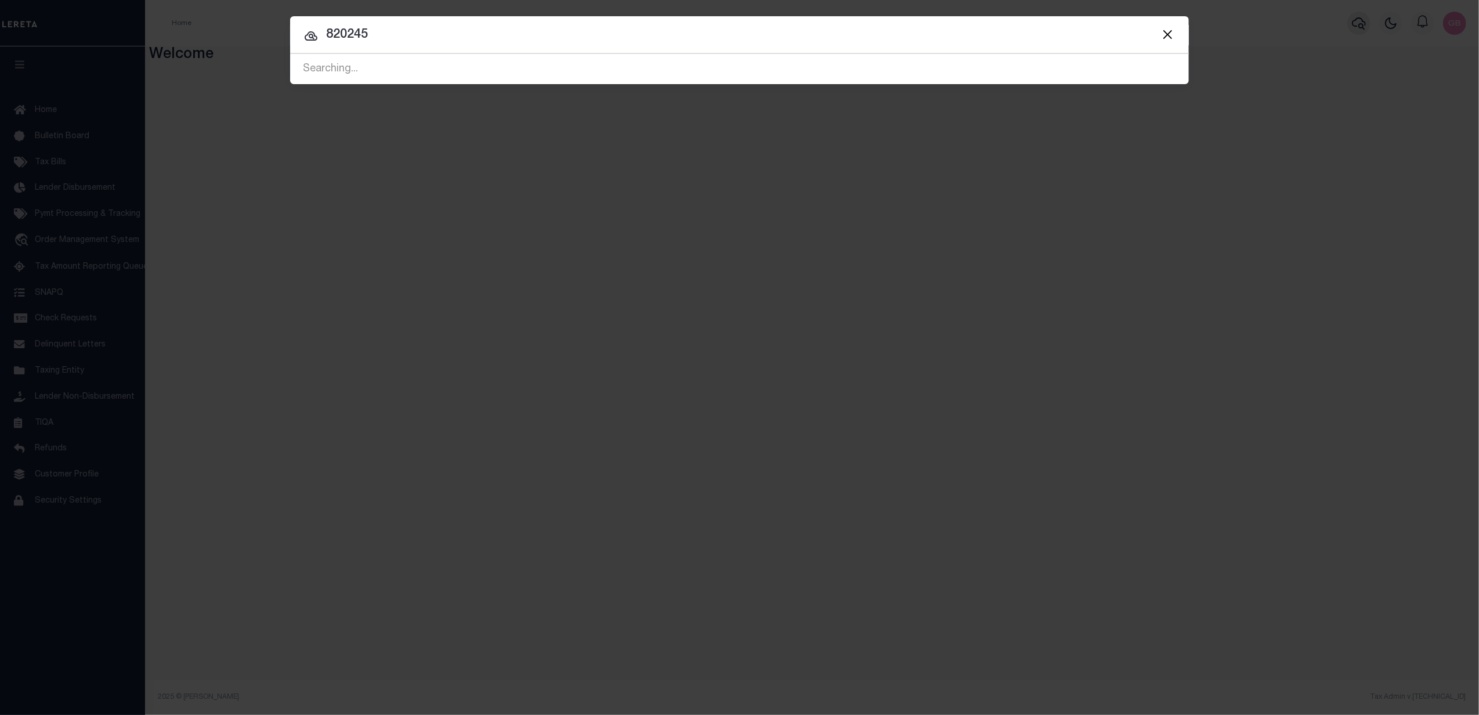
type input "820245"
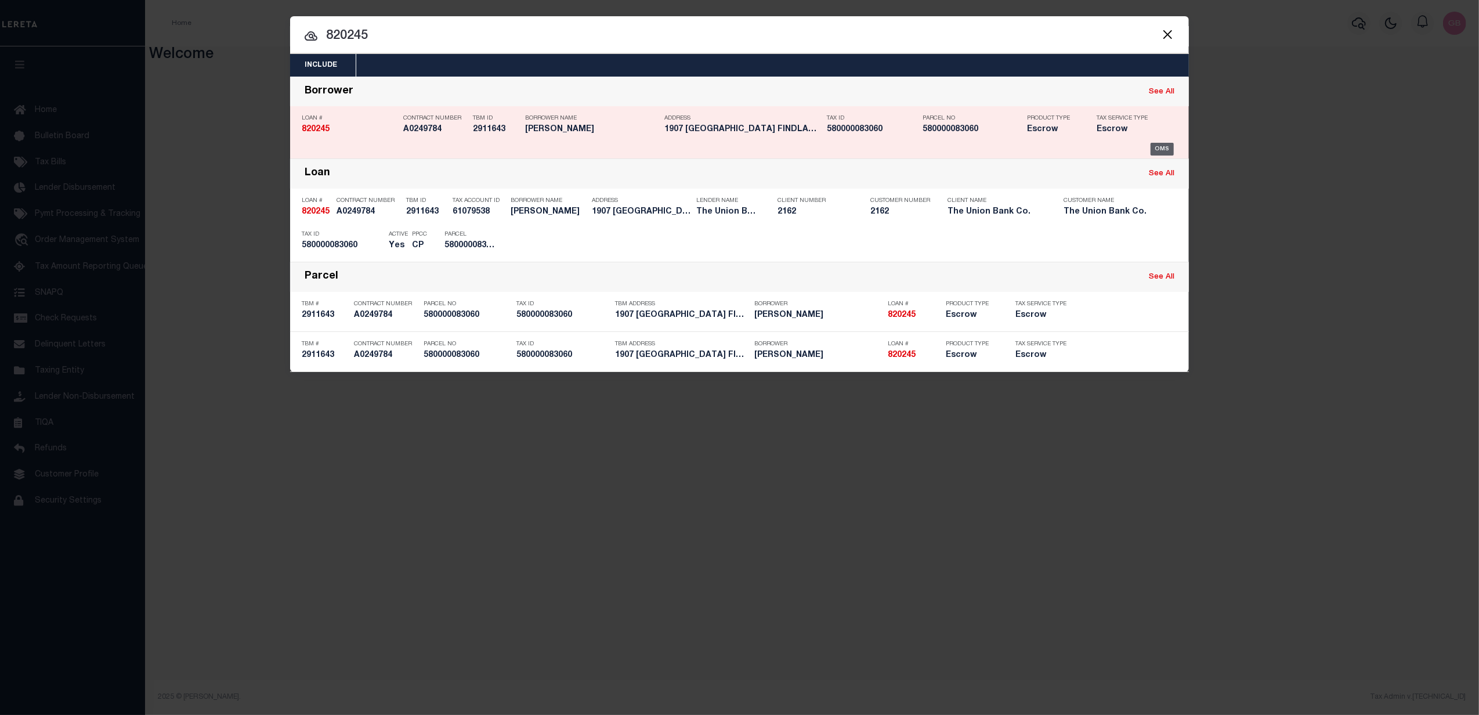
click at [1163, 152] on div "OMS" at bounding box center [1163, 149] width 24 height 13
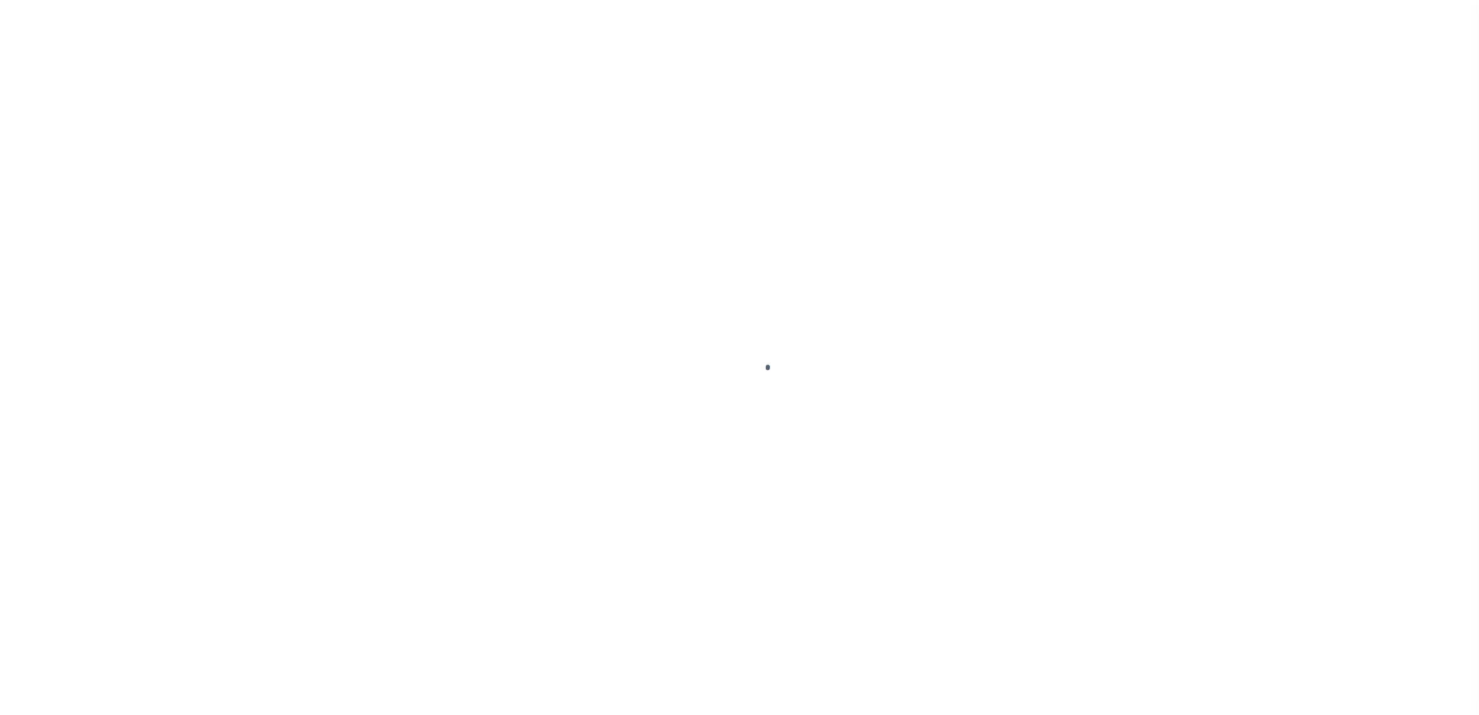
type input "820245"
type input "[PERSON_NAME]"
select select
type input "[STREET_ADDRESS]"
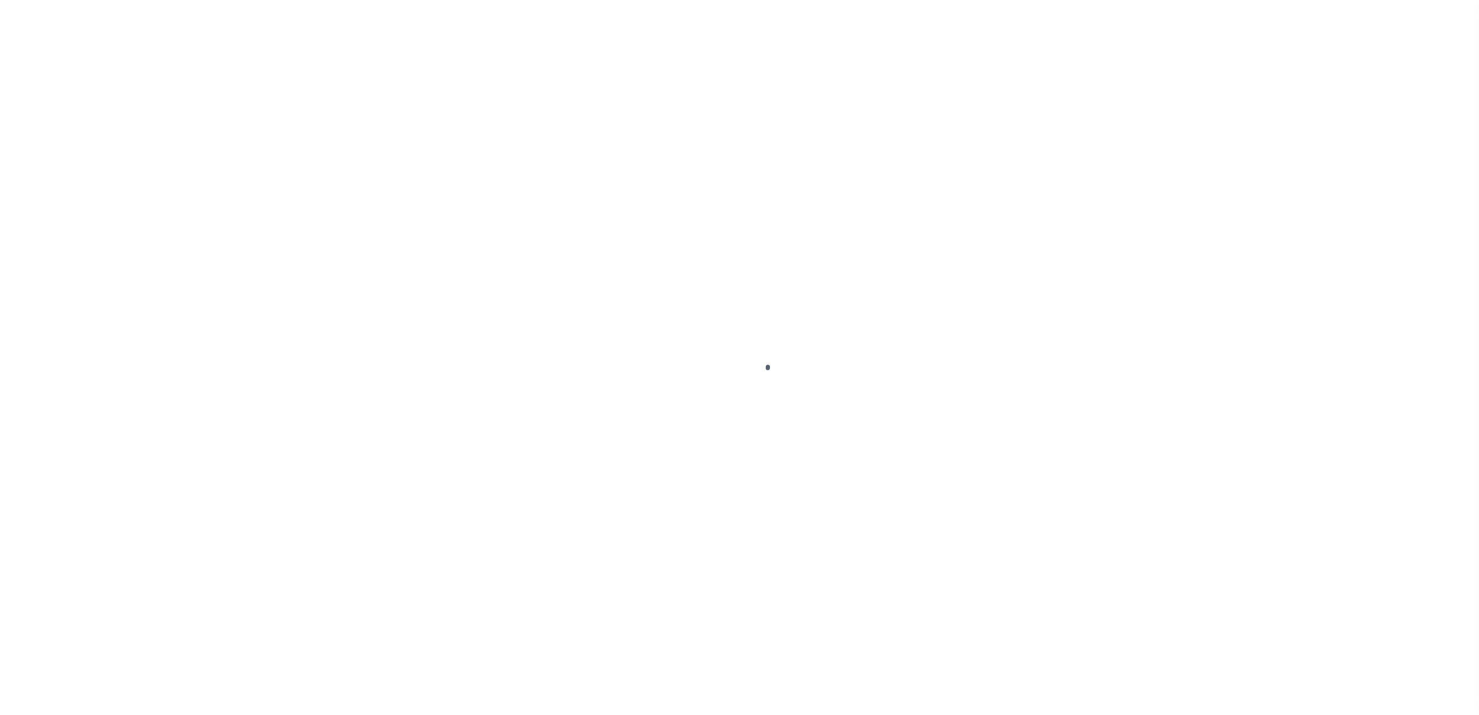
type input "FINDLAY, OH 45840"
select select "Escrow"
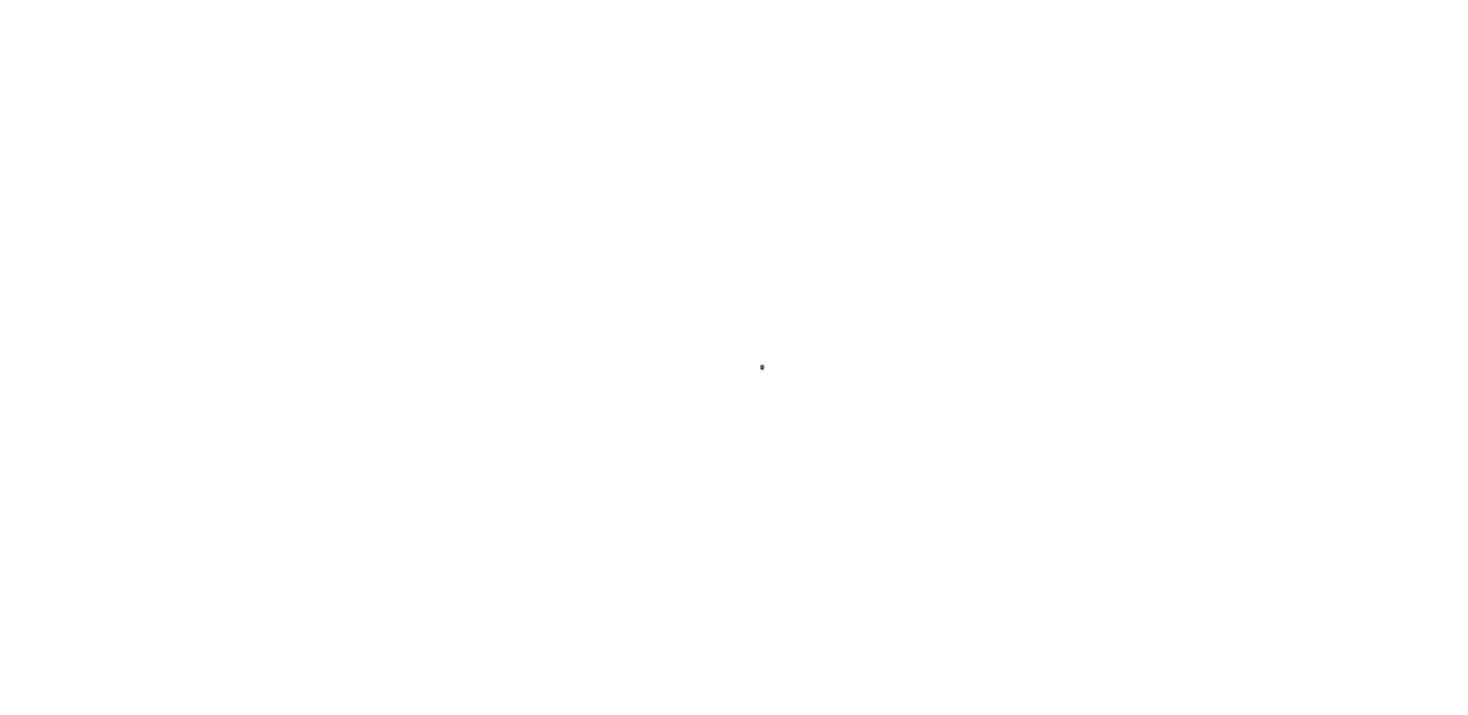
select select "4383"
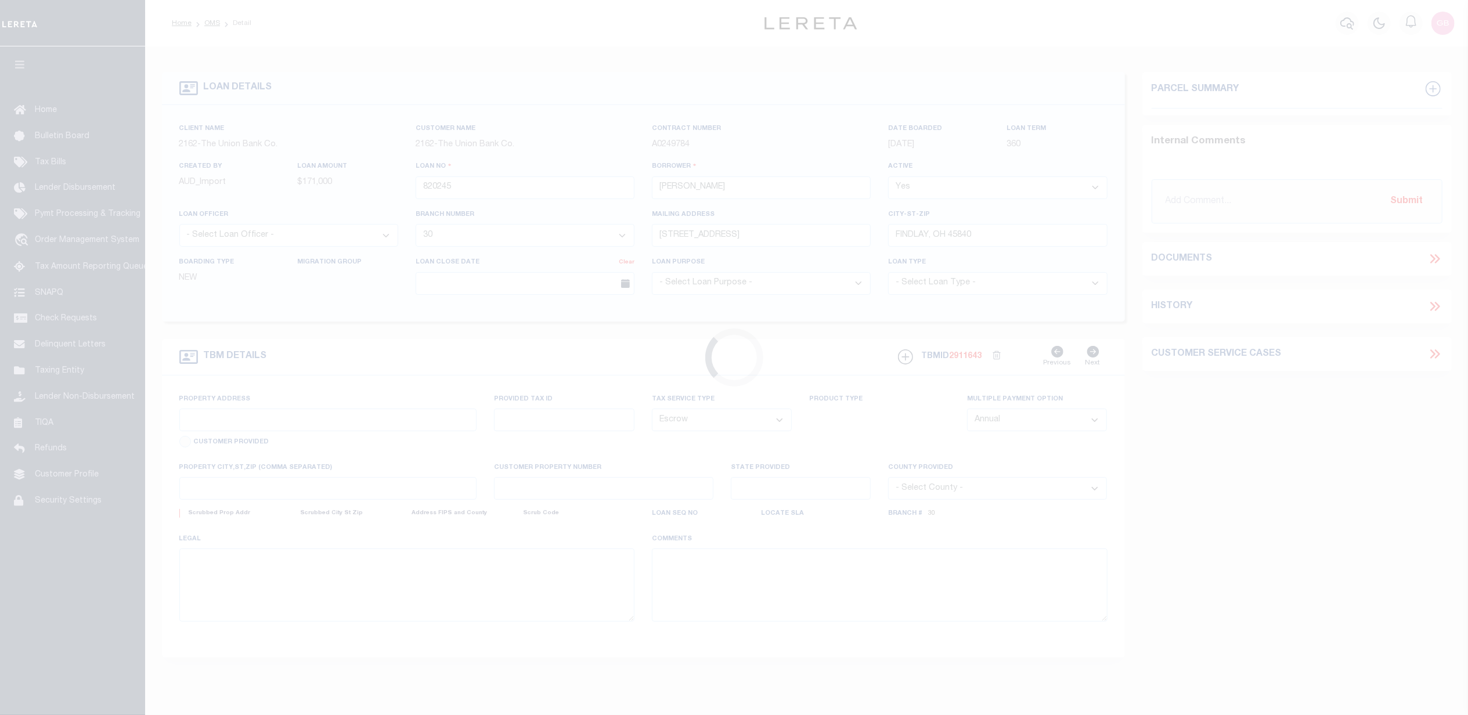
type input "[STREET_ADDRESS]"
type input "580000083060"
select select
type input "FINDLAY OH 45840"
type input "22300"
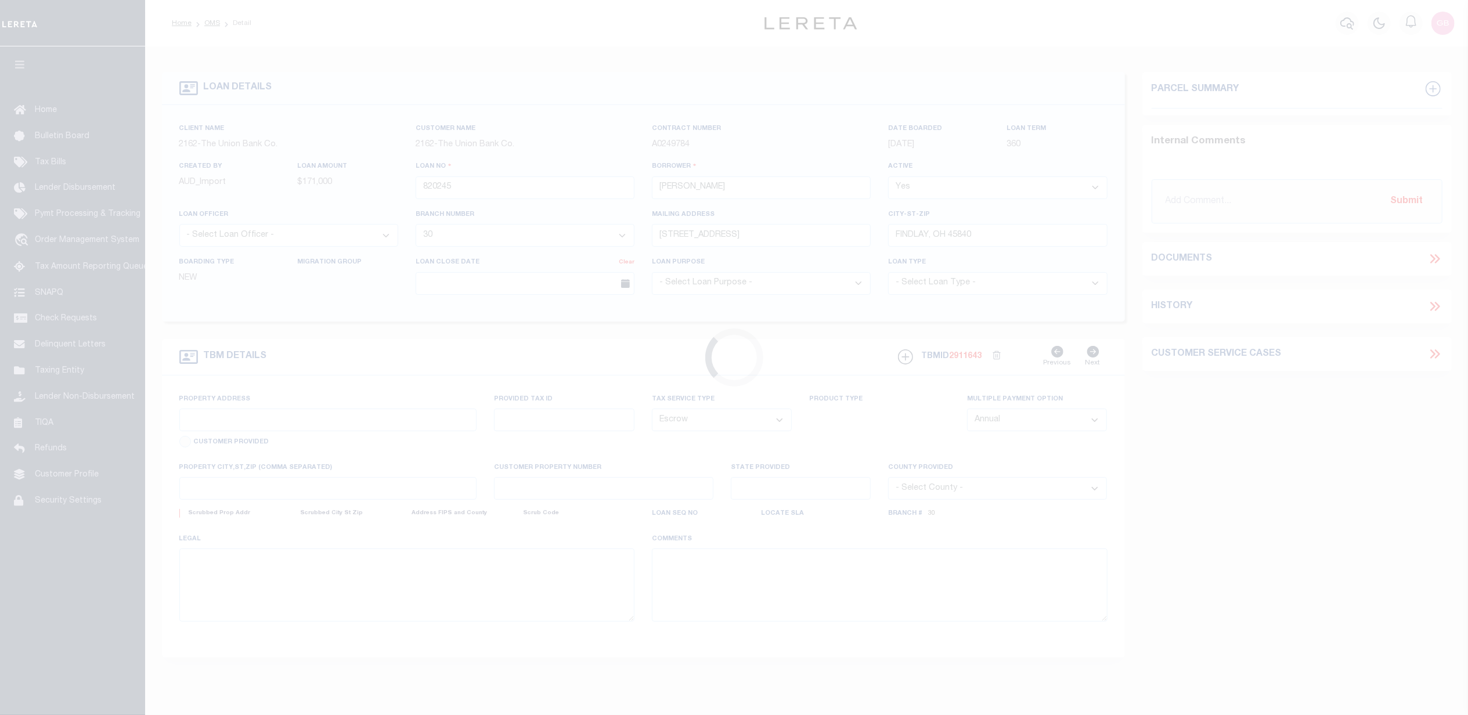
type input "OH"
select select
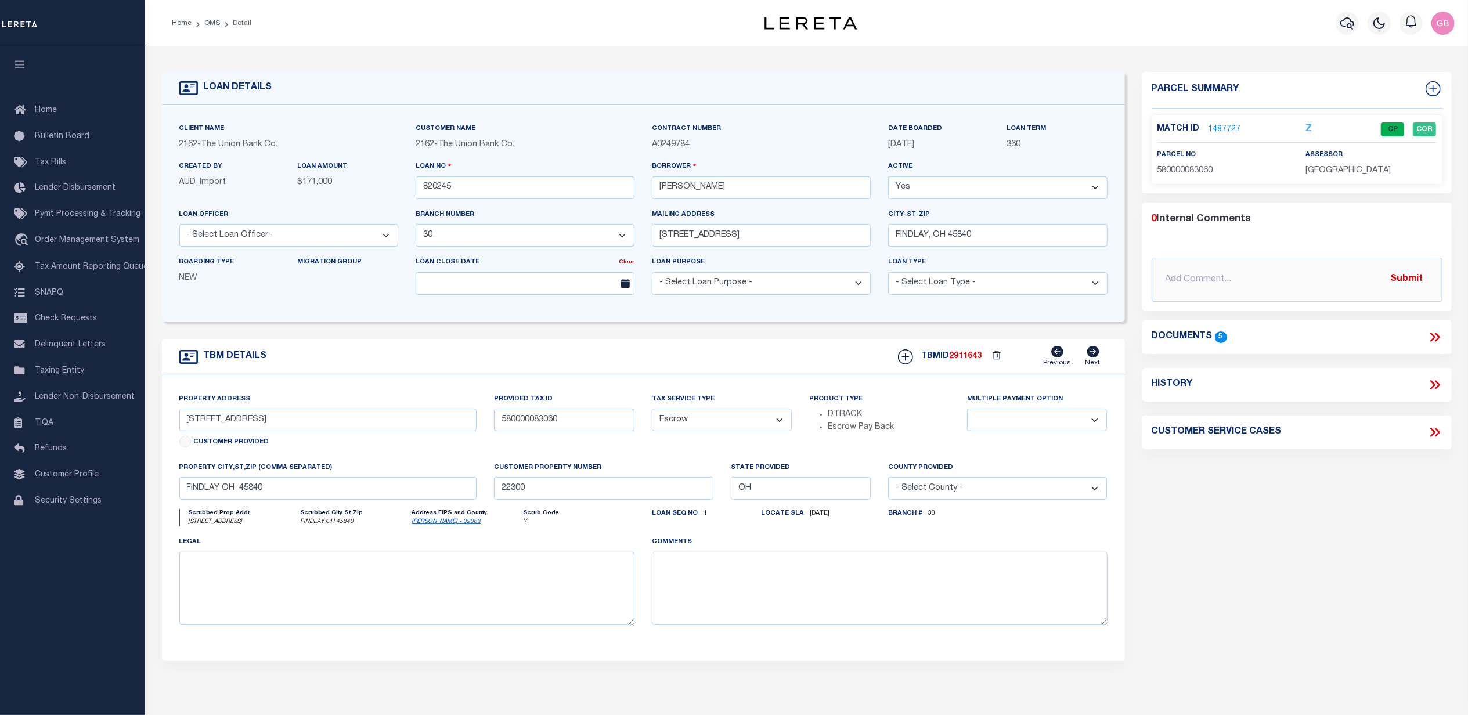
click at [1220, 125] on link "1487727" at bounding box center [1224, 130] width 32 height 12
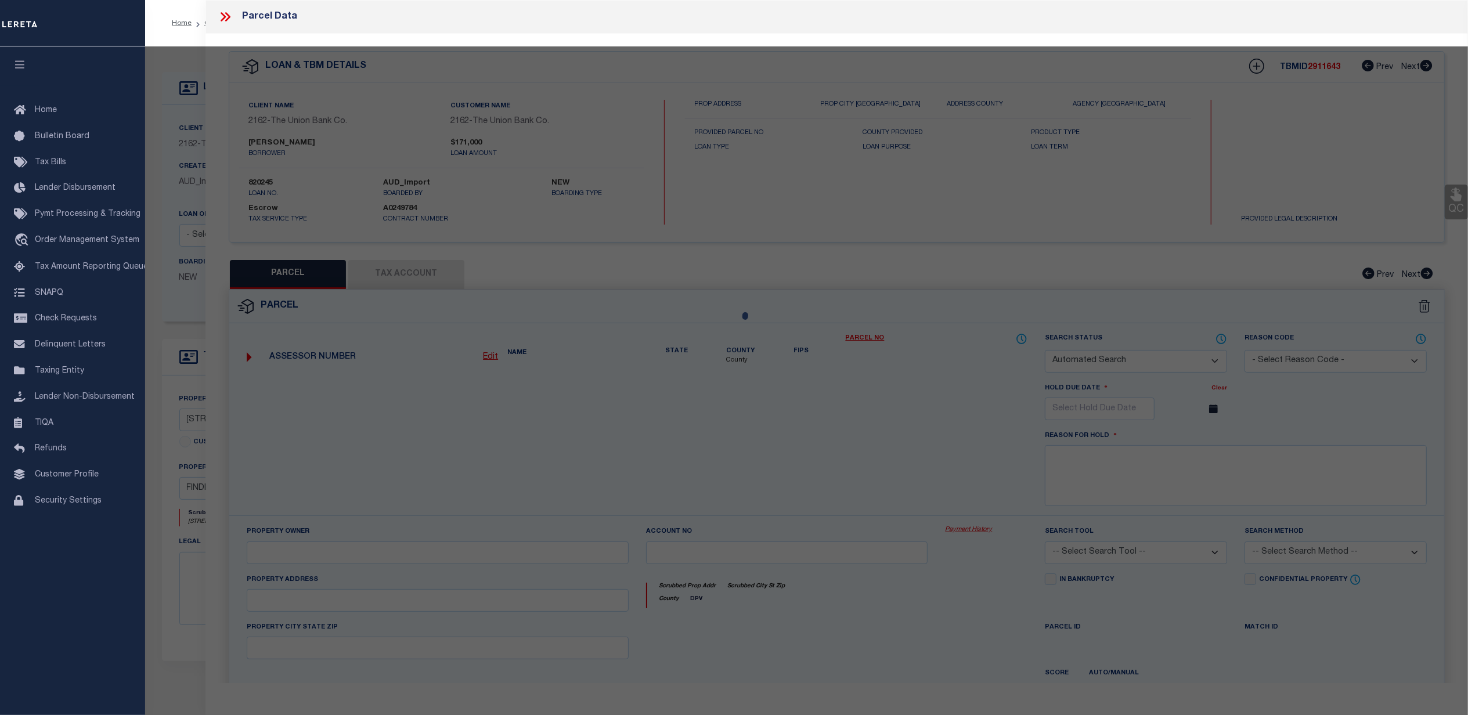
checkbox input "false"
select select "CP"
type input "RICKER ZACHARY D, LUGINBUHL MEGAN R"
select select
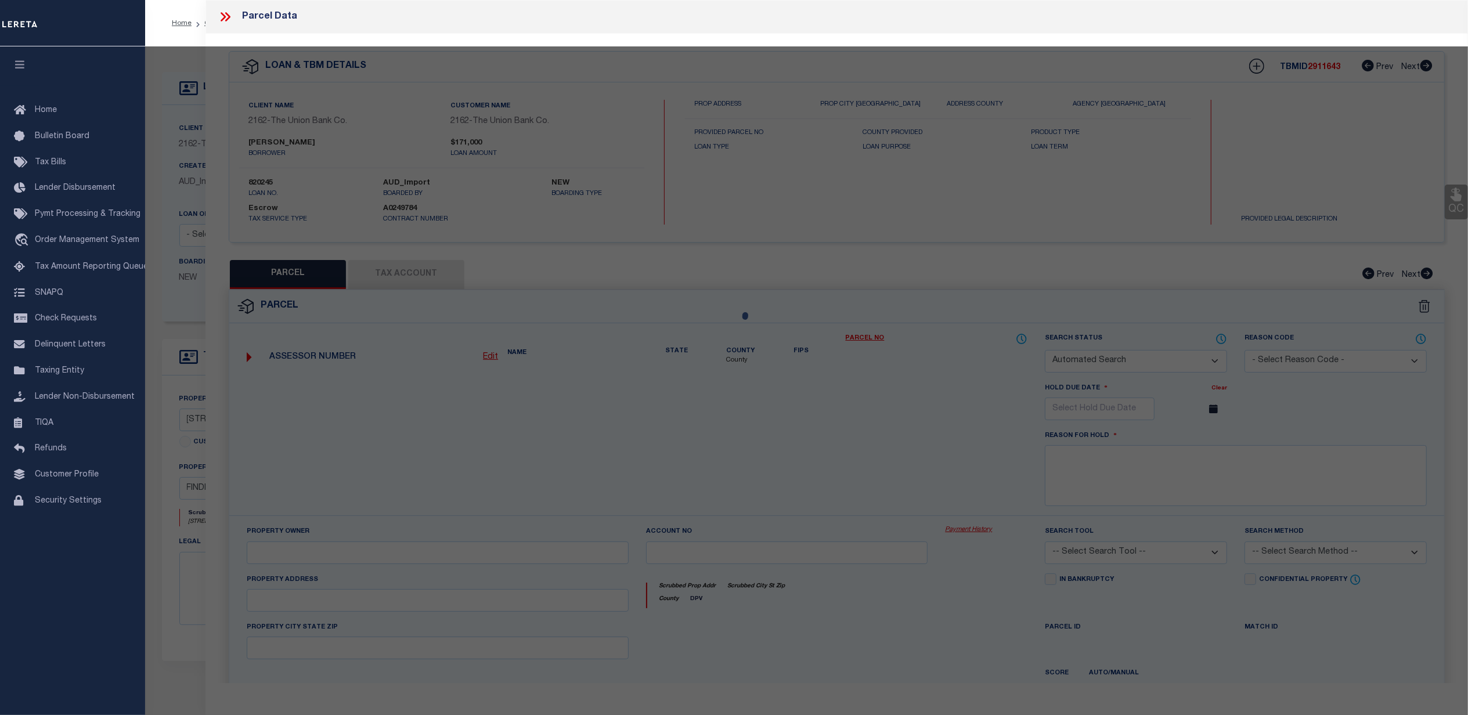
type input "1907 EASTVIEW DR"
checkbox input "false"
type input "FINDLAY OH 45840"
type textarea "LONGVIEW CONT LOT 131"
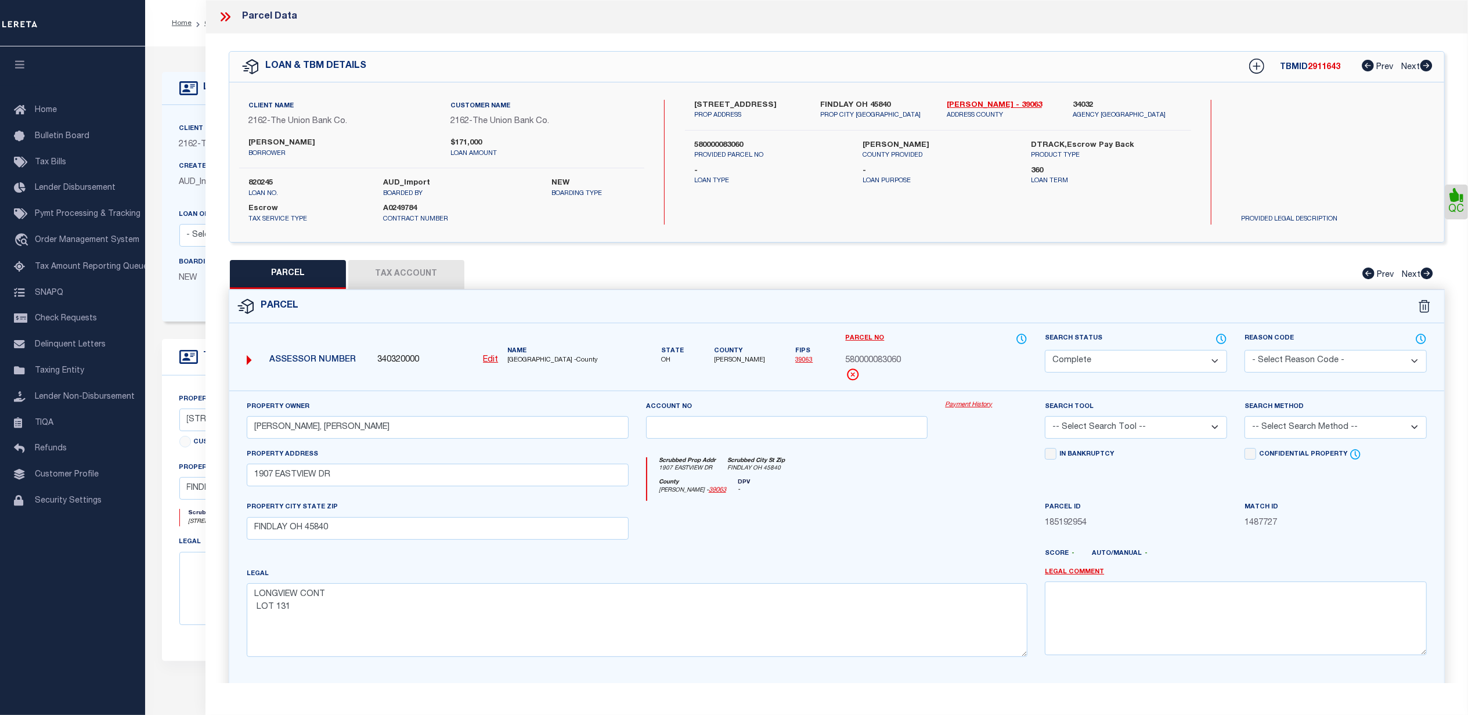
click at [980, 407] on link "Payment History" at bounding box center [986, 405] width 82 height 10
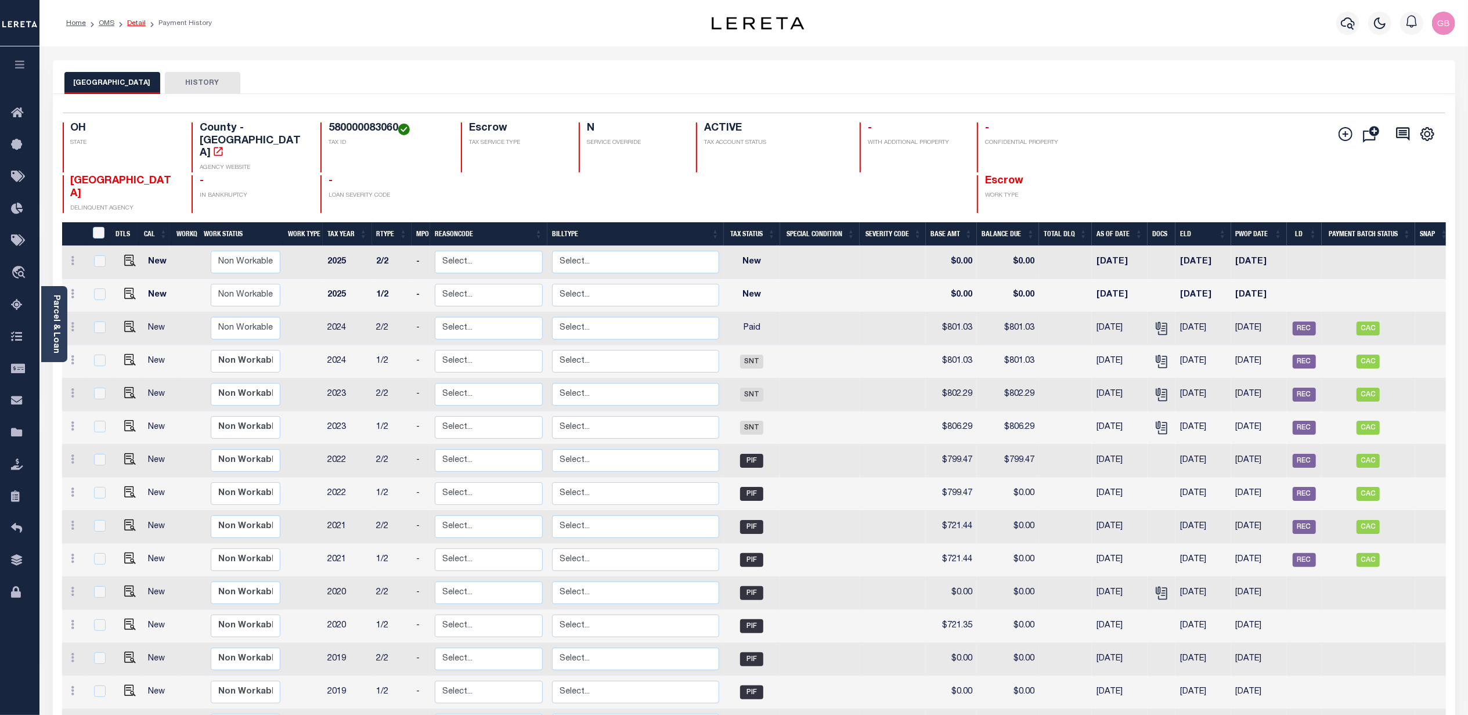
click at [135, 22] on link "Detail" at bounding box center [136, 23] width 19 height 7
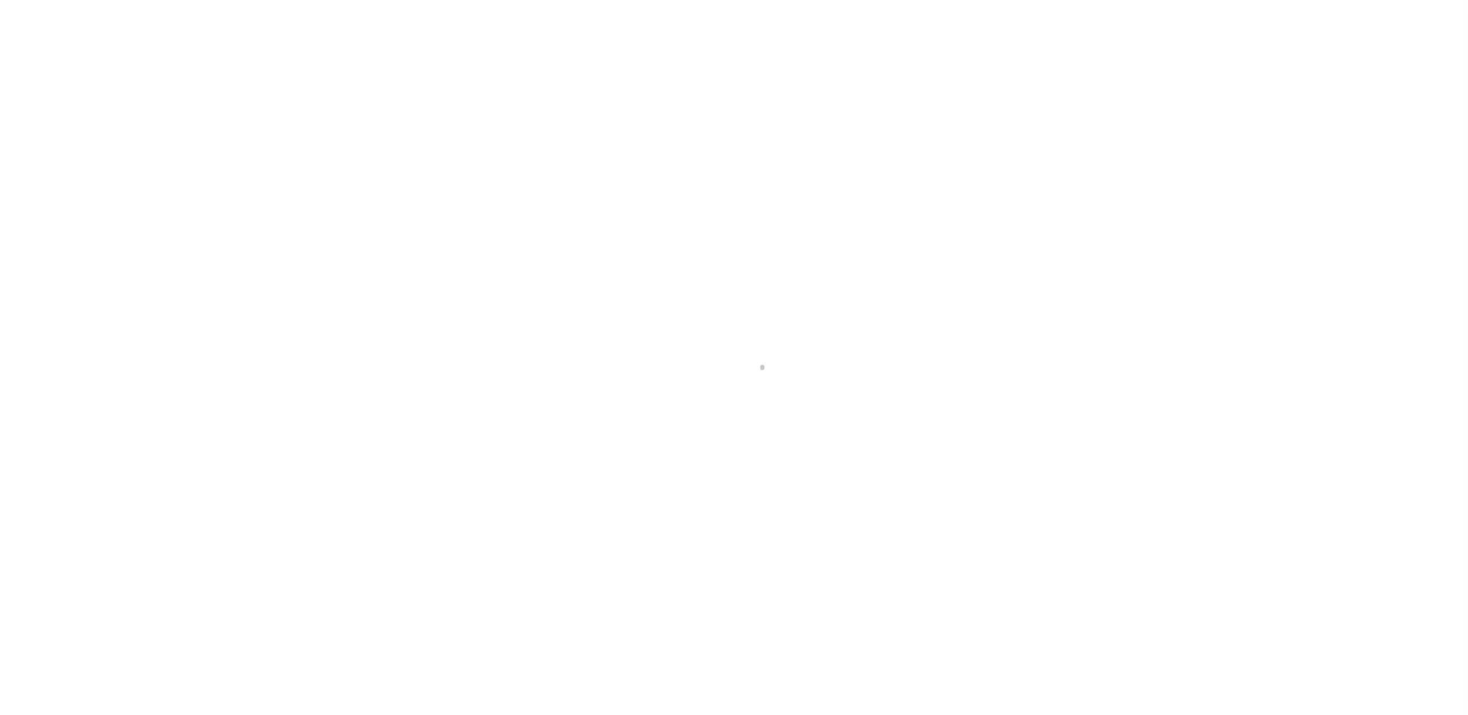
select select "Escrow"
type input "[STREET_ADDRESS]"
type input "580000083060"
select select
type input "FINDLAY OH 45840"
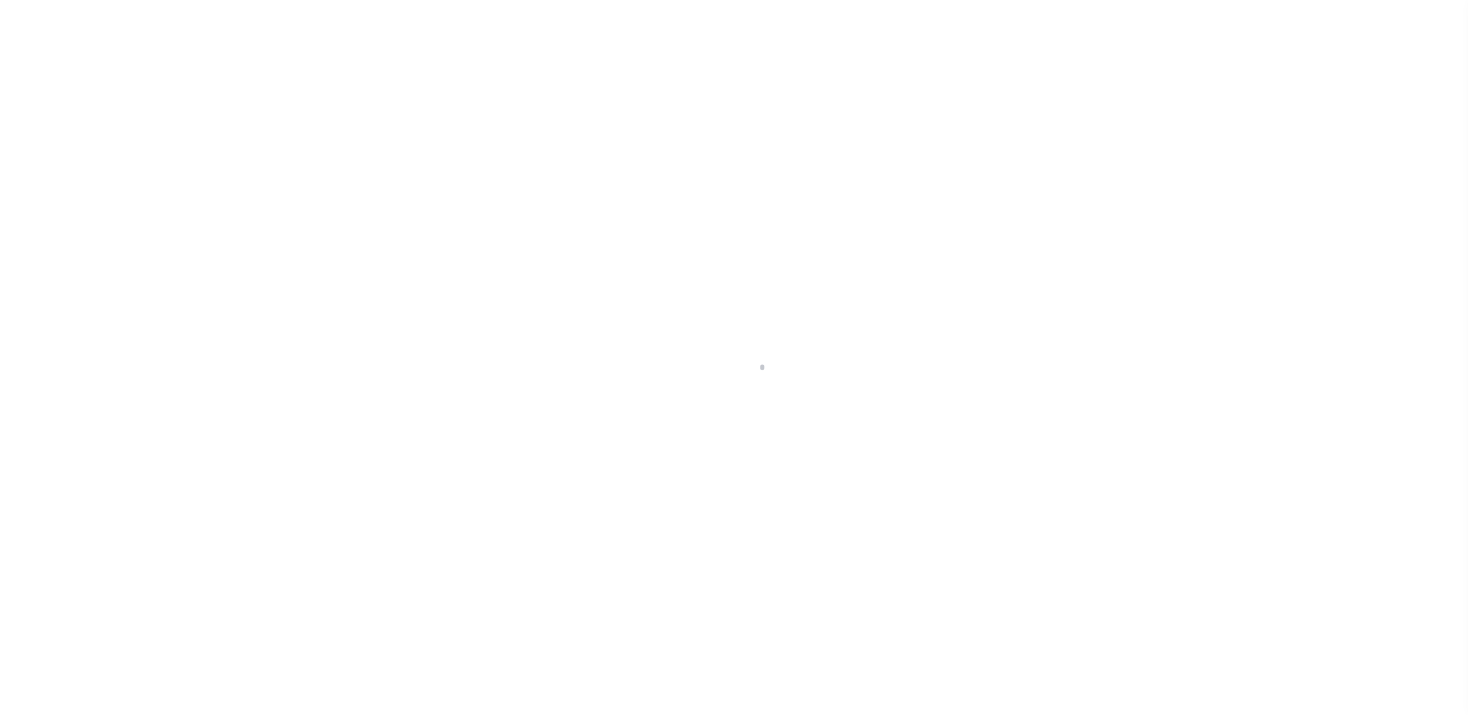
type input "22300"
type input "OH"
select select
select select "4383"
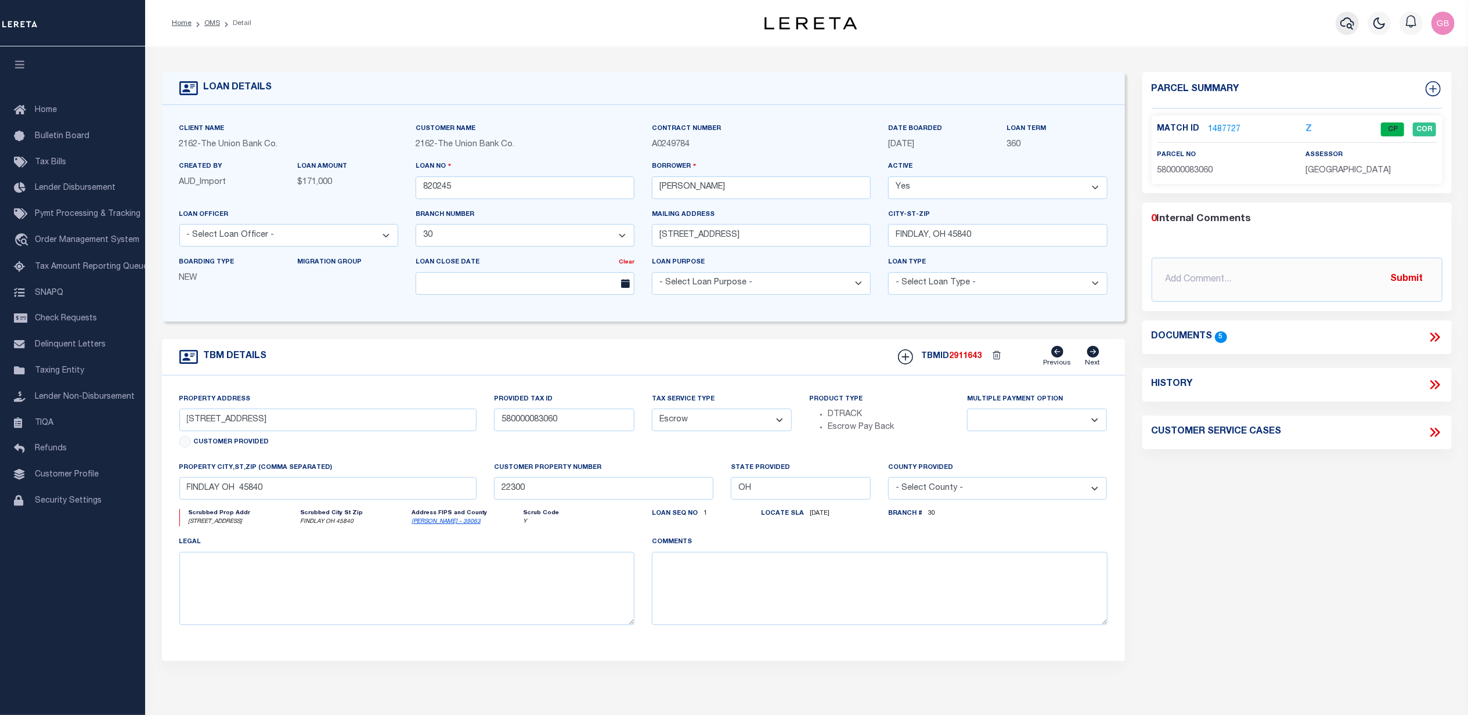
click at [1354, 24] on button "button" at bounding box center [1346, 23] width 23 height 23
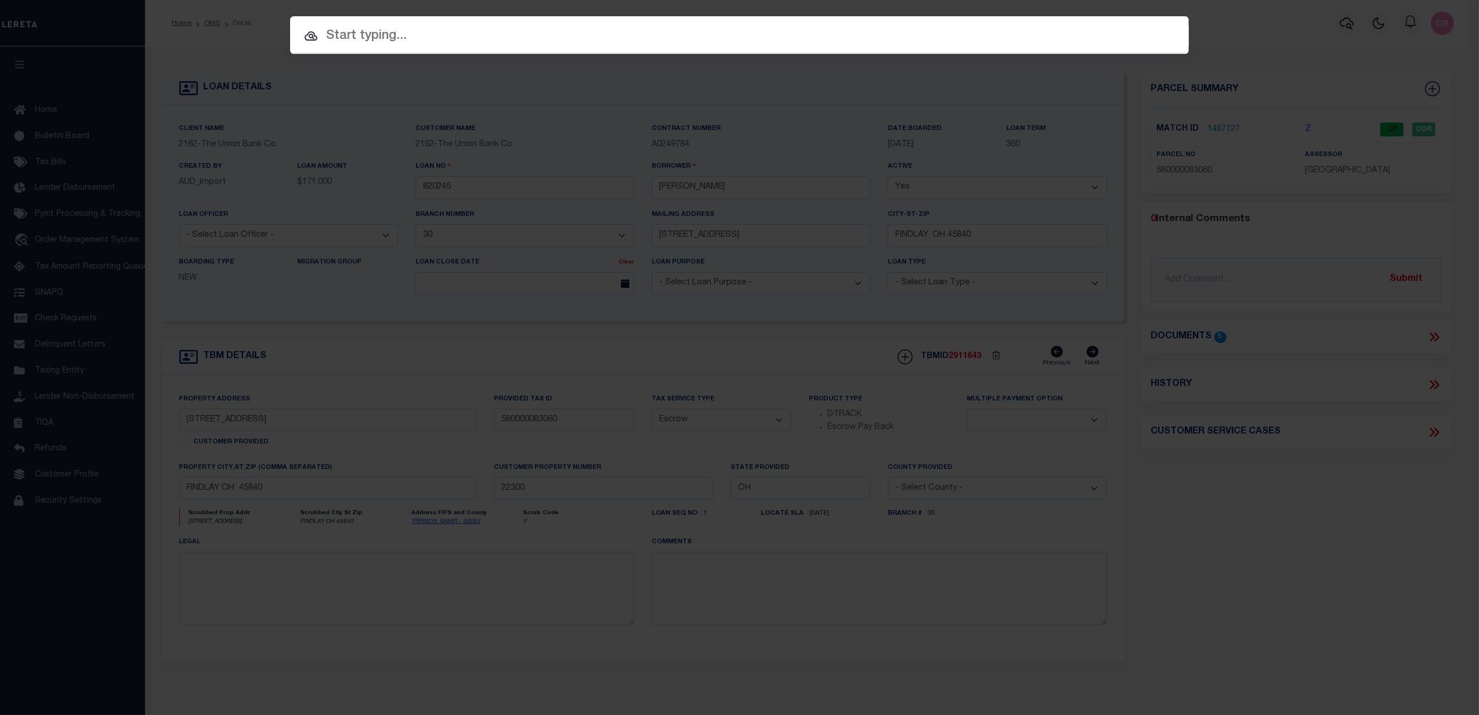
paste input "342109"
type input "342109"
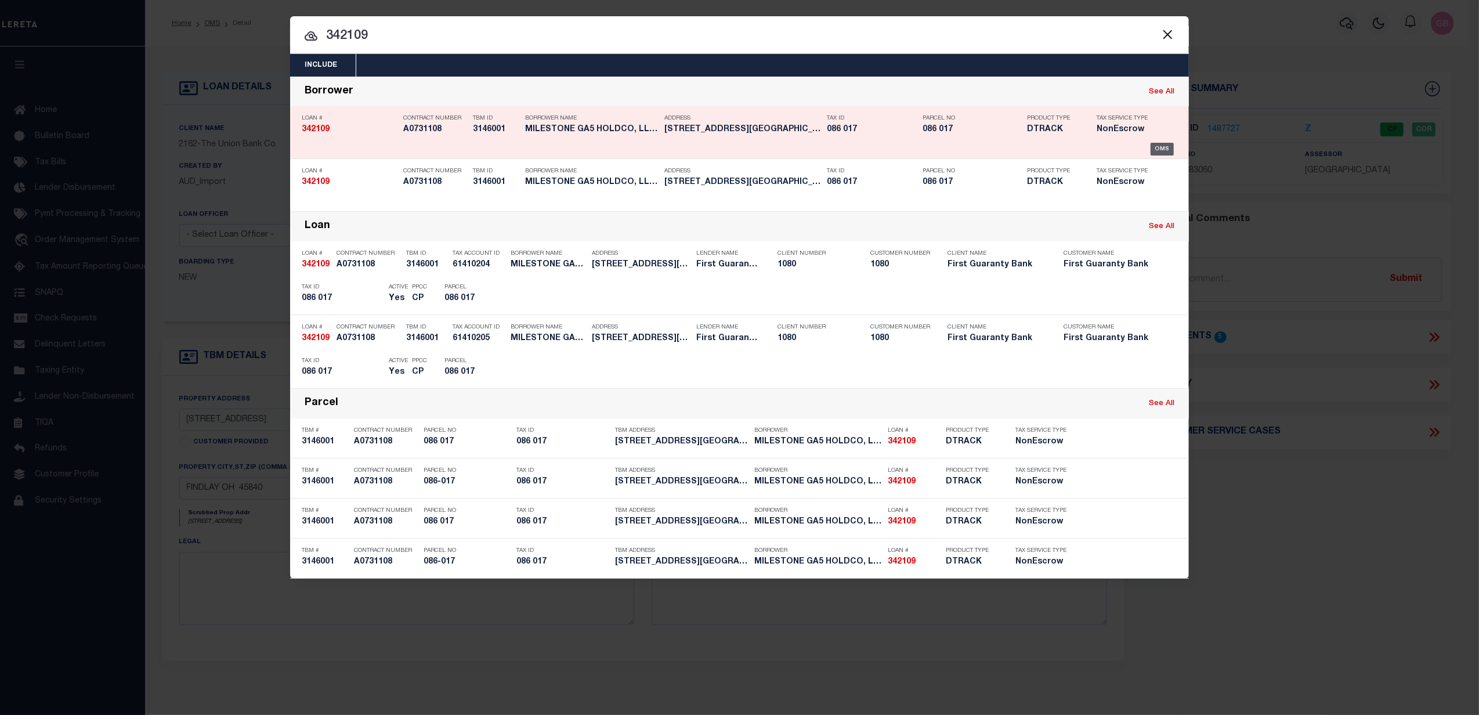
click at [1161, 147] on div "OMS" at bounding box center [1163, 149] width 24 height 13
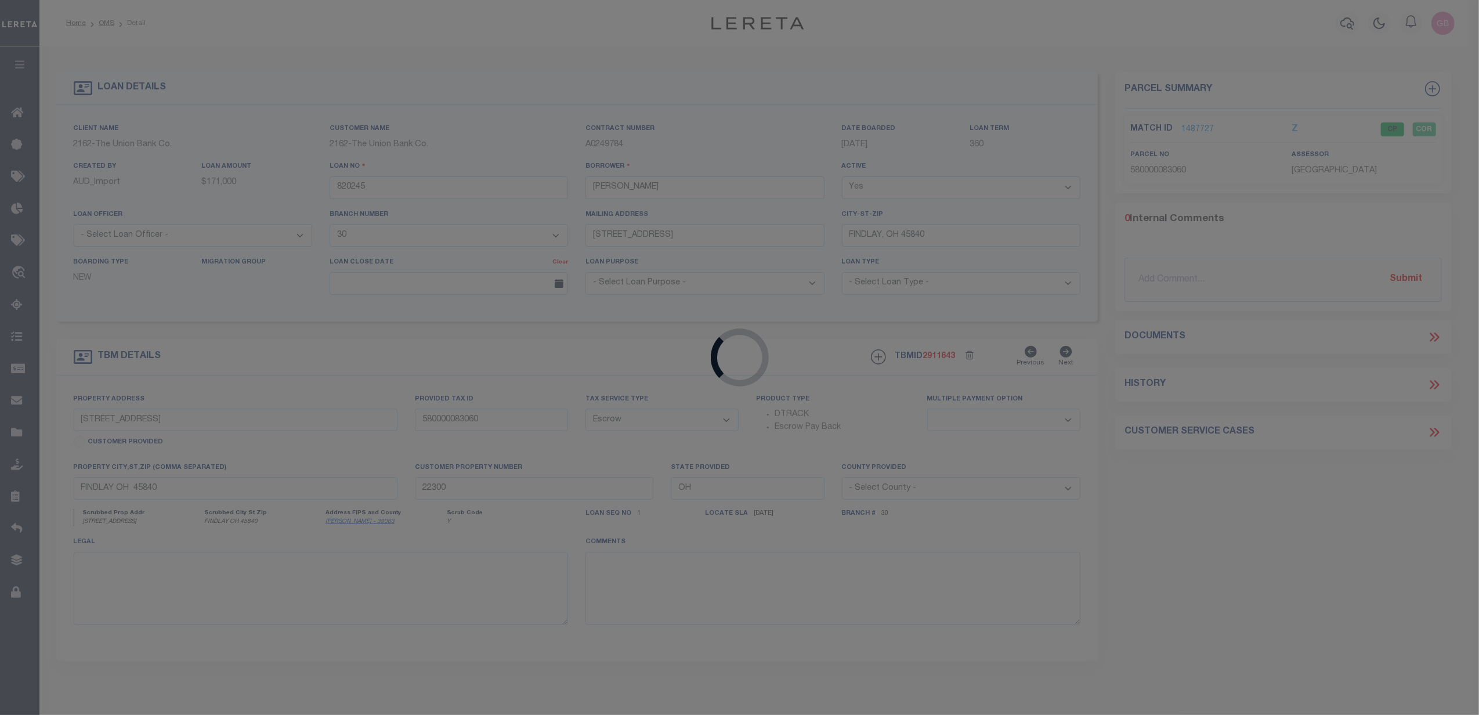
type input "342109"
type input "MILESTONE GA5 HOLDCO, LLC & MILESTONE GA5 OPERATIONS, LLC"
select select
select select "NonEscrow"
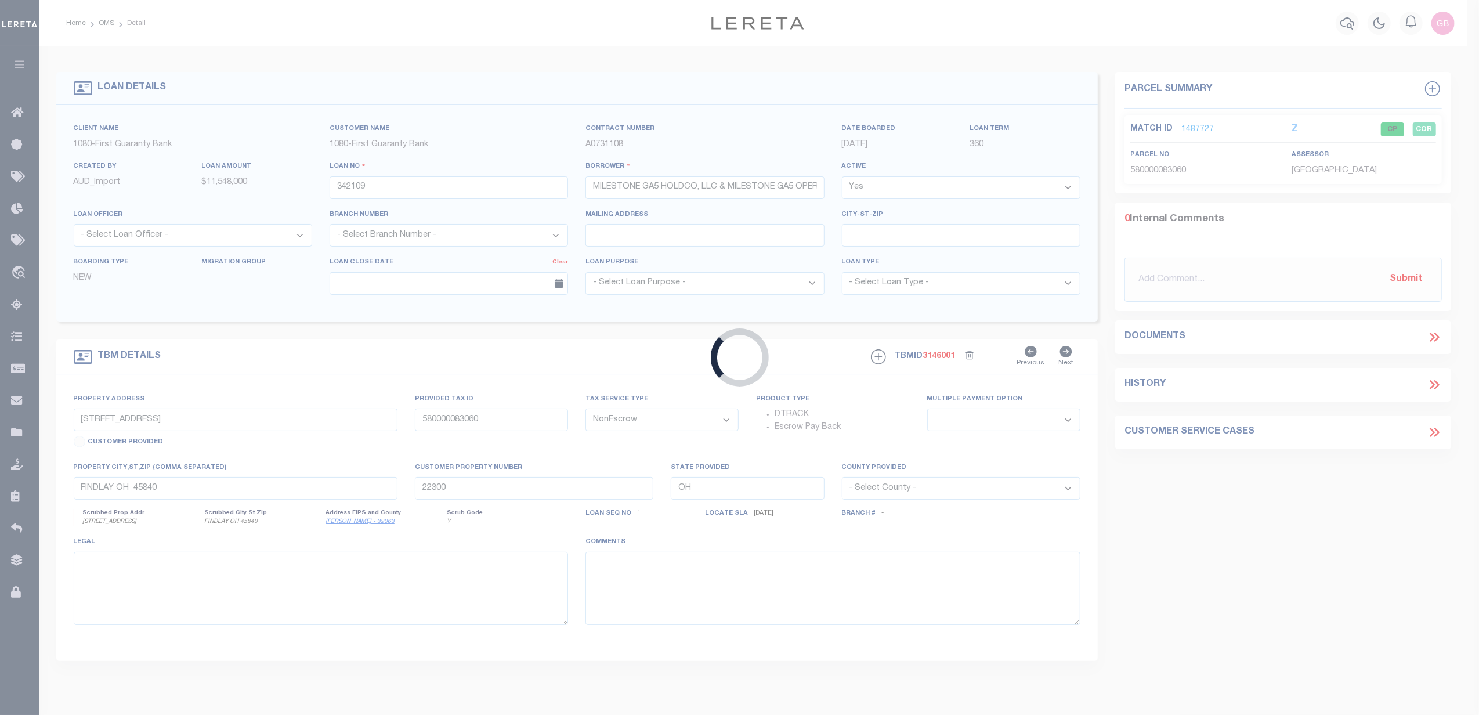
type input "[STREET_ADDRESS][PERSON_NAME]"
type input "086-017"
select select
type input "MILLEDGEVILLE GA 31061"
type input "260447815"
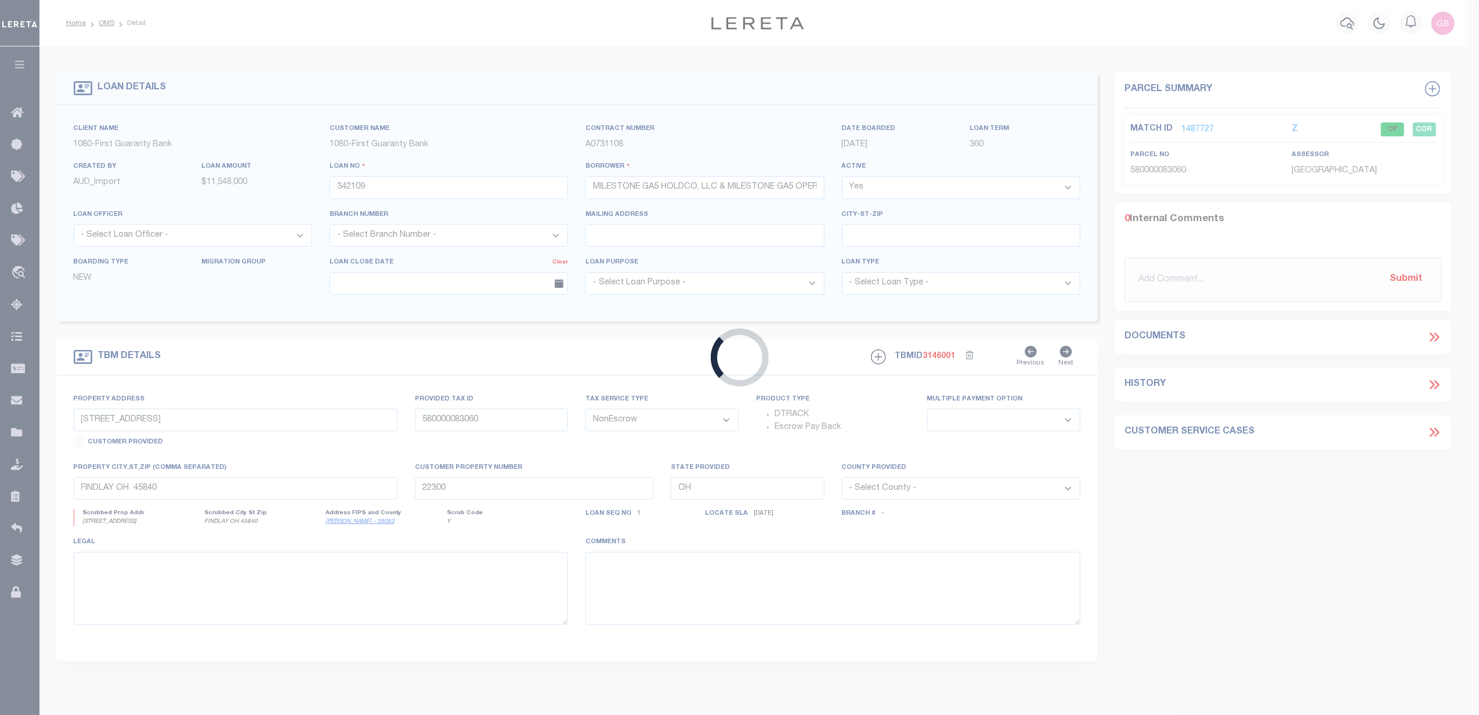
type input "GA"
select select
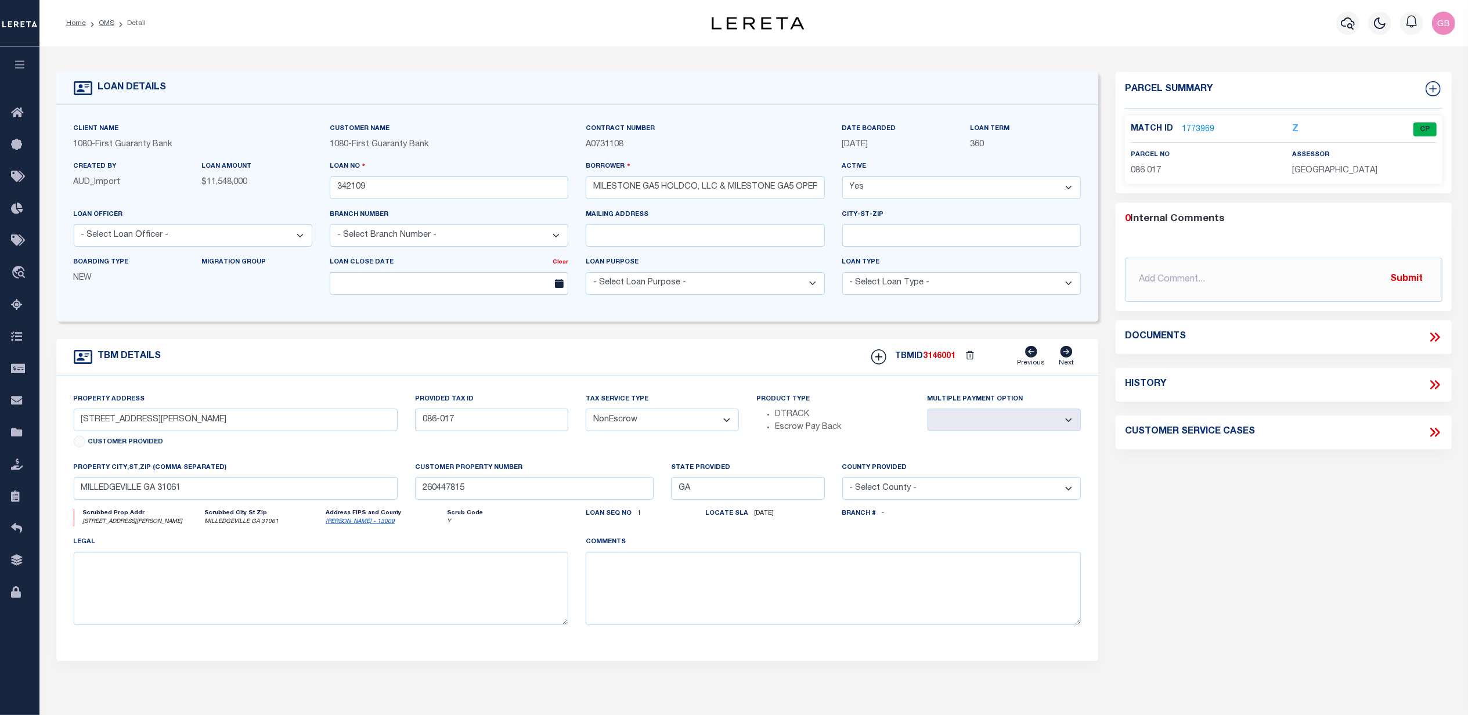
click at [1202, 125] on link "1773969" at bounding box center [1197, 130] width 32 height 12
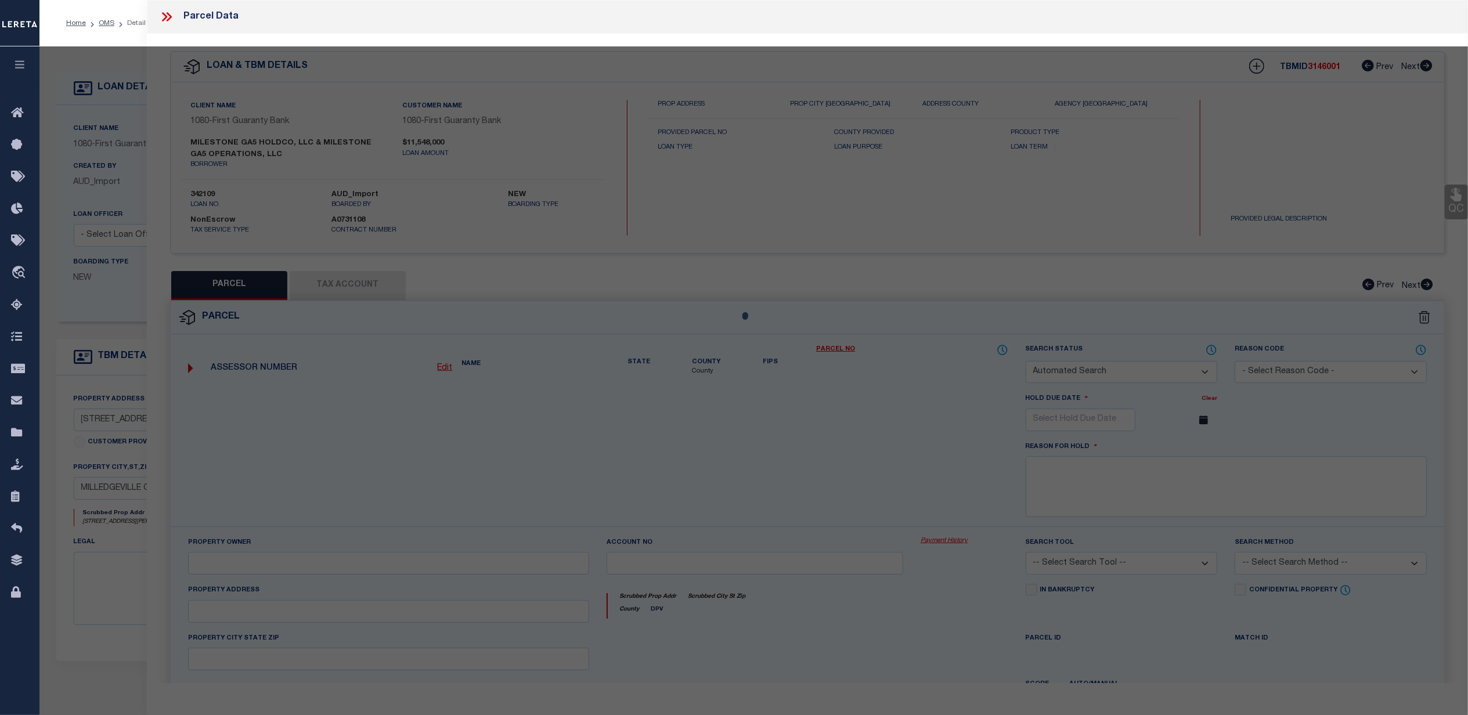
checkbox input "false"
select select "CP"
type input "LEARNING SAFARI REALTY LLC"
select select "AGW"
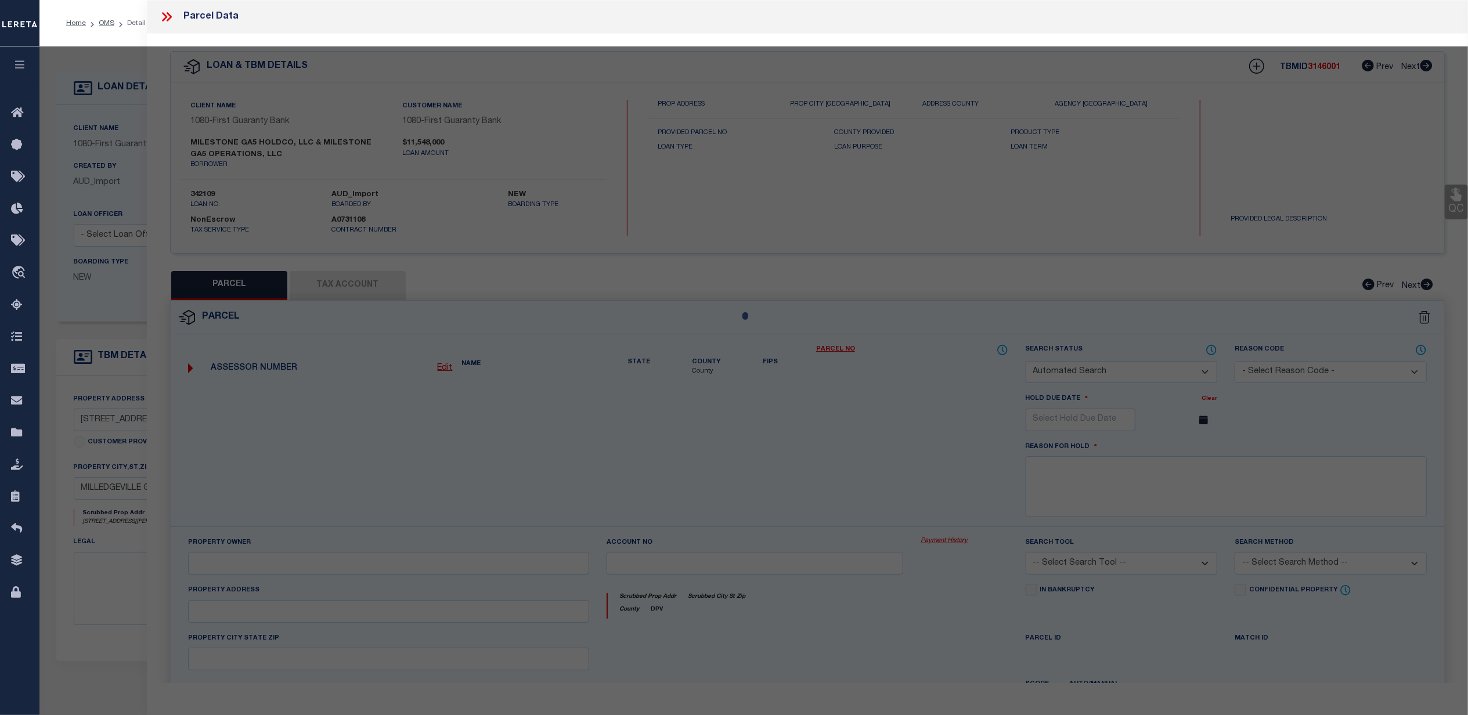
select select
type input "55 MARSHALL RD"
checkbox input "false"
type input "MILLEDGEVILLE GA 31061"
type textarea "PT L 42 VALY H EST DB401-603/06 PB75/191 ACRES 1.44"
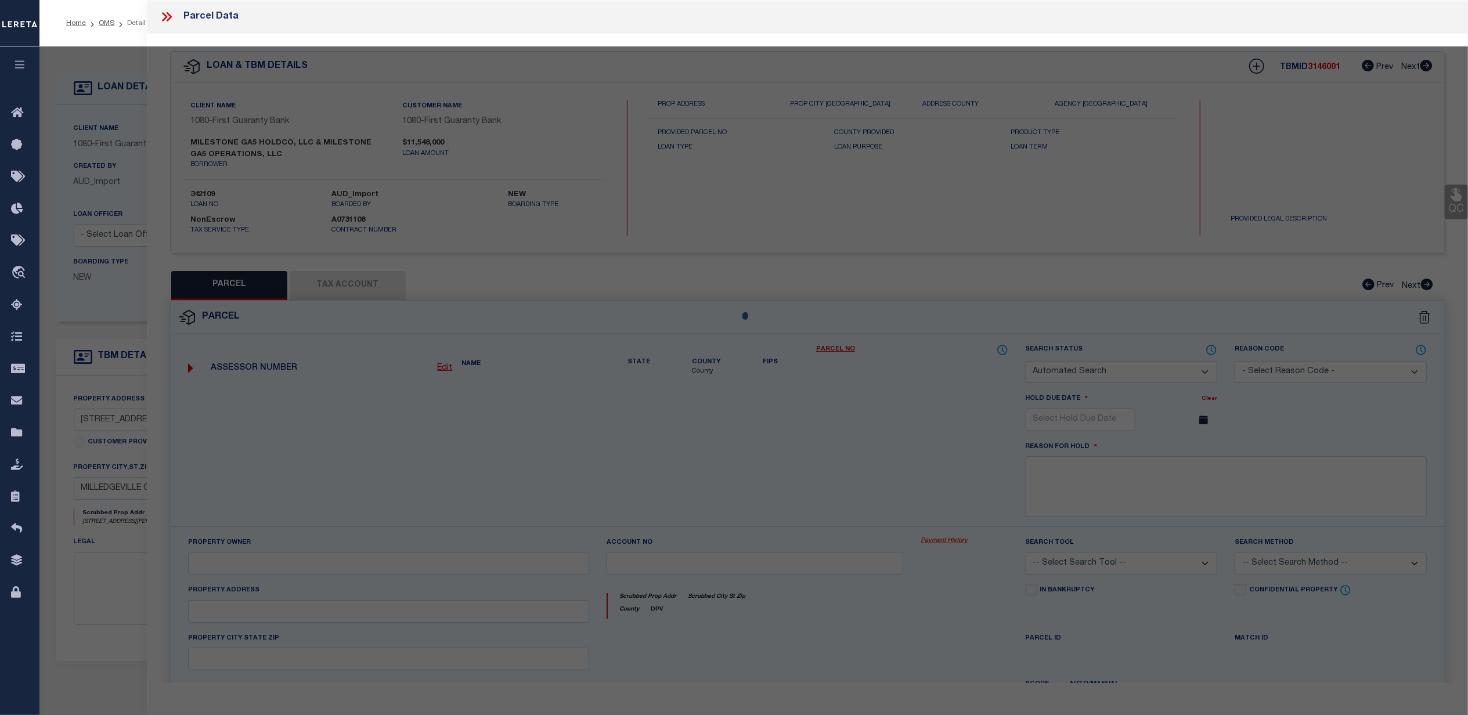
type textarea "Tax ID Special Project"
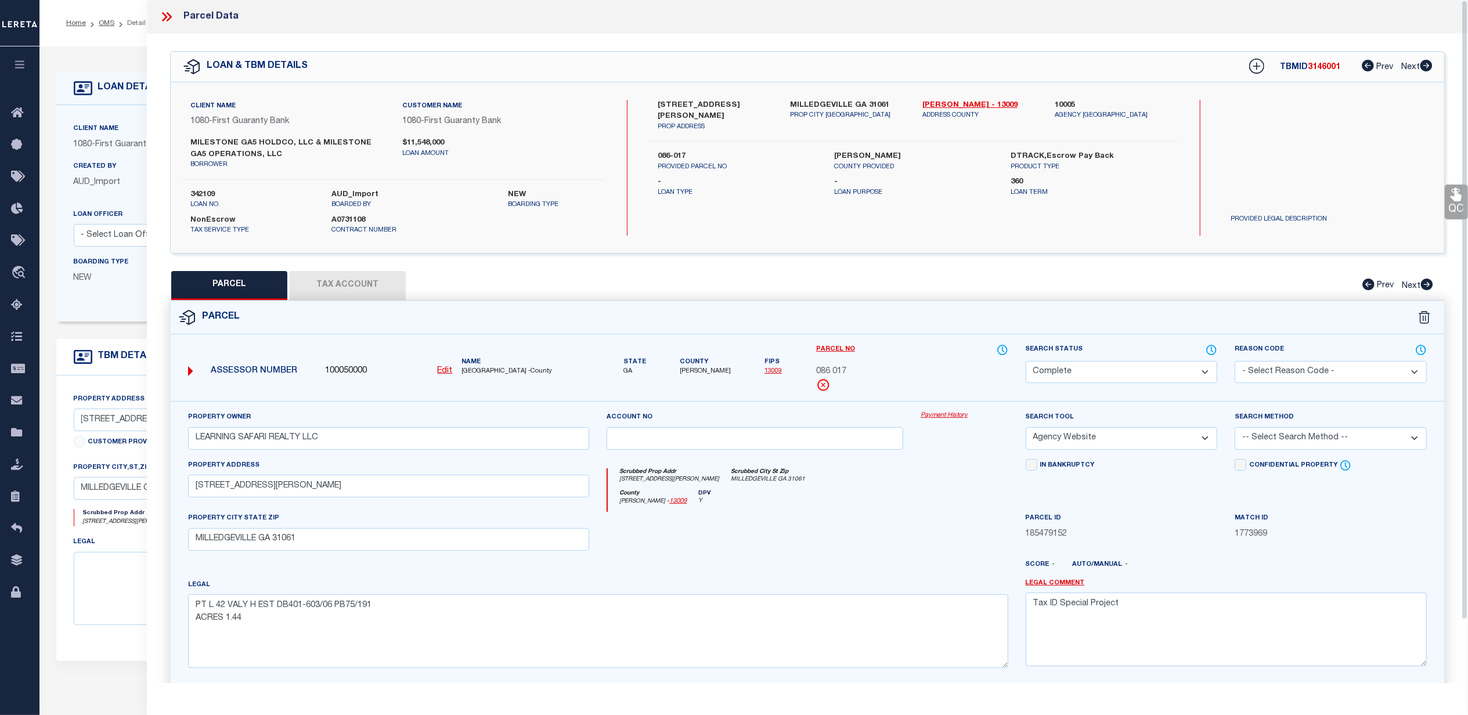
click at [952, 418] on link "Payment History" at bounding box center [963, 416] width 87 height 10
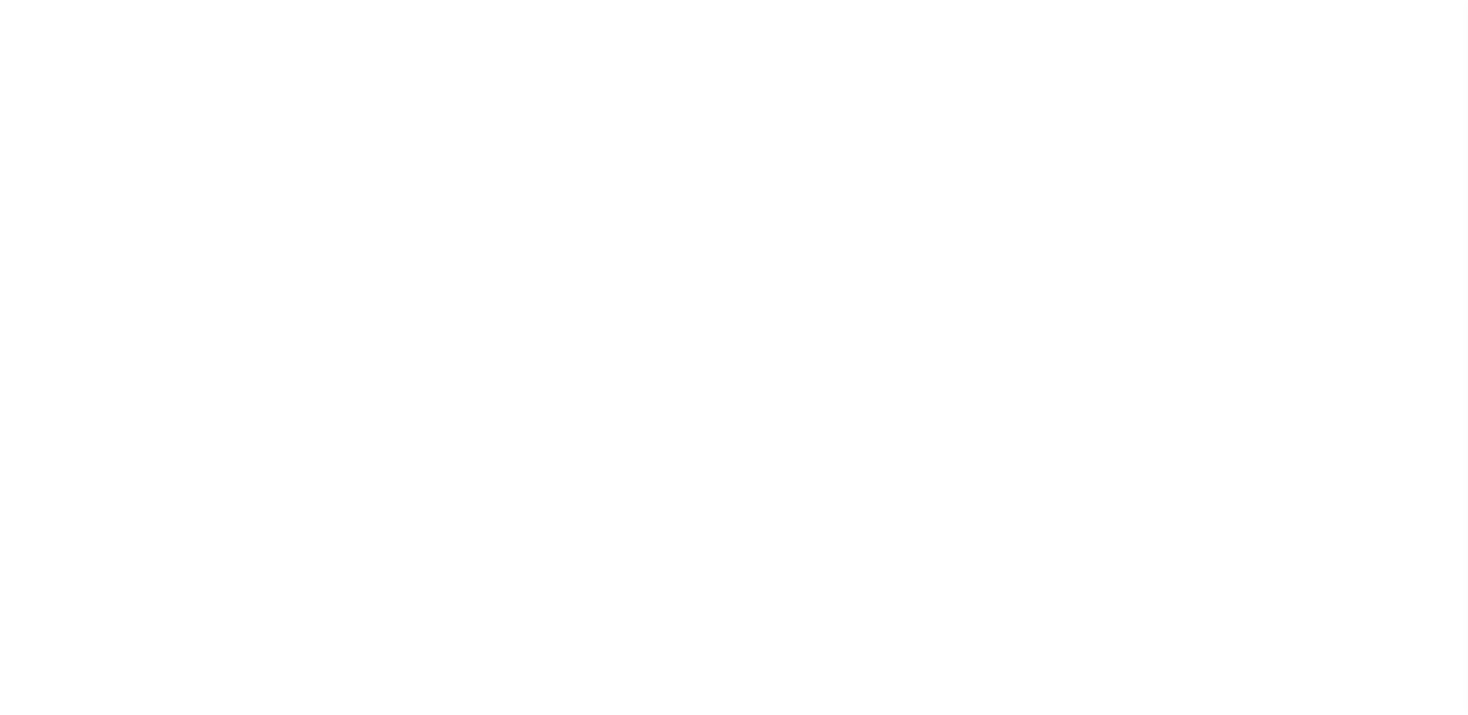
select select
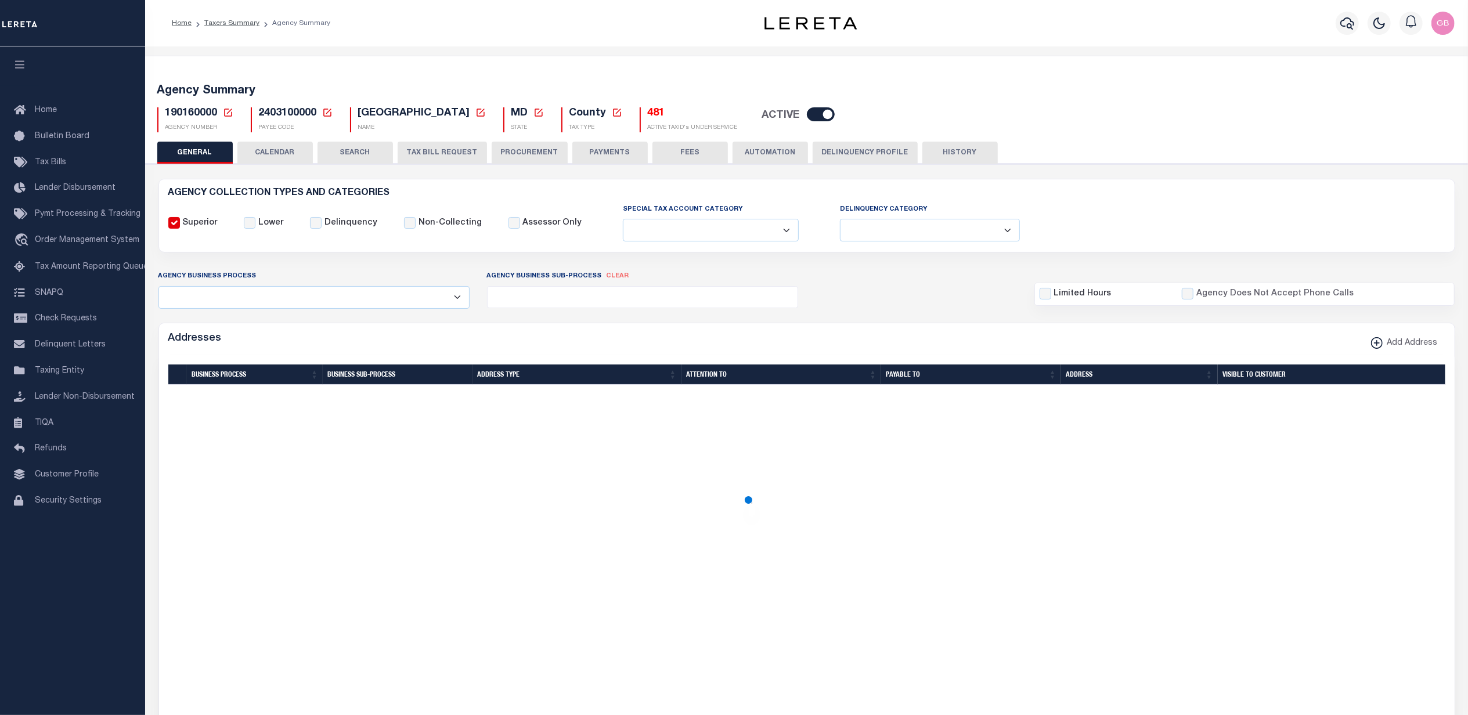
click at [226, 111] on icon at bounding box center [228, 112] width 10 height 10
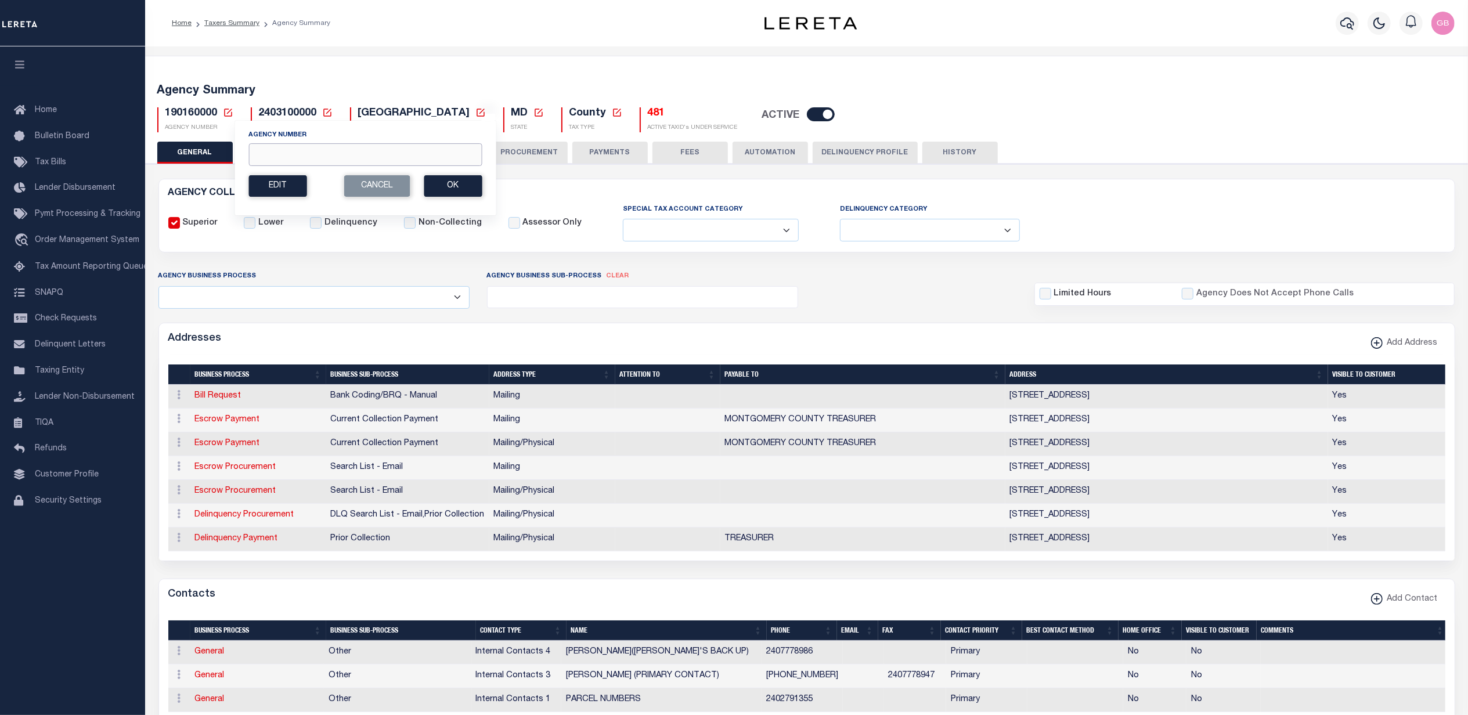
drag, startPoint x: 267, startPoint y: 161, endPoint x: 262, endPoint y: 152, distance: 10.4
click at [267, 161] on input "Agency Number" at bounding box center [364, 154] width 233 height 23
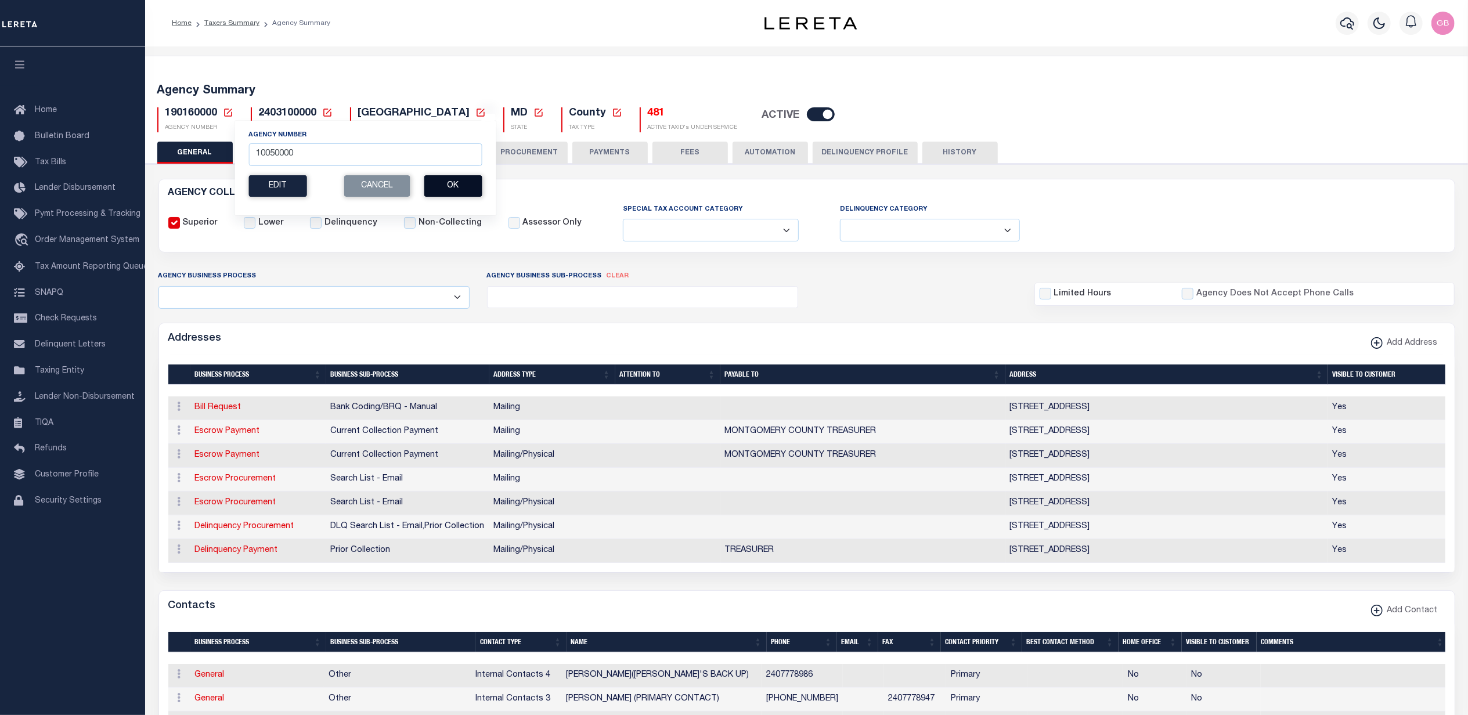
click at [454, 187] on button "Ok" at bounding box center [453, 185] width 58 height 21
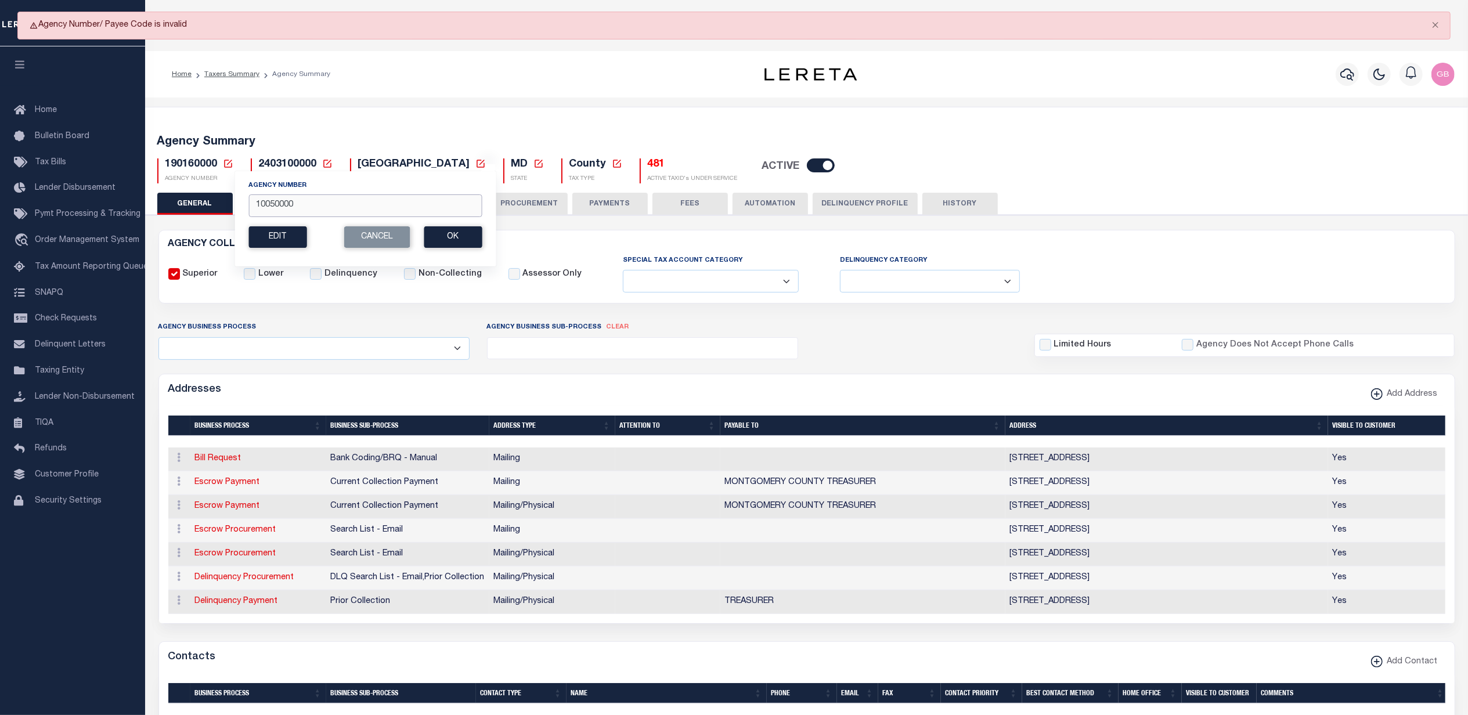
click at [315, 209] on input "10050000" at bounding box center [364, 205] width 233 height 23
click at [266, 209] on input "10050000" at bounding box center [364, 205] width 233 height 23
type input "100050000"
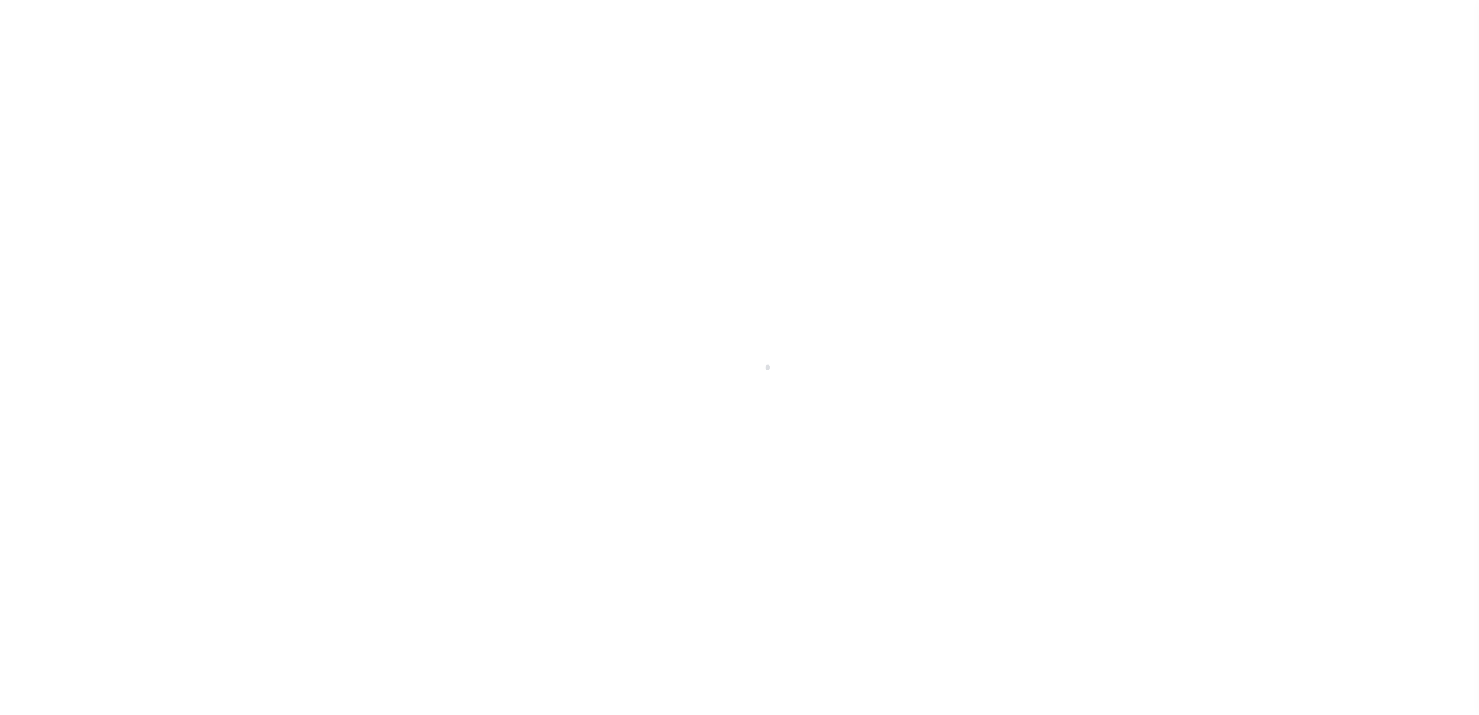
select select "100"
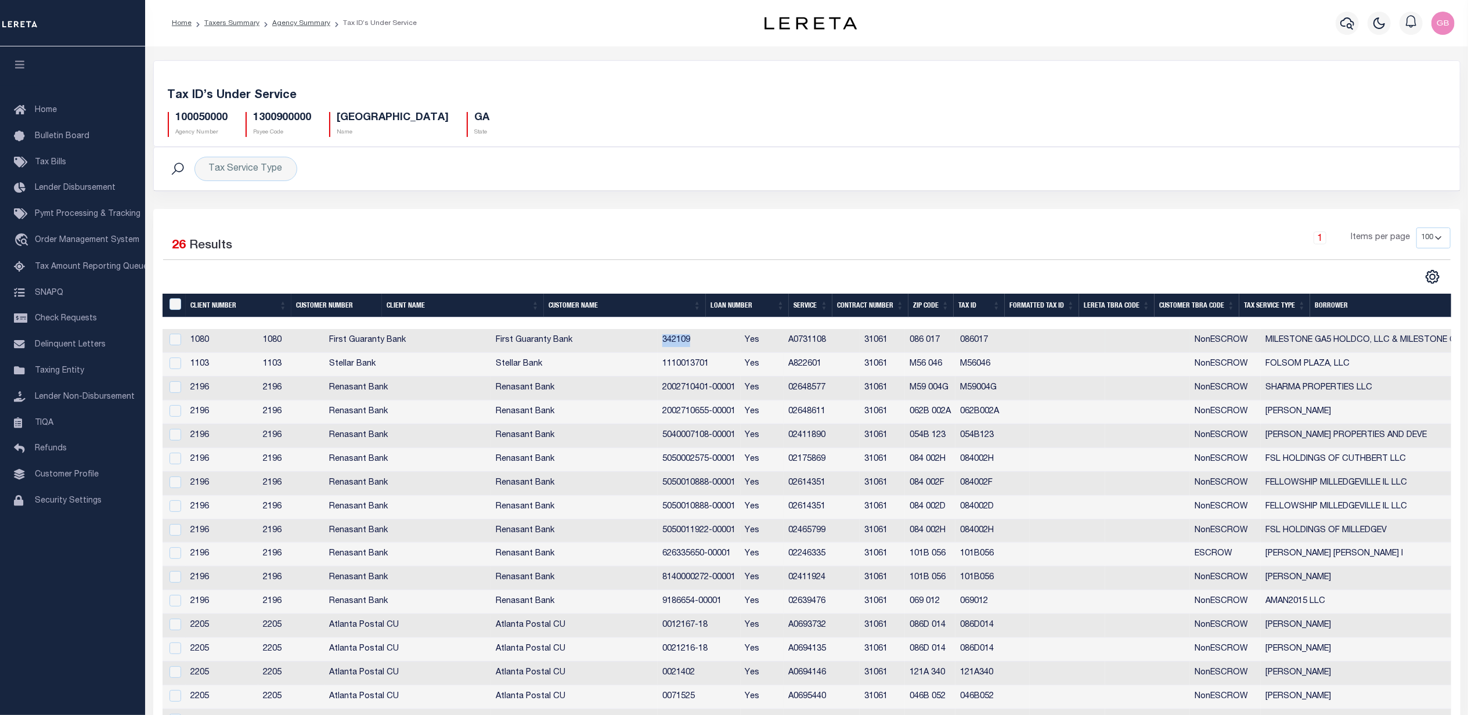
drag, startPoint x: 753, startPoint y: 344, endPoint x: 713, endPoint y: 342, distance: 40.1
click at [713, 342] on td "342109" at bounding box center [698, 341] width 82 height 24
checkbox input "true"
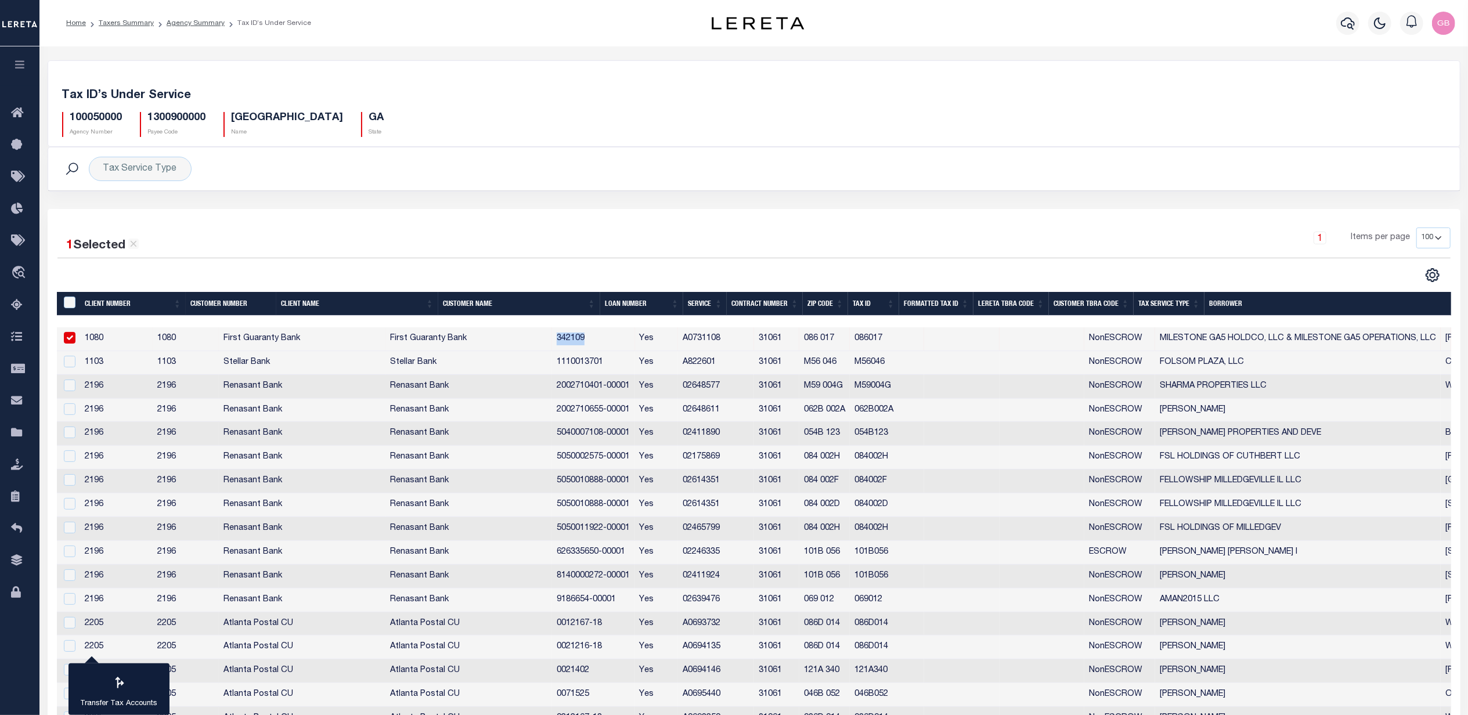
drag, startPoint x: 713, startPoint y: 342, endPoint x: 623, endPoint y: 337, distance: 90.1
copy td "342109"
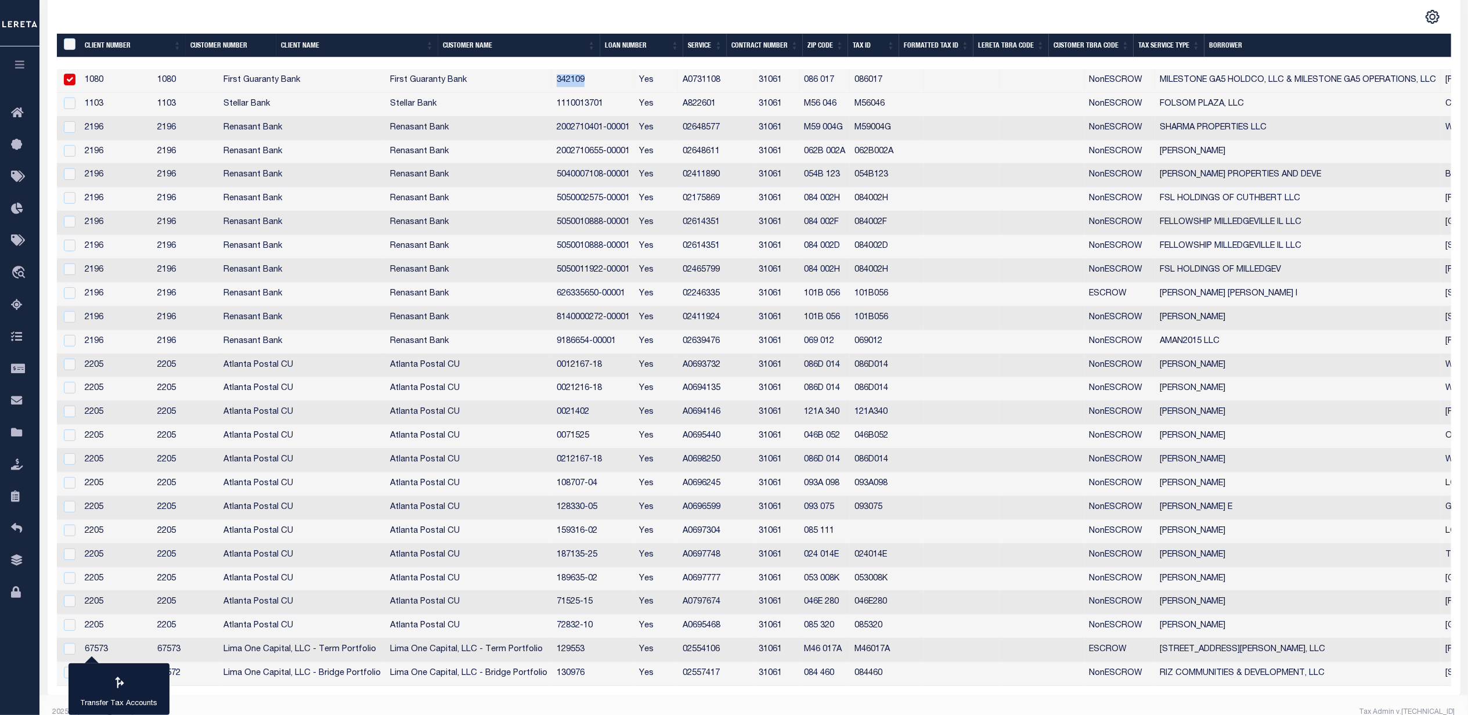
scroll to position [288, 0]
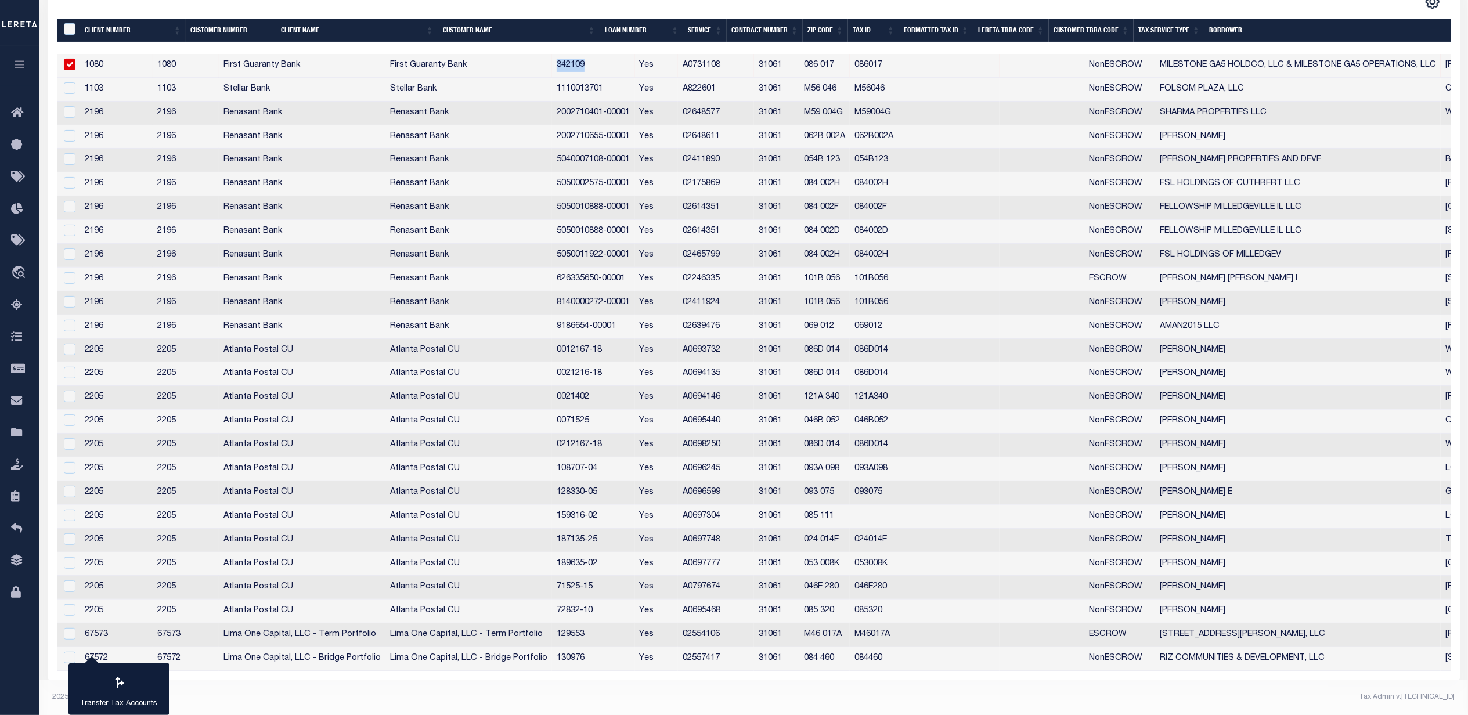
drag, startPoint x: 938, startPoint y: 294, endPoint x: 890, endPoint y: 295, distance: 48.2
click at [890, 295] on tr "2196 2196 Renasant Bank Renasant Bank 8140000272-00001 Yes 02411924 31061 101B …" at bounding box center [843, 303] width 1573 height 24
drag, startPoint x: 655, startPoint y: 75, endPoint x: 600, endPoint y: 81, distance: 55.4
click at [600, 81] on tr "1103 1103 Stellar Bank Stellar Bank 1110013701 Yes A822601 31061 M56 046 M56046…" at bounding box center [843, 90] width 1573 height 24
copy tr "1110013701"
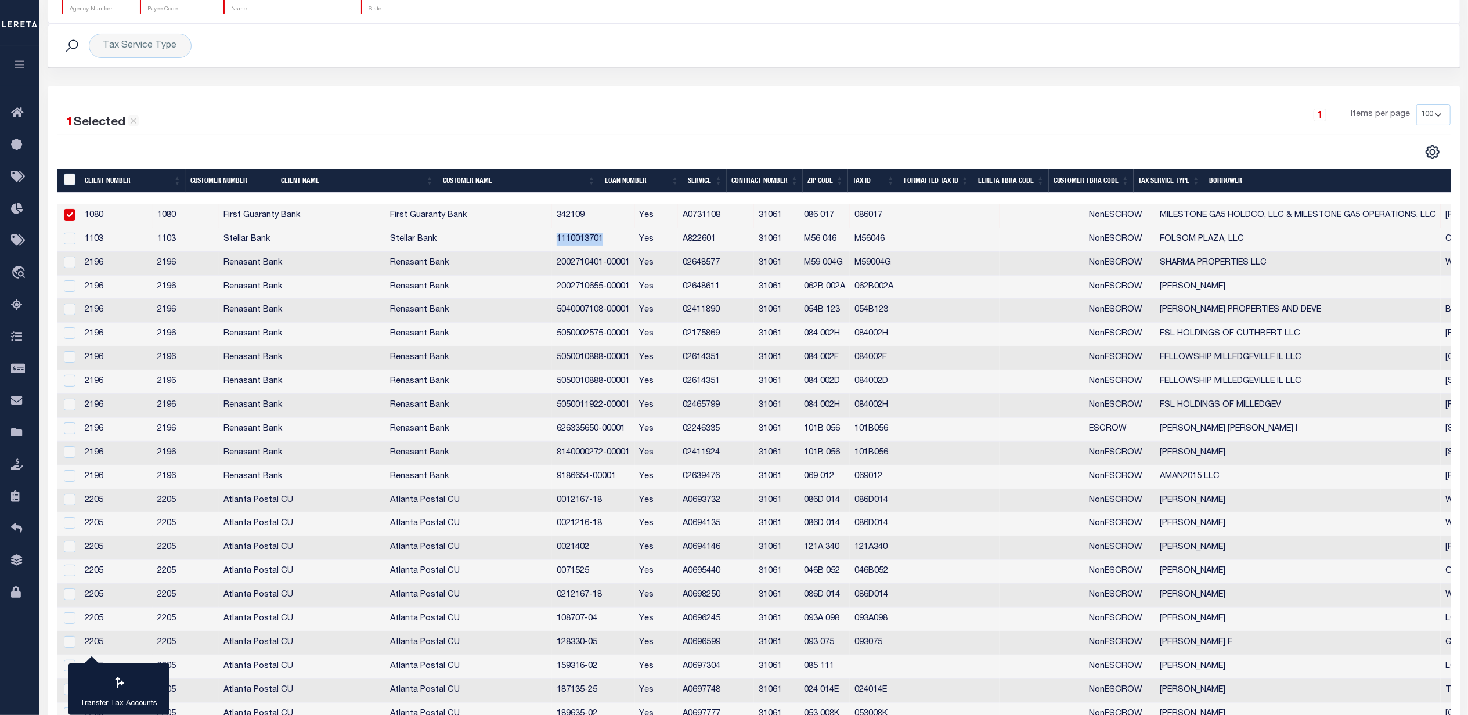
scroll to position [0, 0]
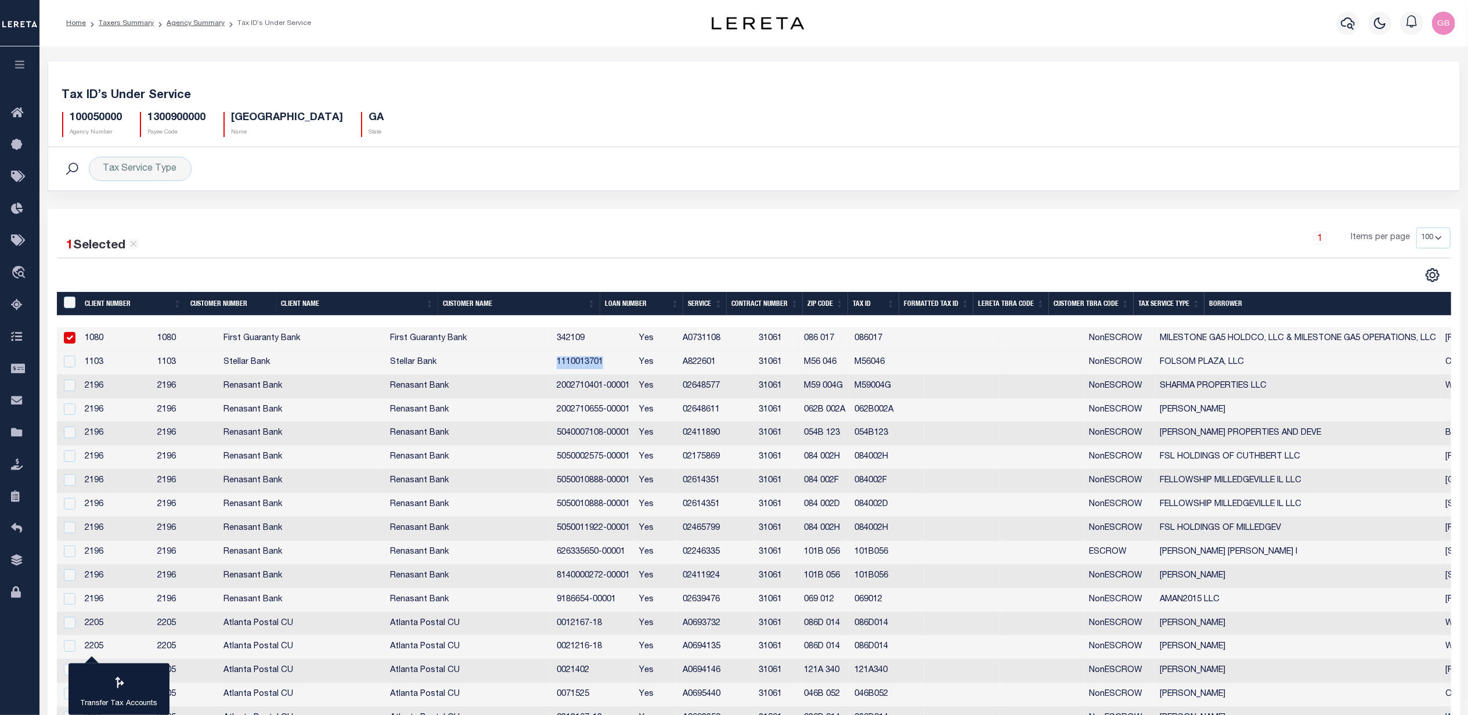
drag, startPoint x: 184, startPoint y: 19, endPoint x: 183, endPoint y: 34, distance: 14.5
click at [185, 20] on link "Agency Summary" at bounding box center [196, 23] width 58 height 7
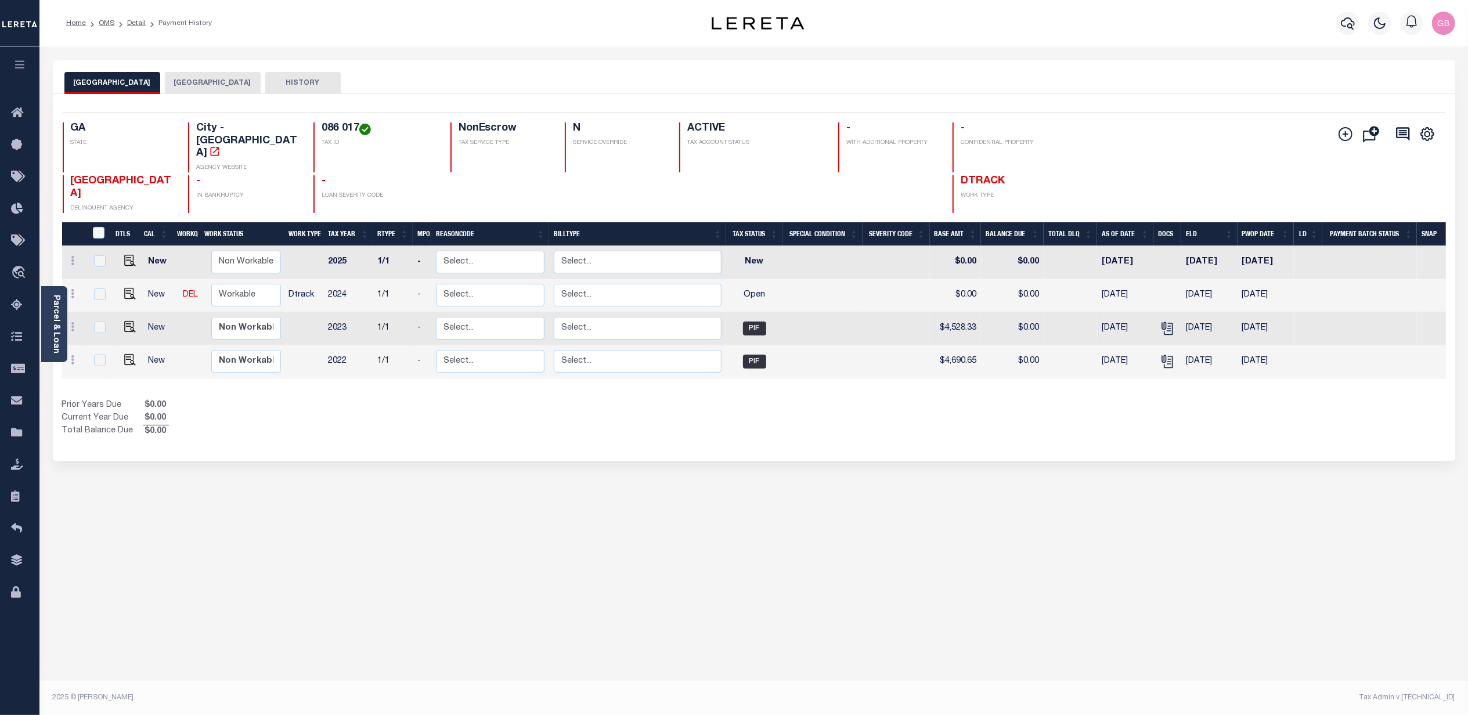
click at [191, 82] on button "[GEOGRAPHIC_DATA]" at bounding box center [213, 83] width 96 height 22
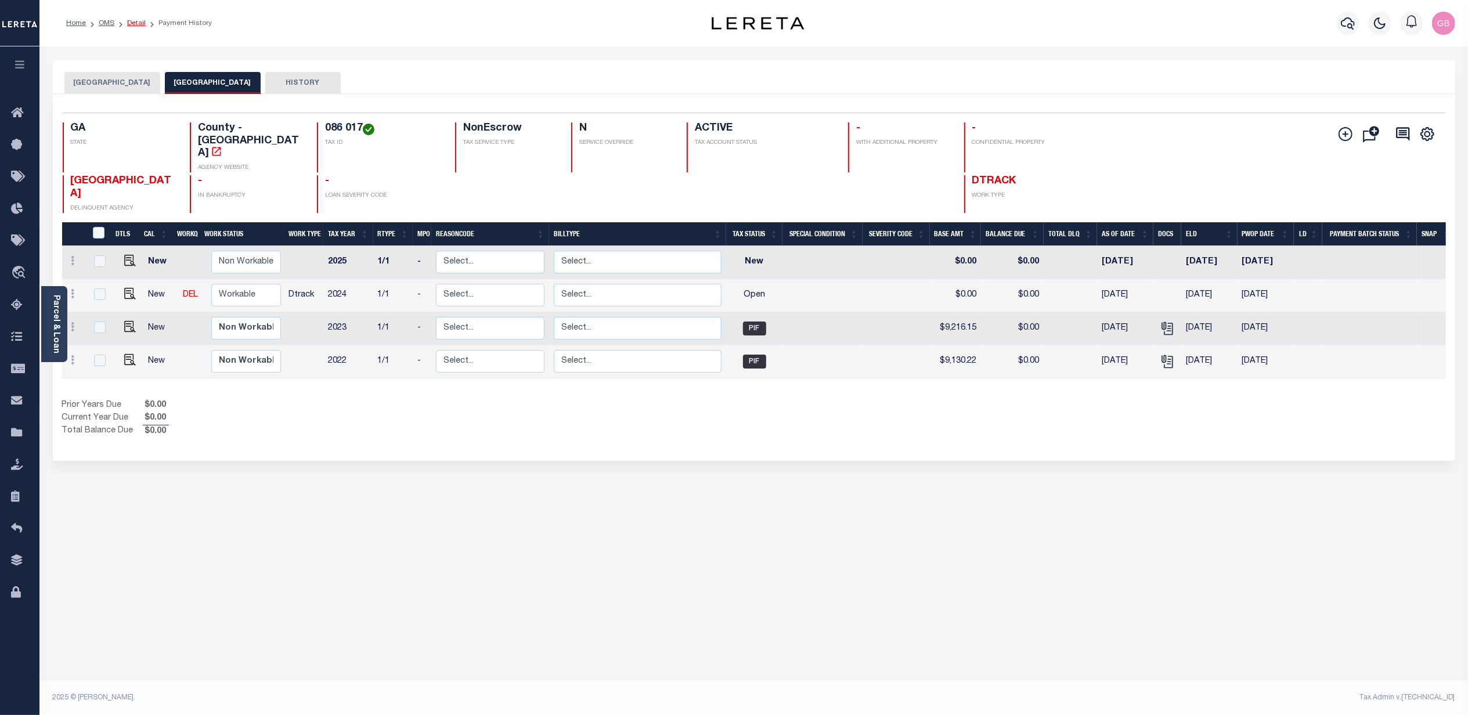
click at [142, 21] on link "Detail" at bounding box center [136, 23] width 19 height 7
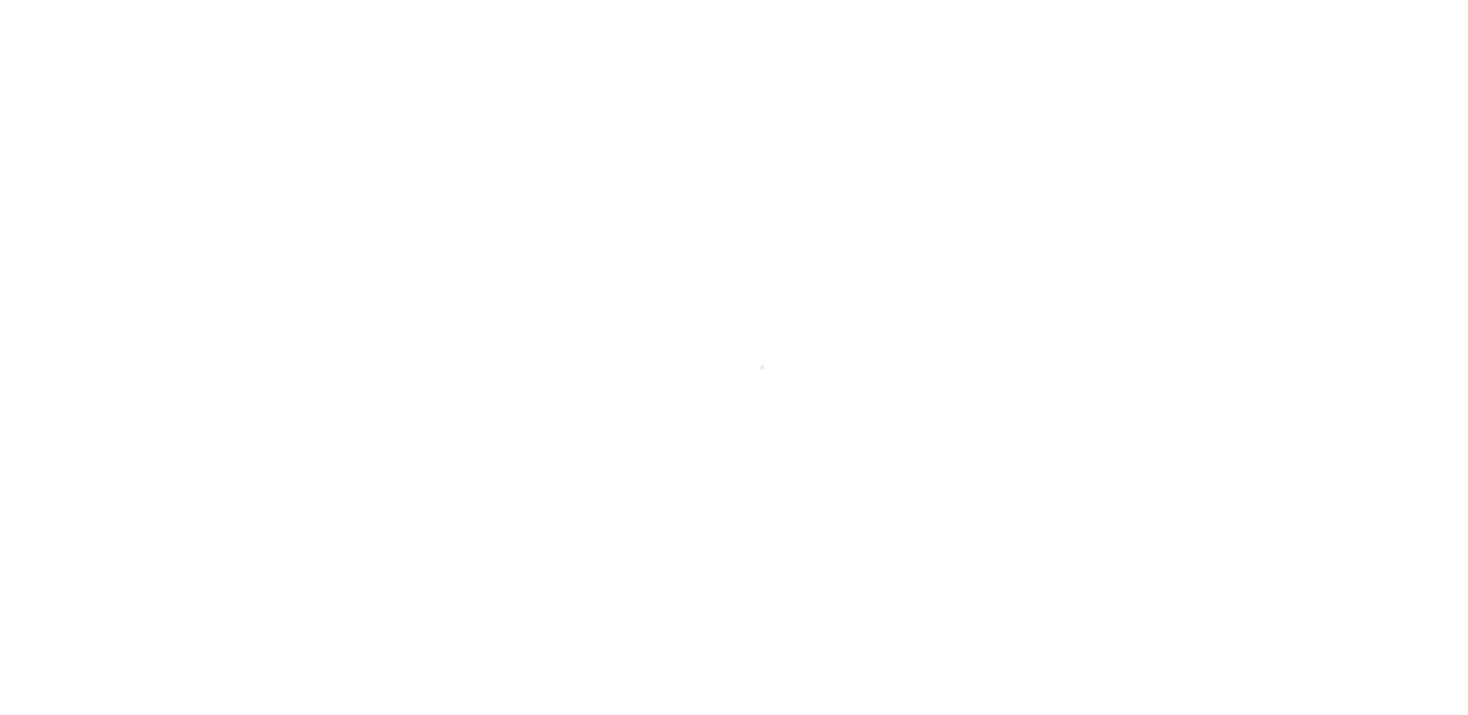
select select "NonEscrow"
type input "[STREET_ADDRESS][PERSON_NAME]"
type input "086-017"
select select
type input "MILLEDGEVILLE GA 31061"
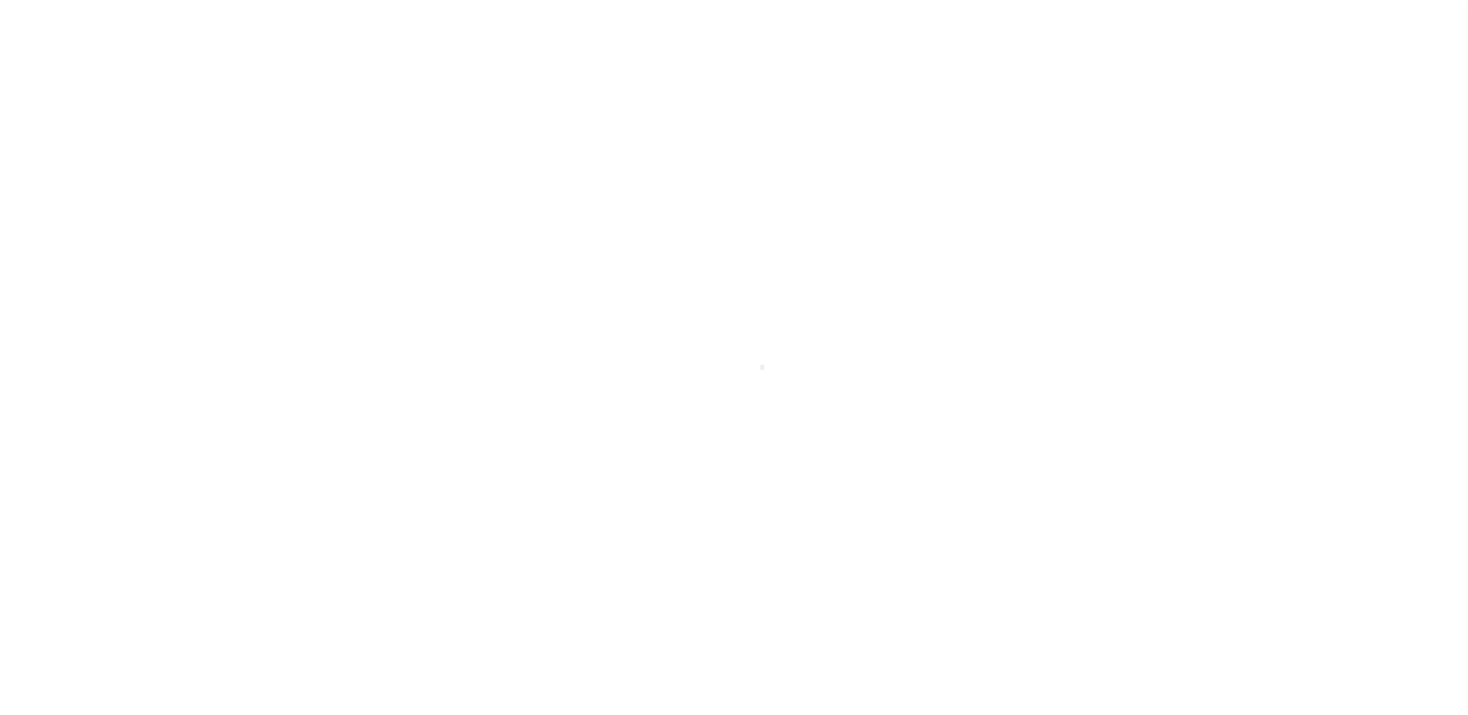
type input "260447815"
type input "GA"
select select
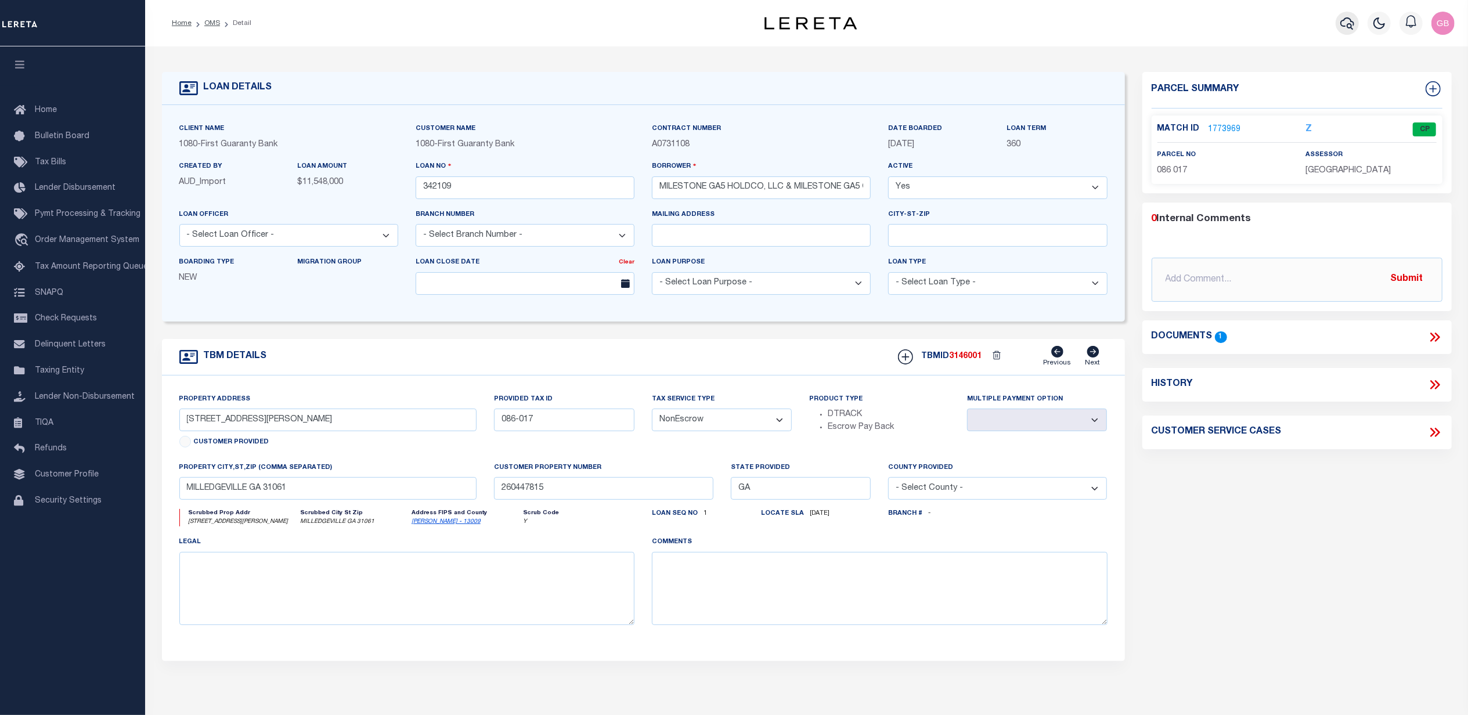
click at [1340, 19] on icon "button" at bounding box center [1347, 23] width 14 height 14
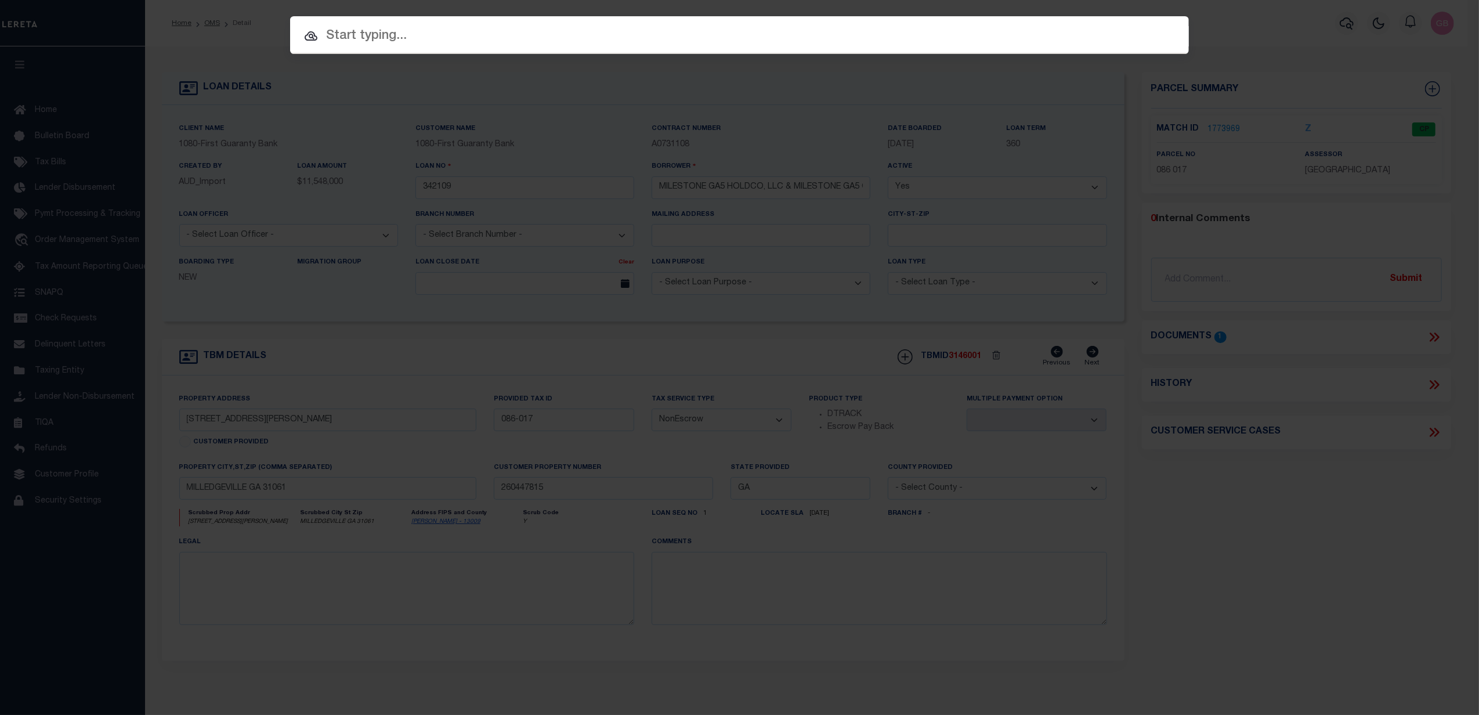
paste input "1110013701"
type input "1110013701"
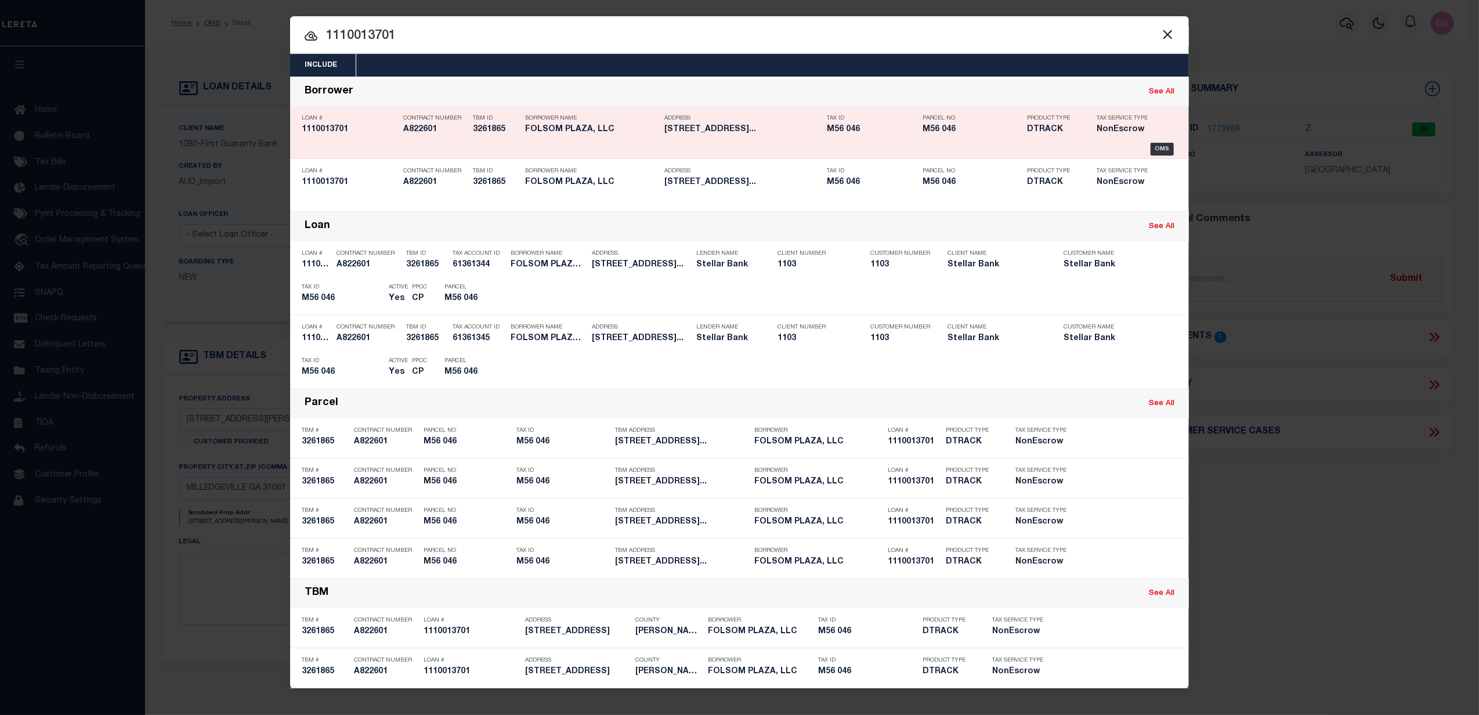
click at [1157, 142] on div "Tax Service Type NonEscrow" at bounding box center [1125, 126] width 75 height 34
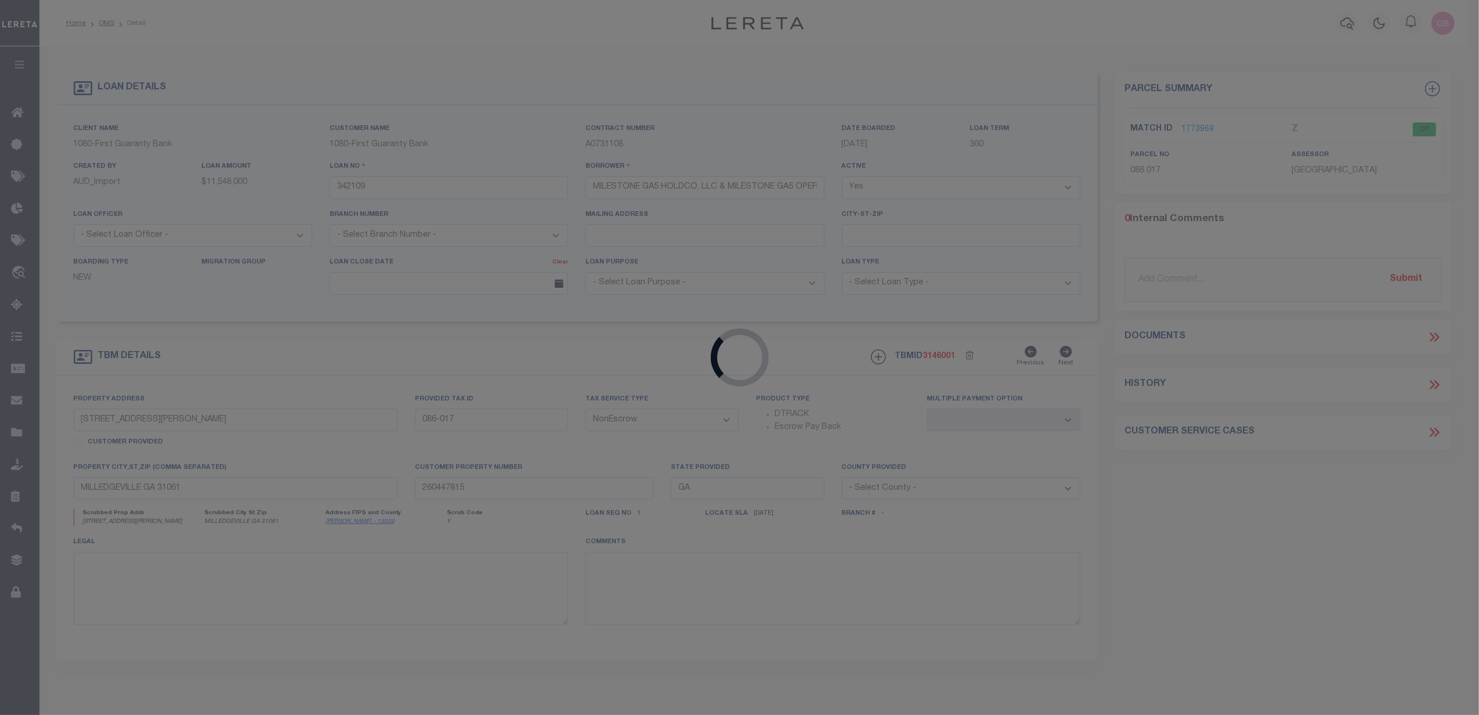
type input "1110013701"
type input "FOLSOM PLAZA, LLC"
select select
type input "6250 DELAWARE ST STE B"
type input "BEAUMONT TX 77706-7602"
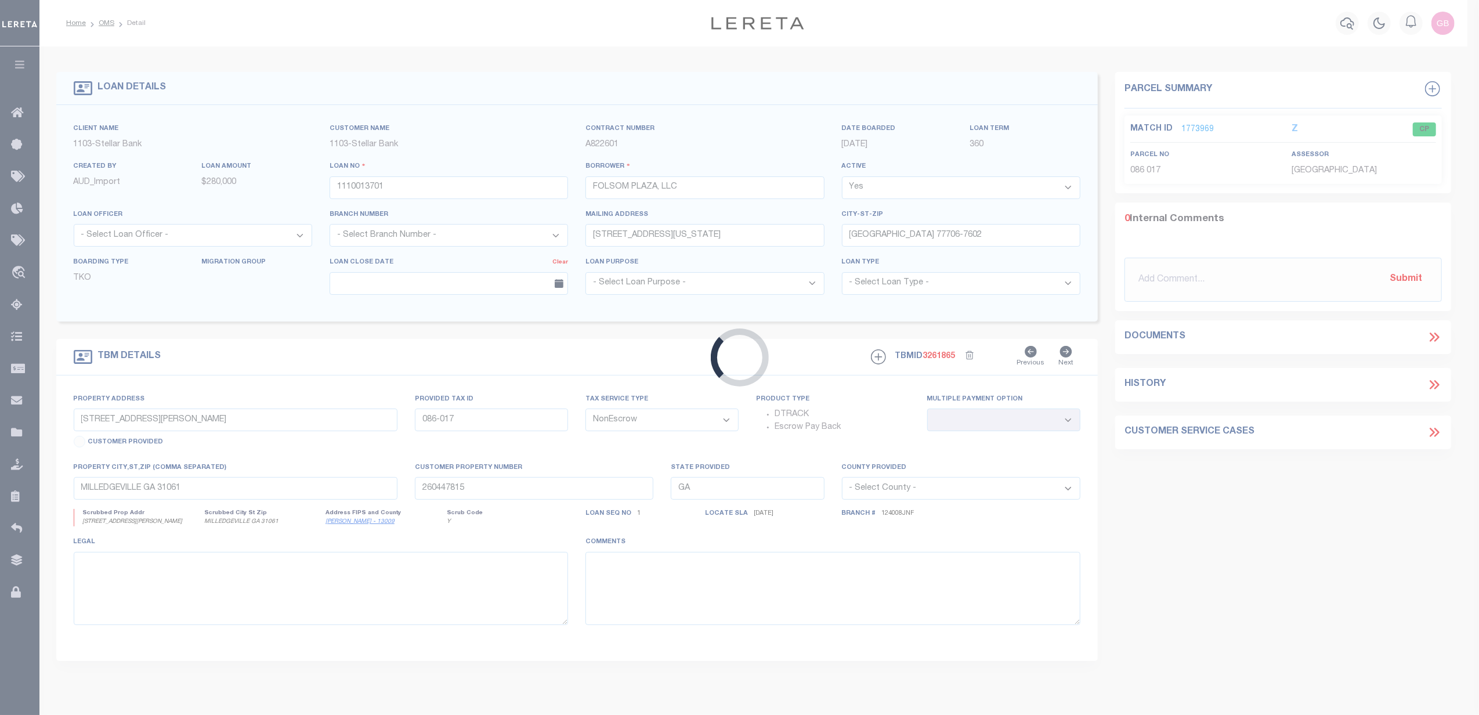
type input "1531 N COLUMBIA ST,"
type input "M56 046"
select select
type input "Milledgeville, GA 310612310"
select select
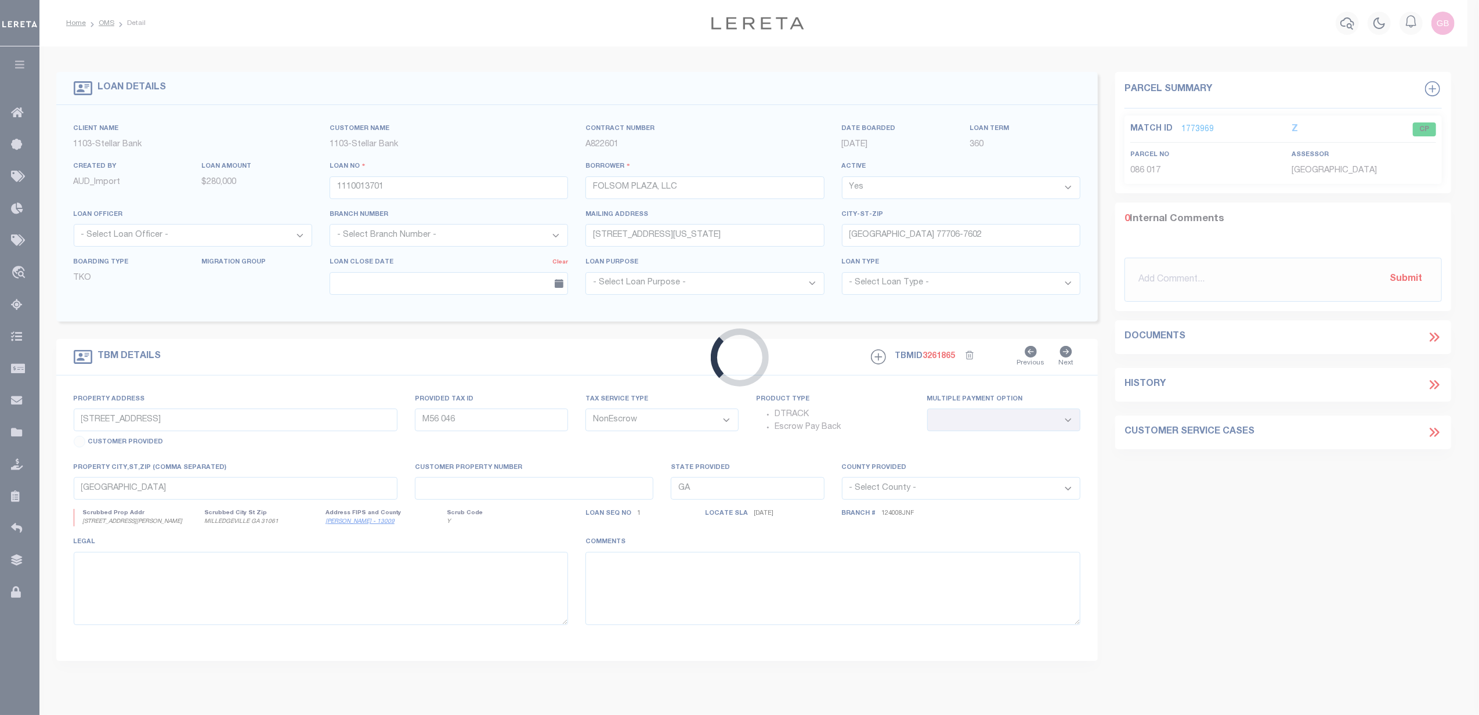
select select "11169"
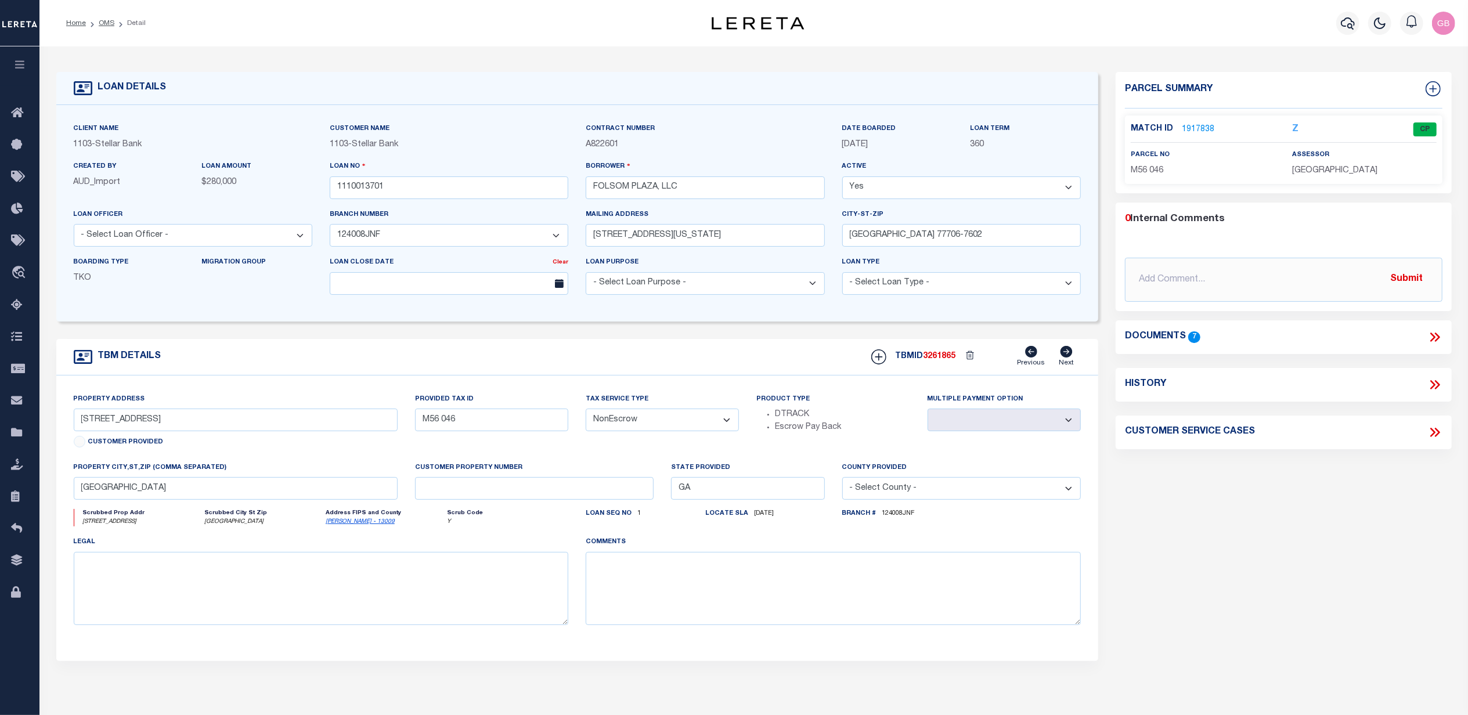
click at [1197, 127] on link "1917838" at bounding box center [1197, 130] width 32 height 12
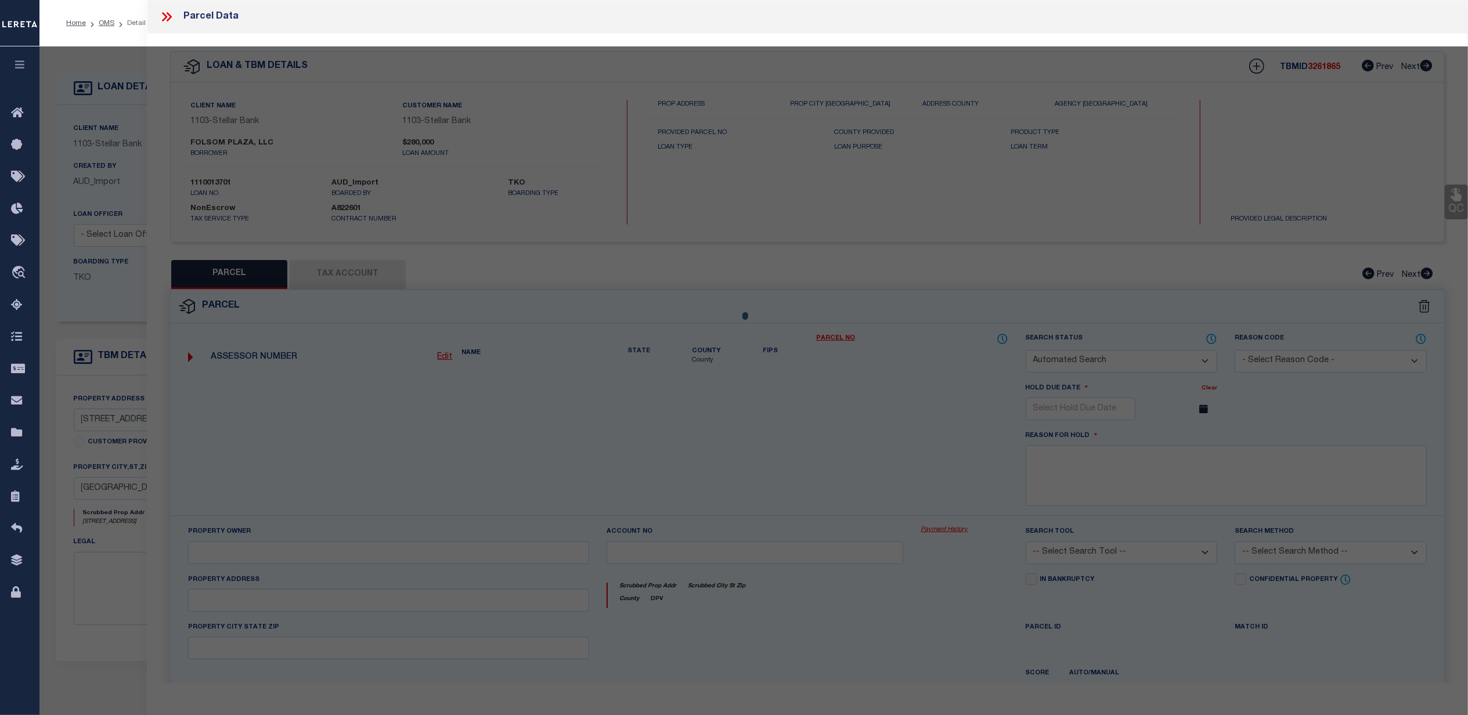
checkbox input "false"
select select "CP"
type input "FOLSOM PLAZA LLC"
select select
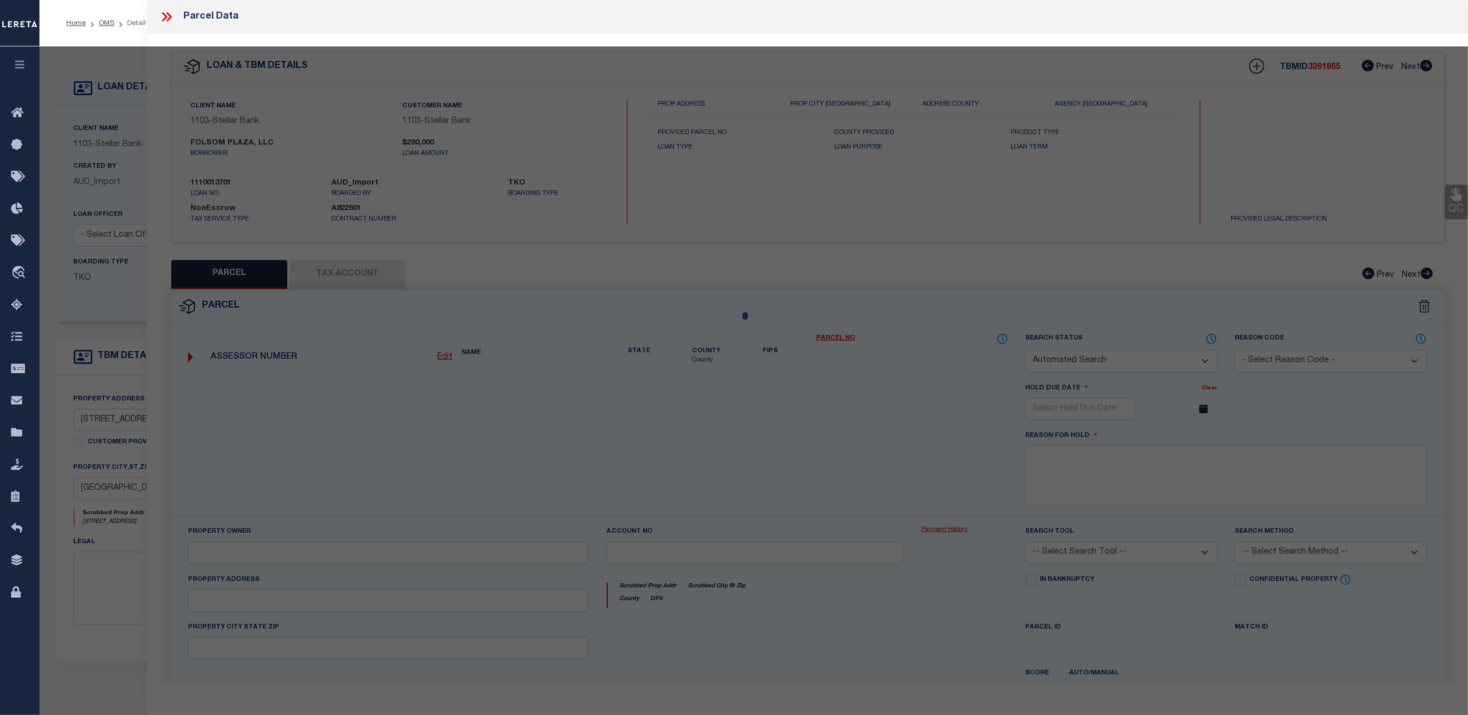
type input "1531 N COLUMBIA ST"
checkbox input "false"
type input "Milledgeville, GA 31061"
type textarea "E/S HWY 441 N DB\223 PG\648-51 Acres : 0.5699"
type textarea "Tax ID Special Project"
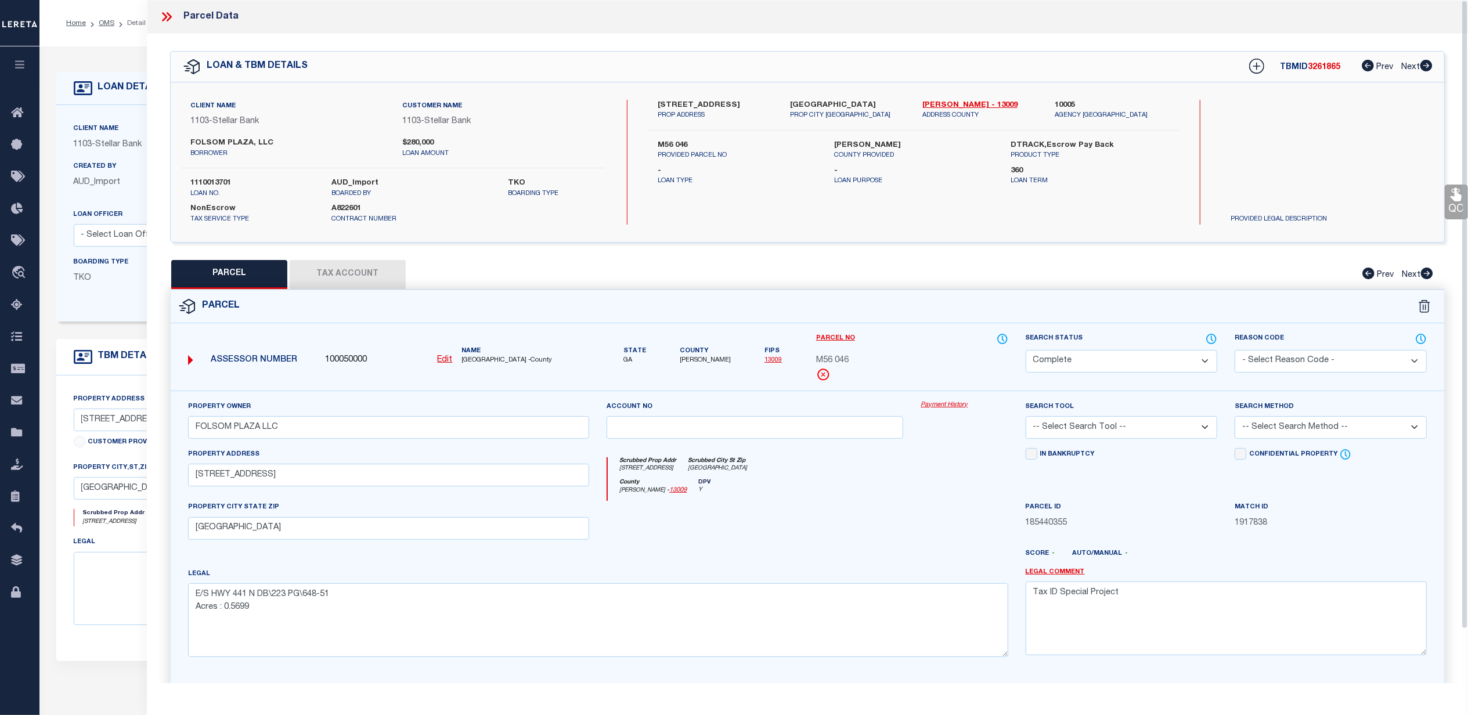
click at [948, 406] on link "Payment History" at bounding box center [963, 405] width 87 height 10
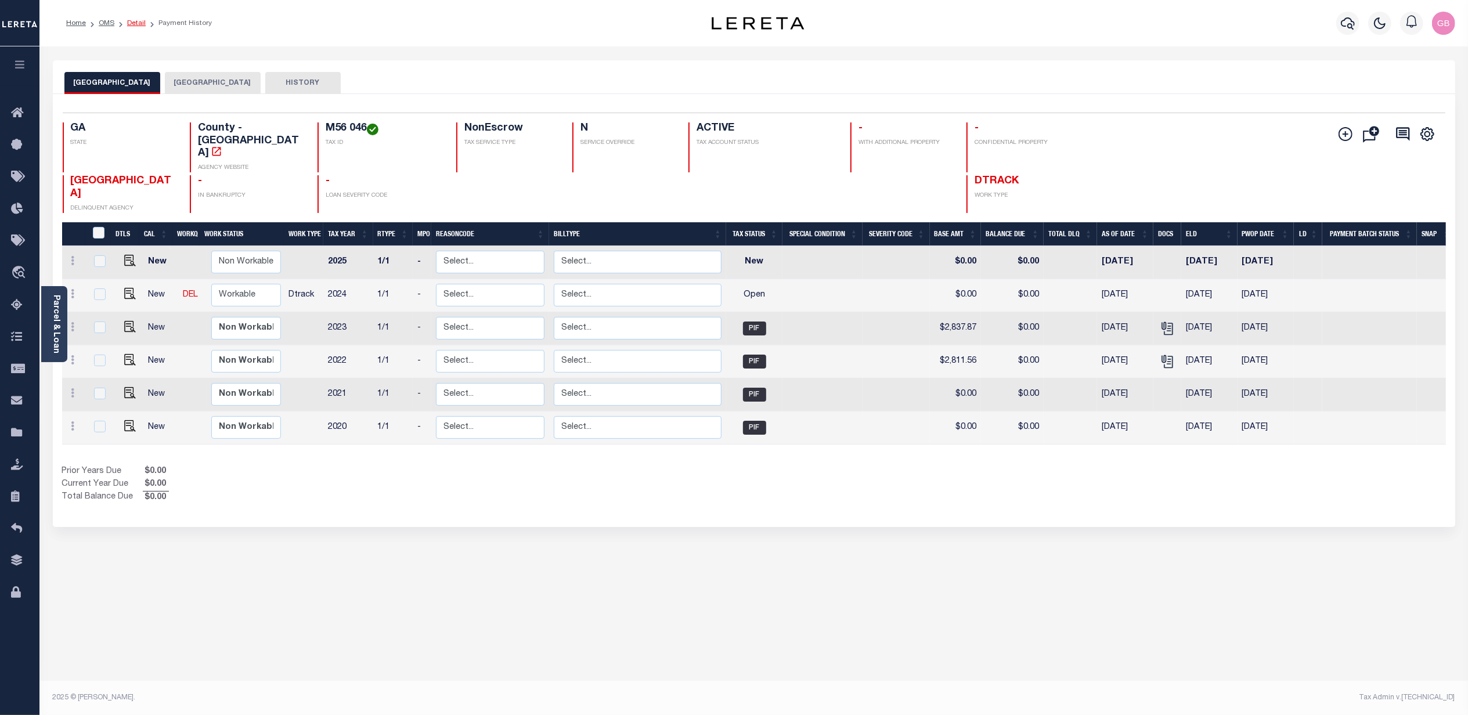
click at [128, 20] on link "Detail" at bounding box center [136, 23] width 19 height 7
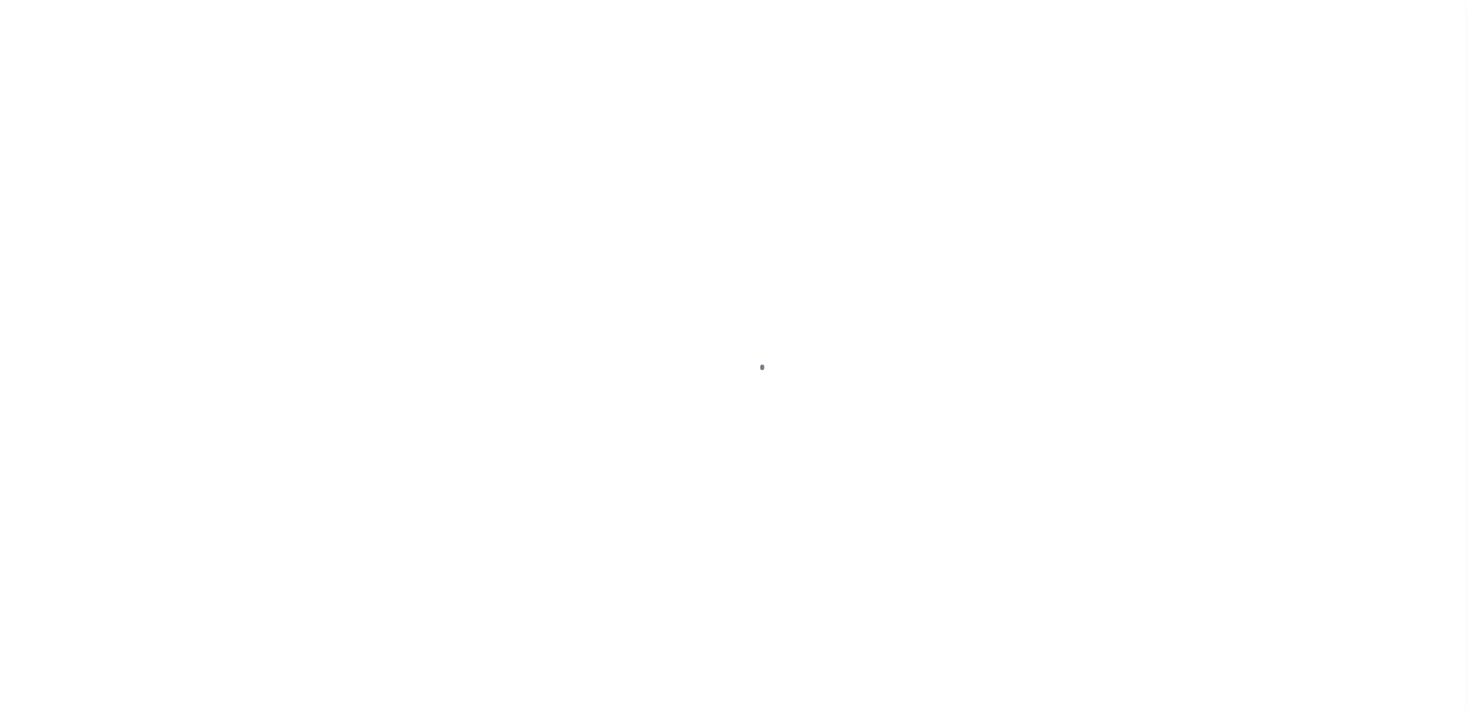
type input "1110013701"
type input "FOLSOM PLAZA, LLC"
select select
type input "6250 DELAWARE ST STE B"
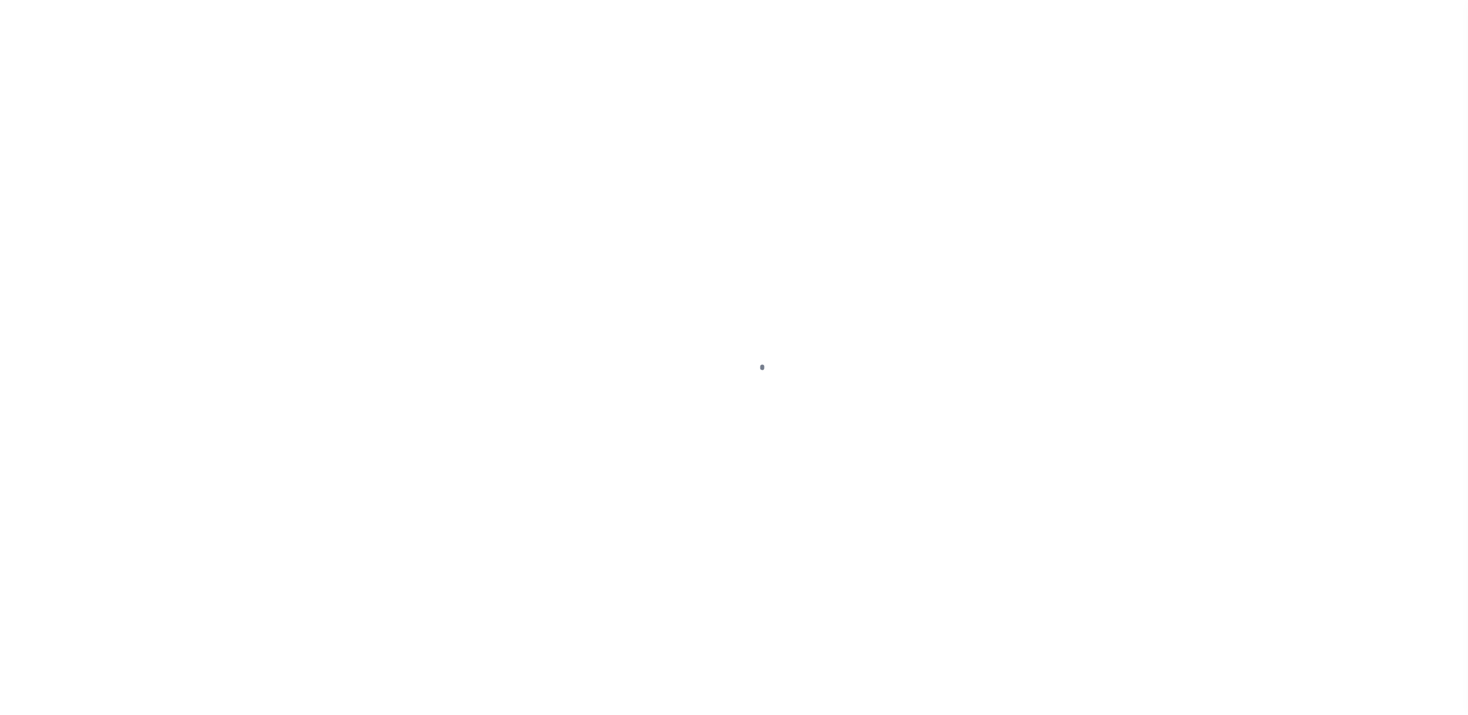
type input "BEAUMONT TX 77706-7602"
select select "NonEscrow"
type input "1531 N COLUMBIA ST,"
type input "M56 046"
select select
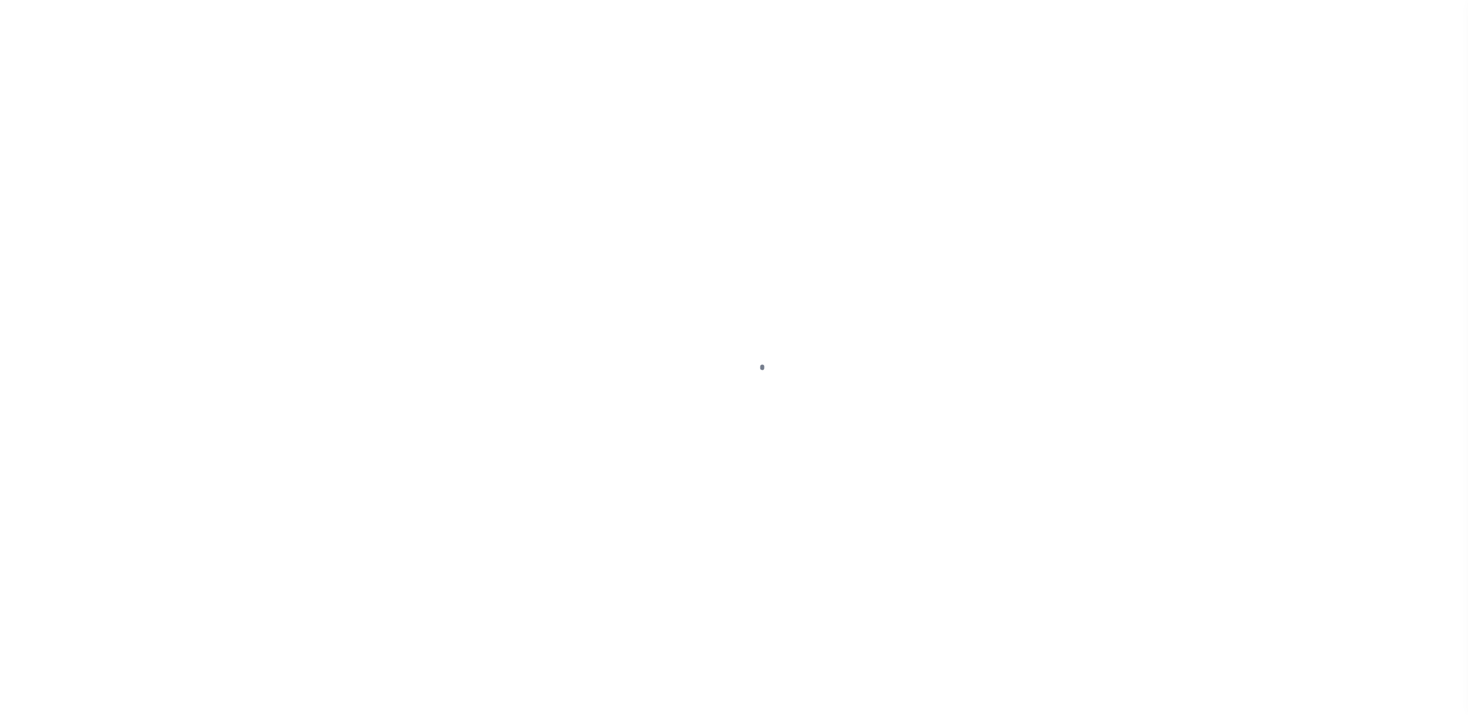
type input "Milledgeville, GA 310612310"
type input "GA"
select select
select select "11169"
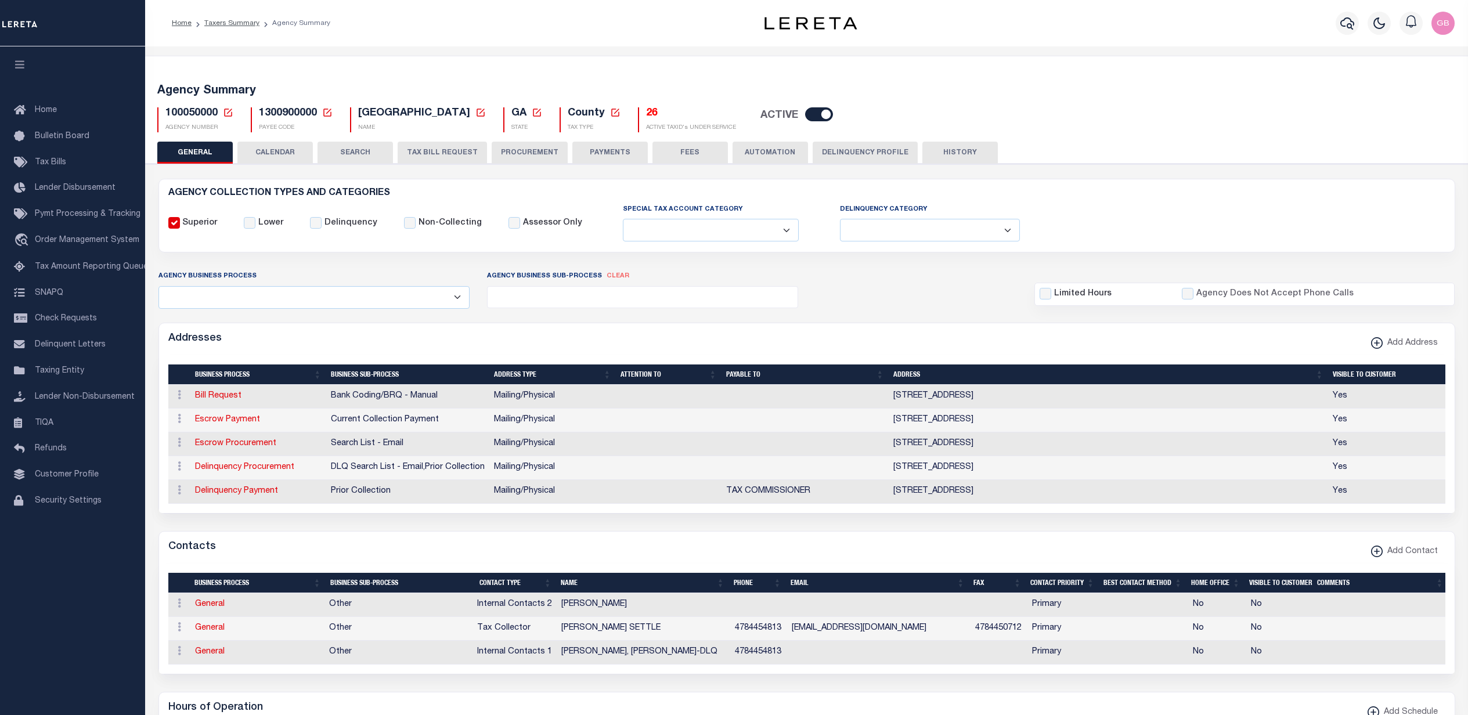
select select
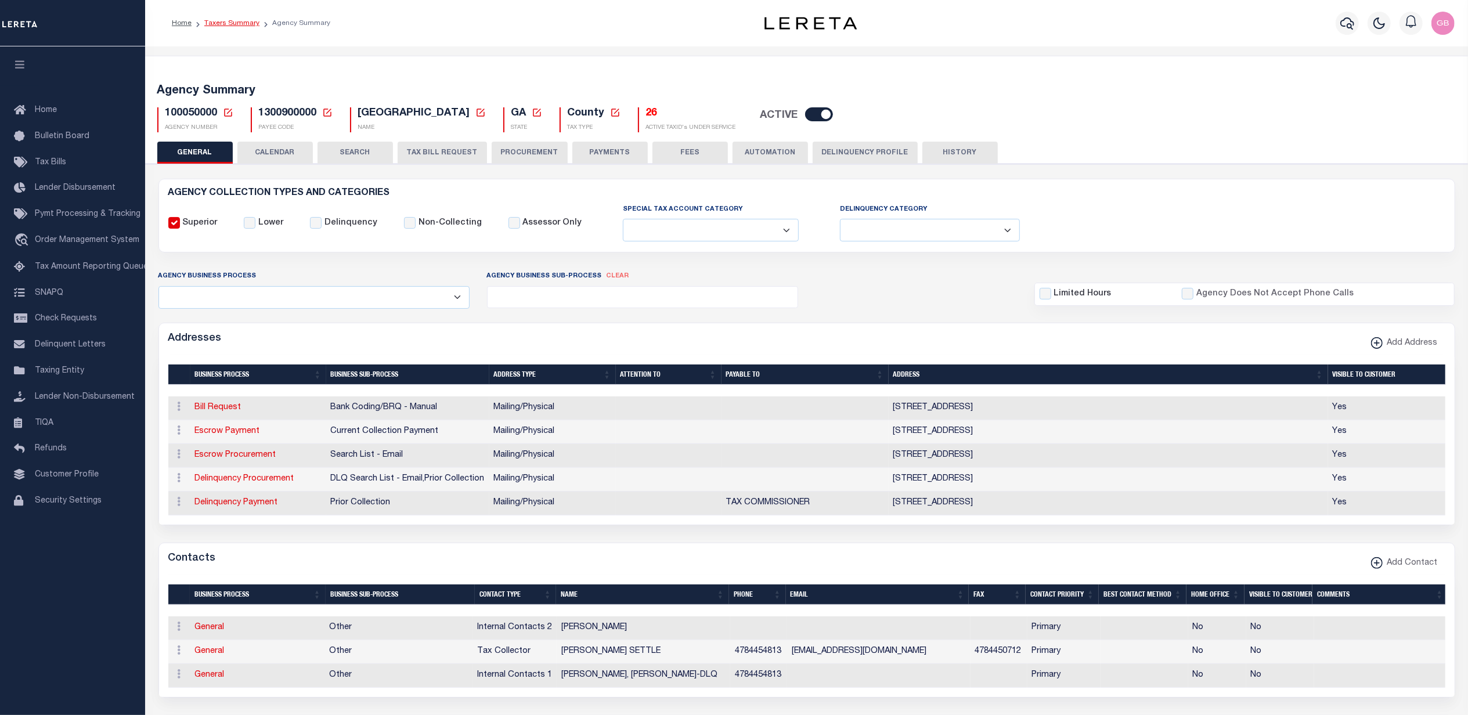
click at [225, 23] on link "Taxers Summary" at bounding box center [231, 23] width 55 height 7
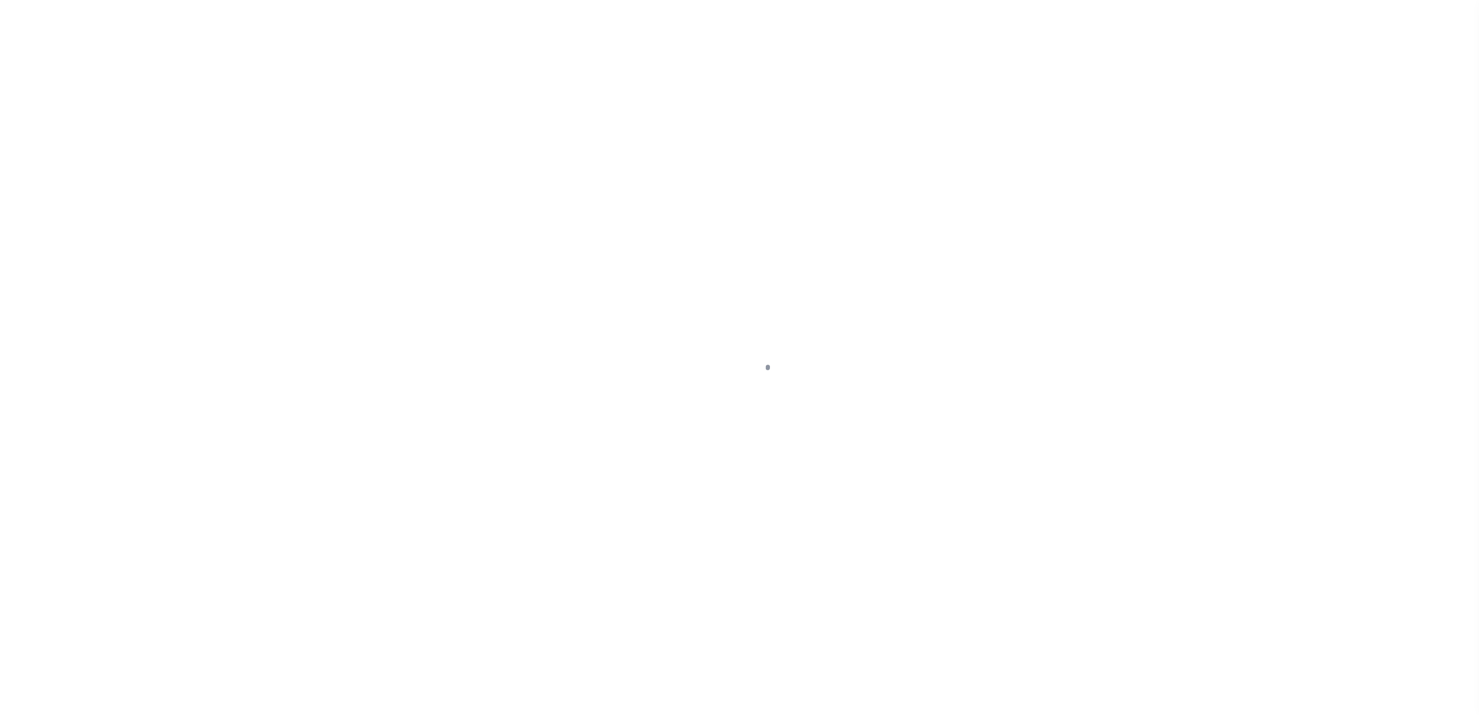
select select "GA"
select select "100"
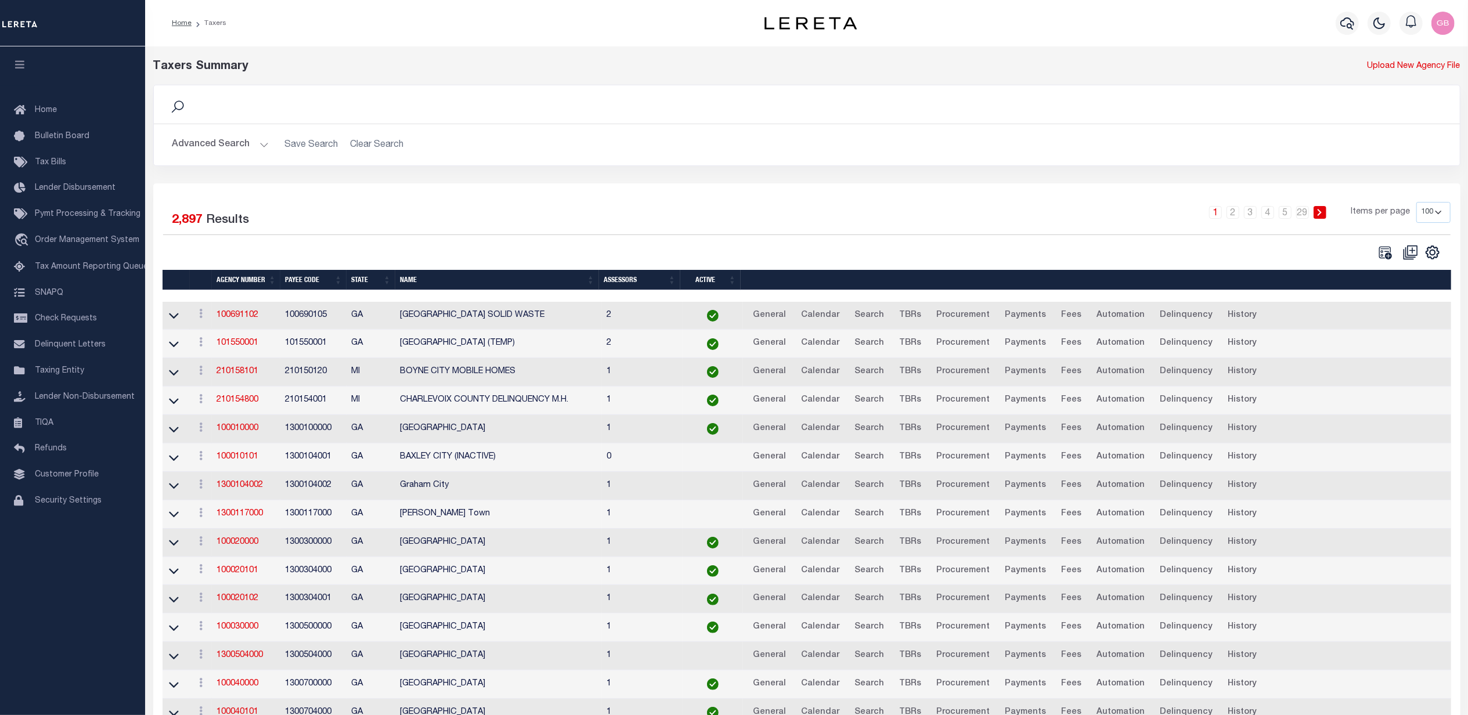
click at [251, 139] on button "Advanced Search" at bounding box center [220, 144] width 96 height 23
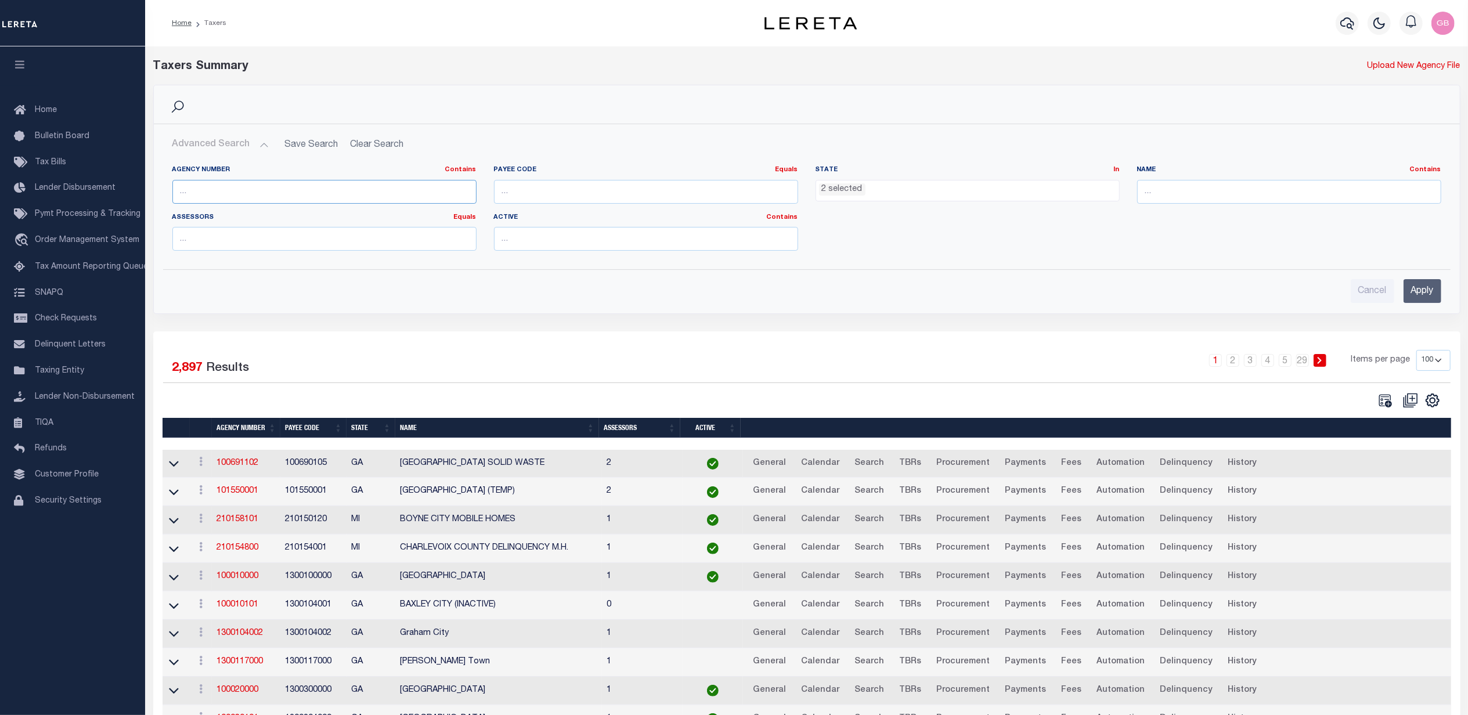
drag, startPoint x: 262, startPoint y: 185, endPoint x: 268, endPoint y: 186, distance: 6.1
click at [262, 185] on input "text" at bounding box center [324, 192] width 304 height 24
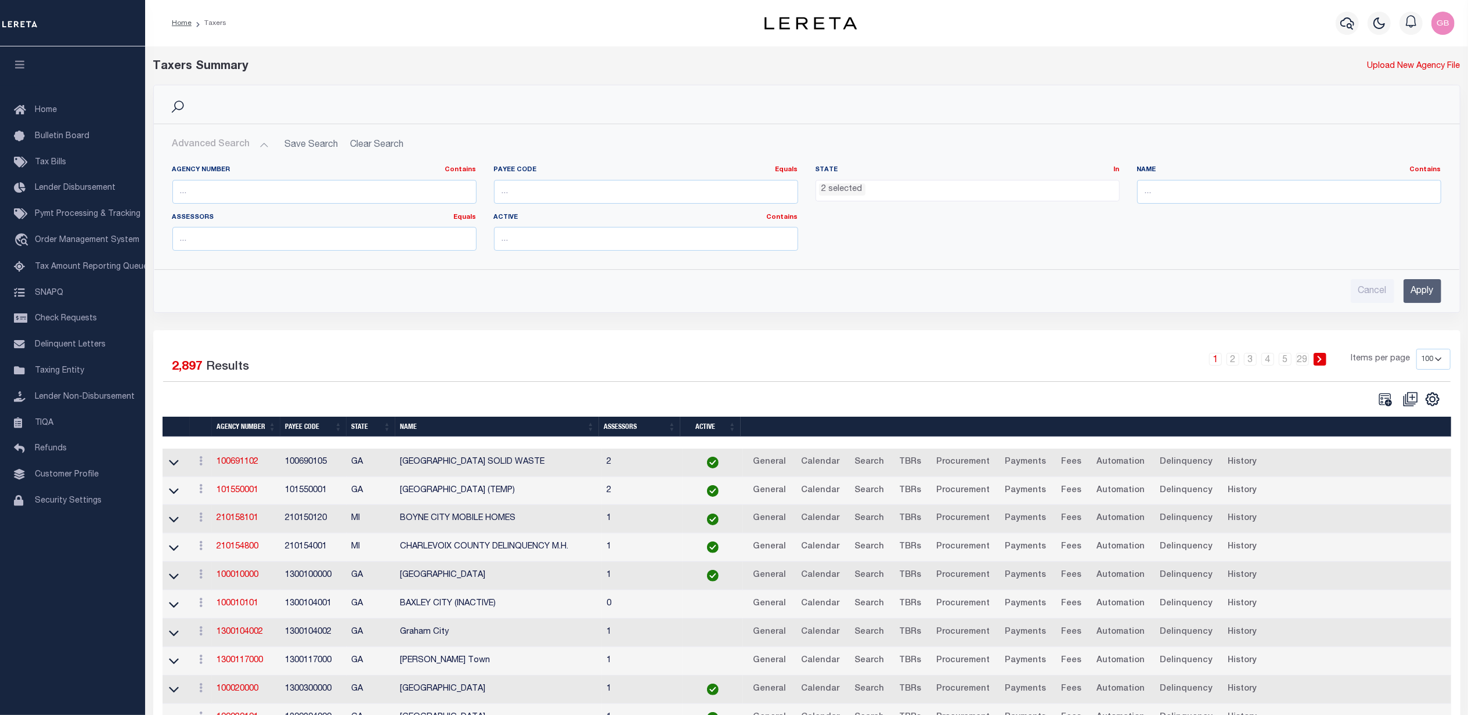
click at [1001, 188] on ul "2 selected" at bounding box center [967, 188] width 303 height 16
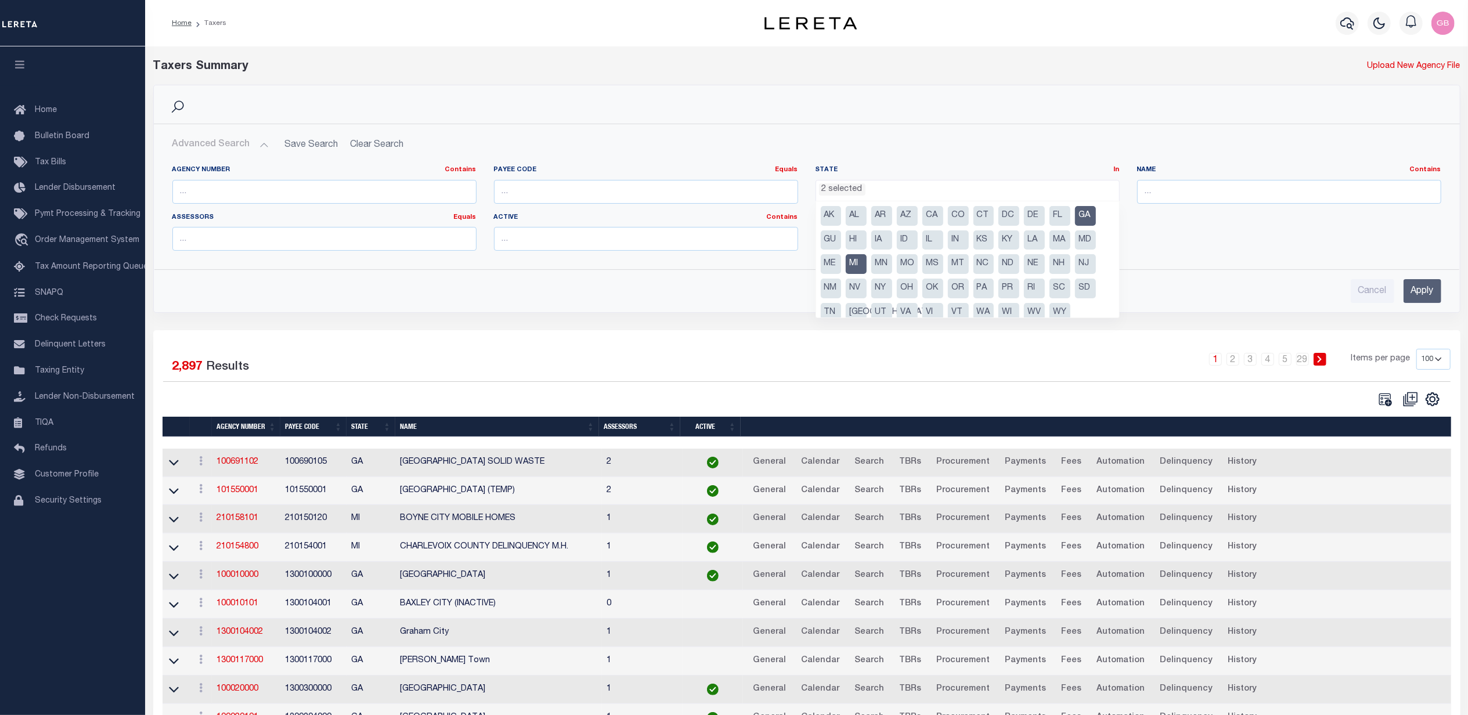
click at [854, 265] on li "MI" at bounding box center [855, 264] width 21 height 20
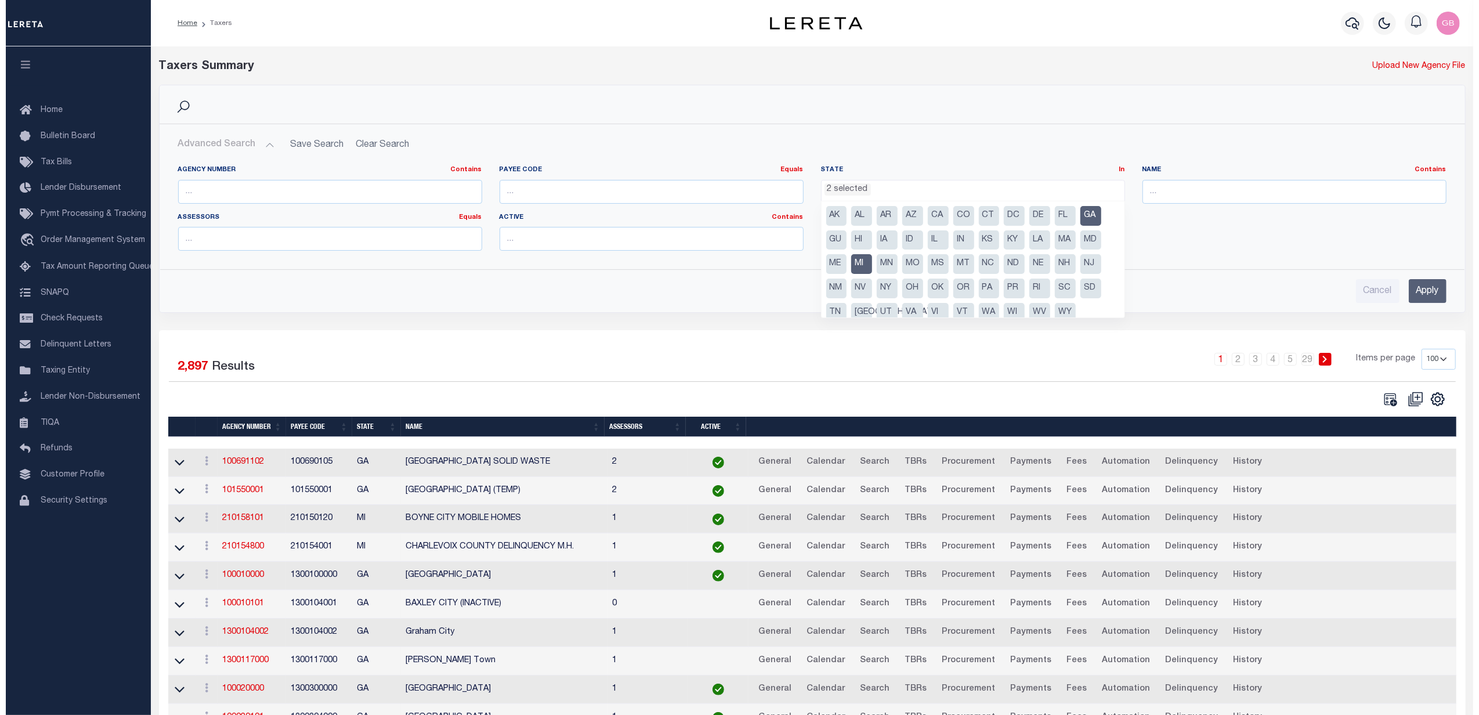
scroll to position [233, 0]
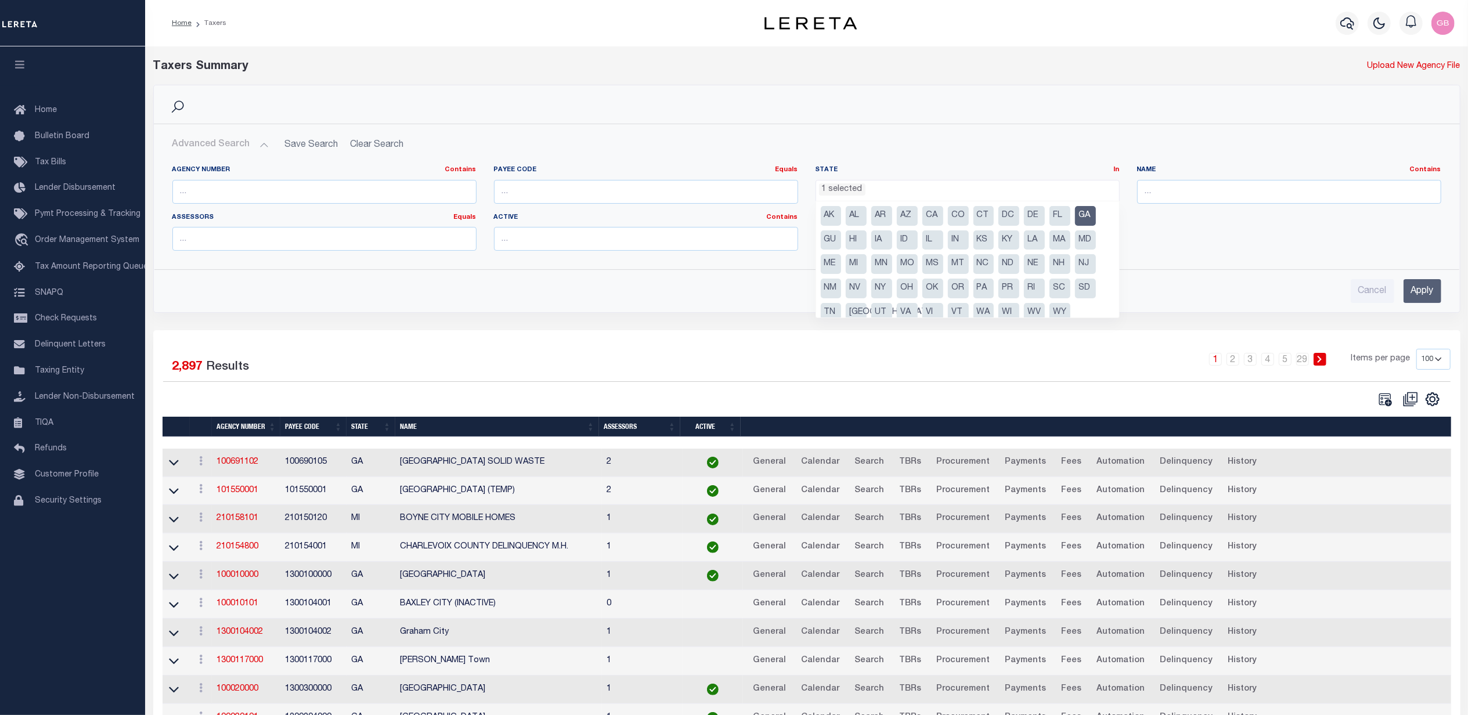
click at [1083, 209] on li "GA" at bounding box center [1085, 216] width 21 height 20
select select
click at [384, 191] on input "text" at bounding box center [324, 192] width 304 height 24
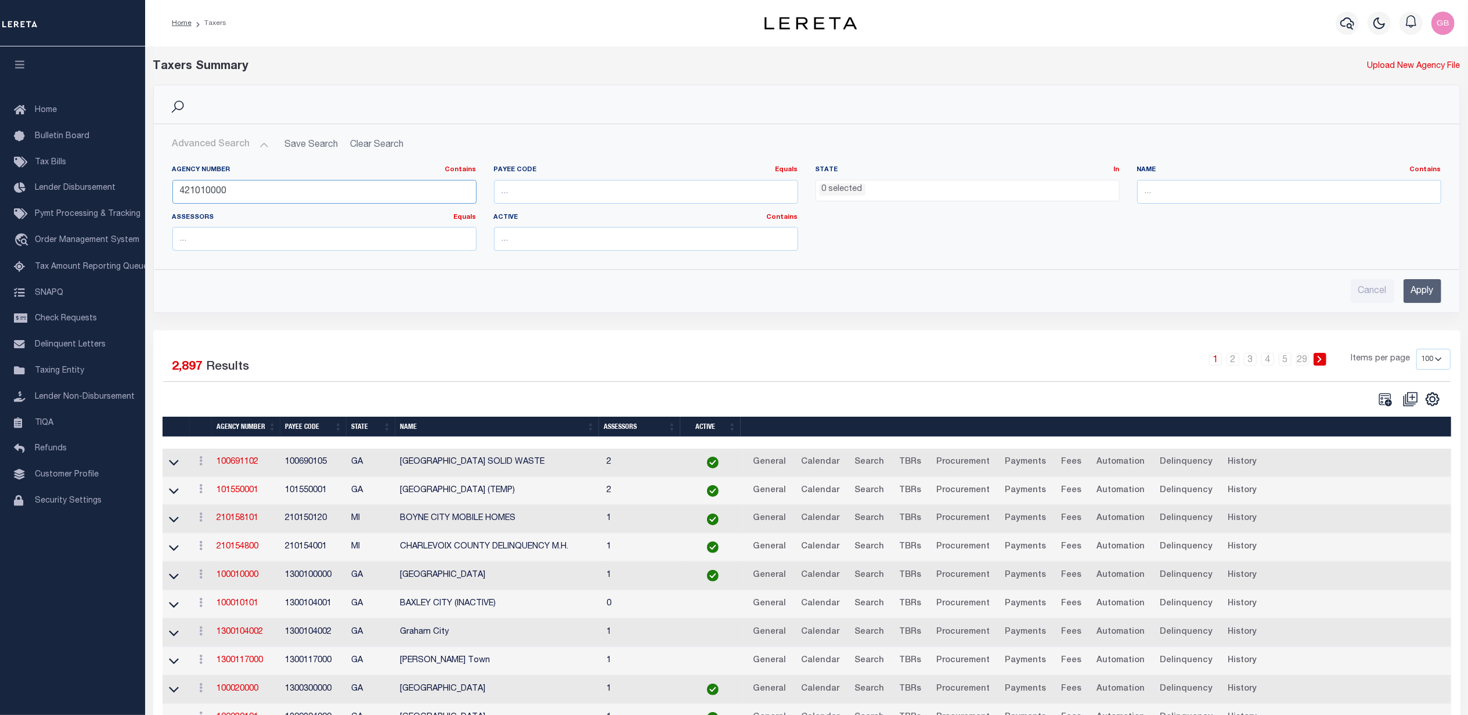
type input "421010000"
click at [1432, 296] on input "Apply" at bounding box center [1422, 291] width 38 height 24
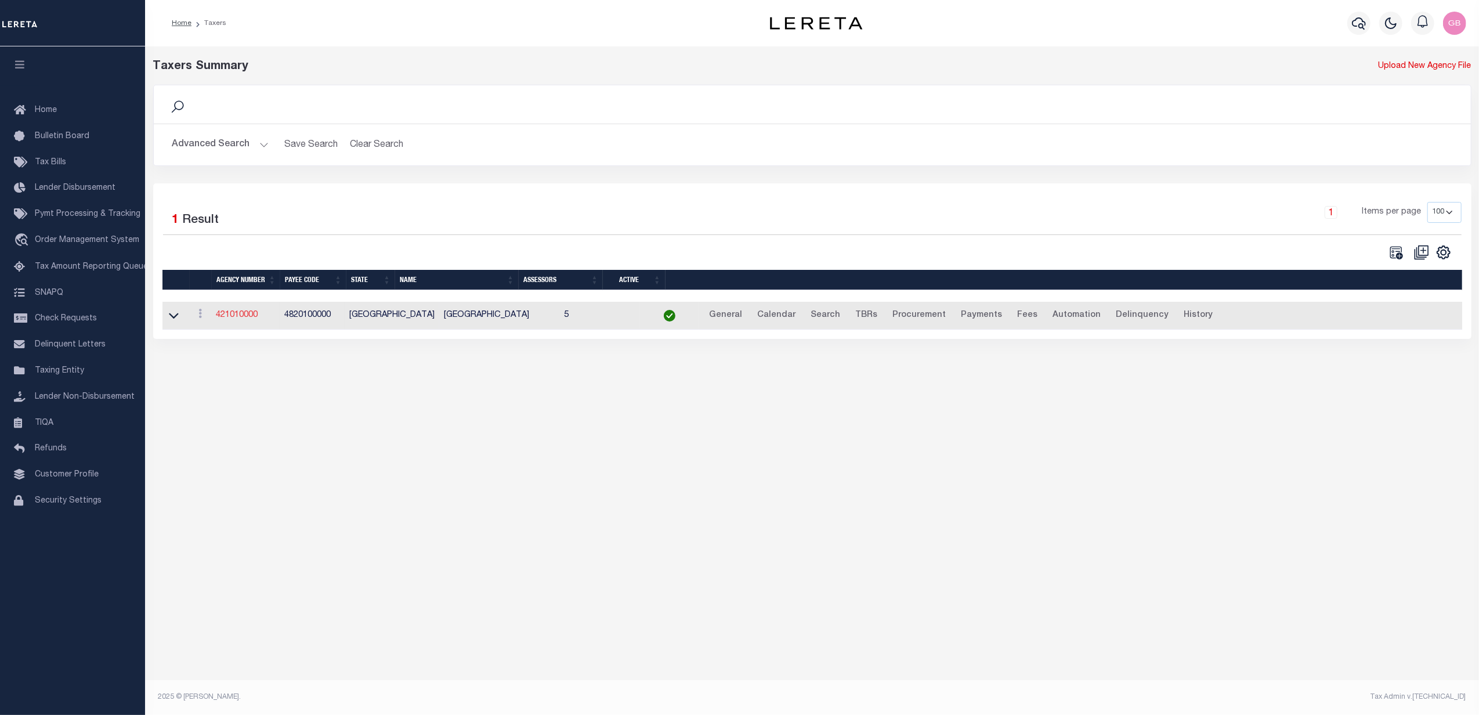
click at [237, 316] on link "421010000" at bounding box center [237, 315] width 42 height 8
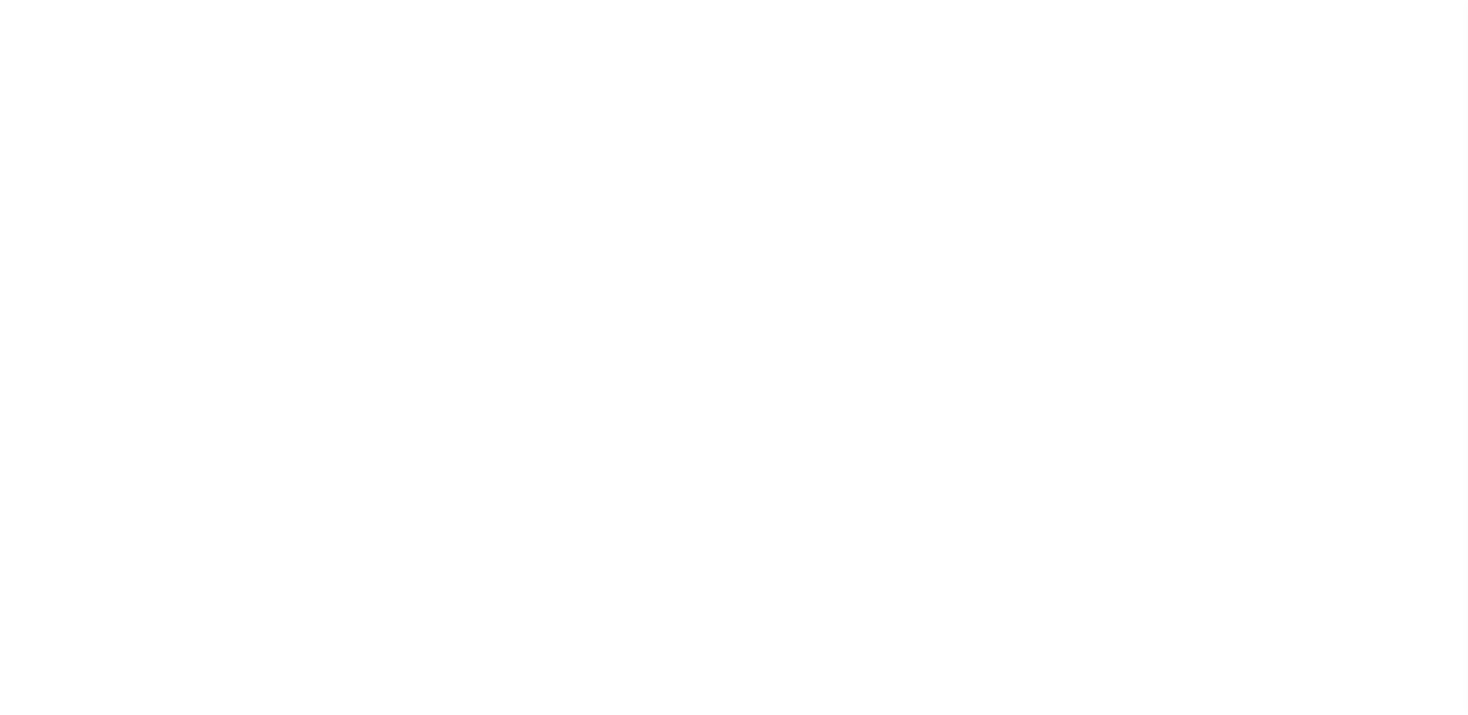
select select
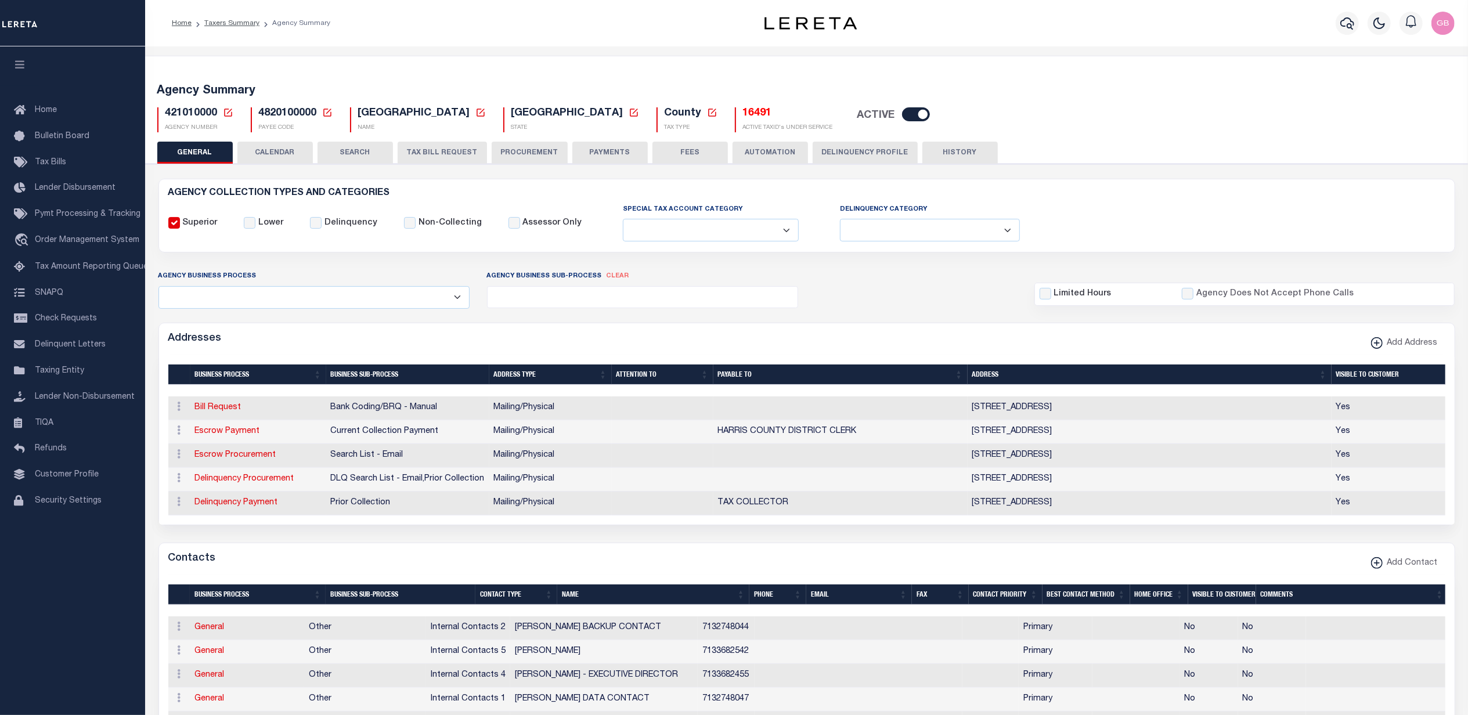
click at [743, 115] on h5 "16491" at bounding box center [788, 113] width 90 height 13
select select
click at [47, 108] on span "Home" at bounding box center [46, 110] width 22 height 8
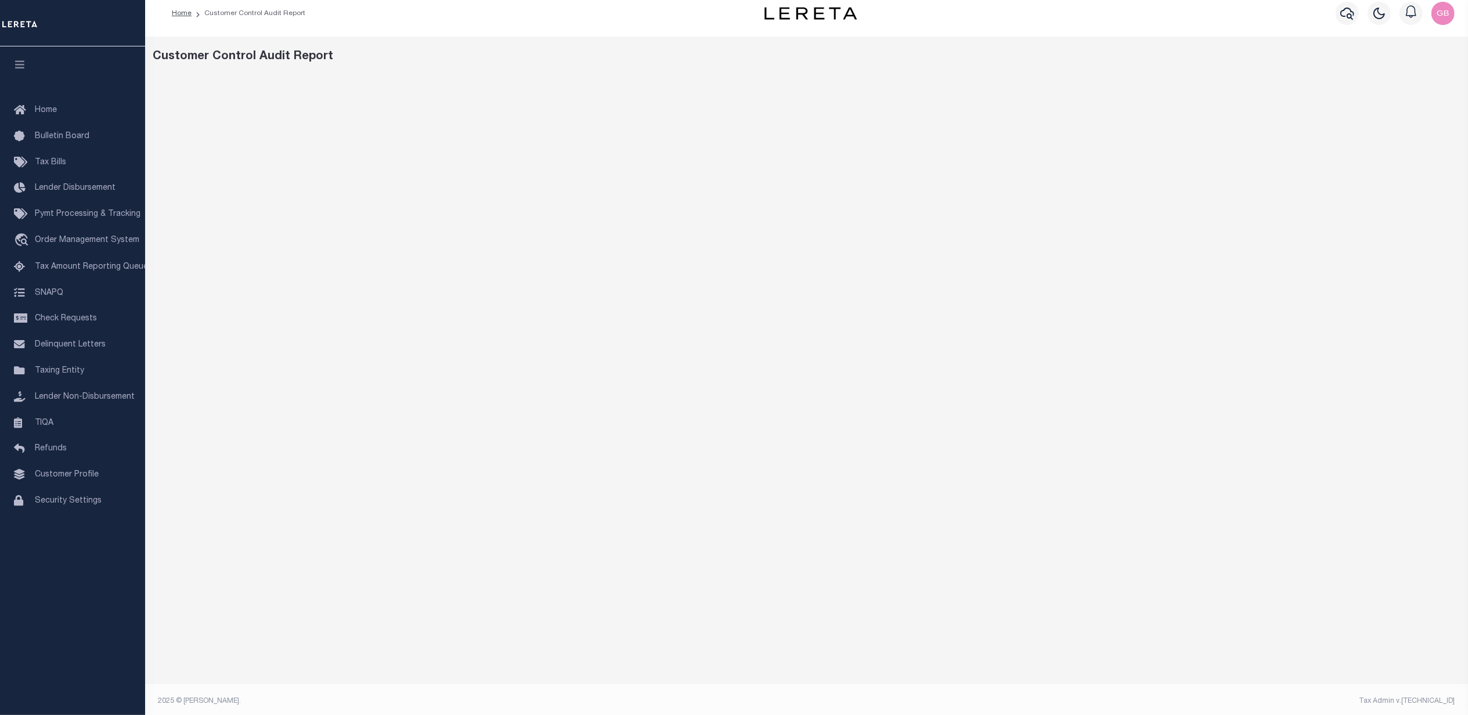
scroll to position [12, 0]
drag, startPoint x: 186, startPoint y: 12, endPoint x: 217, endPoint y: 30, distance: 36.1
click at [186, 12] on link "Home" at bounding box center [182, 11] width 20 height 7
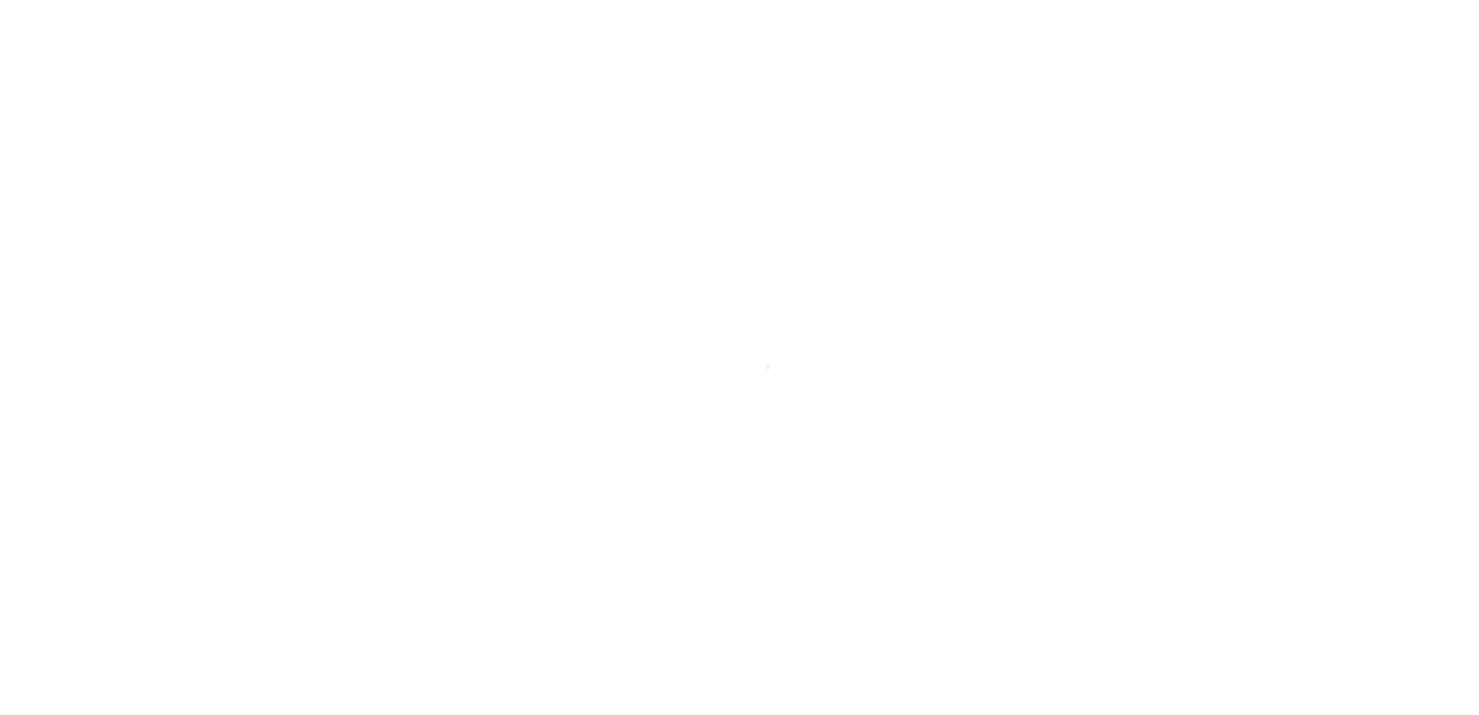
select select "100"
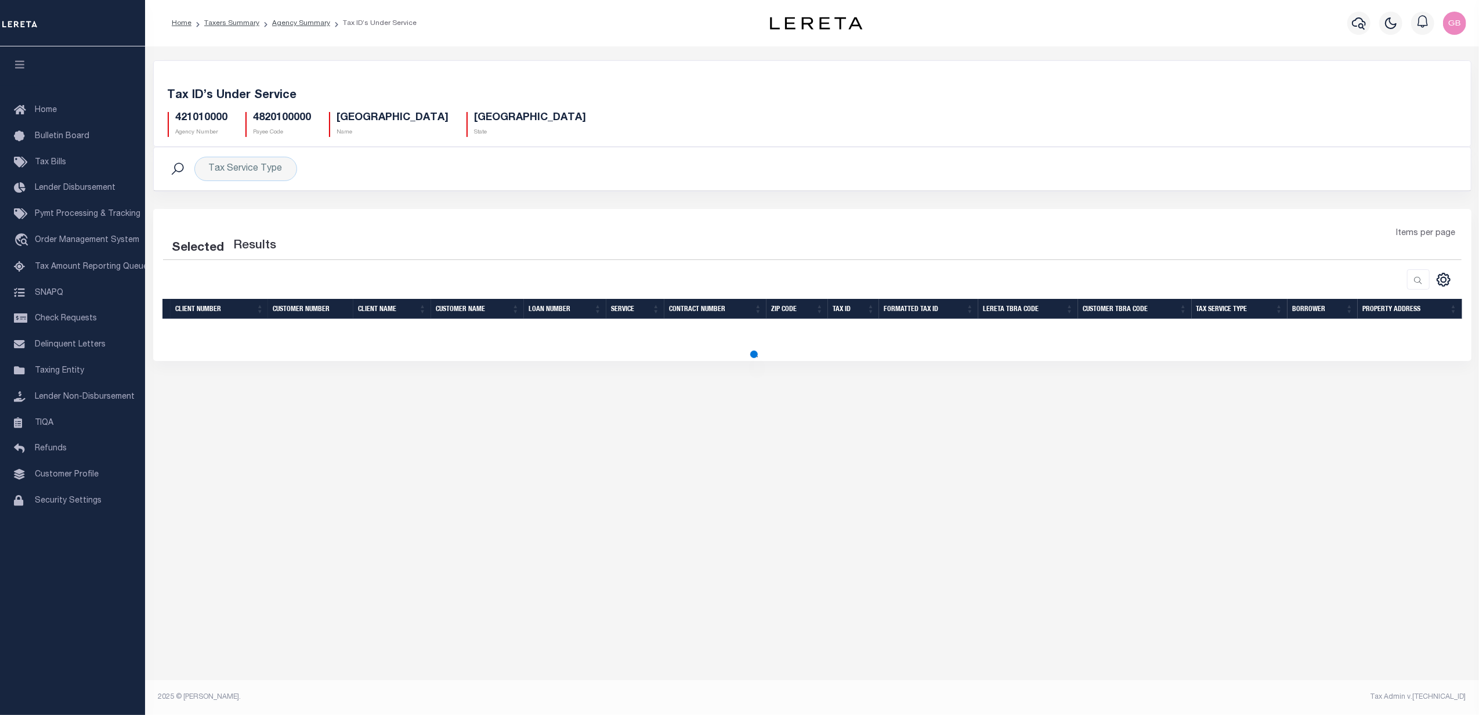
select select "100"
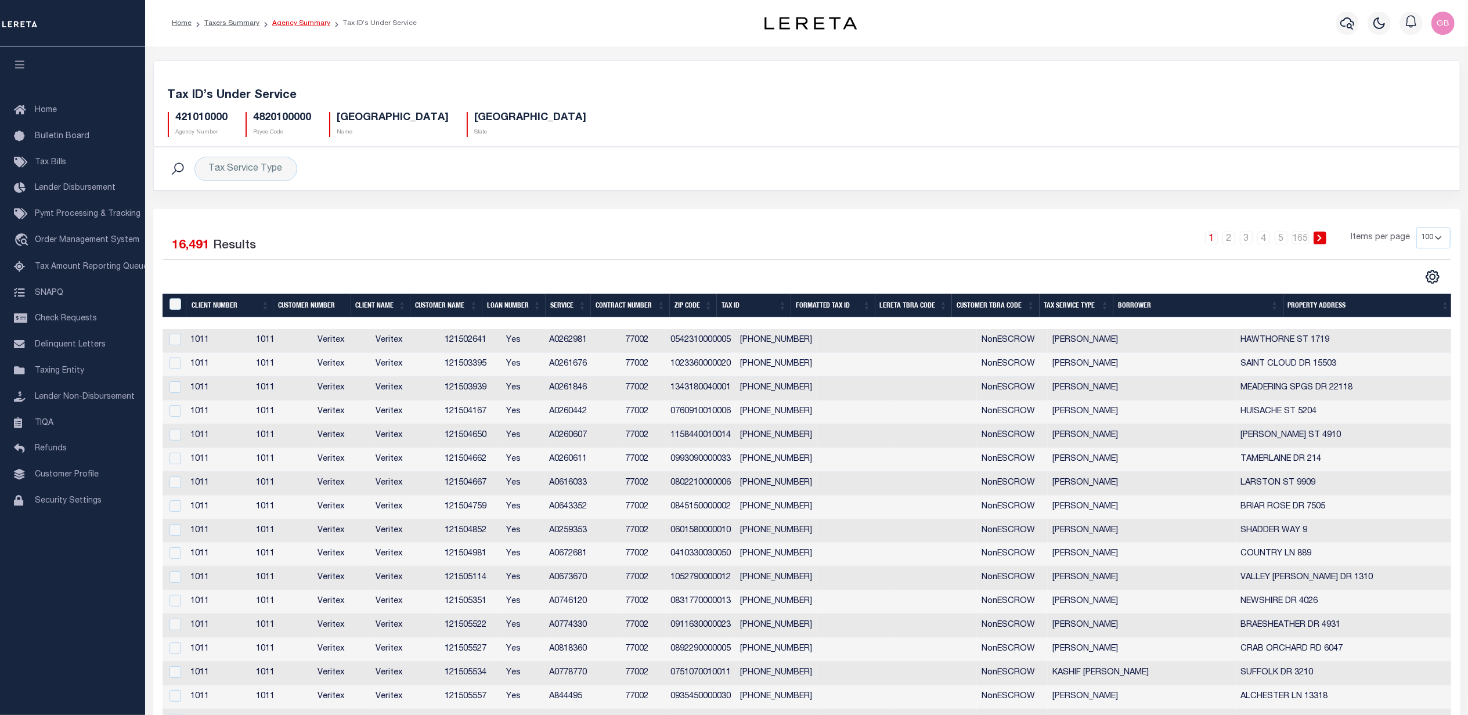
click at [312, 20] on link "Agency Summary" at bounding box center [301, 23] width 58 height 7
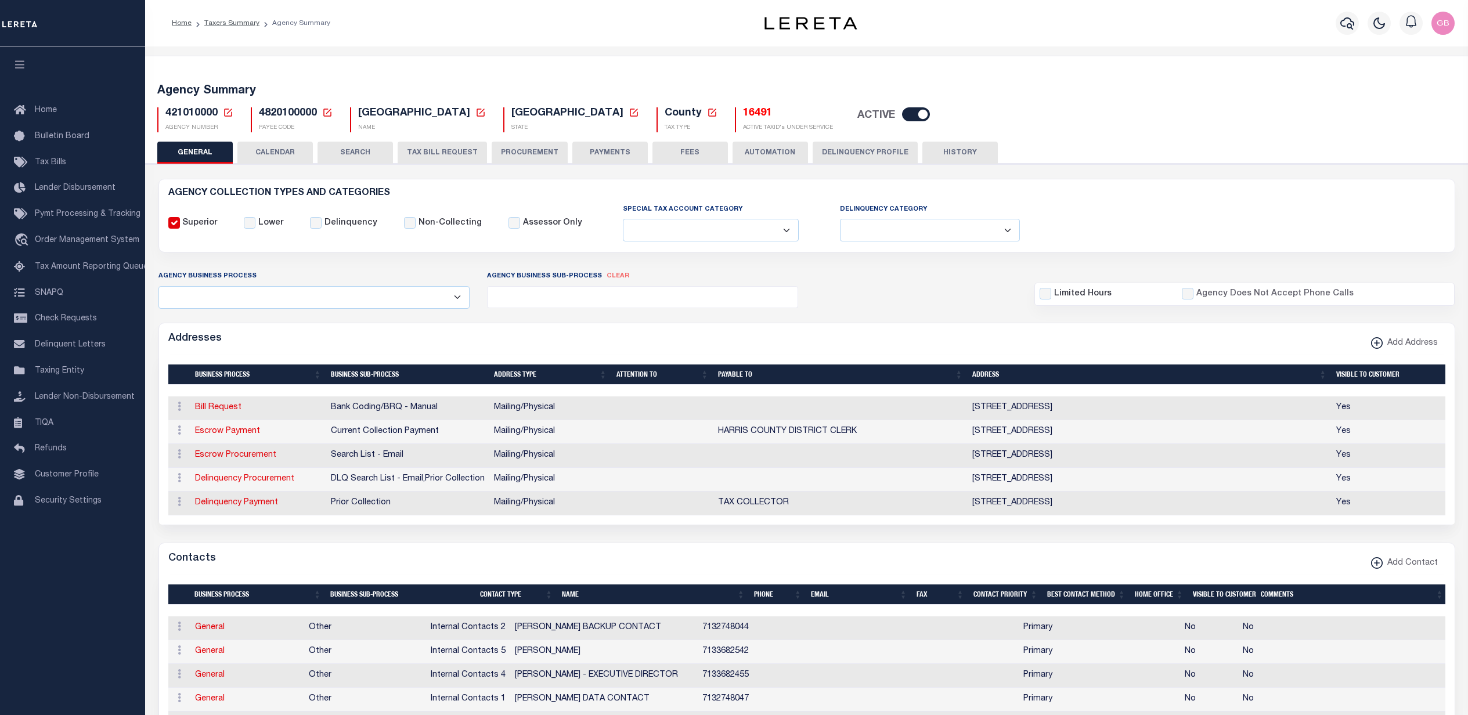
select select
click at [743, 115] on h5 "16491" at bounding box center [788, 113] width 90 height 13
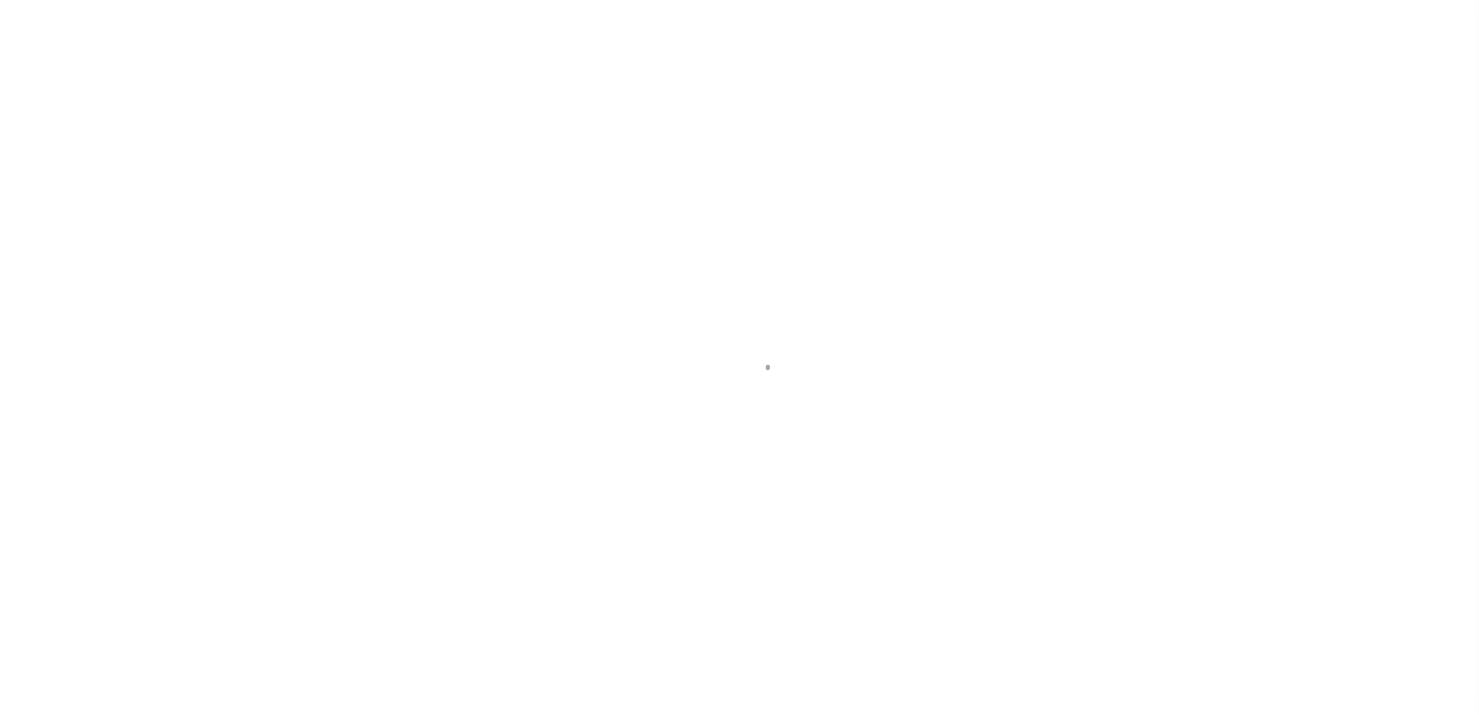
select select "100"
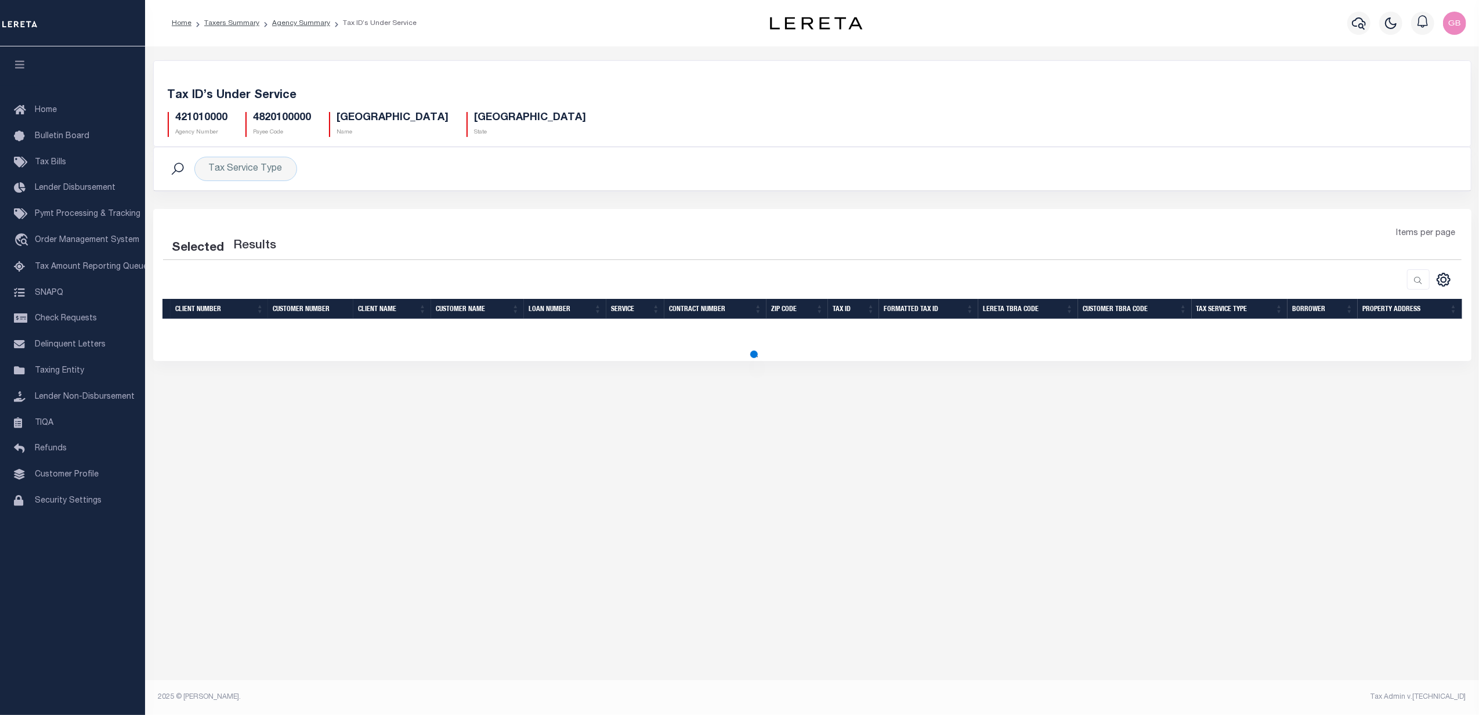
select select "100"
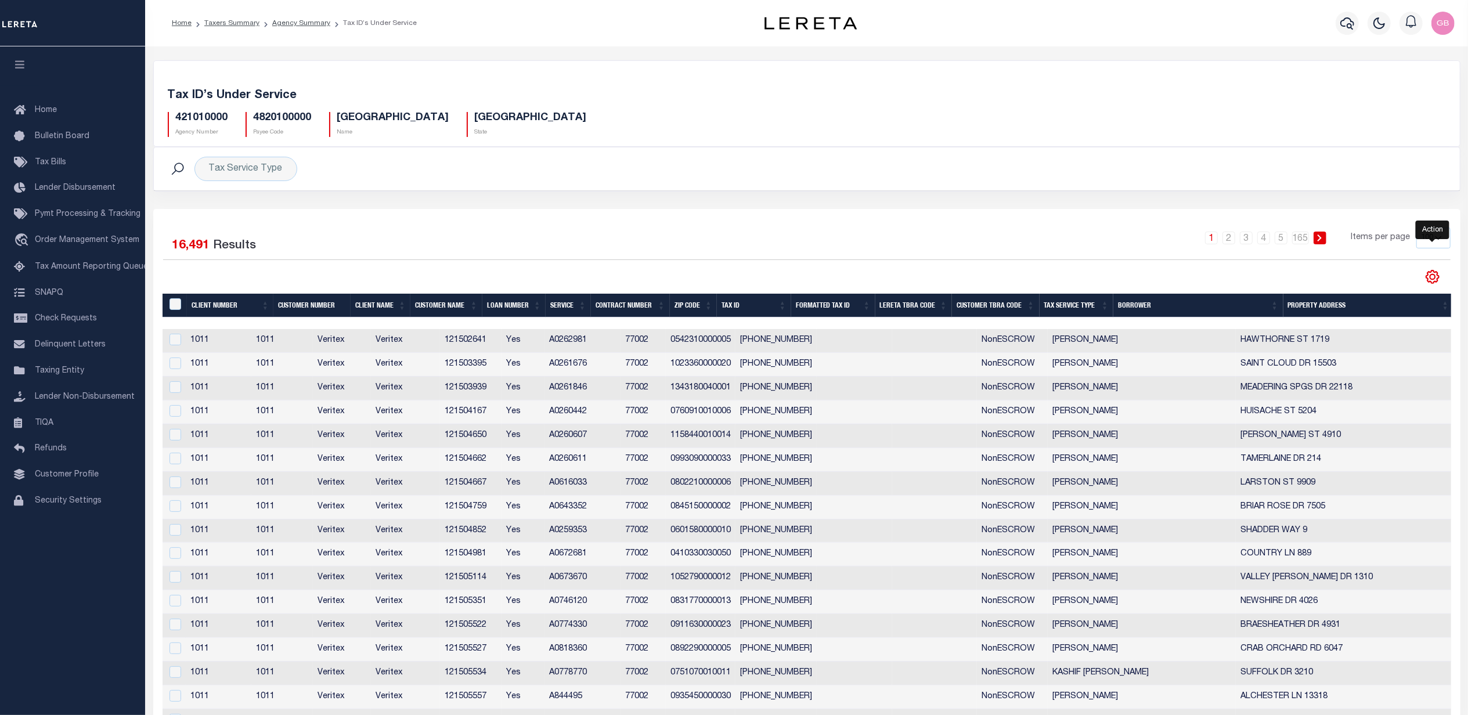
click at [1428, 284] on icon "" at bounding box center [1432, 277] width 13 height 13
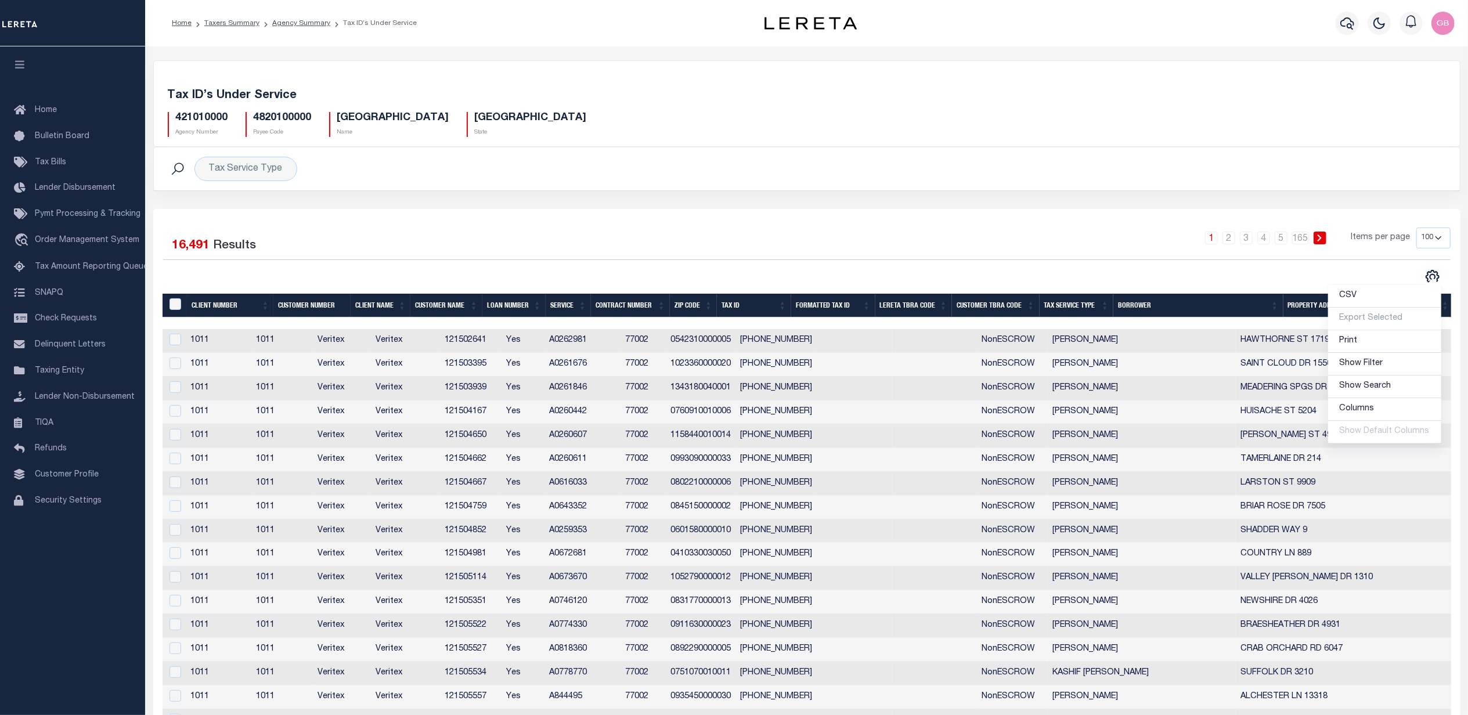
scroll to position [0, 2]
click at [1036, 237] on div "1 2 3 4 5 … 165 Items per page 10 25 50 100" at bounding box center [969, 242] width 961 height 30
click at [298, 22] on link "Agency Summary" at bounding box center [301, 23] width 58 height 7
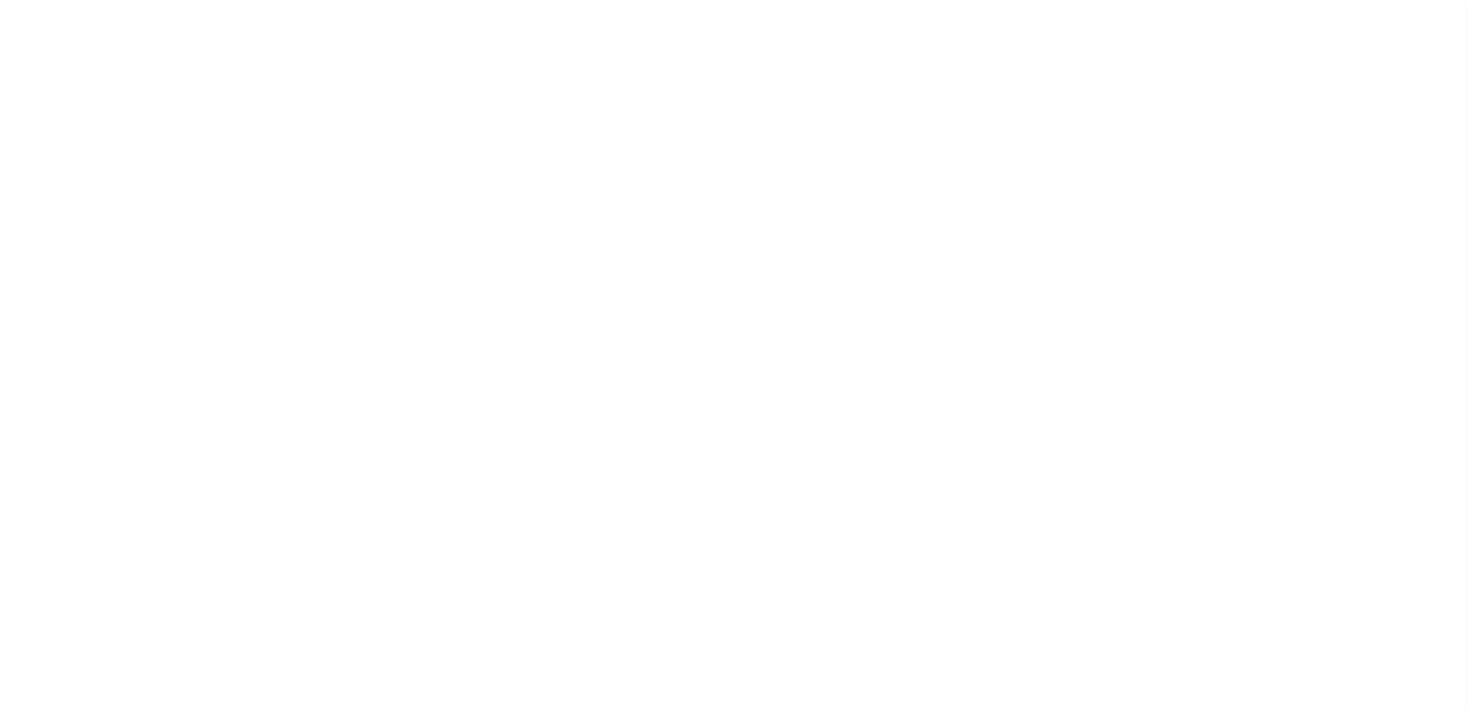
select select
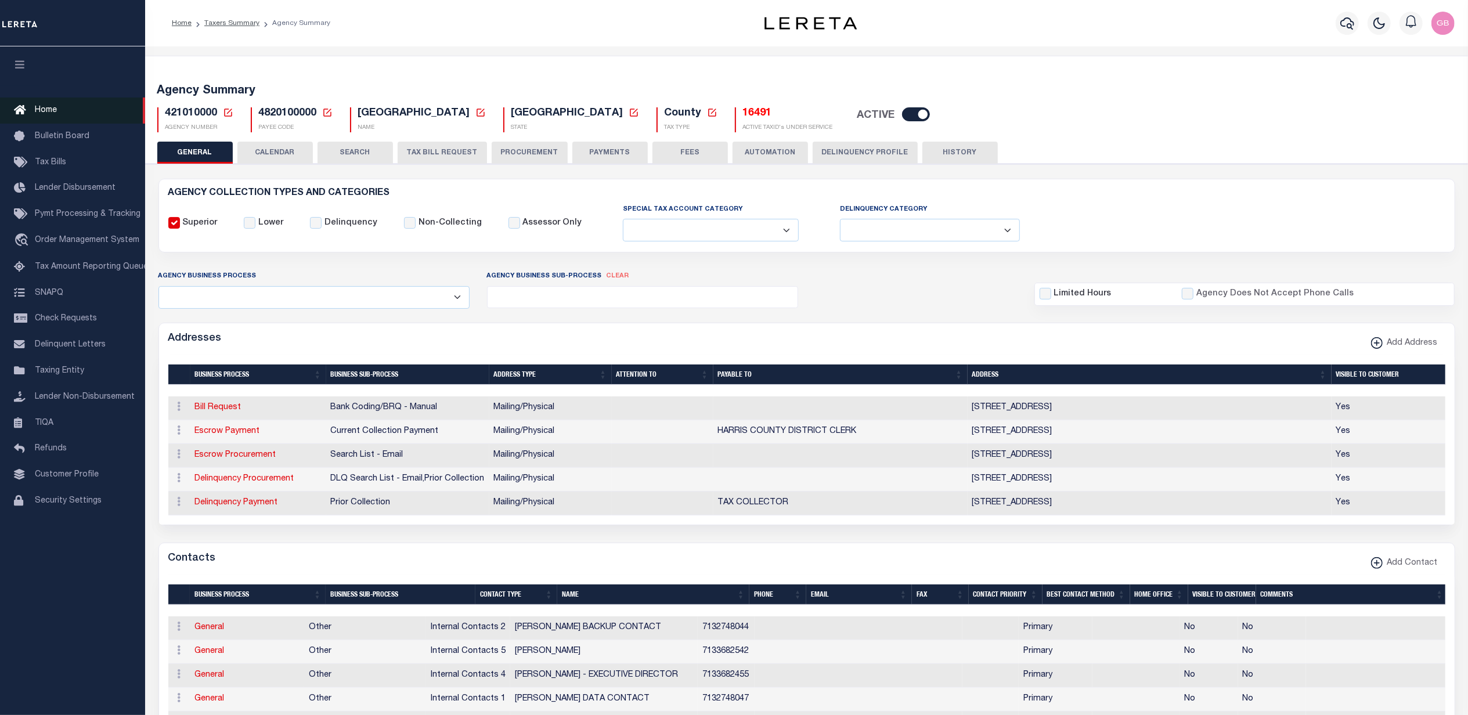
click at [51, 108] on span "Home" at bounding box center [46, 110] width 22 height 8
